Goal: Task Accomplishment & Management: Complete application form

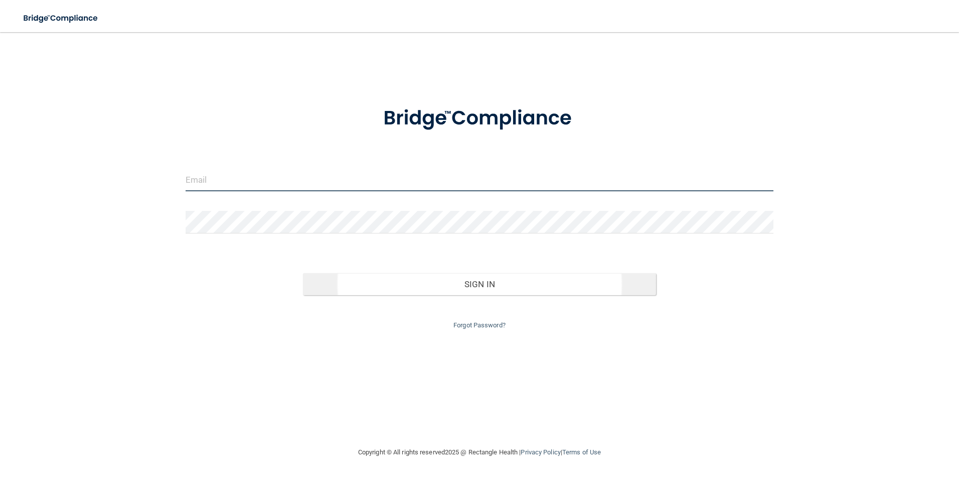
type input "[EMAIL_ADDRESS][DOMAIN_NAME]"
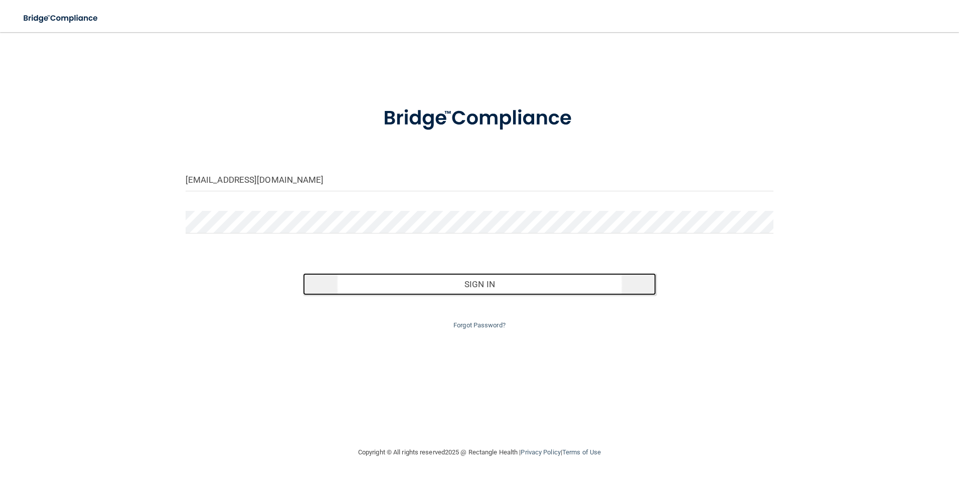
click at [488, 279] on button "Sign In" at bounding box center [479, 284] width 353 height 22
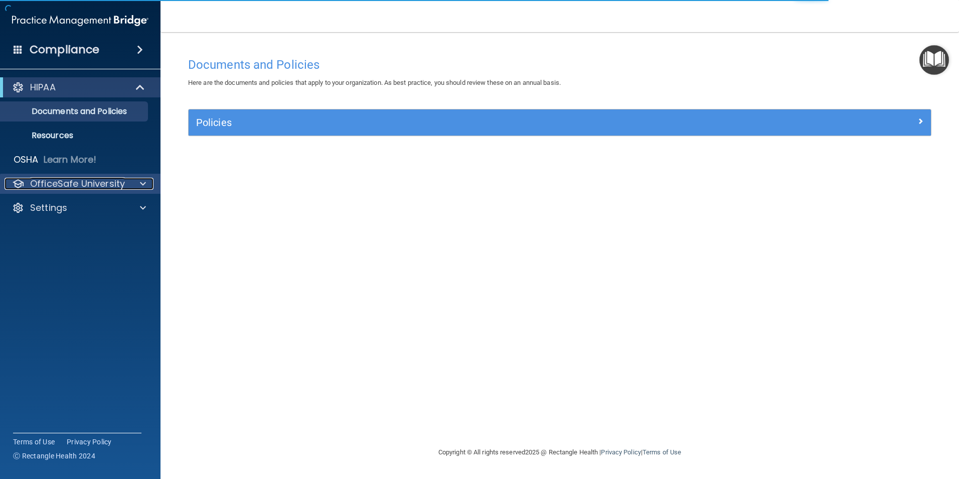
click at [71, 184] on p "OfficeSafe University" at bounding box center [77, 184] width 95 height 12
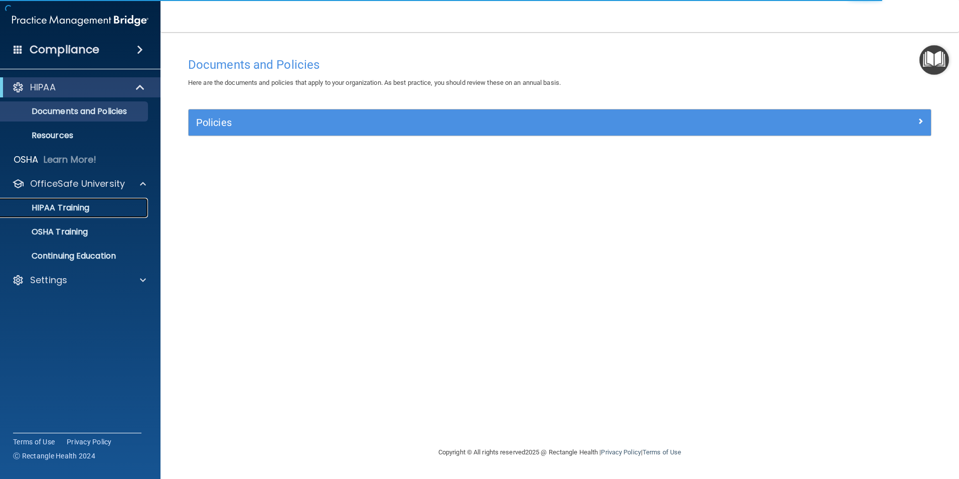
click at [66, 207] on p "HIPAA Training" at bounding box center [48, 208] width 83 height 10
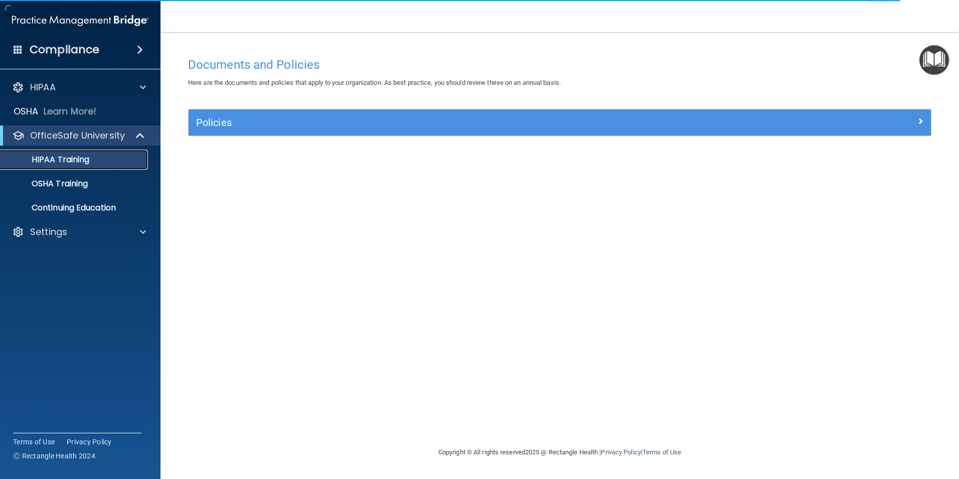
click at [70, 158] on p "HIPAA Training" at bounding box center [48, 160] width 83 height 10
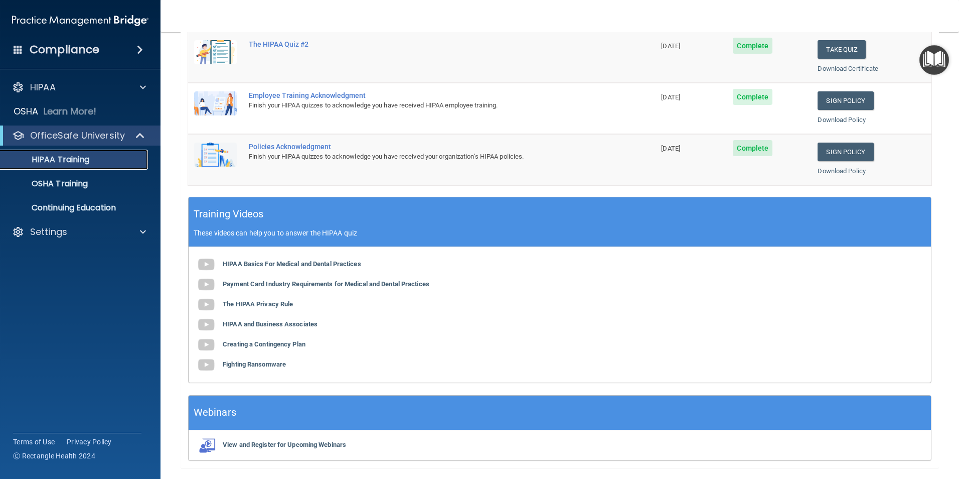
scroll to position [251, 0]
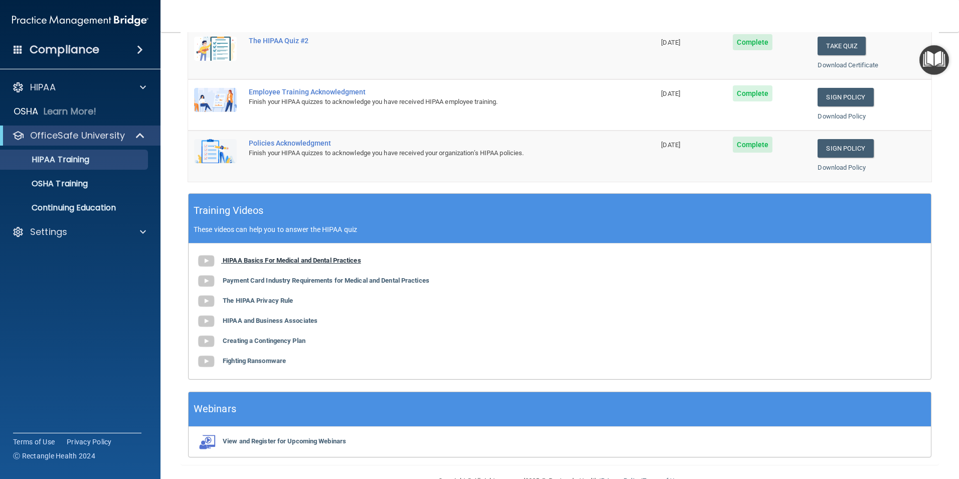
click at [270, 259] on b "HIPAA Basics For Medical and Dental Practices" at bounding box center [292, 260] width 138 height 8
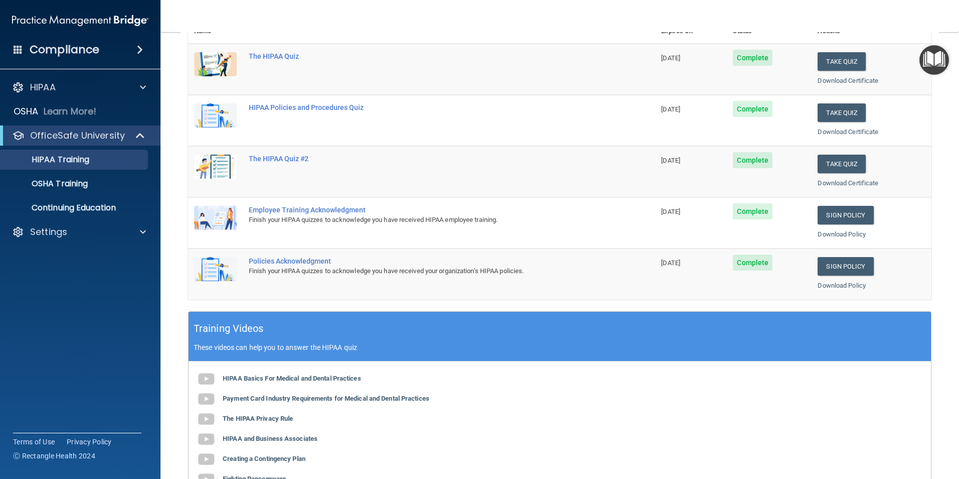
scroll to position [0, 0]
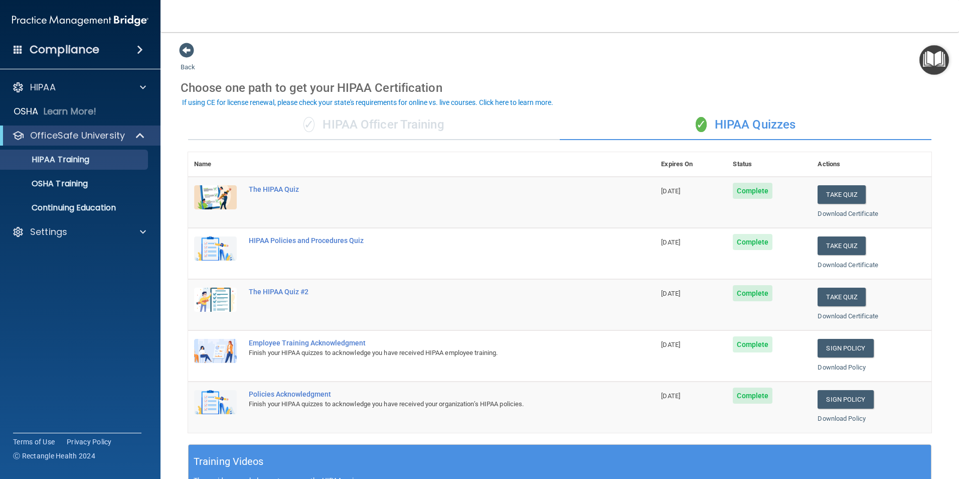
click at [299, 194] on td "The HIPAA Quiz" at bounding box center [449, 202] width 412 height 51
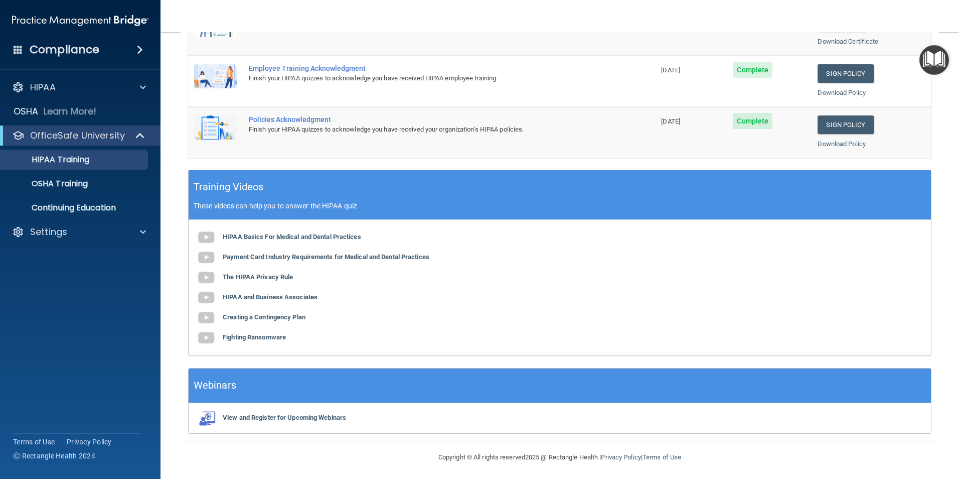
scroll to position [277, 0]
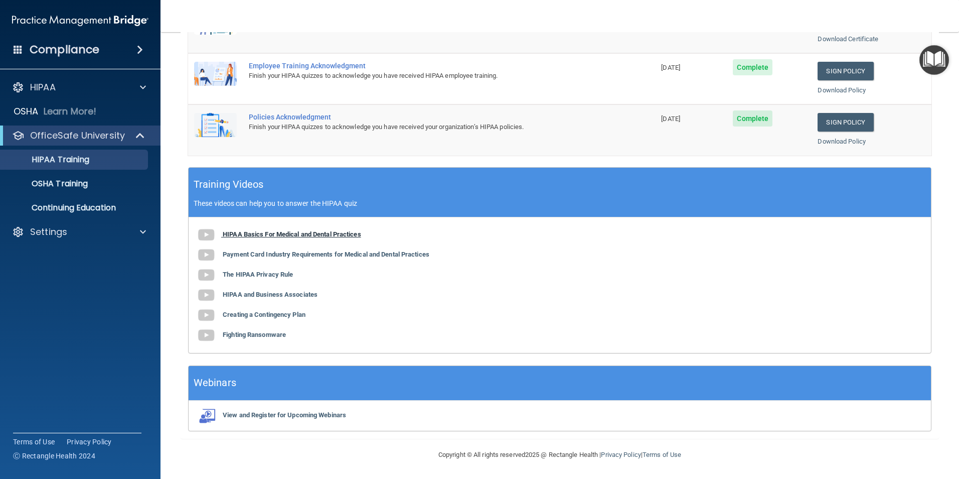
click at [261, 231] on b "HIPAA Basics For Medical and Dental Practices" at bounding box center [292, 234] width 138 height 8
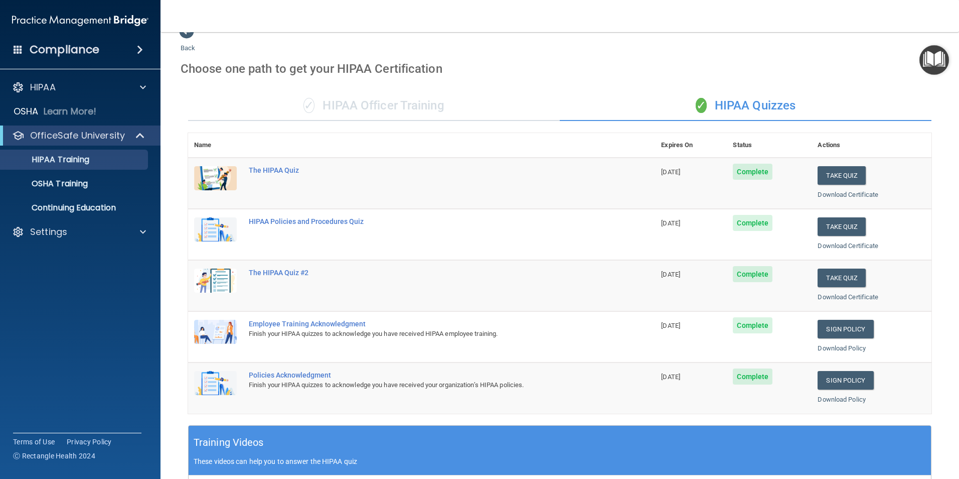
scroll to position [0, 0]
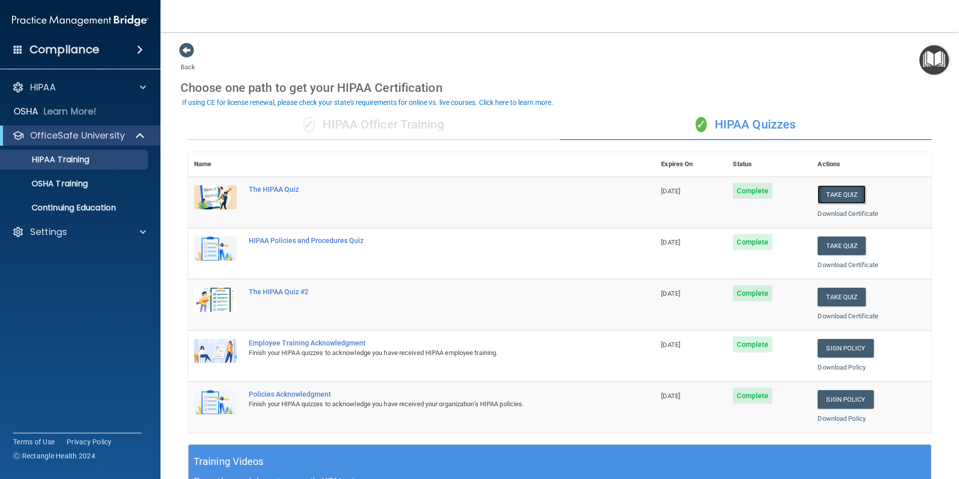
click at [825, 190] on button "Take Quiz" at bounding box center [842, 194] width 48 height 19
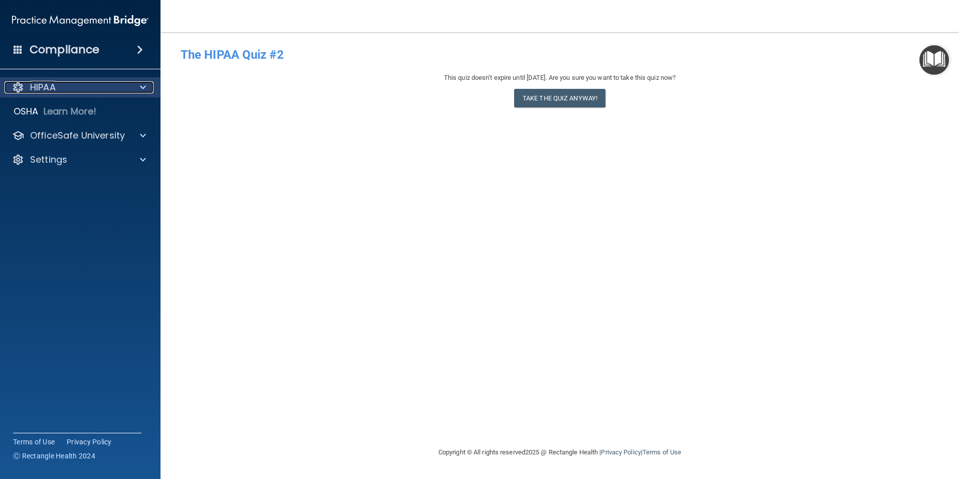
click at [49, 82] on p "HIPAA" at bounding box center [43, 87] width 26 height 12
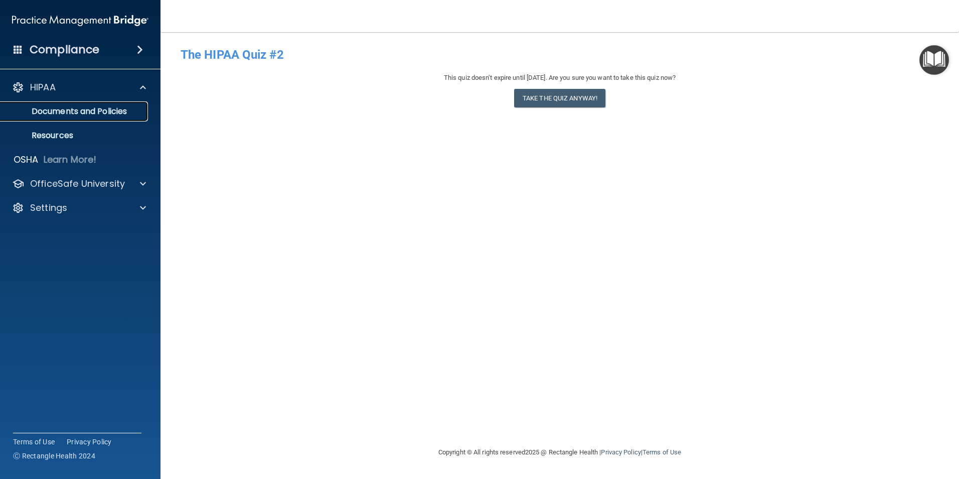
click at [67, 109] on p "Documents and Policies" at bounding box center [75, 111] width 137 height 10
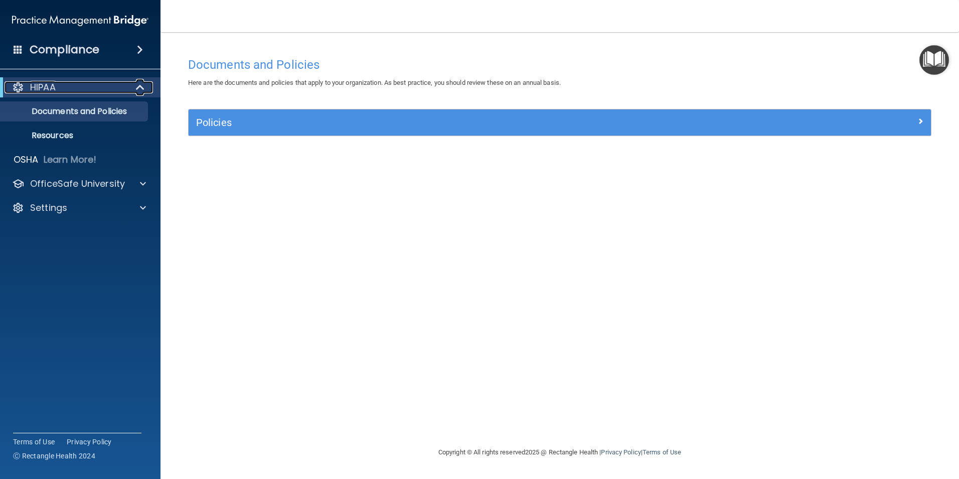
click at [46, 88] on p "HIPAA" at bounding box center [43, 87] width 26 height 12
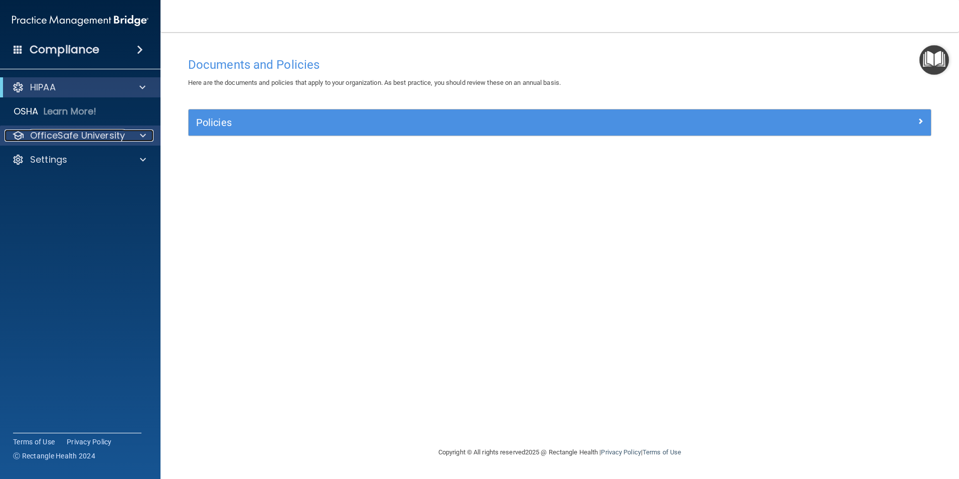
click at [71, 135] on p "OfficeSafe University" at bounding box center [77, 135] width 95 height 12
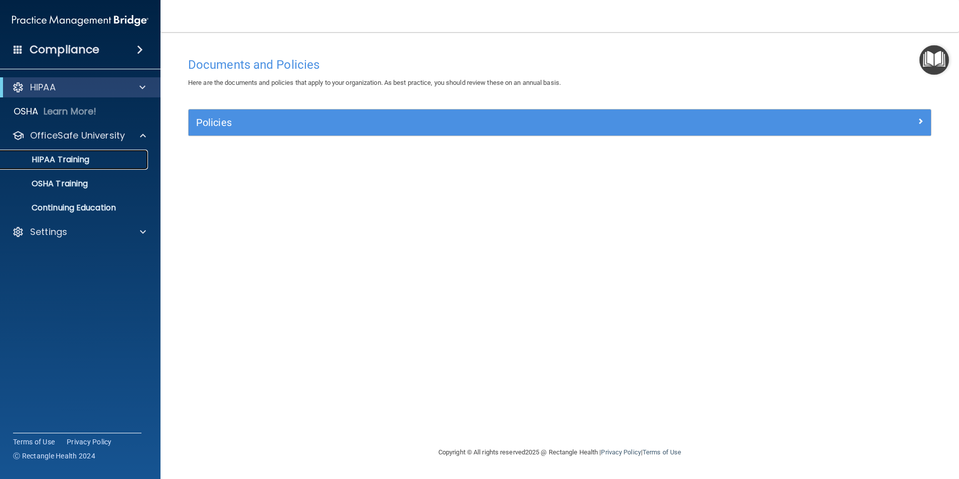
click at [61, 161] on p "HIPAA Training" at bounding box center [48, 160] width 83 height 10
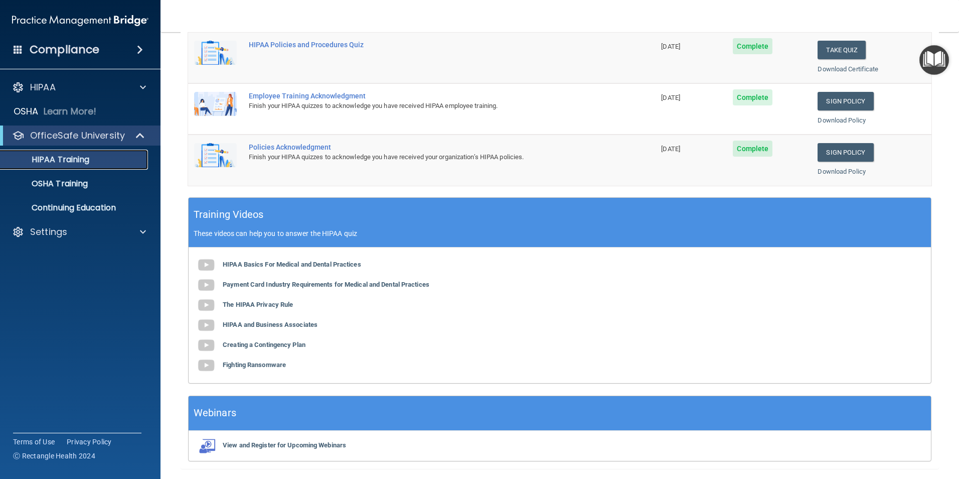
scroll to position [227, 0]
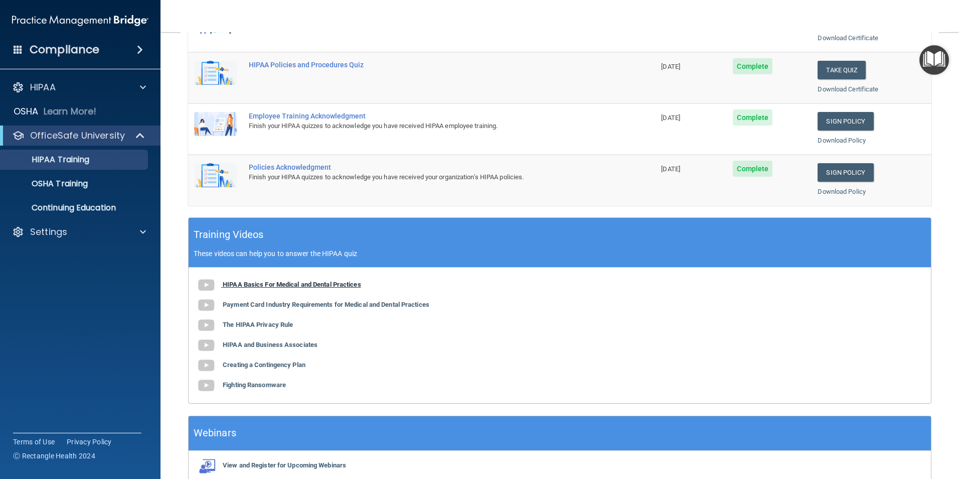
click at [261, 285] on b "HIPAA Basics For Medical and Dental Practices" at bounding box center [292, 284] width 138 height 8
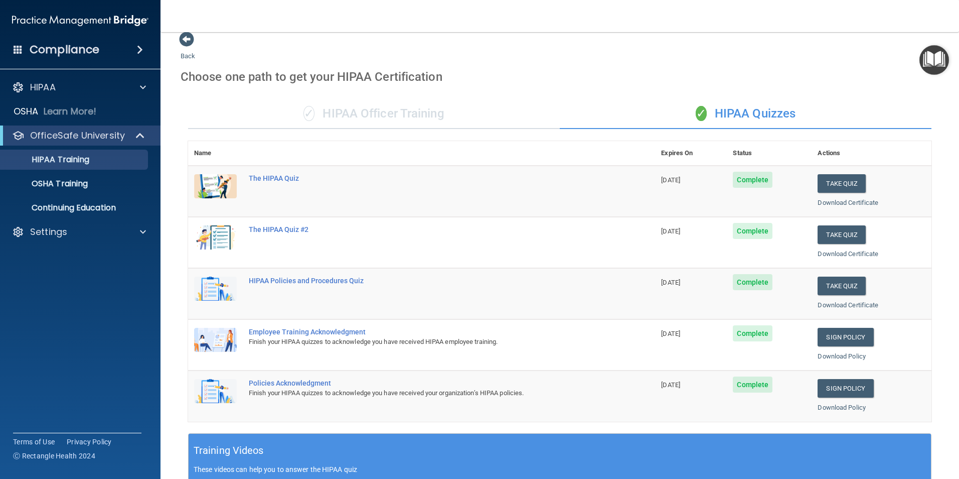
scroll to position [0, 0]
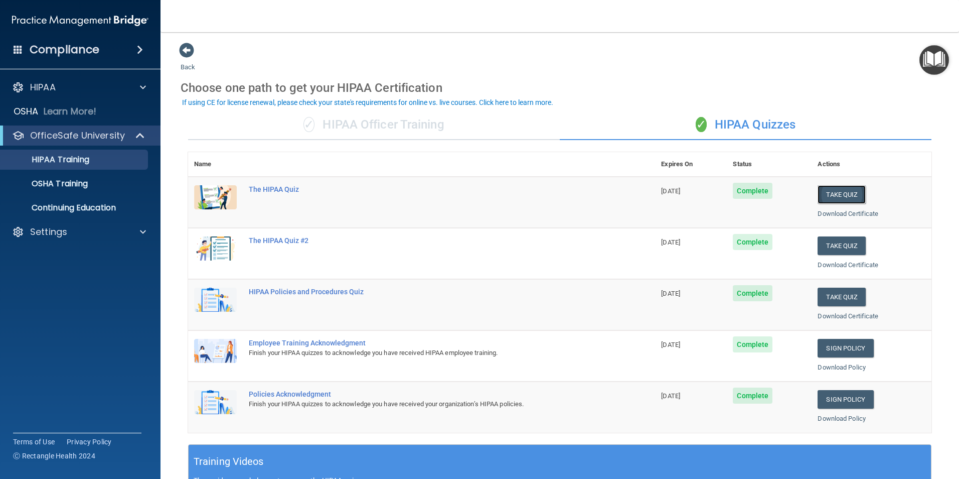
click at [840, 195] on button "Take Quiz" at bounding box center [842, 194] width 48 height 19
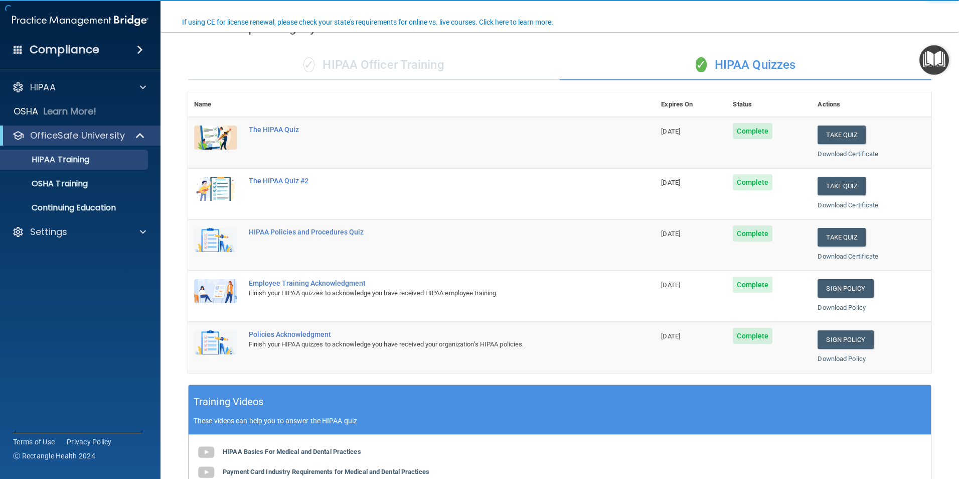
scroll to position [251, 0]
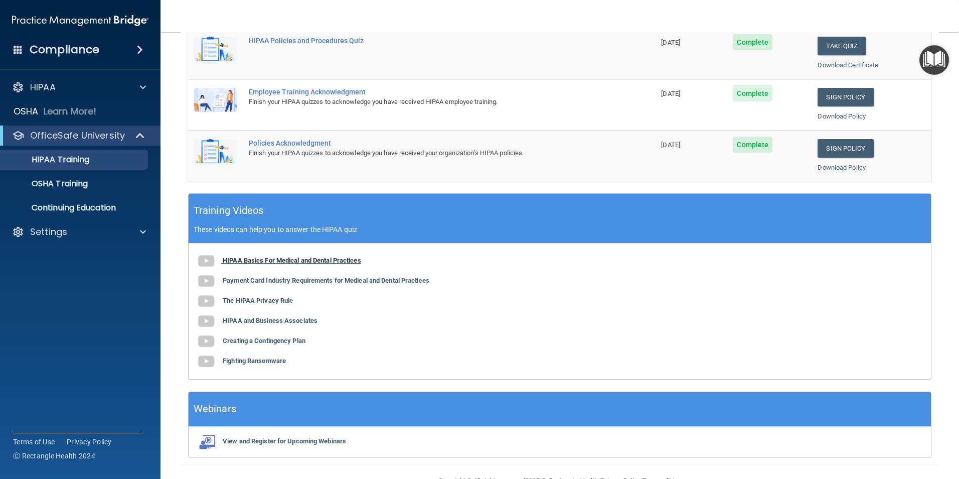
click at [305, 260] on b "HIPAA Basics For Medical and Dental Practices" at bounding box center [292, 260] width 138 height 8
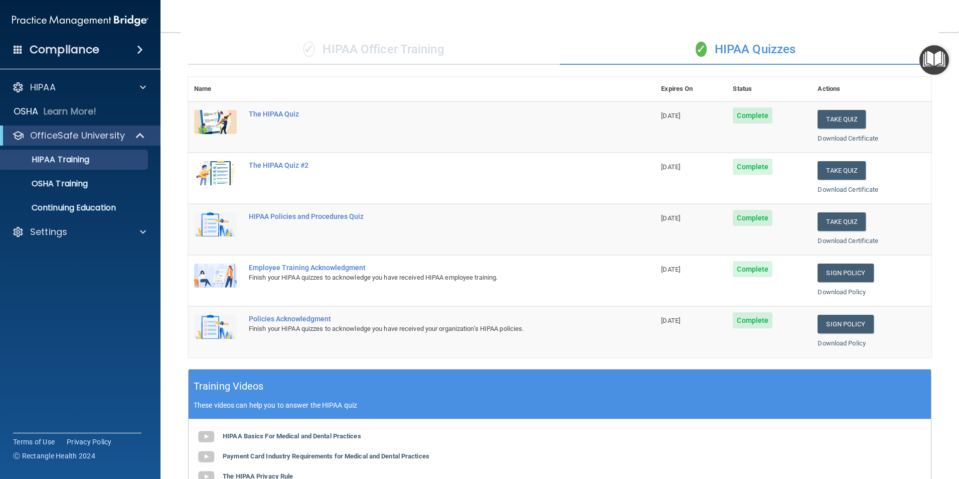
scroll to position [0, 0]
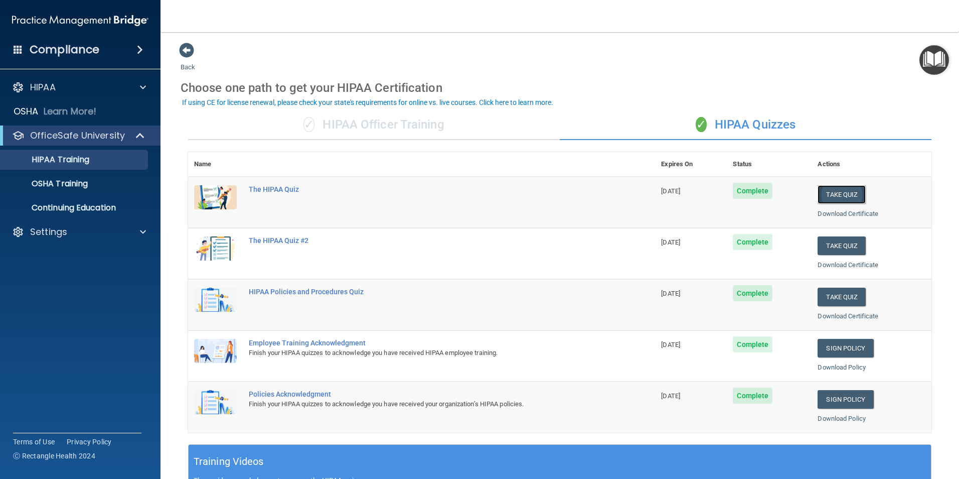
click at [842, 196] on button "Take Quiz" at bounding box center [842, 194] width 48 height 19
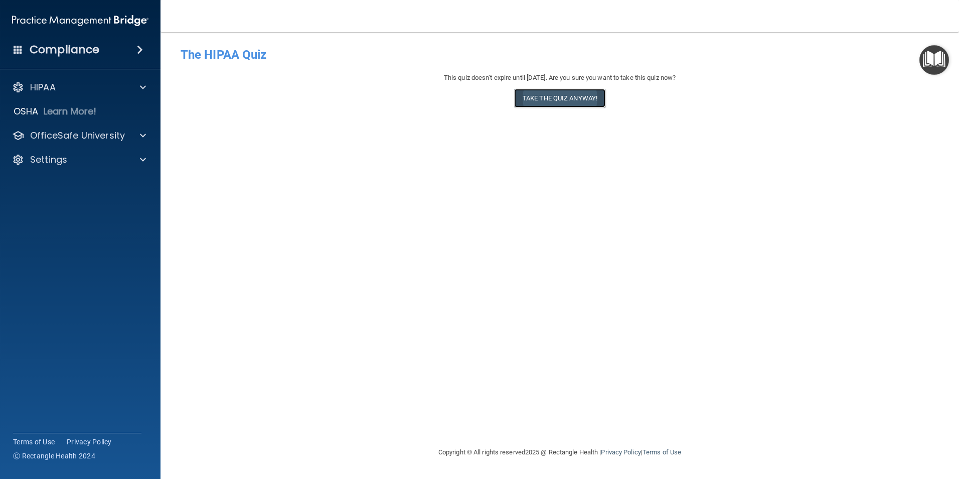
click at [552, 98] on button "Take the quiz anyway!" at bounding box center [559, 98] width 91 height 19
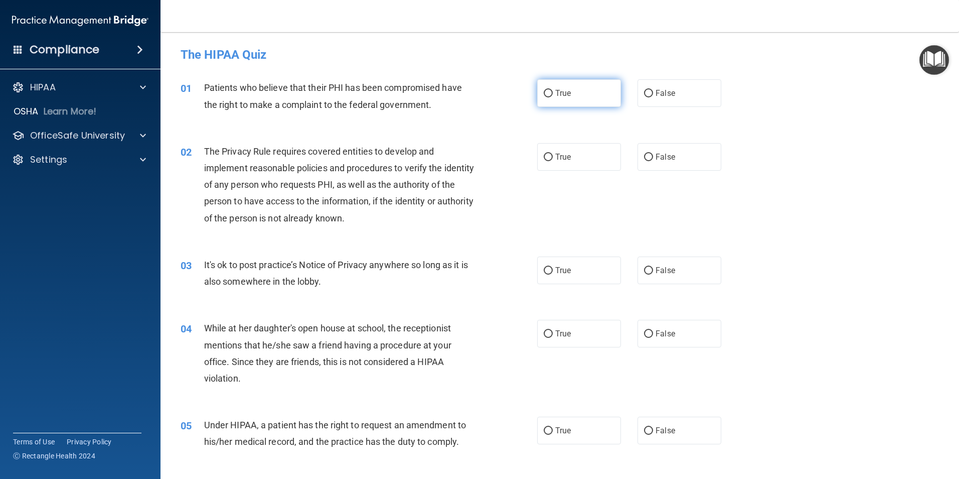
click at [548, 90] on input "True" at bounding box center [548, 94] width 9 height 8
radio input "true"
click at [547, 155] on input "True" at bounding box center [548, 158] width 9 height 8
radio input "true"
click at [544, 268] on input "True" at bounding box center [548, 271] width 9 height 8
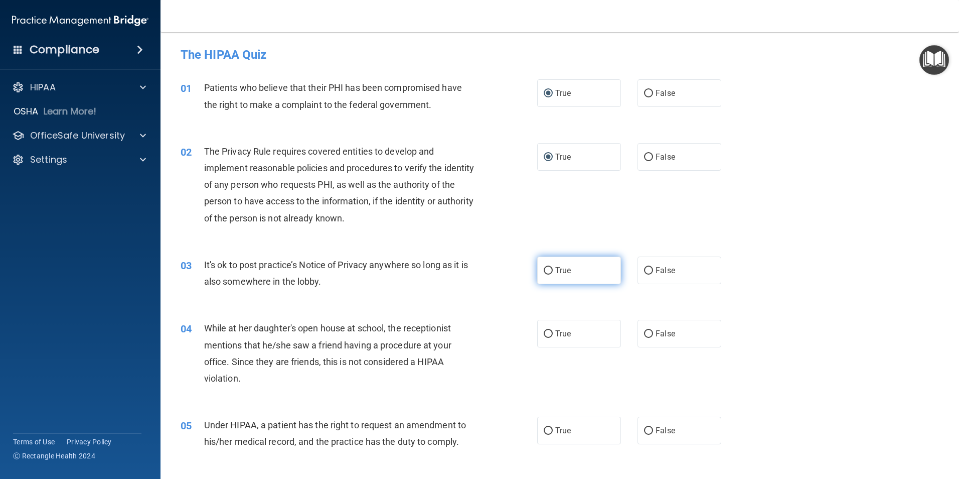
radio input "true"
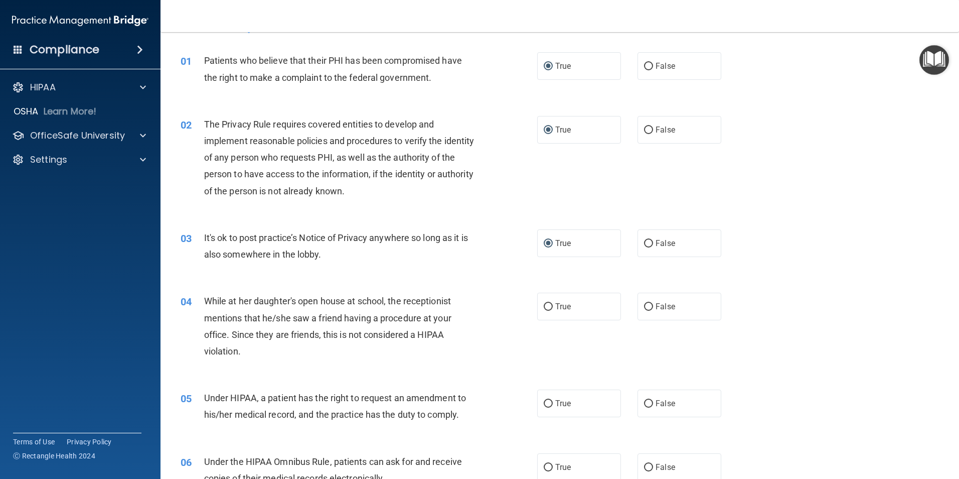
scroll to position [100, 0]
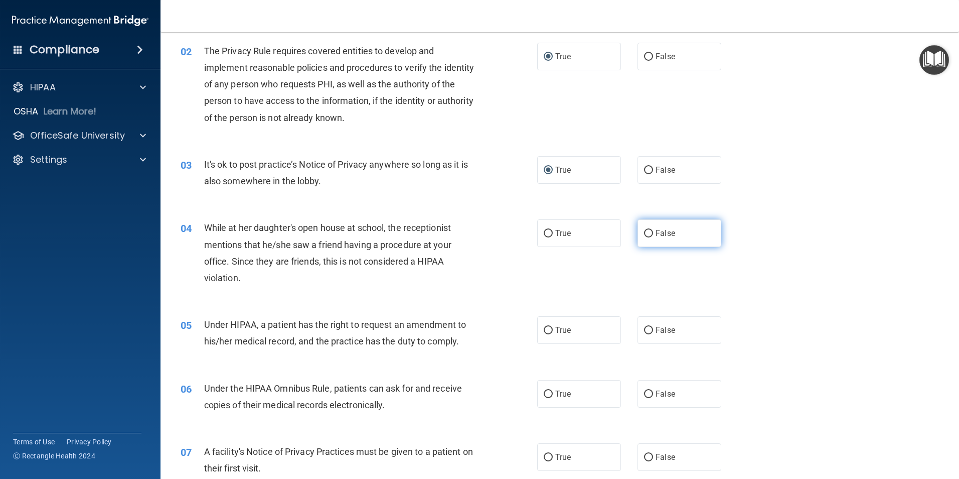
click at [646, 234] on input "False" at bounding box center [648, 234] width 9 height 8
radio input "true"
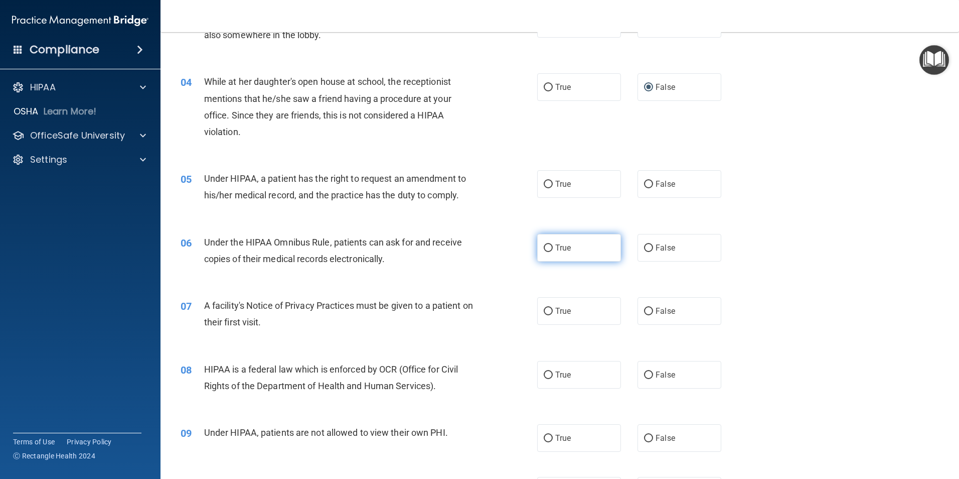
scroll to position [251, 0]
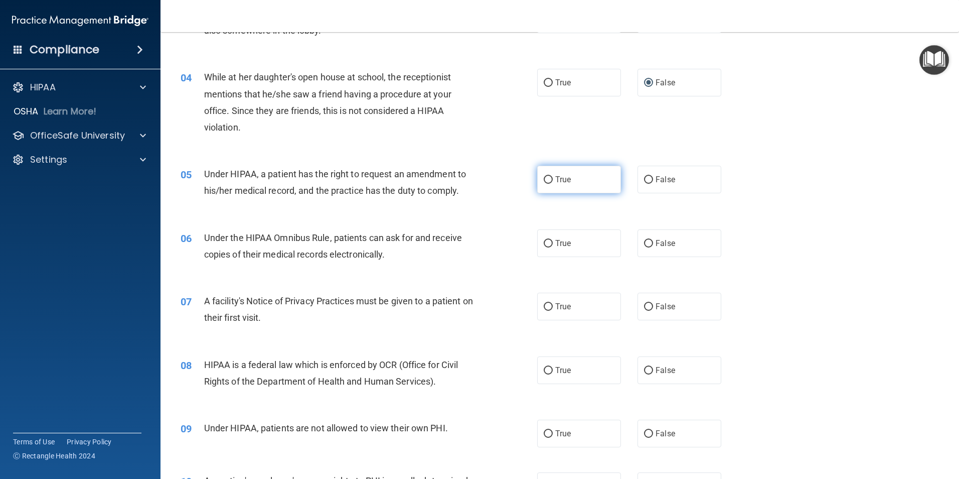
click at [547, 178] on input "True" at bounding box center [548, 180] width 9 height 8
radio input "true"
click at [546, 245] on input "True" at bounding box center [548, 244] width 9 height 8
radio input "true"
click at [546, 305] on input "True" at bounding box center [548, 307] width 9 height 8
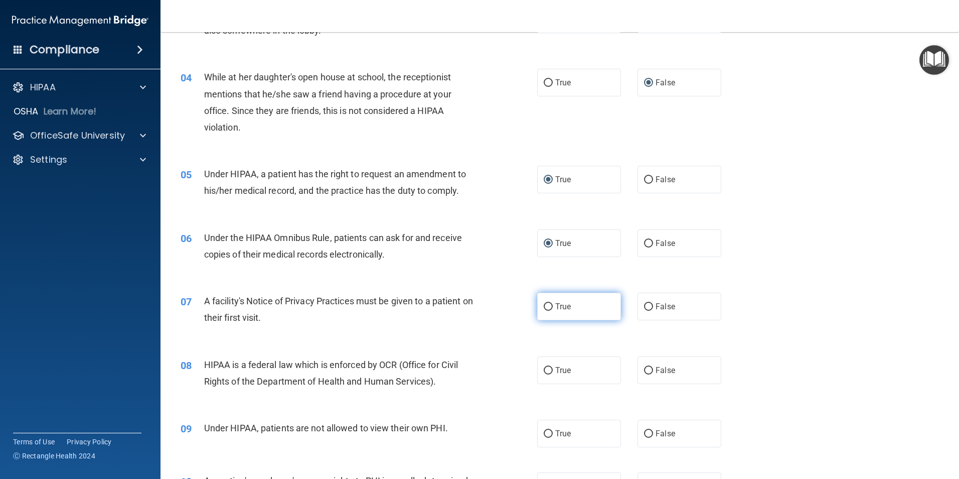
radio input "true"
click at [644, 369] on input "False" at bounding box center [648, 371] width 9 height 8
radio input "true"
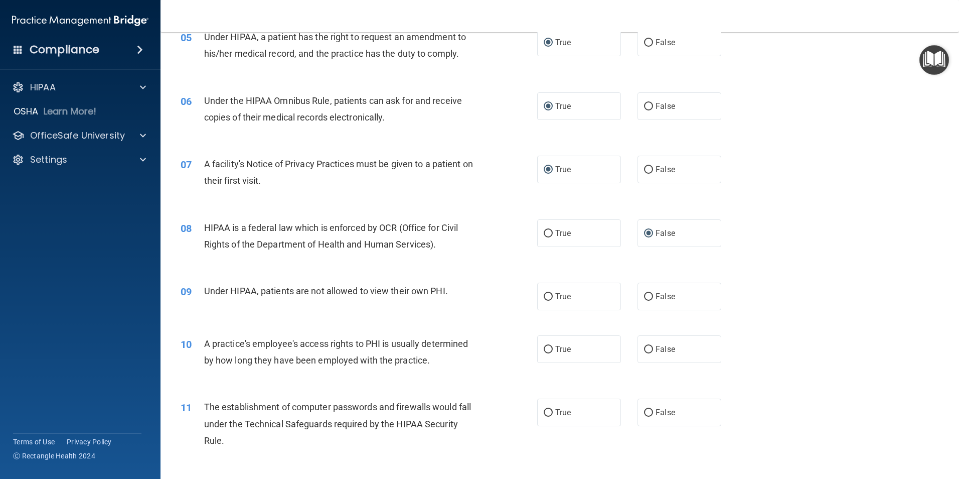
scroll to position [401, 0]
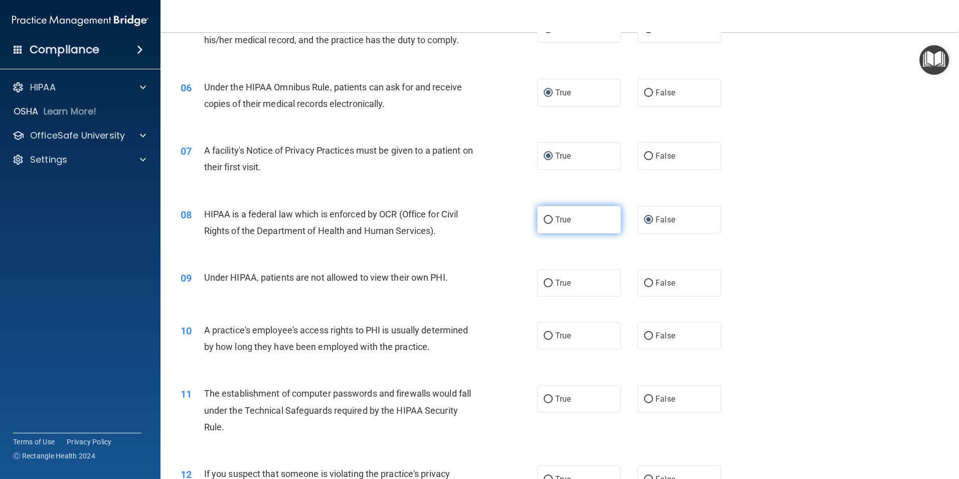
click at [539, 217] on label "True" at bounding box center [579, 220] width 84 height 28
click at [544, 217] on input "True" at bounding box center [548, 220] width 9 height 8
radio input "true"
radio input "false"
click at [544, 283] on input "True" at bounding box center [548, 283] width 9 height 8
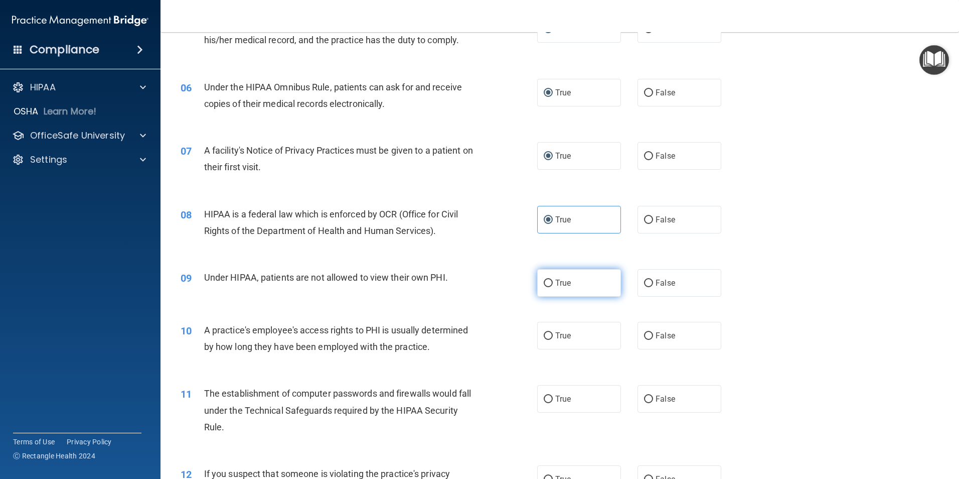
radio input "true"
click at [645, 279] on input "False" at bounding box center [648, 283] width 9 height 8
radio input "true"
radio input "false"
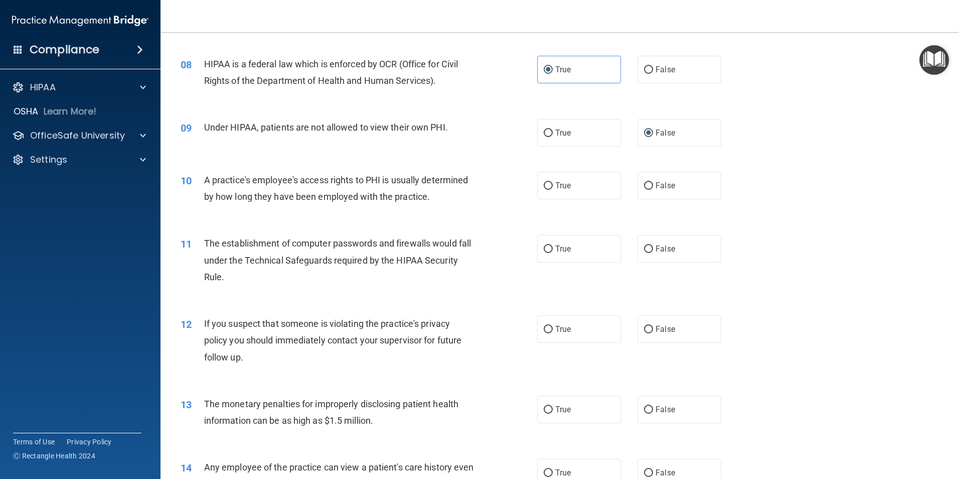
scroll to position [552, 0]
click at [544, 182] on input "True" at bounding box center [548, 186] width 9 height 8
radio input "true"
click at [644, 246] on input "False" at bounding box center [648, 249] width 9 height 8
radio input "true"
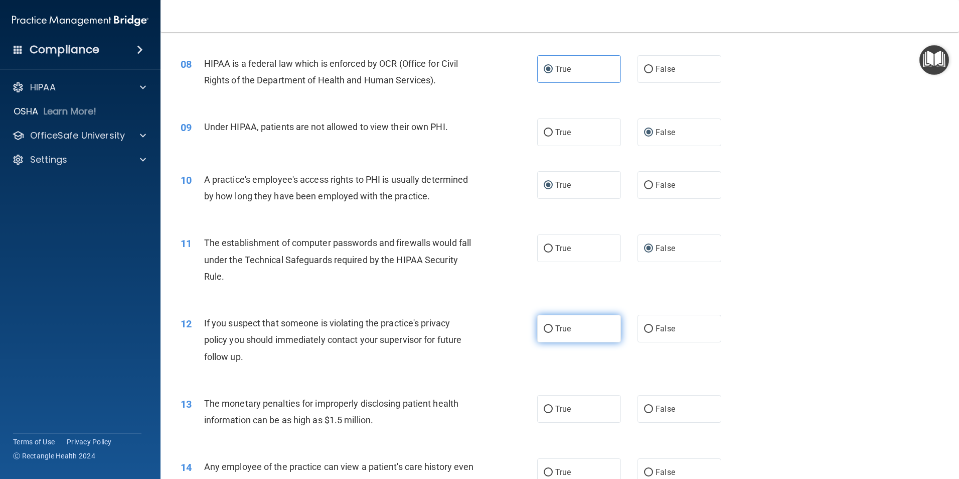
click at [547, 328] on input "True" at bounding box center [548, 329] width 9 height 8
radio input "true"
click at [544, 407] on input "True" at bounding box center [548, 409] width 9 height 8
radio input "true"
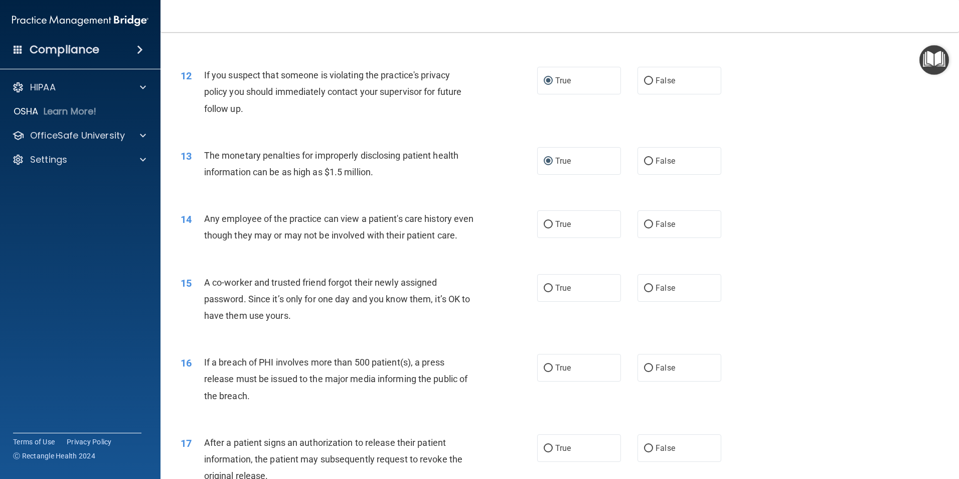
scroll to position [803, 0]
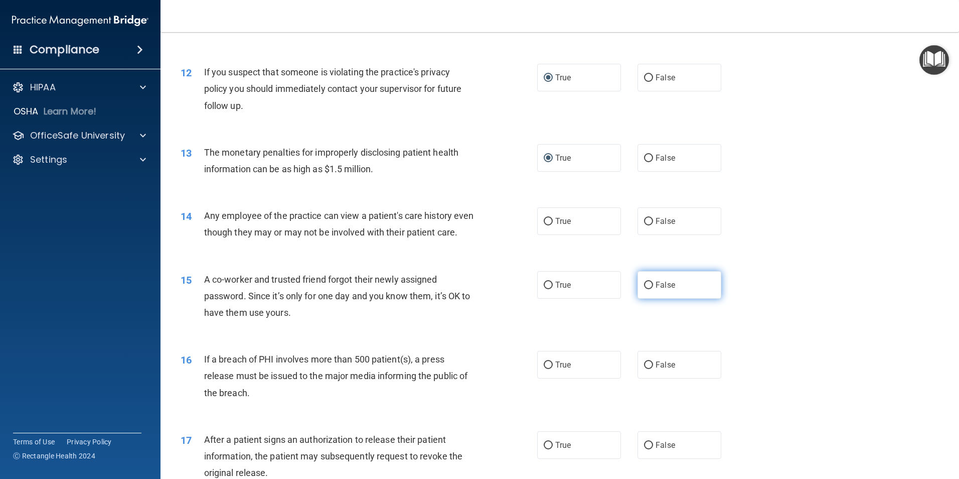
drag, startPoint x: 641, startPoint y: 301, endPoint x: 636, endPoint y: 370, distance: 69.4
click at [644, 289] on input "False" at bounding box center [648, 285] width 9 height 8
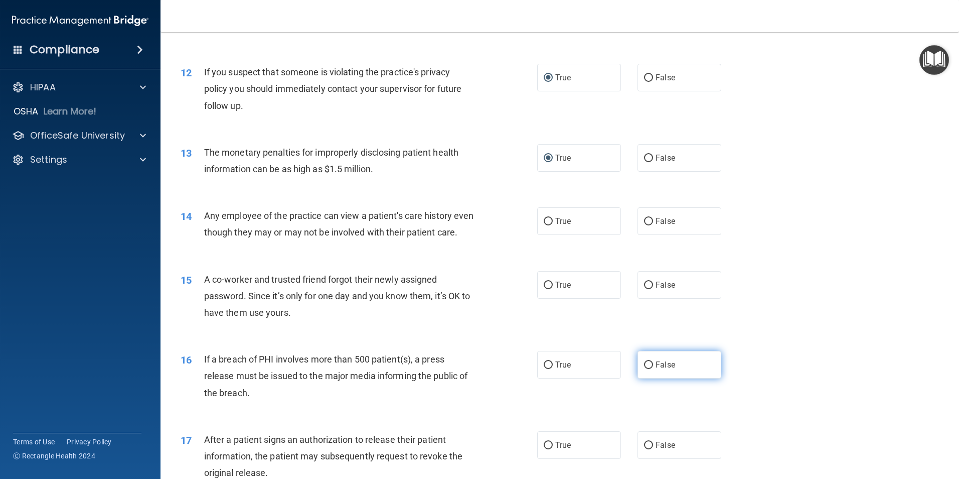
radio input "true"
drag, startPoint x: 643, startPoint y: 380, endPoint x: 580, endPoint y: 416, distance: 71.7
click at [638, 378] on label "False" at bounding box center [680, 365] width 84 height 28
click at [644, 369] on input "False" at bounding box center [648, 365] width 9 height 8
radio input "true"
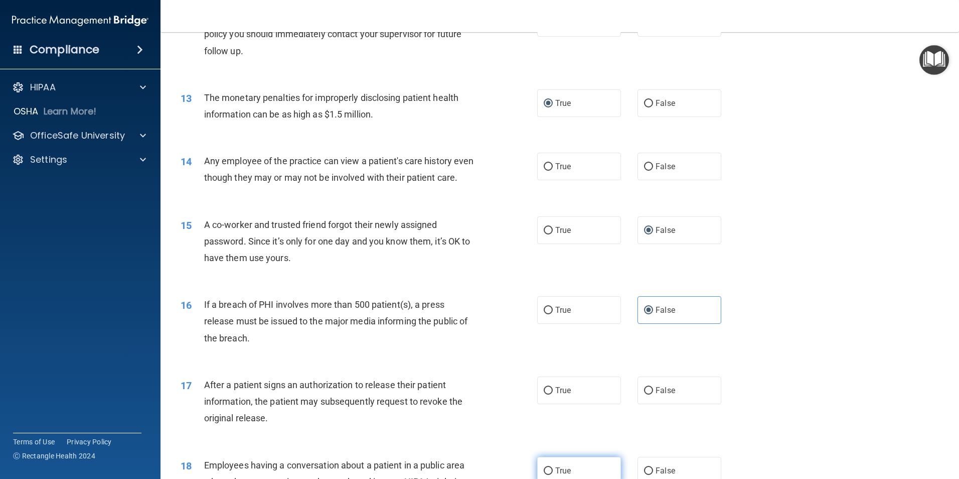
scroll to position [1003, 0]
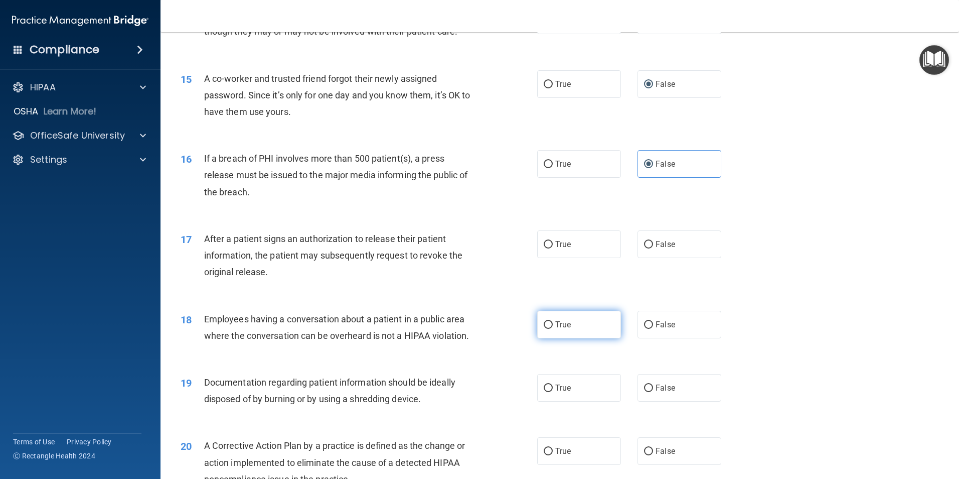
drag, startPoint x: 544, startPoint y: 261, endPoint x: 563, endPoint y: 341, distance: 82.5
click at [738, 230] on ng-form "17 After a patient signs an authorization to release their patient information,…" at bounding box center [738, 230] width 0 height 0
click at [544, 329] on input "True" at bounding box center [548, 325] width 9 height 8
radio input "true"
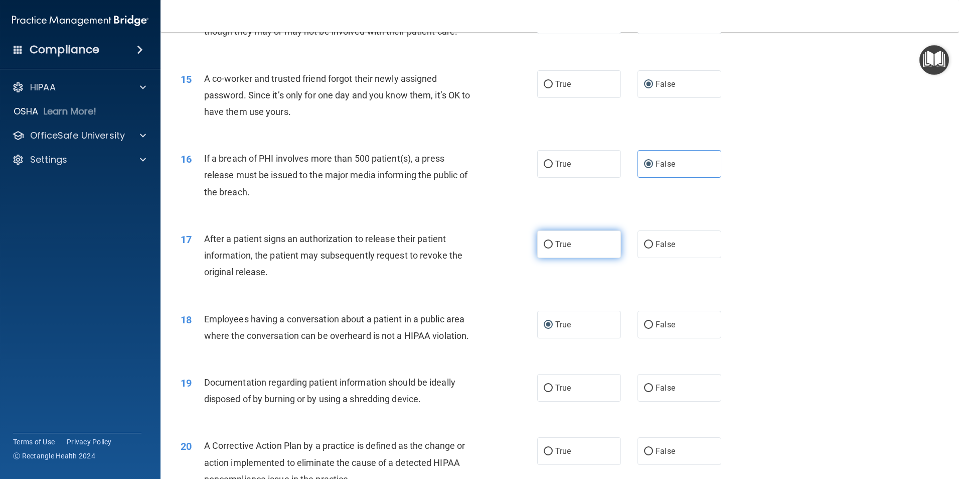
click at [544, 248] on input "True" at bounding box center [548, 245] width 9 height 8
radio input "true"
drag, startPoint x: 646, startPoint y: 400, endPoint x: 561, endPoint y: 439, distance: 93.2
click at [644, 392] on input "False" at bounding box center [648, 388] width 9 height 8
radio input "true"
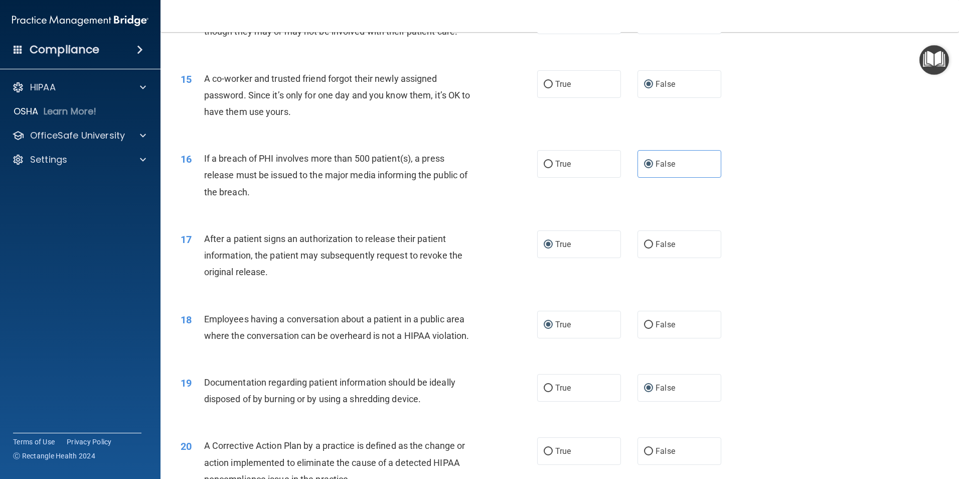
drag, startPoint x: 546, startPoint y: 465, endPoint x: 560, endPoint y: 446, distance: 23.3
click at [546, 455] on input "True" at bounding box center [548, 451] width 9 height 8
radio input "true"
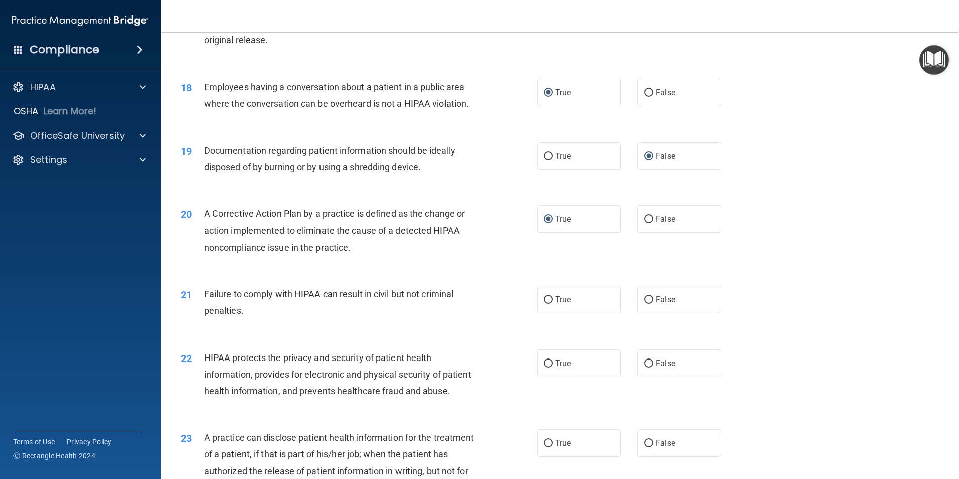
scroll to position [1254, 0]
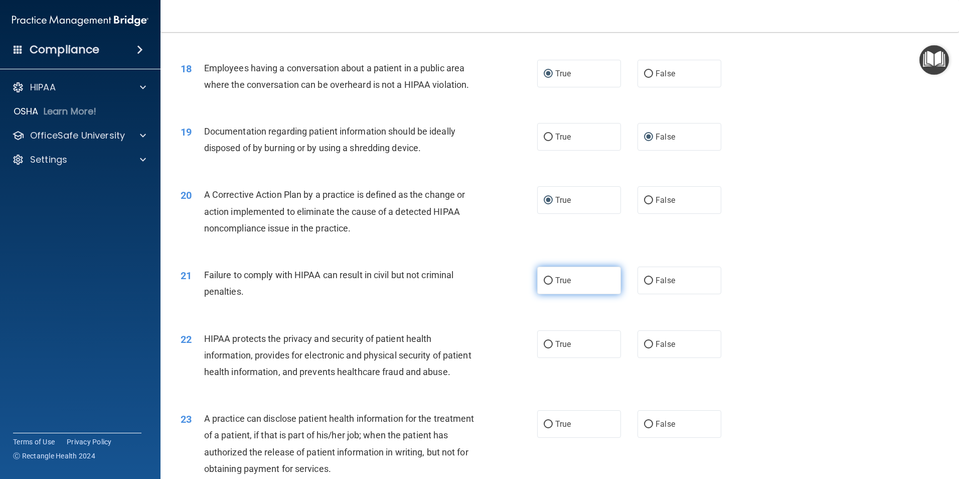
click at [544, 284] on input "True" at bounding box center [548, 281] width 9 height 8
radio input "true"
drag, startPoint x: 544, startPoint y: 357, endPoint x: 554, endPoint y: 355, distance: 10.3
click at [544, 348] on input "True" at bounding box center [548, 345] width 9 height 8
radio input "true"
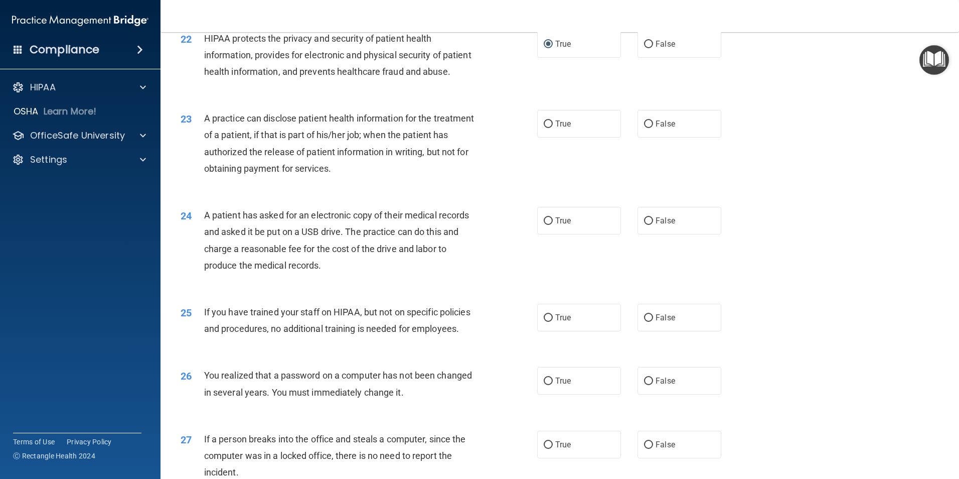
scroll to position [1555, 0]
click at [644, 224] on input "False" at bounding box center [648, 220] width 9 height 8
radio input "true"
click at [544, 321] on input "True" at bounding box center [548, 317] width 9 height 8
radio input "true"
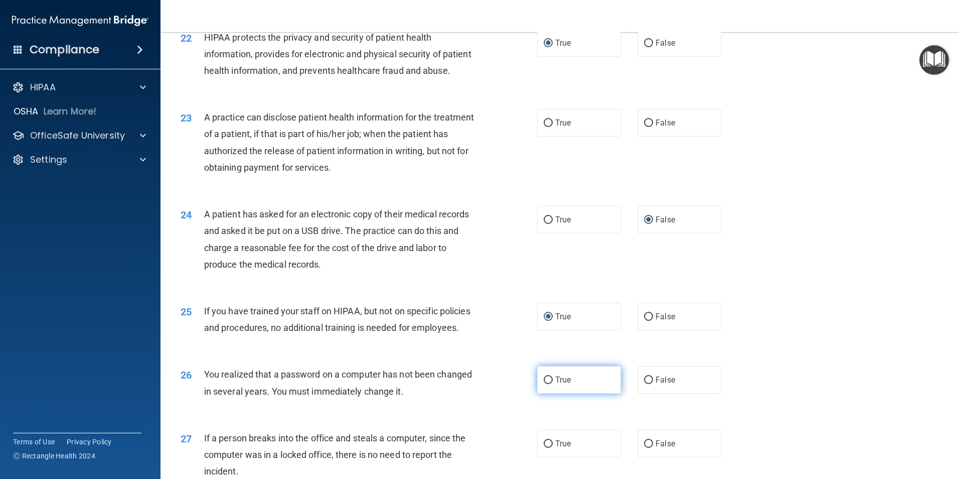
drag, startPoint x: 541, startPoint y: 430, endPoint x: 553, endPoint y: 425, distance: 13.0
click at [544, 384] on input "True" at bounding box center [548, 380] width 9 height 8
radio input "true"
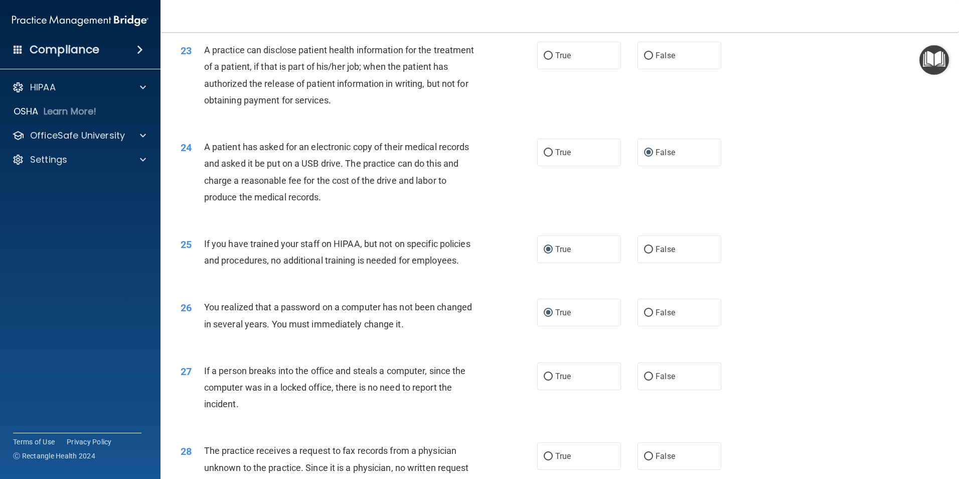
scroll to position [1806, 0]
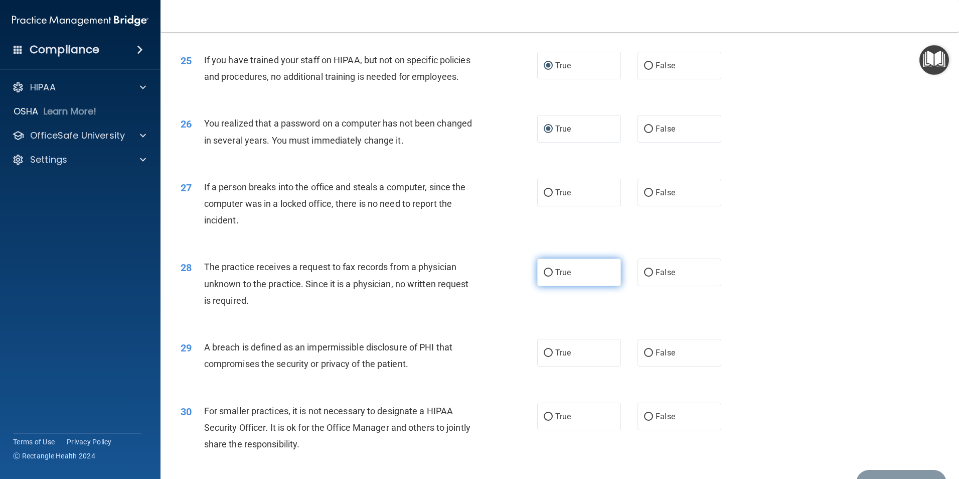
click at [546, 276] on input "True" at bounding box center [548, 273] width 9 height 8
radio input "true"
click at [546, 366] on label "True" at bounding box center [579, 353] width 84 height 28
click at [546, 357] on input "True" at bounding box center [548, 353] width 9 height 8
radio input "true"
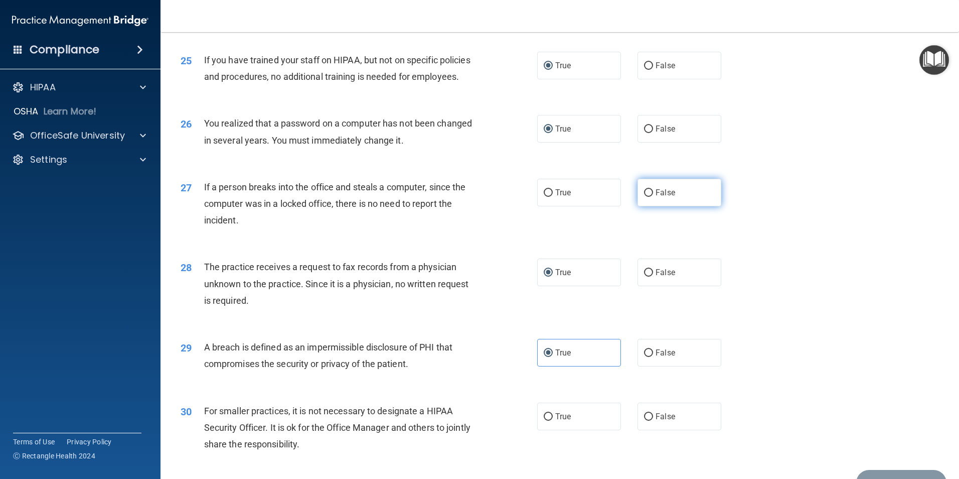
click at [644, 197] on input "False" at bounding box center [648, 193] width 9 height 8
radio input "true"
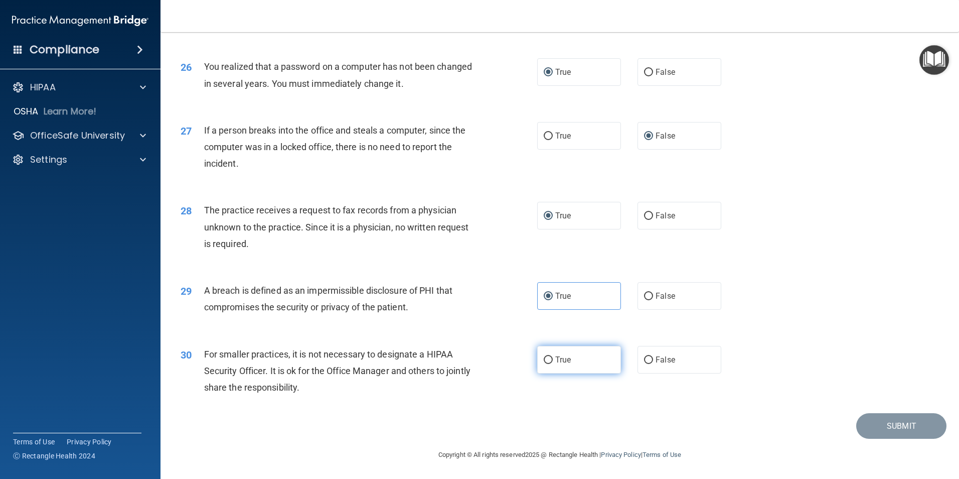
click at [546, 363] on input "True" at bounding box center [548, 360] width 9 height 8
radio input "true"
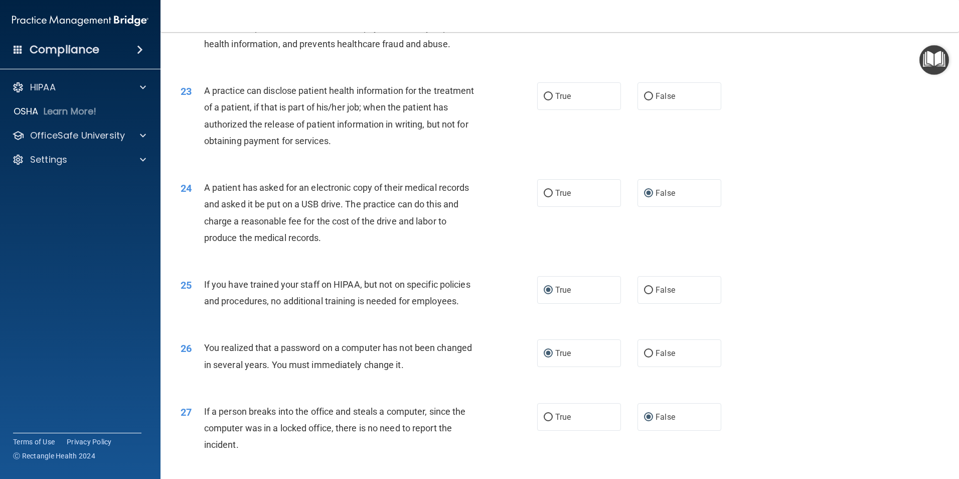
scroll to position [1561, 0]
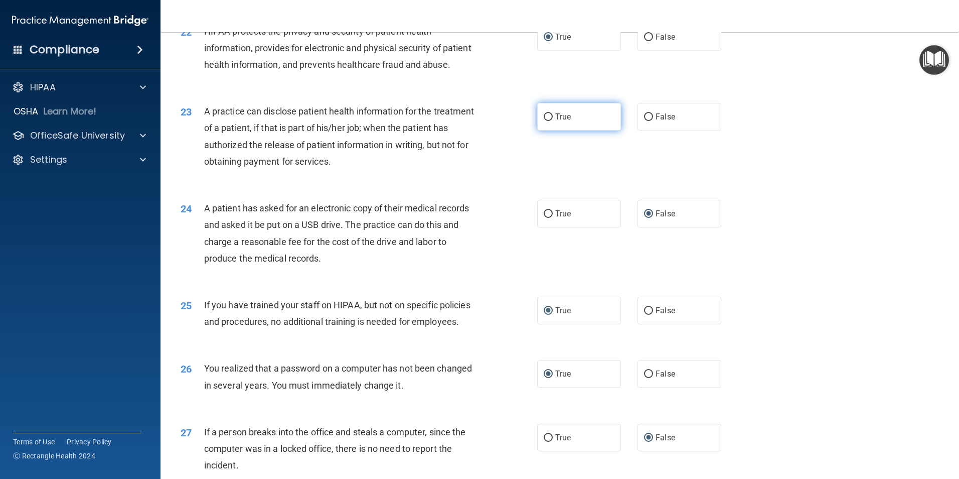
click at [544, 121] on input "True" at bounding box center [548, 117] width 9 height 8
radio input "true"
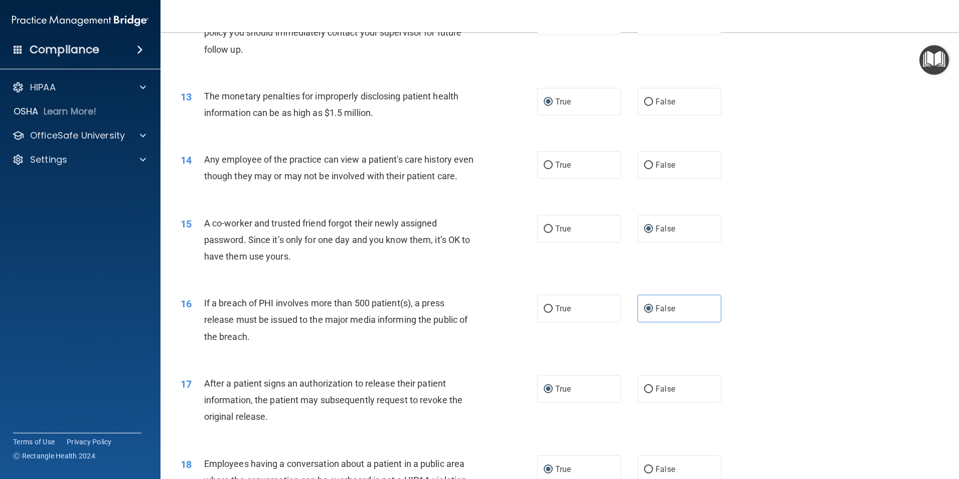
scroll to position [809, 0]
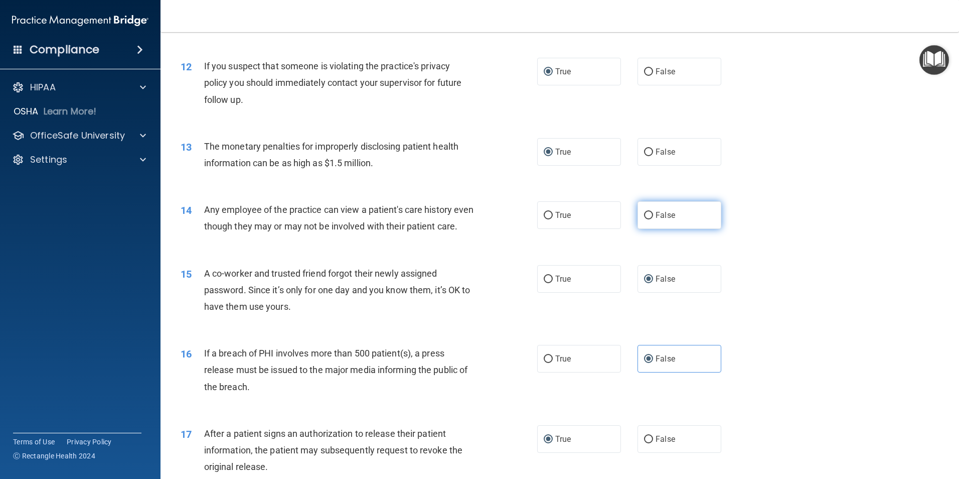
click at [644, 216] on input "False" at bounding box center [648, 216] width 9 height 8
radio input "true"
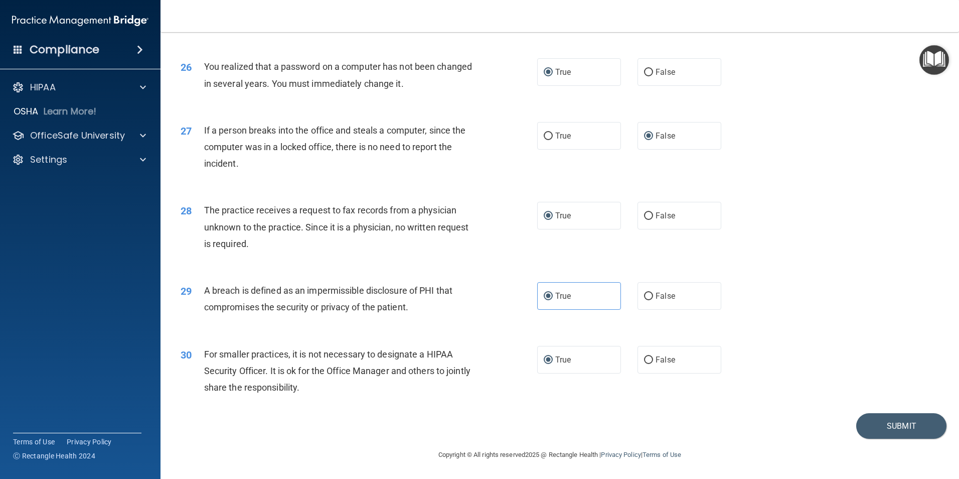
scroll to position [1912, 0]
click at [879, 422] on button "Submit" at bounding box center [901, 426] width 90 height 26
click at [881, 422] on button "Submit" at bounding box center [901, 426] width 90 height 26
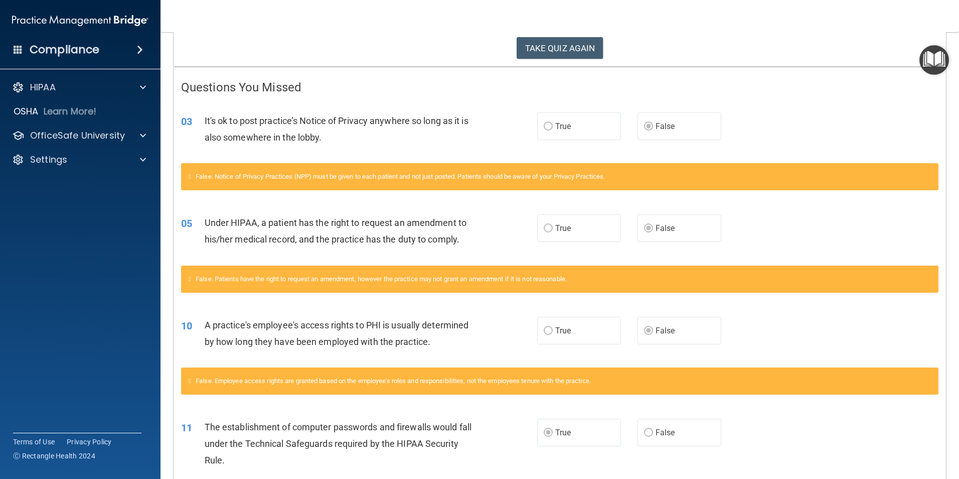
scroll to position [251, 0]
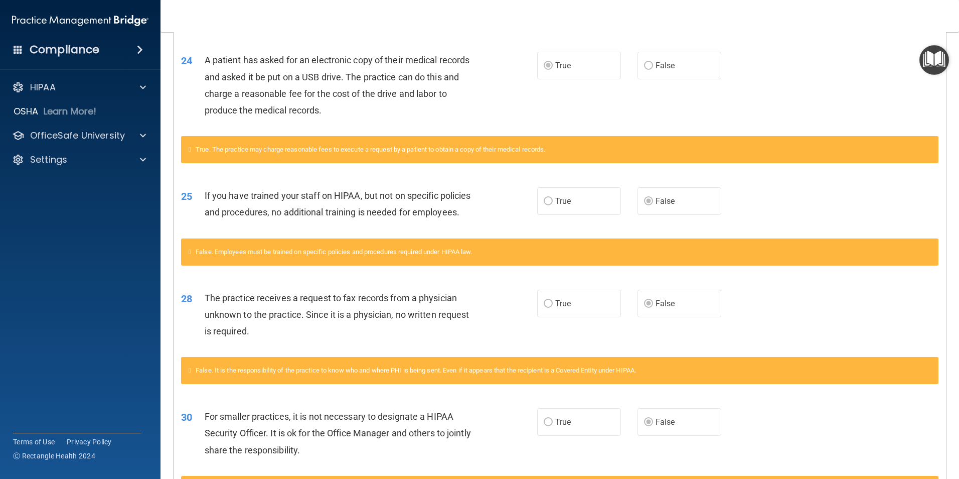
scroll to position [1327, 0]
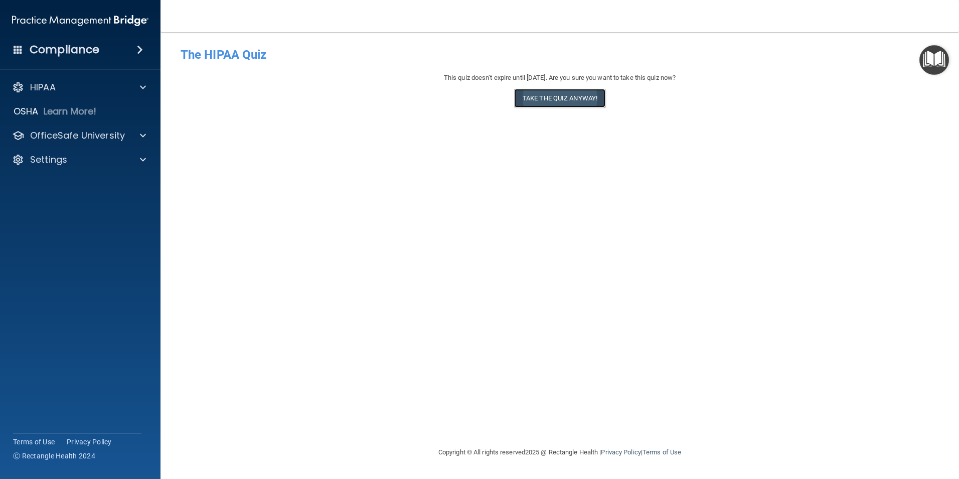
click at [557, 94] on button "Take the quiz anyway!" at bounding box center [559, 98] width 91 height 19
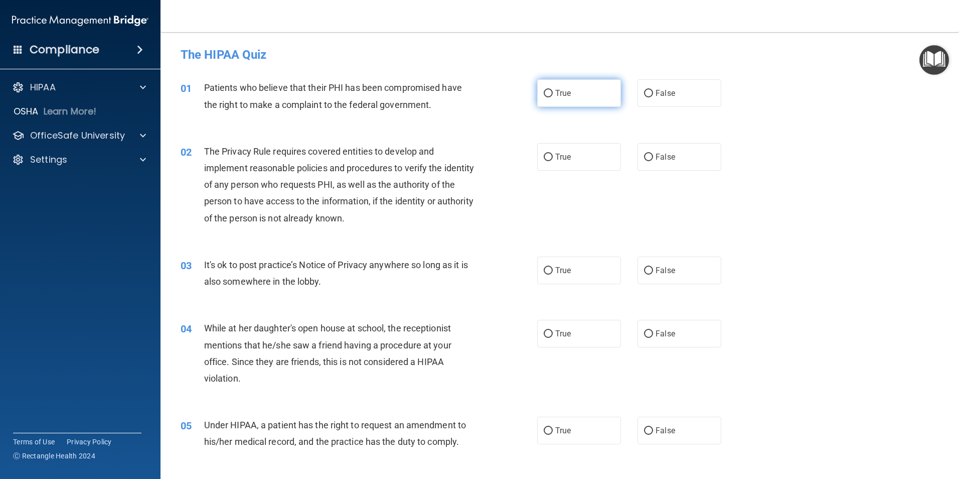
click at [544, 92] on input "True" at bounding box center [548, 94] width 9 height 8
radio input "true"
click at [644, 94] on input "False" at bounding box center [648, 94] width 9 height 8
radio input "true"
radio input "false"
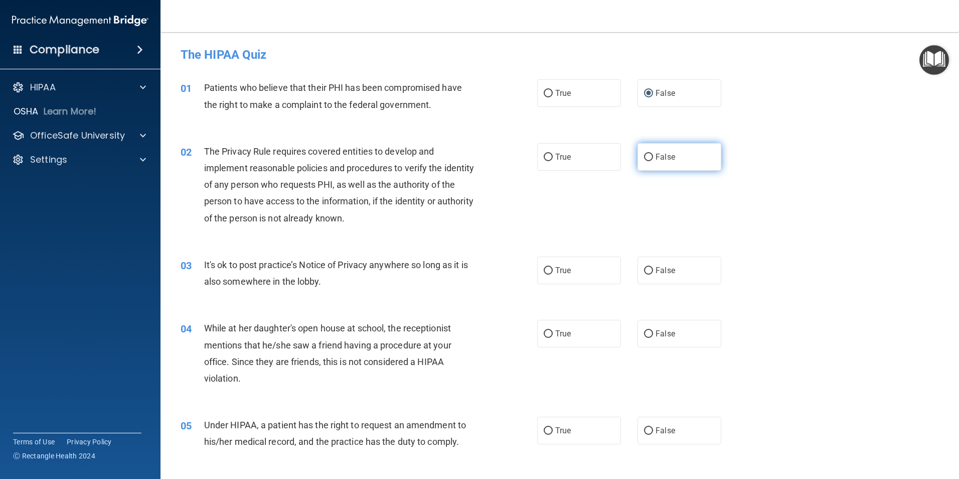
click at [644, 154] on input "False" at bounding box center [648, 158] width 9 height 8
radio input "true"
click at [544, 270] on input "True" at bounding box center [548, 271] width 9 height 8
radio input "true"
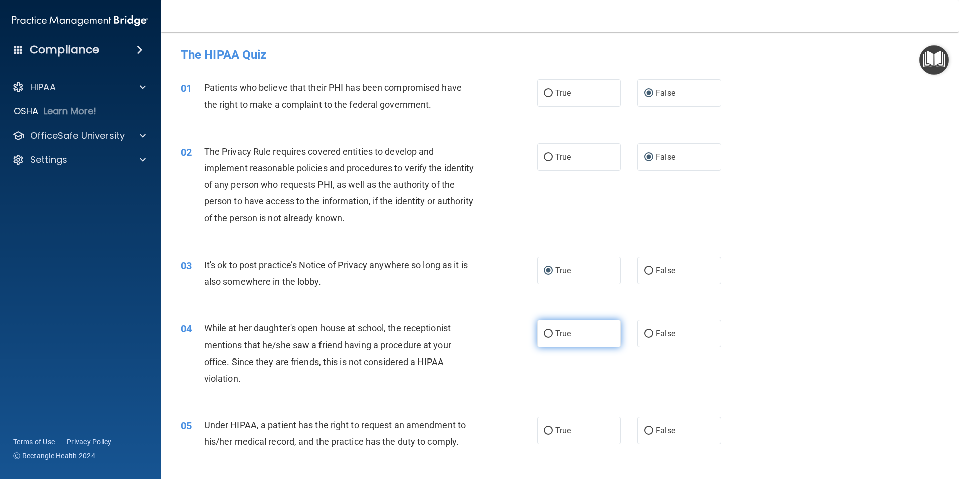
click at [544, 332] on input "True" at bounding box center [548, 334] width 9 height 8
radio input "true"
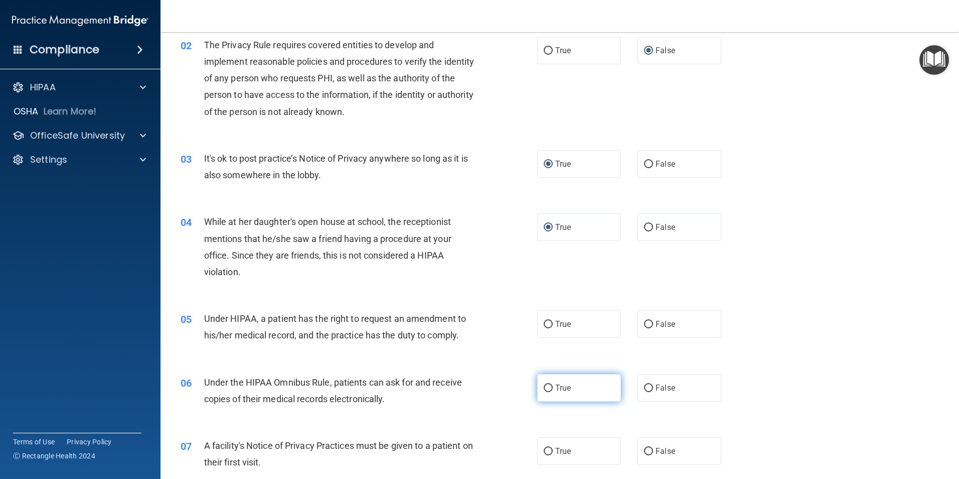
scroll to position [301, 0]
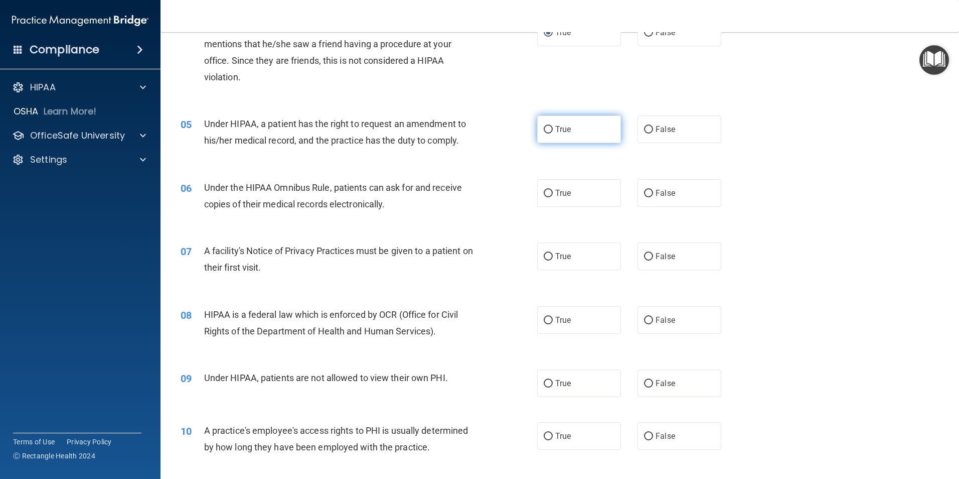
click at [549, 126] on input "True" at bounding box center [548, 130] width 9 height 8
radio input "true"
click at [544, 194] on input "True" at bounding box center [548, 194] width 9 height 8
radio input "true"
click at [545, 254] on input "True" at bounding box center [548, 257] width 9 height 8
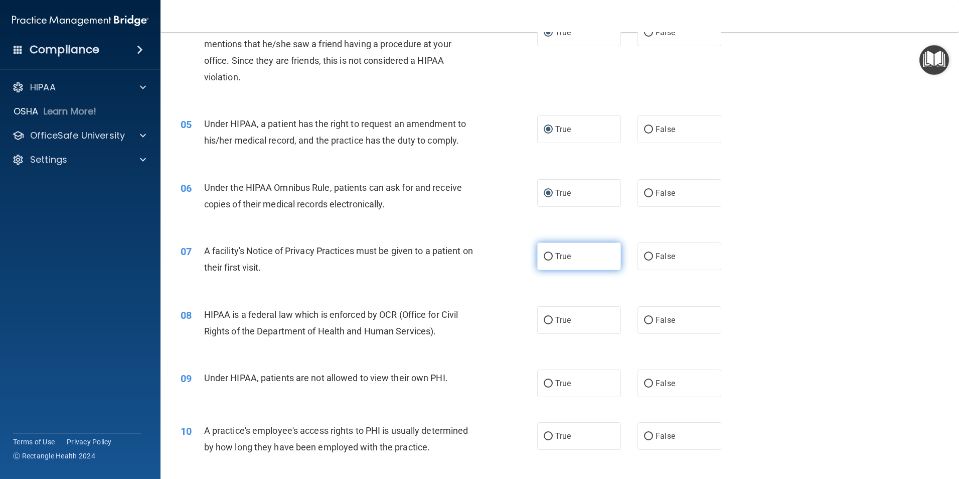
radio input "true"
click at [639, 315] on label "False" at bounding box center [680, 320] width 84 height 28
click at [644, 317] on input "False" at bounding box center [648, 321] width 9 height 8
radio input "true"
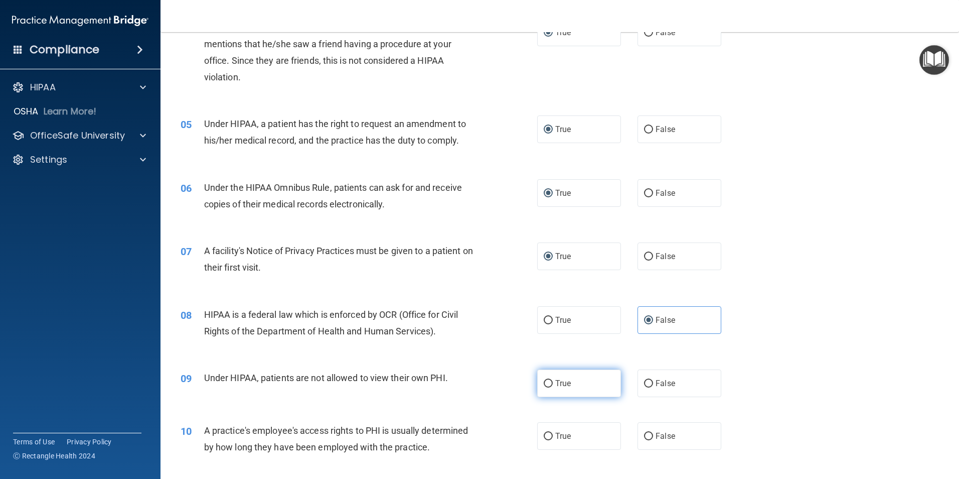
click at [549, 382] on input "True" at bounding box center [548, 384] width 9 height 8
radio input "true"
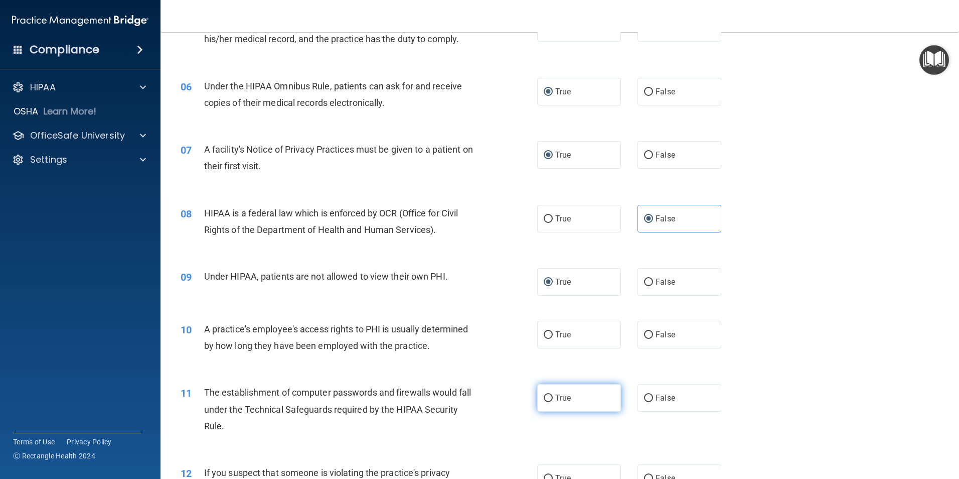
scroll to position [552, 0]
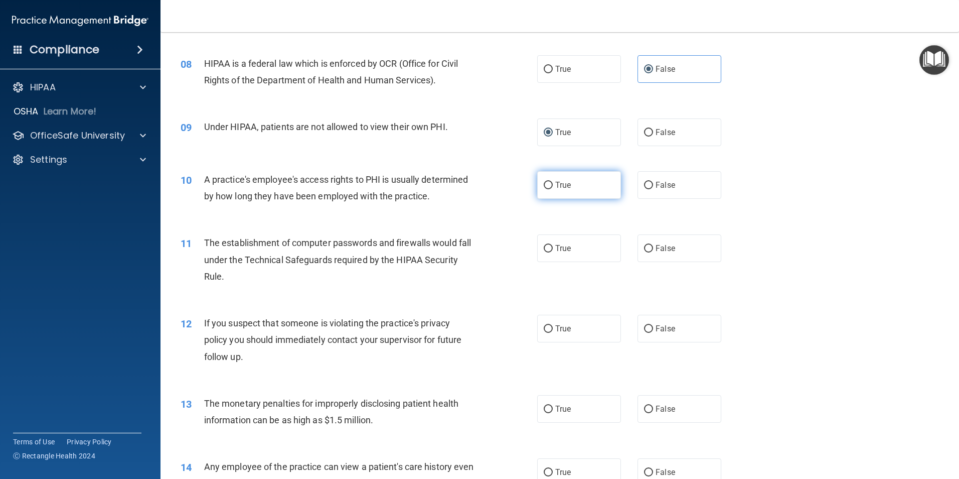
click at [549, 179] on label "True" at bounding box center [579, 185] width 84 height 28
click at [549, 182] on input "True" at bounding box center [548, 186] width 9 height 8
radio input "true"
click at [544, 243] on label "True" at bounding box center [579, 248] width 84 height 28
click at [544, 250] on input "True" at bounding box center [548, 249] width 9 height 8
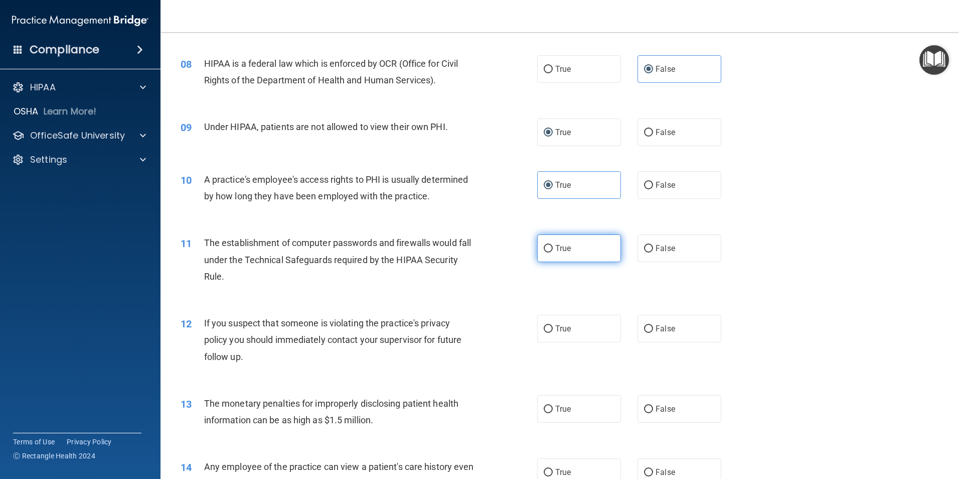
radio input "true"
click at [544, 326] on input "True" at bounding box center [548, 329] width 9 height 8
radio input "true"
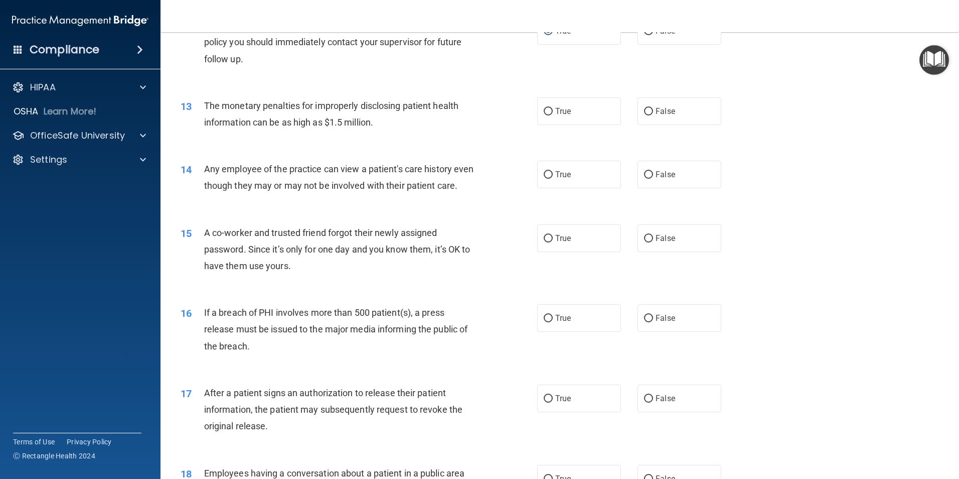
scroll to position [853, 0]
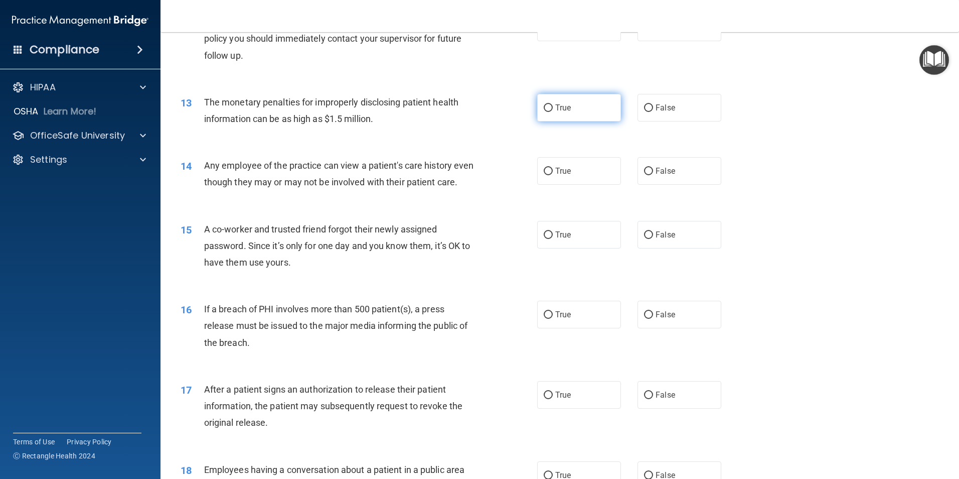
click at [549, 109] on input "True" at bounding box center [548, 108] width 9 height 8
radio input "true"
click at [644, 166] on label "False" at bounding box center [680, 171] width 84 height 28
click at [644, 168] on input "False" at bounding box center [648, 172] width 9 height 8
radio input "true"
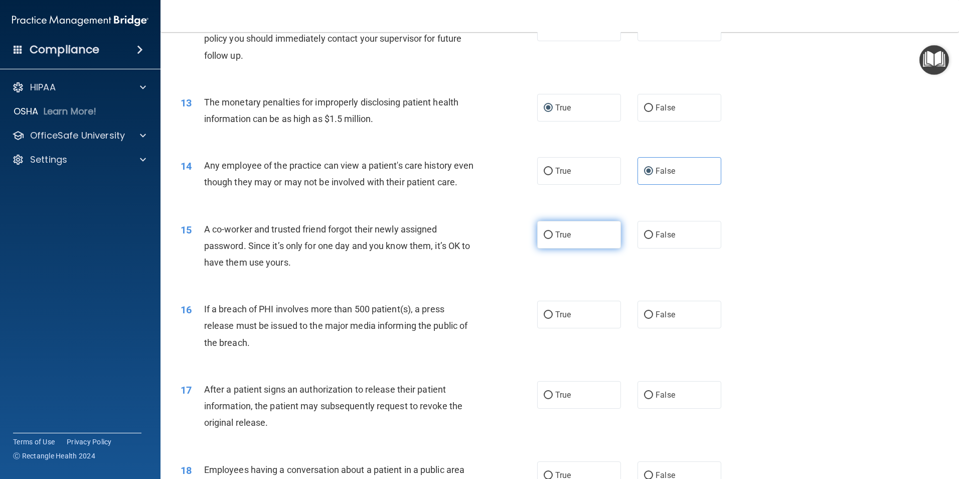
click at [544, 239] on input "True" at bounding box center [548, 235] width 9 height 8
radio input "true"
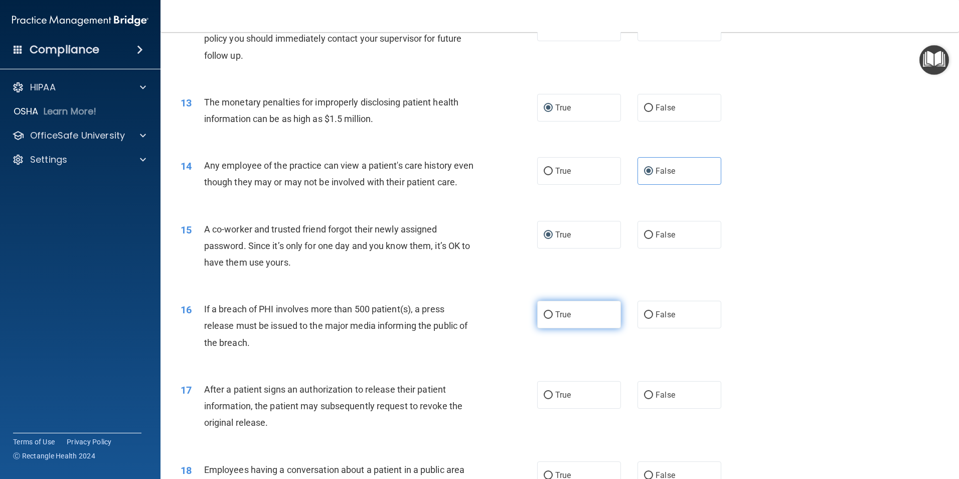
click at [544, 319] on input "True" at bounding box center [548, 315] width 9 height 8
radio input "true"
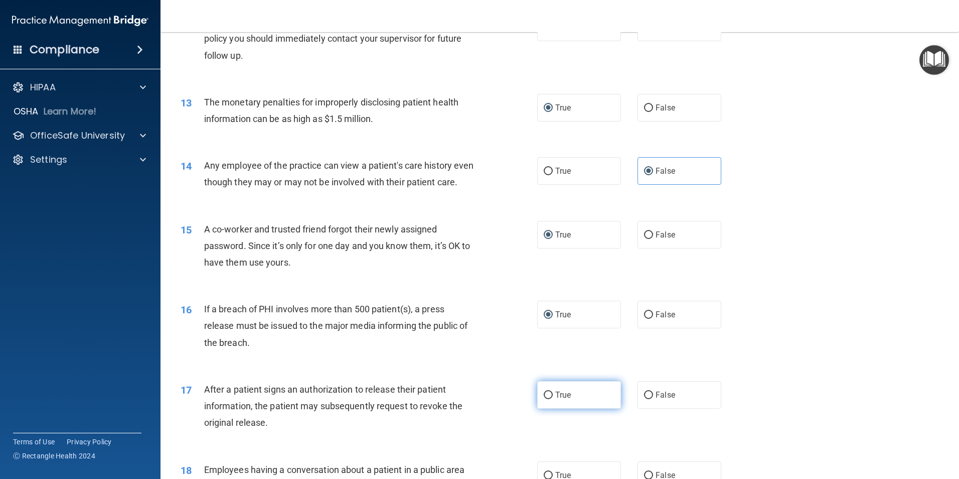
click at [547, 399] on input "True" at bounding box center [548, 395] width 9 height 8
radio input "true"
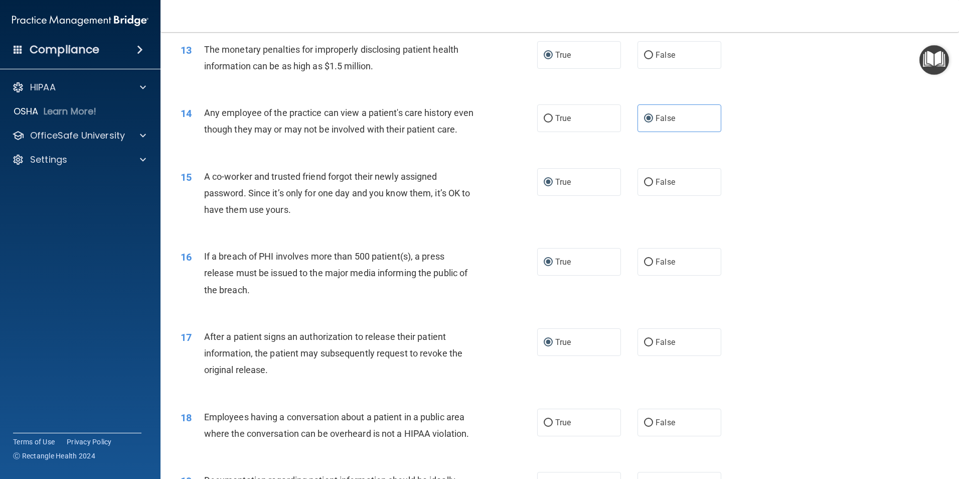
scroll to position [1104, 0]
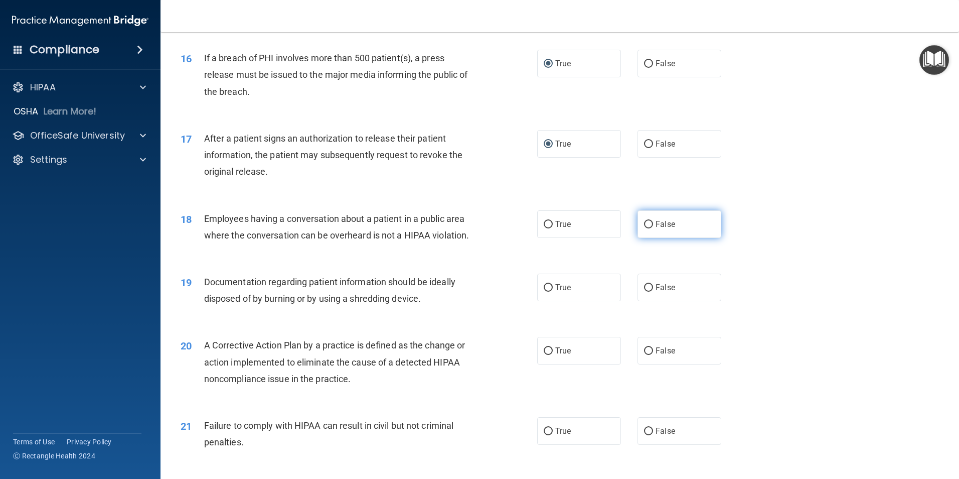
click at [644, 228] on input "False" at bounding box center [648, 225] width 9 height 8
radio input "true"
click at [544, 291] on input "True" at bounding box center [548, 288] width 9 height 8
radio input "true"
drag, startPoint x: 642, startPoint y: 365, endPoint x: 650, endPoint y: 411, distance: 46.8
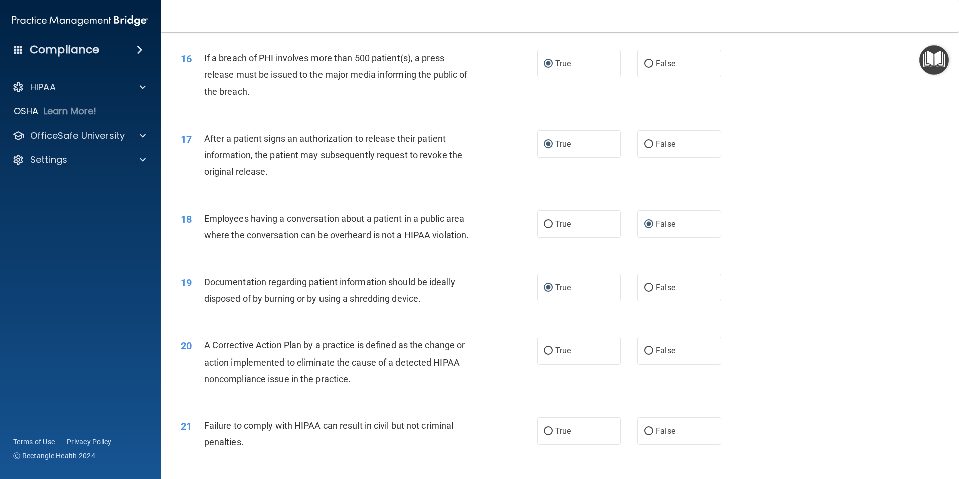
click at [644, 355] on input "False" at bounding box center [648, 351] width 9 height 8
radio input "true"
click at [644, 435] on input "False" at bounding box center [648, 431] width 9 height 8
radio input "true"
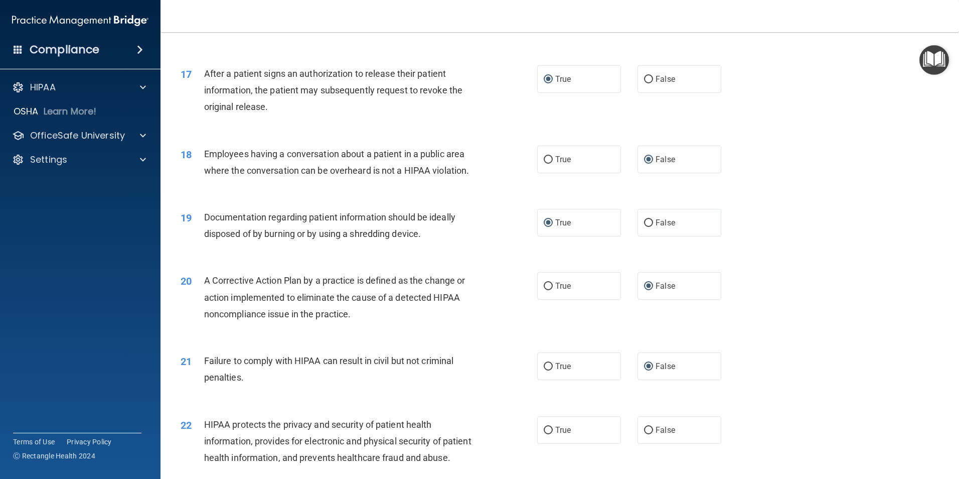
scroll to position [1304, 0]
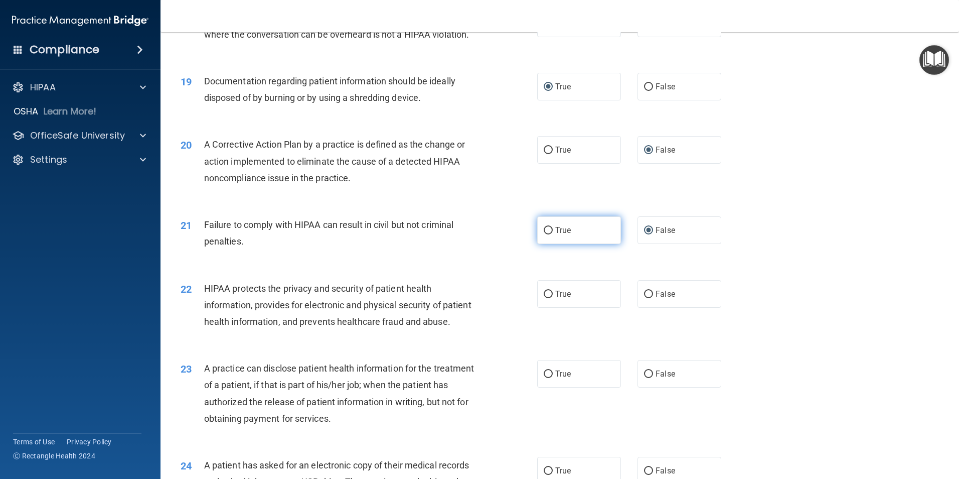
click at [544, 234] on input "True" at bounding box center [548, 231] width 9 height 8
radio input "true"
radio input "false"
drag, startPoint x: 542, startPoint y: 306, endPoint x: 548, endPoint y: 355, distance: 50.0
click at [542, 305] on label "True" at bounding box center [579, 294] width 84 height 28
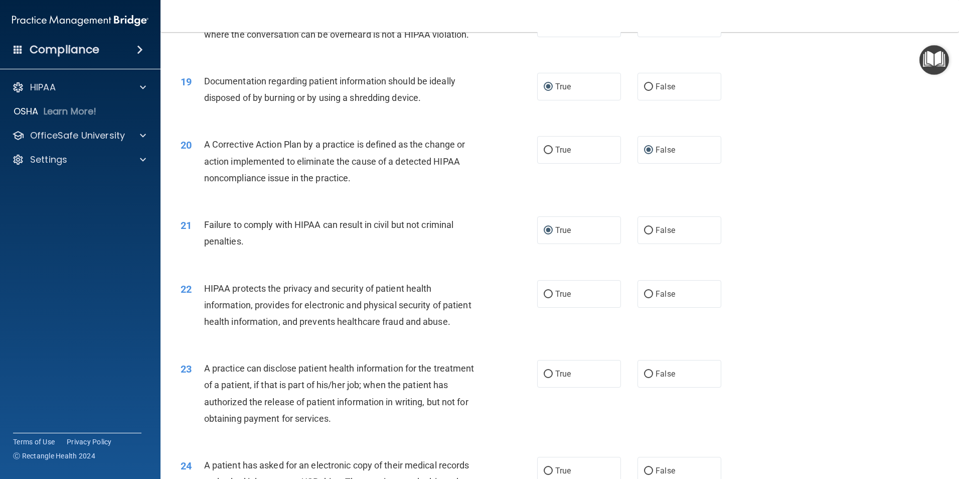
click at [544, 298] on input "True" at bounding box center [548, 294] width 9 height 8
radio input "true"
click at [538, 387] on label "True" at bounding box center [579, 374] width 84 height 28
click at [544, 378] on input "True" at bounding box center [548, 374] width 9 height 8
radio input "true"
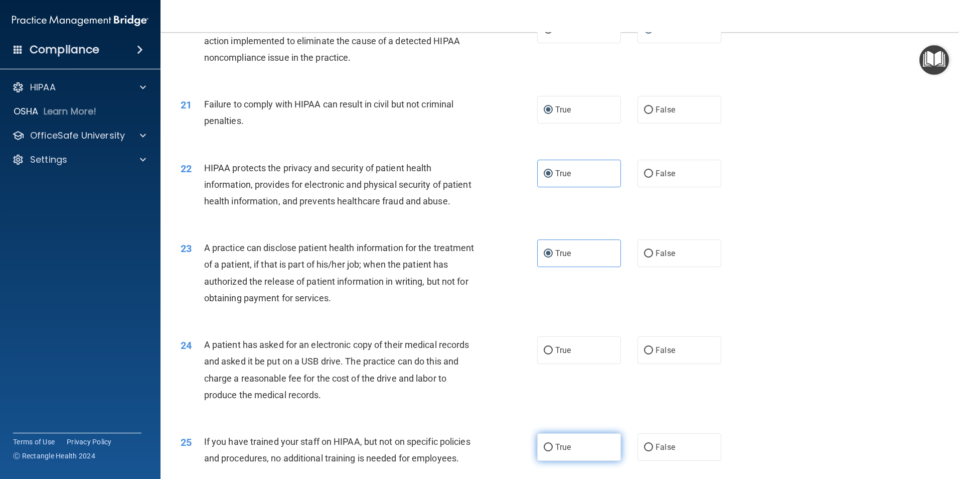
scroll to position [1555, 0]
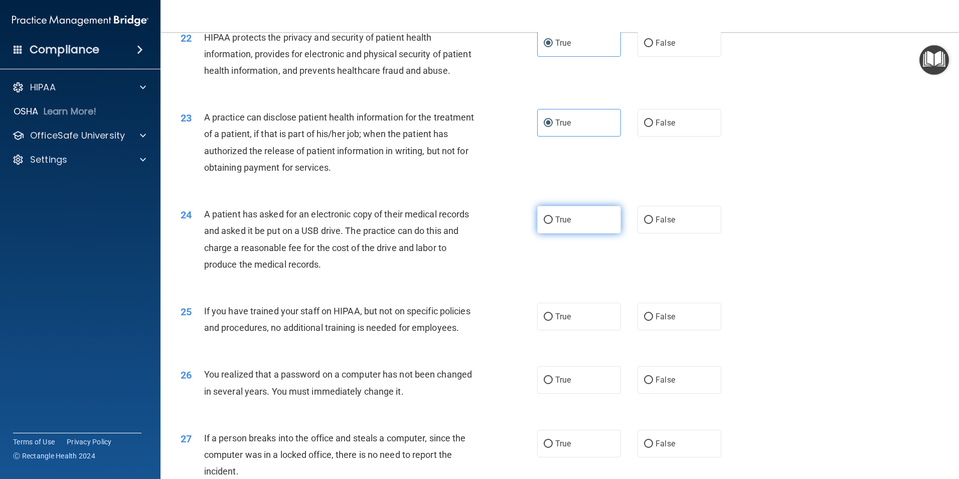
click at [545, 224] on input "True" at bounding box center [548, 220] width 9 height 8
radio input "true"
click at [544, 321] on input "True" at bounding box center [548, 317] width 9 height 8
radio input "true"
click at [544, 384] on input "True" at bounding box center [548, 380] width 9 height 8
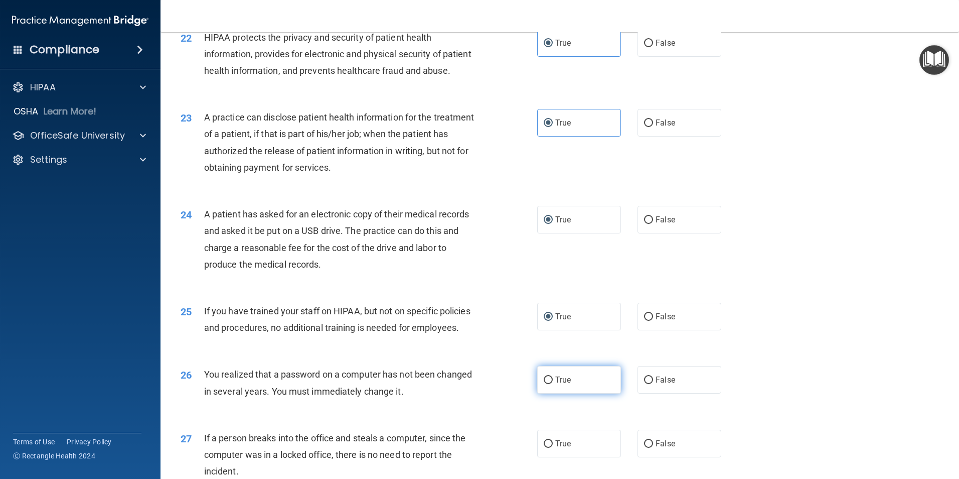
radio input "true"
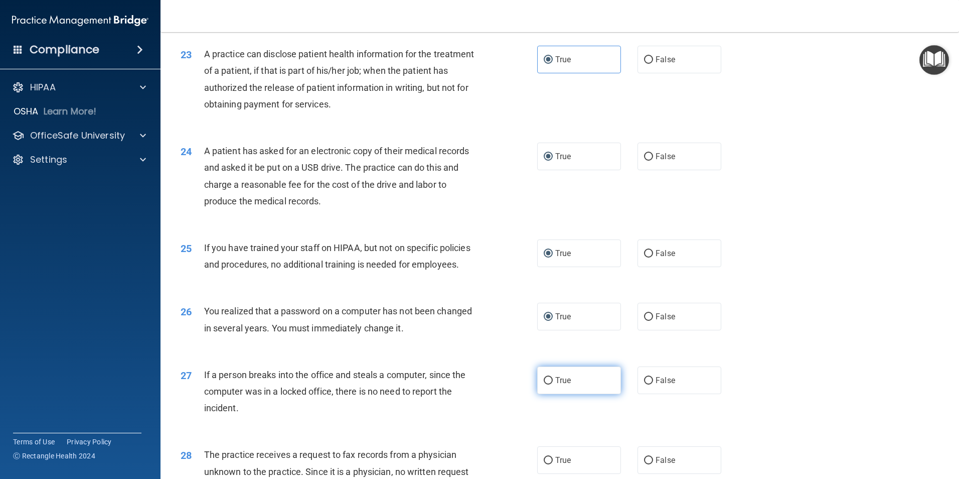
scroll to position [1706, 0]
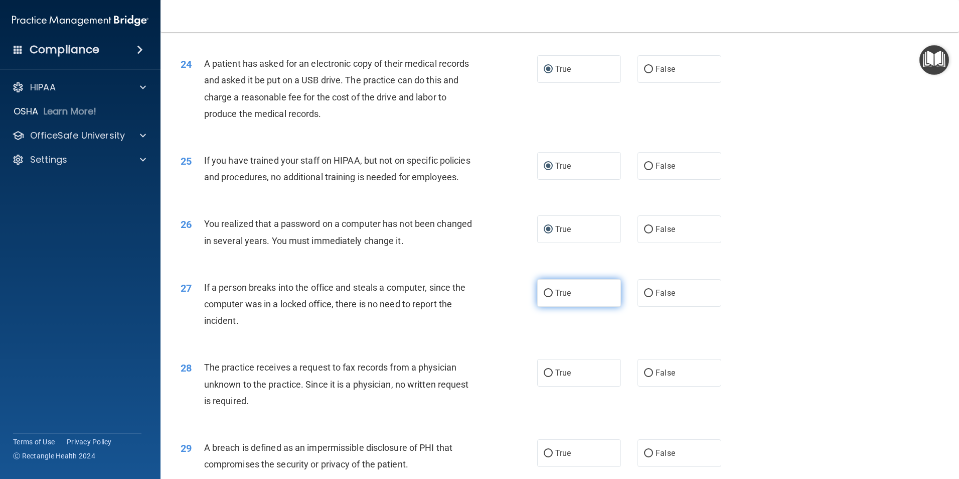
click at [544, 297] on input "True" at bounding box center [548, 293] width 9 height 8
radio input "true"
click at [544, 377] on input "True" at bounding box center [548, 373] width 9 height 8
radio input "true"
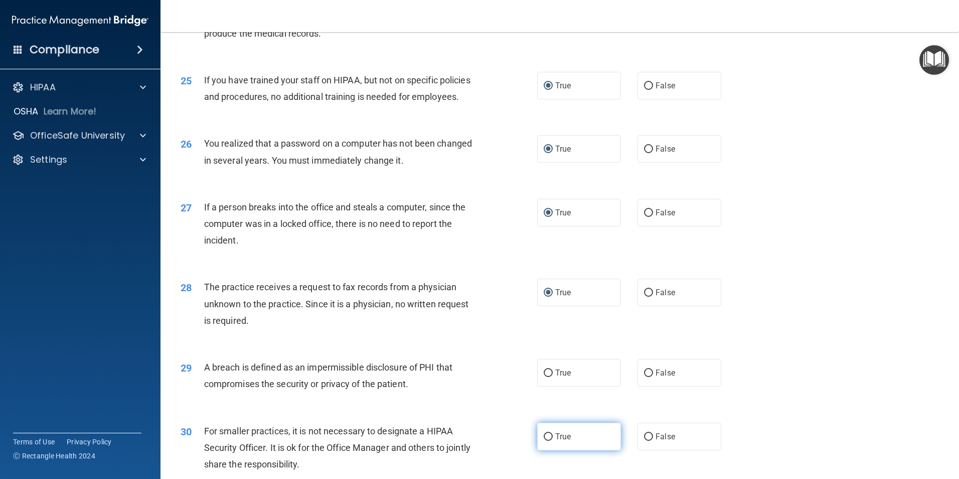
scroll to position [1912, 0]
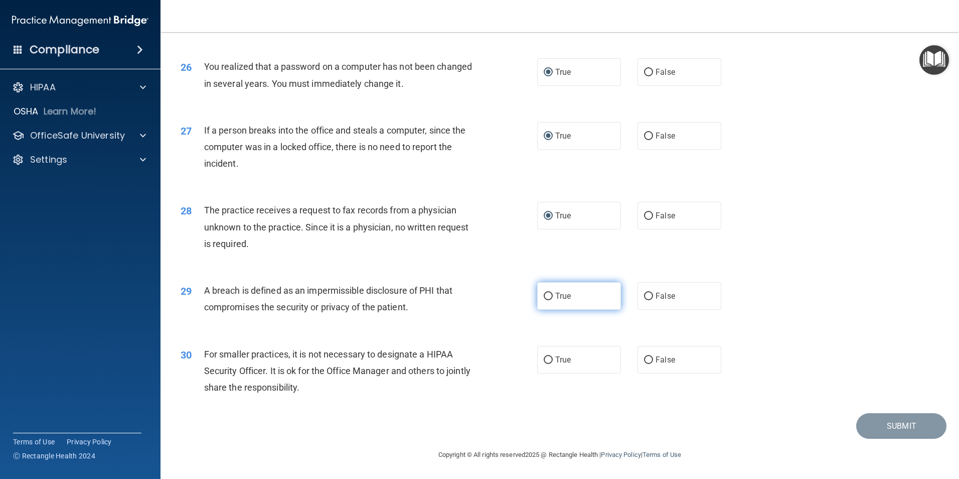
click at [547, 298] on input "True" at bounding box center [548, 296] width 9 height 8
radio input "true"
click at [545, 360] on input "True" at bounding box center [548, 360] width 9 height 8
radio input "true"
click at [874, 423] on button "Submit" at bounding box center [901, 426] width 90 height 26
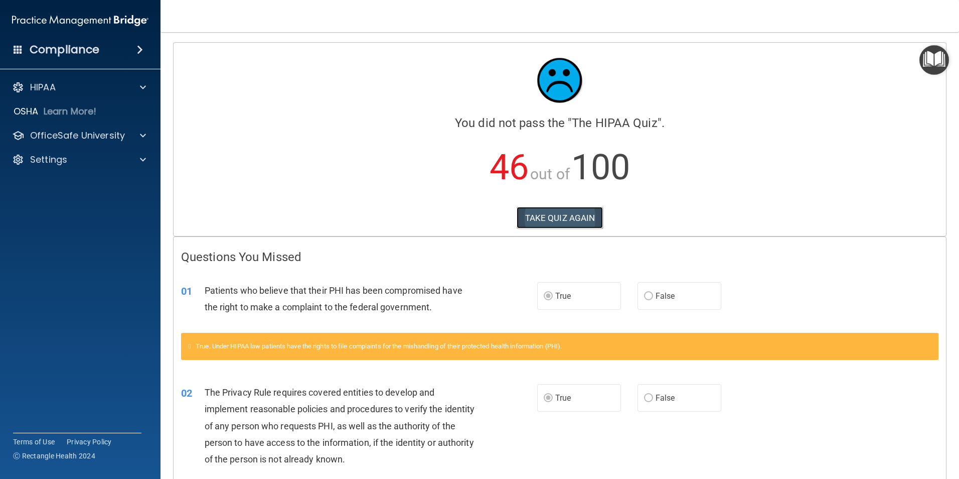
click at [537, 214] on button "TAKE QUIZ AGAIN" at bounding box center [560, 218] width 87 height 22
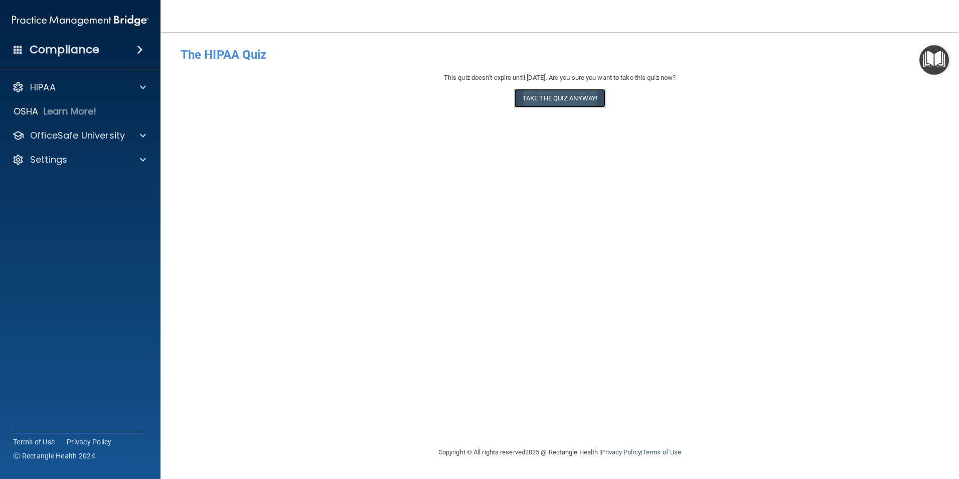
click at [538, 99] on button "Take the quiz anyway!" at bounding box center [559, 98] width 91 height 19
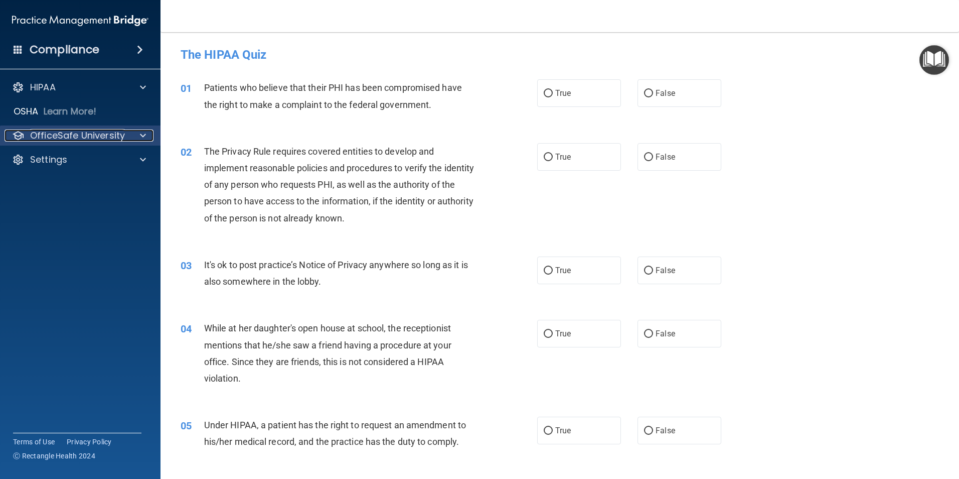
click at [70, 135] on p "OfficeSafe University" at bounding box center [77, 135] width 95 height 12
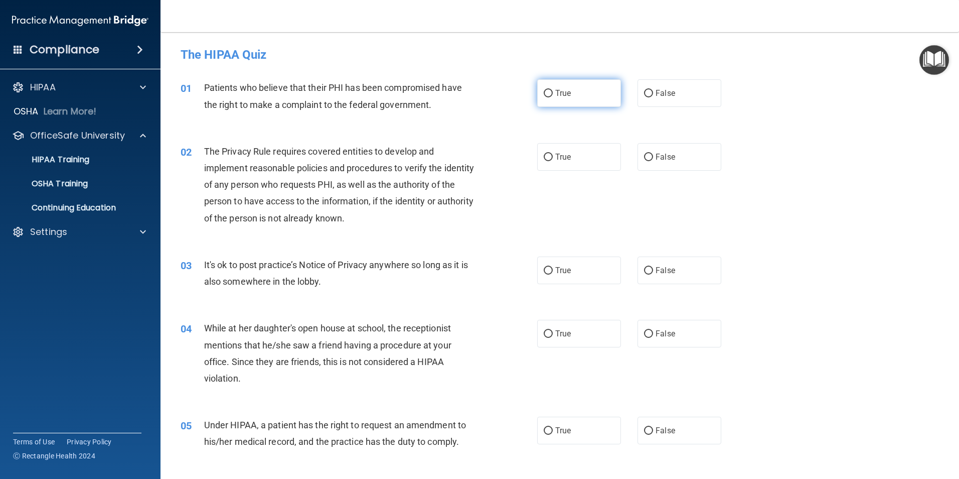
click at [544, 90] on input "True" at bounding box center [548, 94] width 9 height 8
radio input "true"
click at [545, 156] on input "True" at bounding box center [548, 158] width 9 height 8
radio input "true"
click at [644, 269] on input "False" at bounding box center [648, 271] width 9 height 8
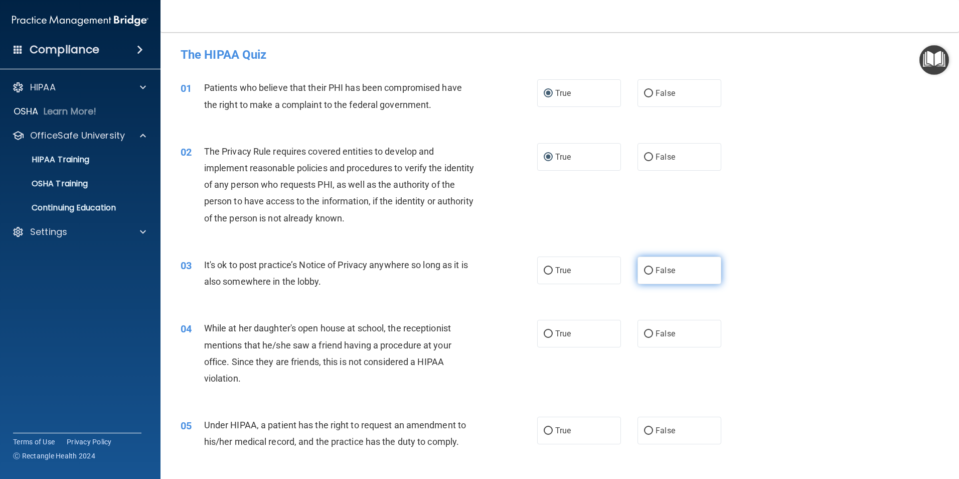
radio input "true"
click at [544, 333] on input "True" at bounding box center [548, 334] width 9 height 8
radio input "true"
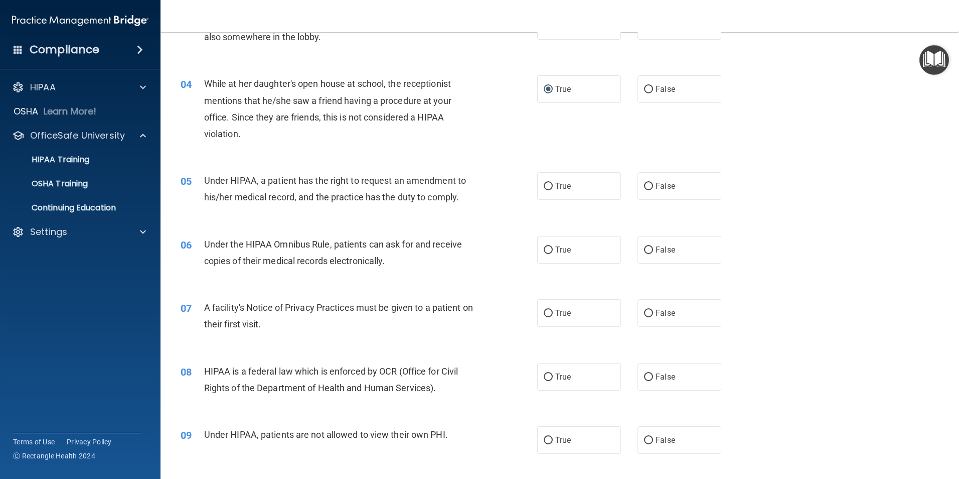
scroll to position [251, 0]
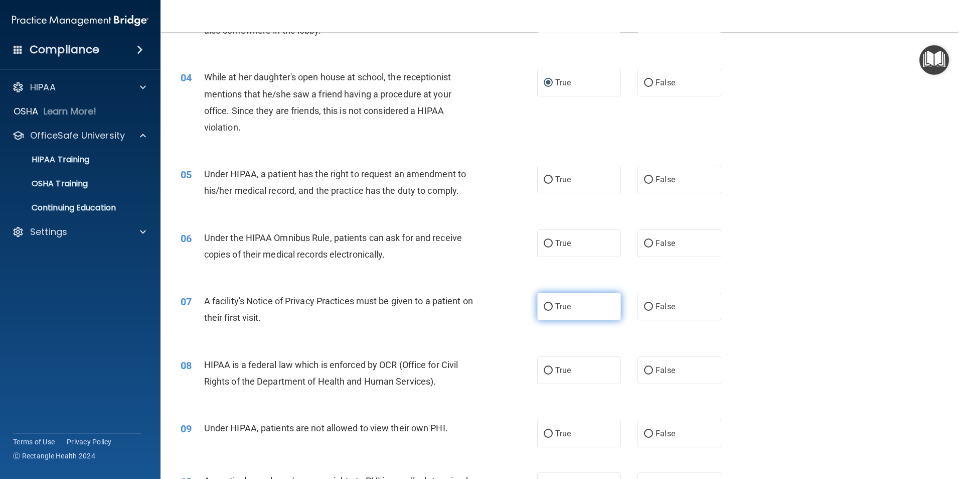
click at [544, 306] on input "True" at bounding box center [548, 307] width 9 height 8
radio input "true"
click at [546, 179] on input "True" at bounding box center [548, 180] width 9 height 8
radio input "true"
click at [545, 243] on input "True" at bounding box center [548, 244] width 9 height 8
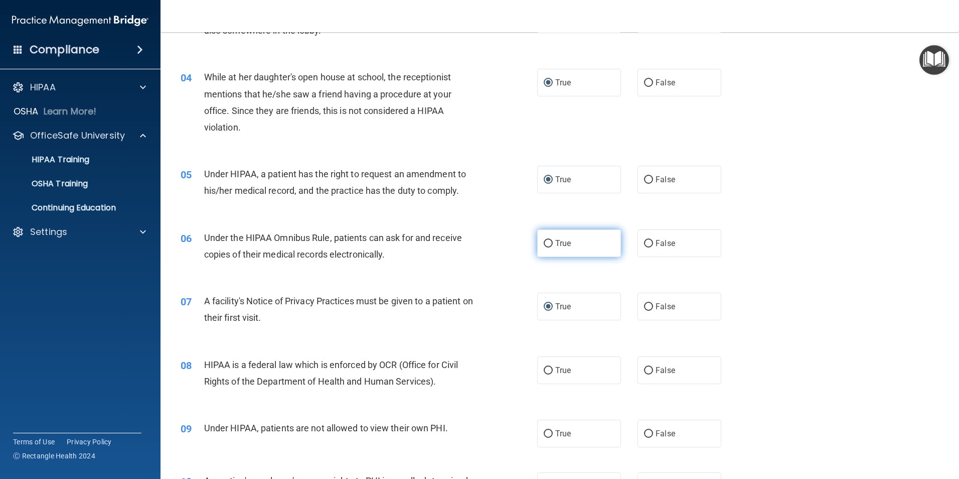
radio input "true"
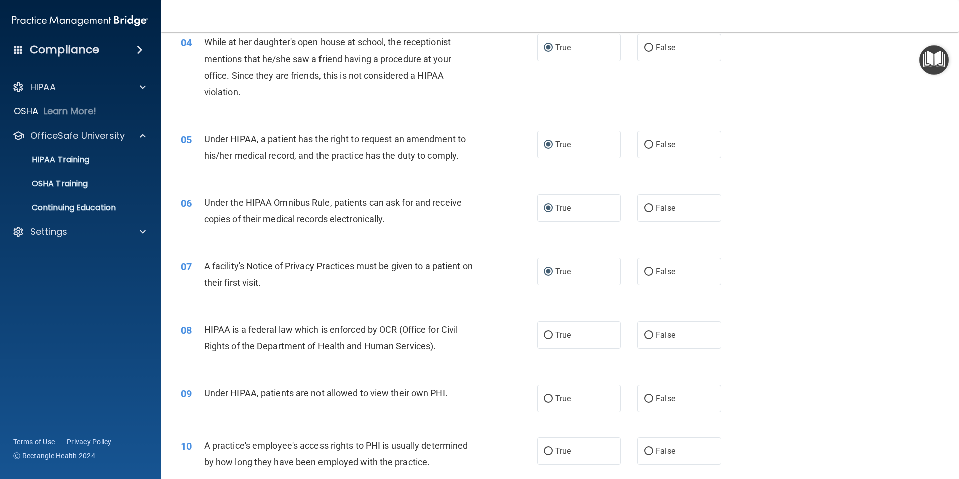
scroll to position [401, 0]
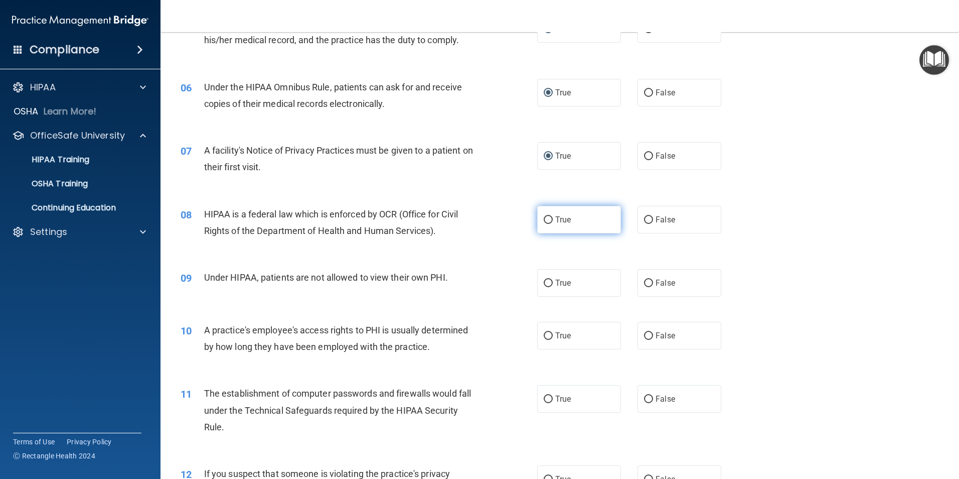
click at [544, 216] on input "True" at bounding box center [548, 220] width 9 height 8
radio input "true"
click at [647, 281] on input "False" at bounding box center [648, 283] width 9 height 8
radio input "true"
click at [548, 334] on input "True" at bounding box center [548, 336] width 9 height 8
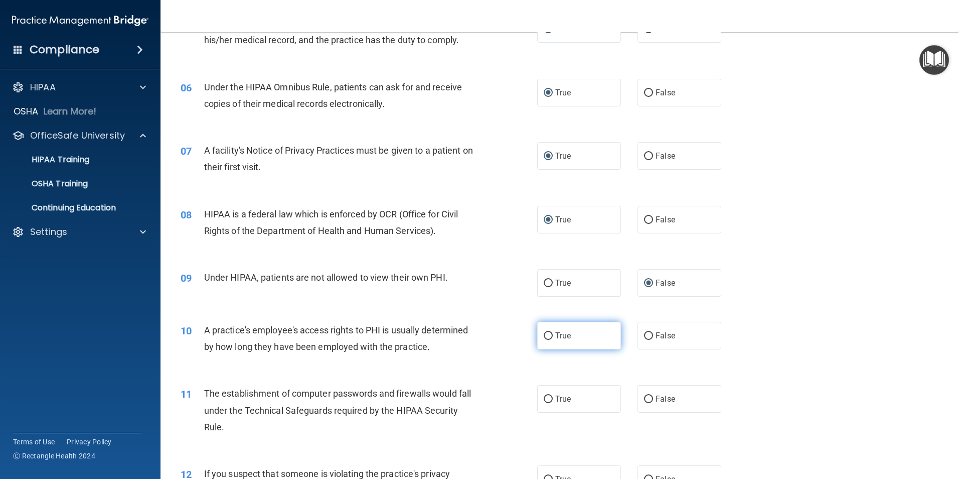
radio input "true"
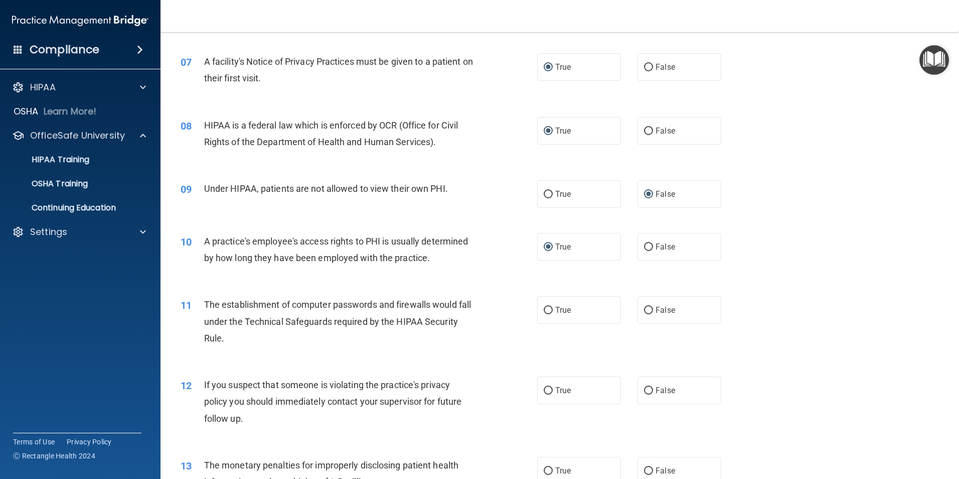
scroll to position [552, 0]
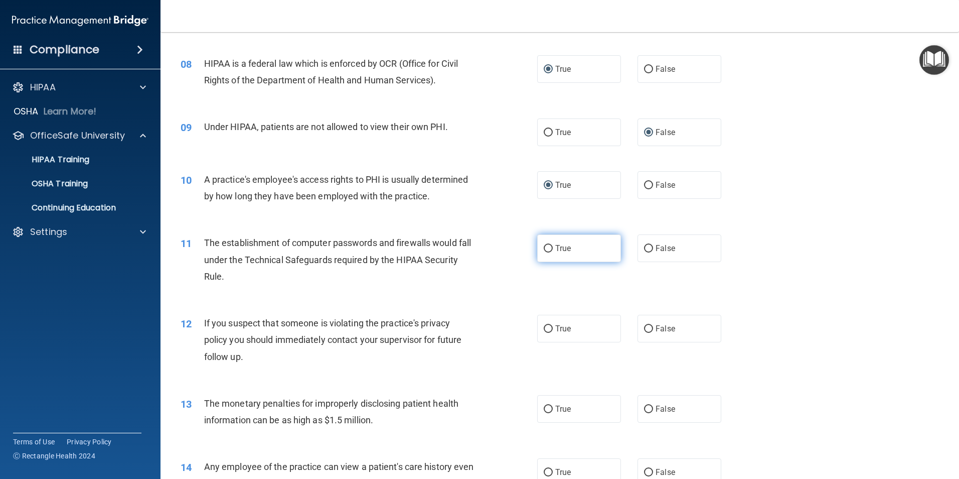
click at [548, 246] on input "True" at bounding box center [548, 249] width 9 height 8
radio input "true"
click at [547, 325] on input "True" at bounding box center [548, 329] width 9 height 8
radio input "true"
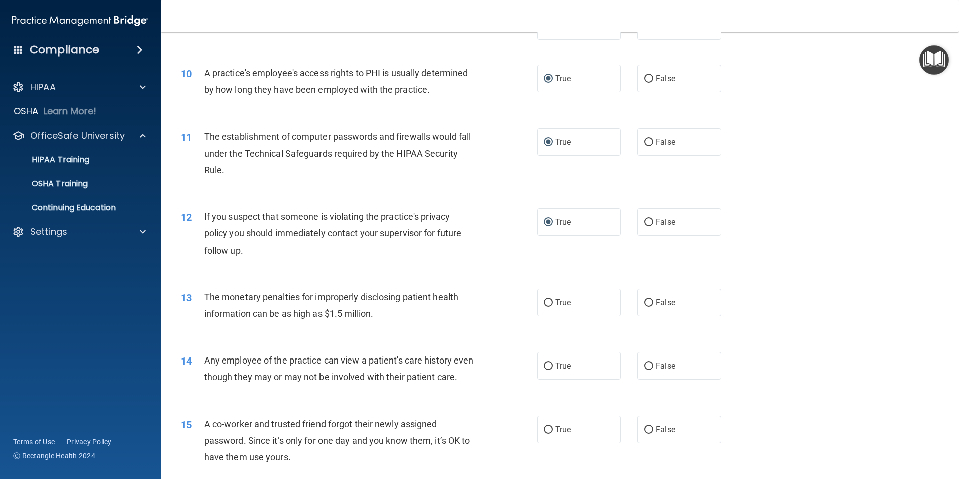
scroll to position [702, 0]
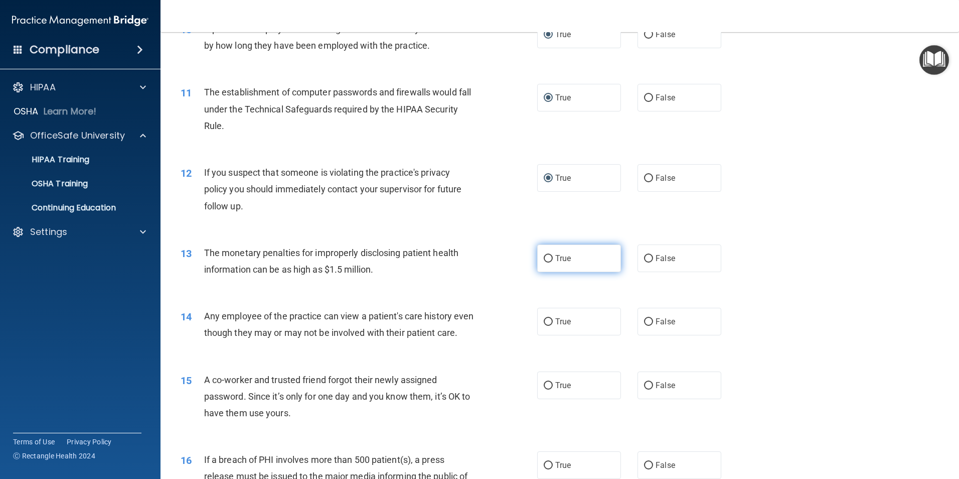
click at [545, 257] on input "True" at bounding box center [548, 259] width 9 height 8
radio input "true"
click at [649, 319] on label "False" at bounding box center [680, 322] width 84 height 28
click at [649, 319] on input "False" at bounding box center [648, 322] width 9 height 8
radio input "true"
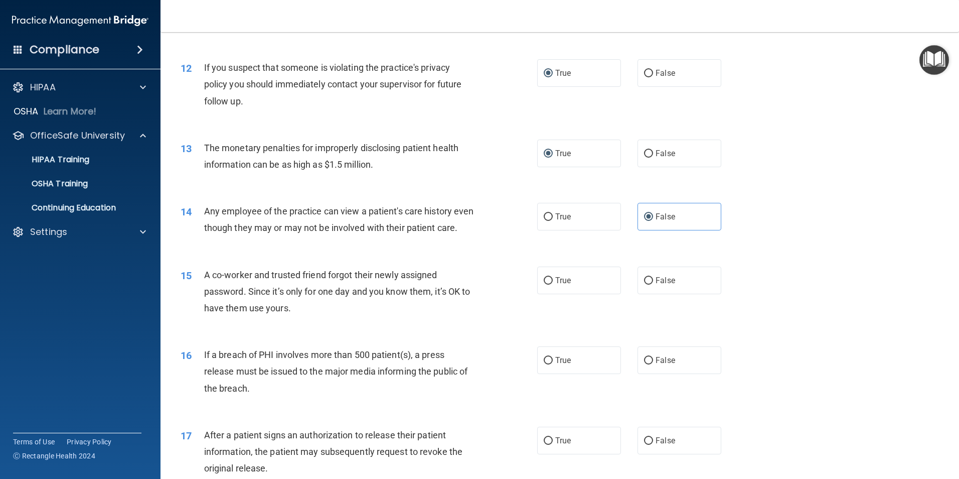
scroll to position [853, 0]
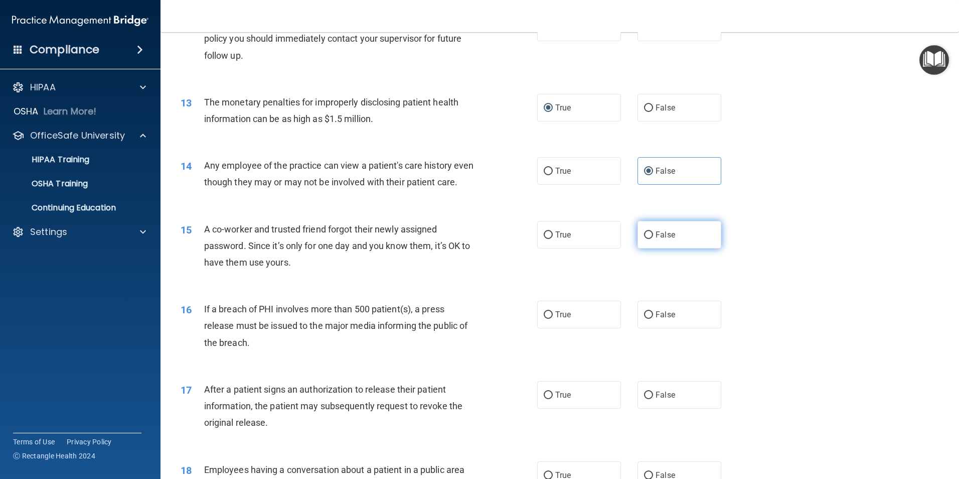
click at [649, 248] on label "False" at bounding box center [680, 235] width 84 height 28
click at [649, 239] on input "False" at bounding box center [648, 235] width 9 height 8
radio input "true"
click at [644, 319] on input "False" at bounding box center [648, 315] width 9 height 8
radio input "true"
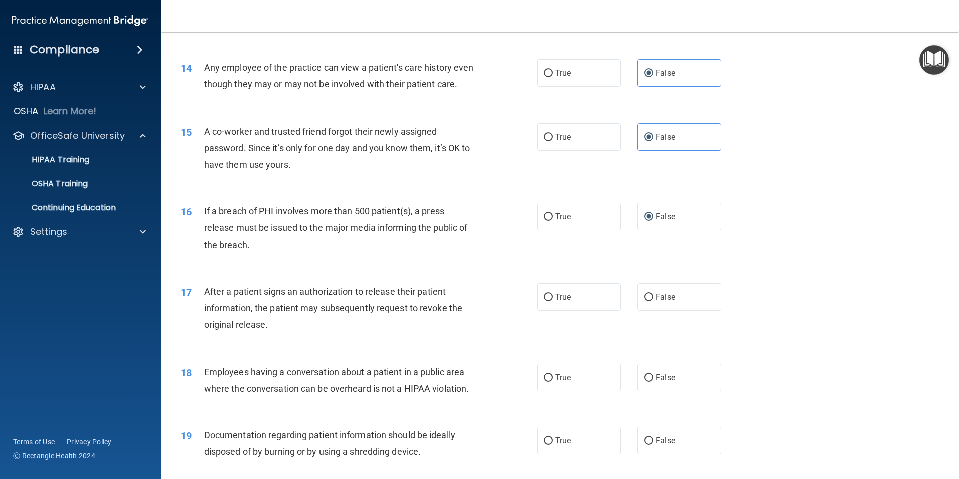
scroll to position [1003, 0]
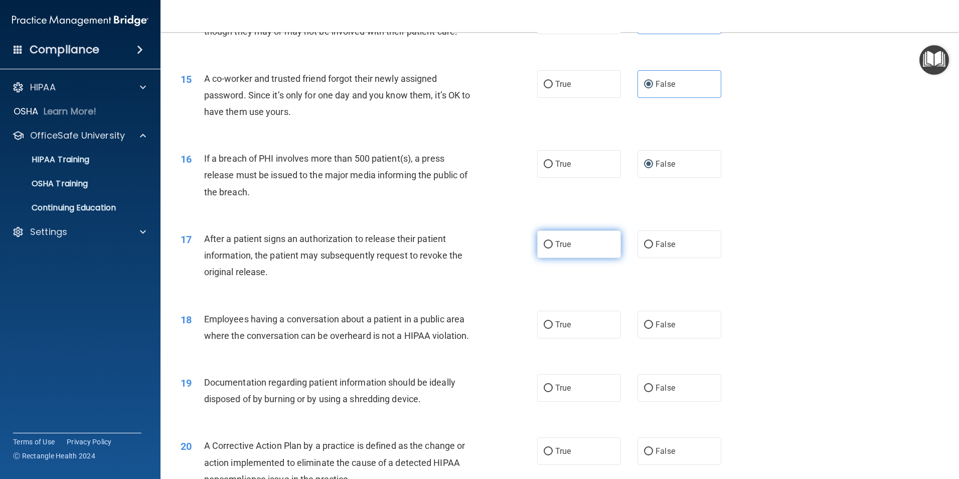
click at [544, 248] on input "True" at bounding box center [548, 245] width 9 height 8
radio input "true"
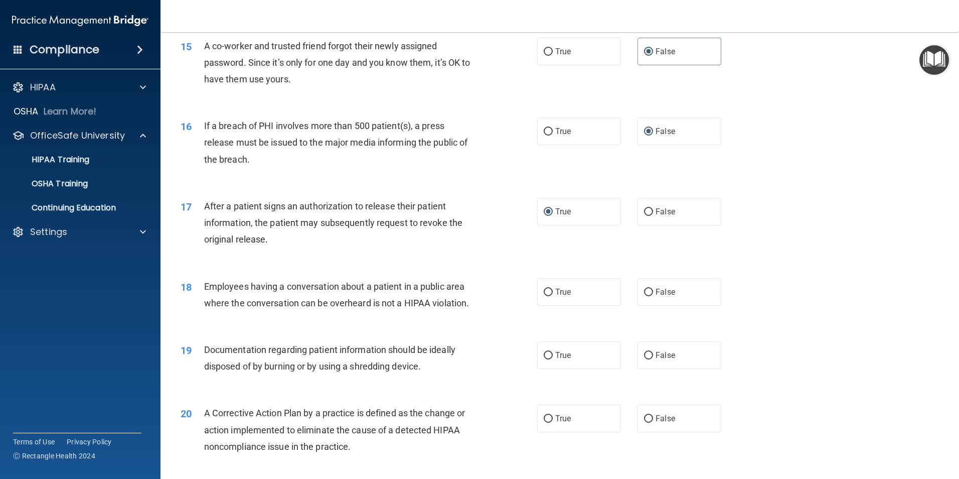
scroll to position [1054, 0]
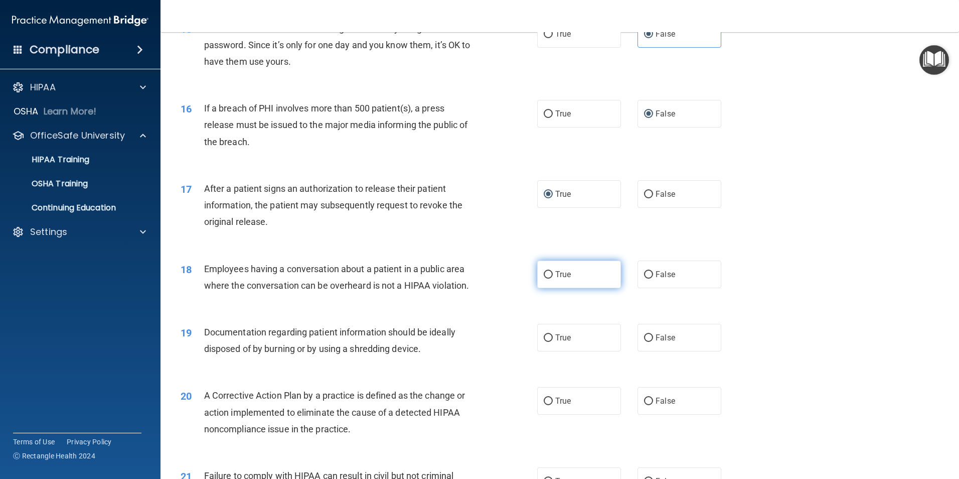
click at [544, 278] on input "True" at bounding box center [548, 275] width 9 height 8
radio input "true"
click at [544, 342] on input "True" at bounding box center [548, 338] width 9 height 8
radio input "true"
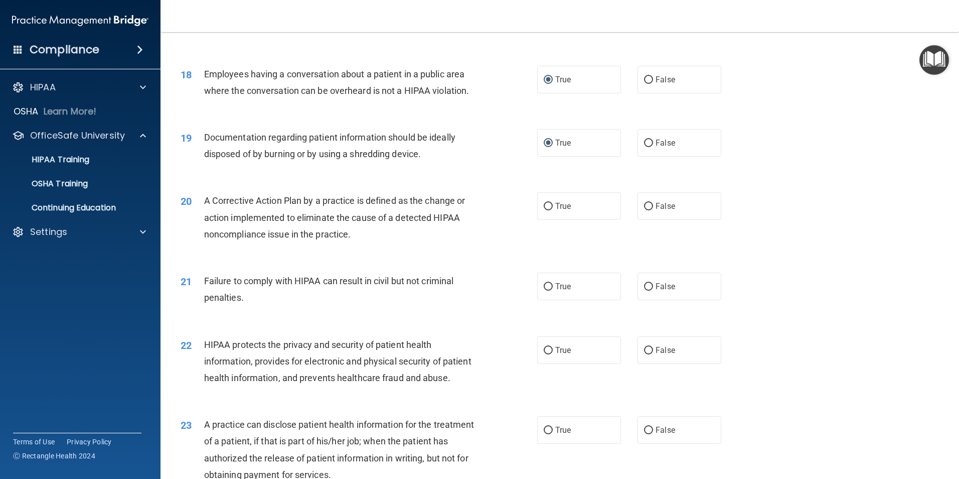
scroll to position [1254, 0]
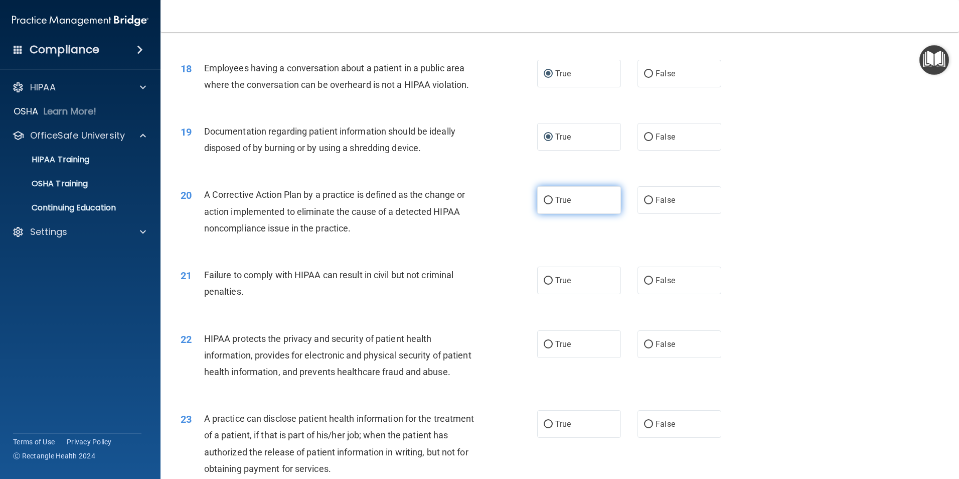
click at [548, 204] on input "True" at bounding box center [548, 201] width 9 height 8
radio input "true"
click at [544, 284] on input "True" at bounding box center [548, 281] width 9 height 8
radio input "true"
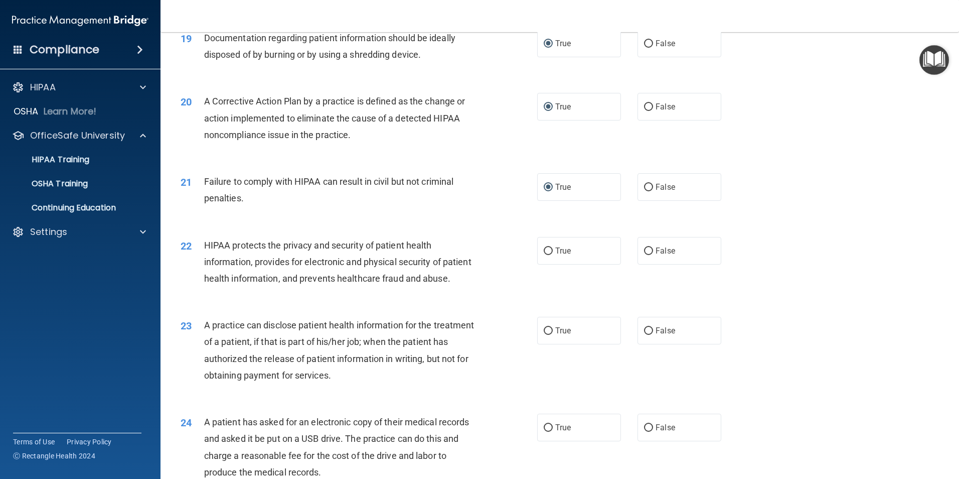
scroll to position [1355, 0]
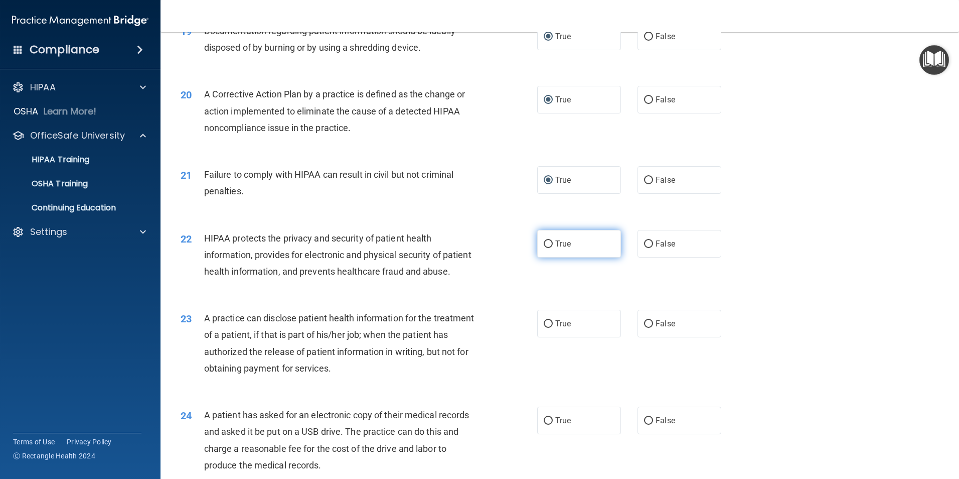
click at [544, 248] on input "True" at bounding box center [548, 244] width 9 height 8
radio input "true"
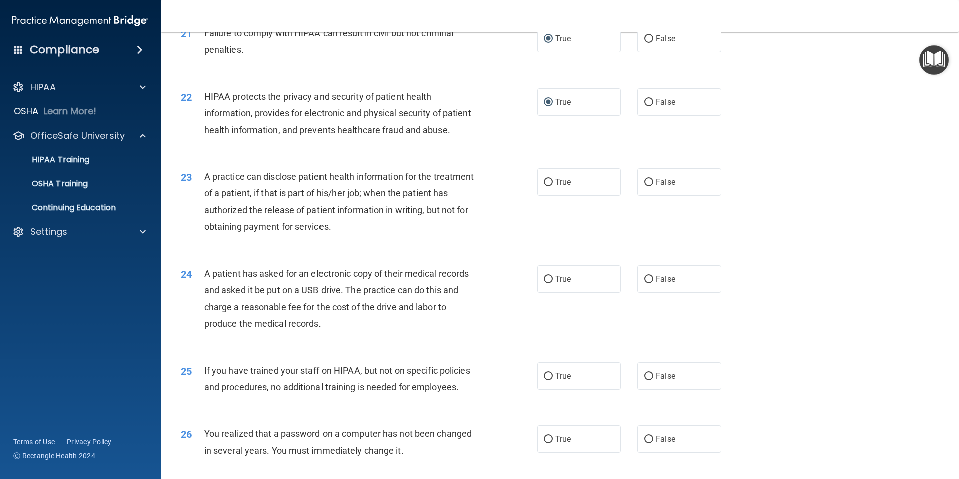
scroll to position [1505, 0]
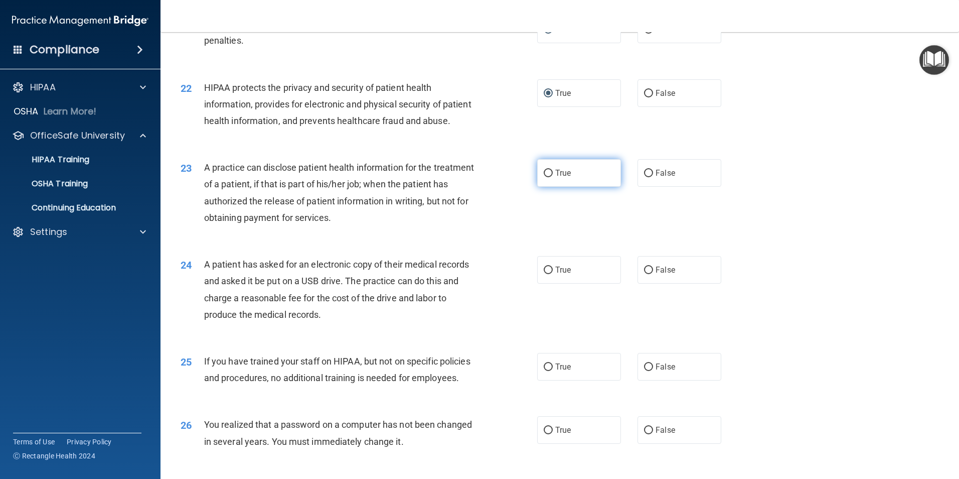
click at [545, 177] on input "True" at bounding box center [548, 174] width 9 height 8
radio input "true"
click at [544, 274] on input "True" at bounding box center [548, 270] width 9 height 8
radio input "true"
click at [646, 371] on input "False" at bounding box center [648, 367] width 9 height 8
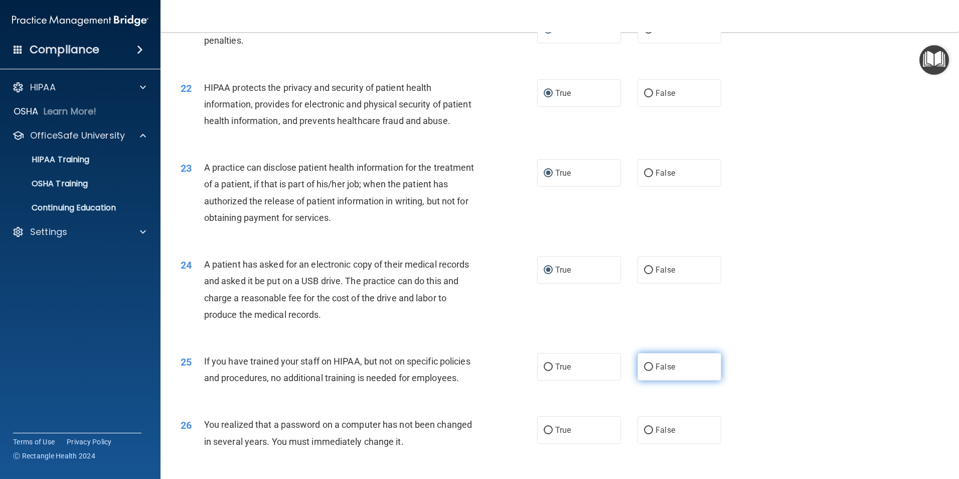
radio input "true"
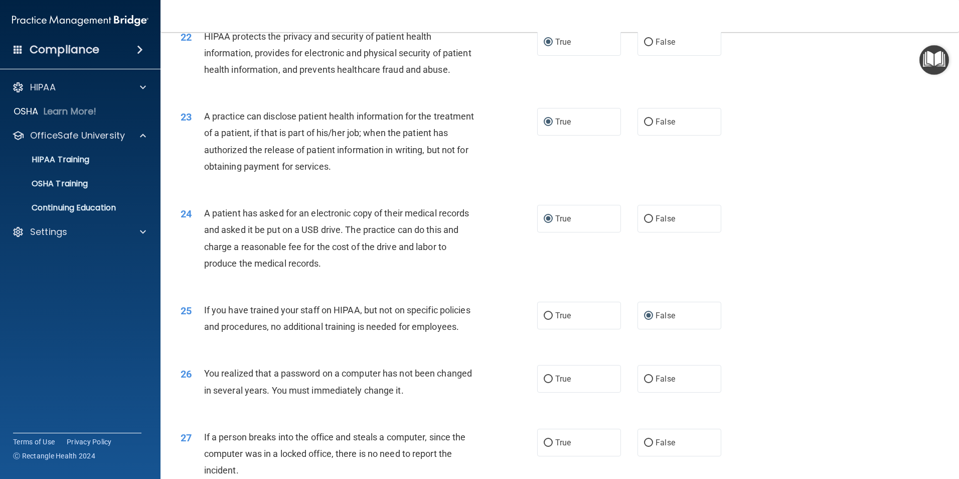
scroll to position [1605, 0]
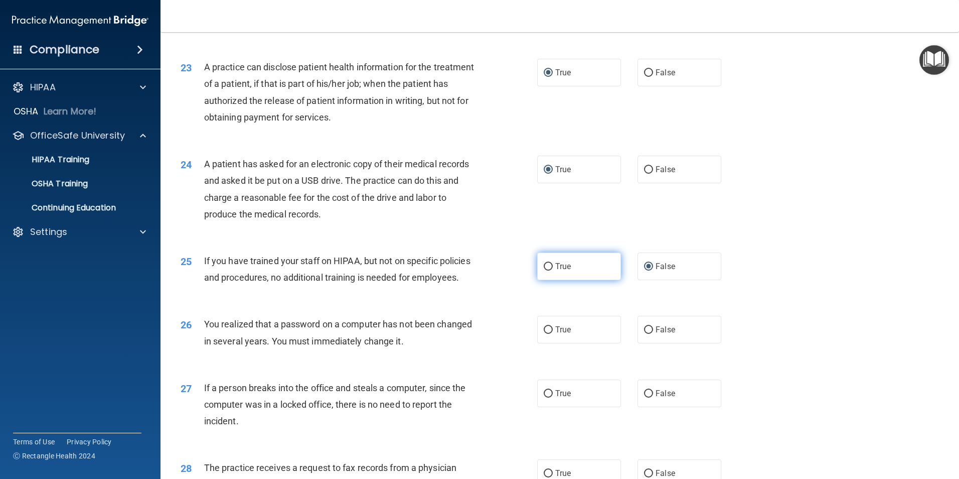
click at [544, 270] on input "True" at bounding box center [548, 267] width 9 height 8
radio input "true"
radio input "false"
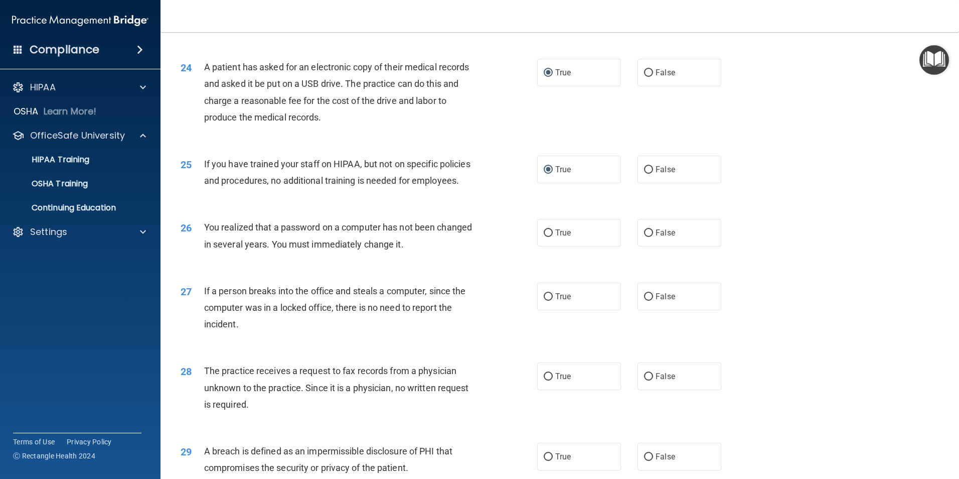
scroll to position [1706, 0]
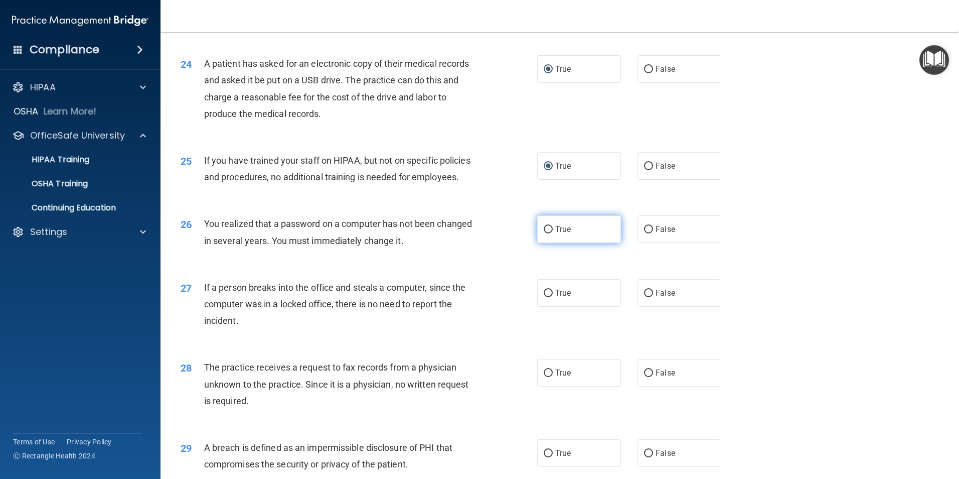
click at [548, 233] on input "True" at bounding box center [548, 230] width 9 height 8
radio input "true"
click at [645, 297] on input "False" at bounding box center [648, 293] width 9 height 8
radio input "true"
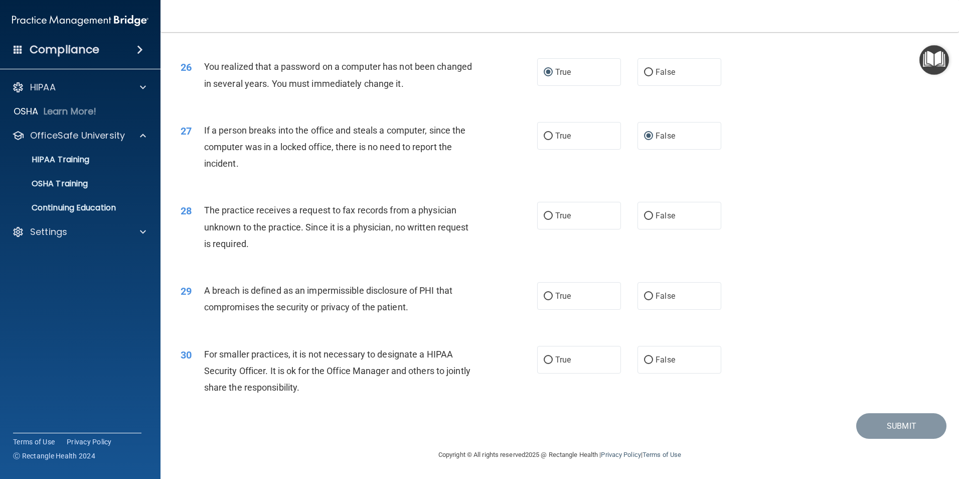
scroll to position [1906, 0]
click at [646, 220] on input "False" at bounding box center [648, 216] width 9 height 8
radio input "true"
click at [649, 302] on label "False" at bounding box center [680, 296] width 84 height 28
click at [649, 300] on input "False" at bounding box center [648, 296] width 9 height 8
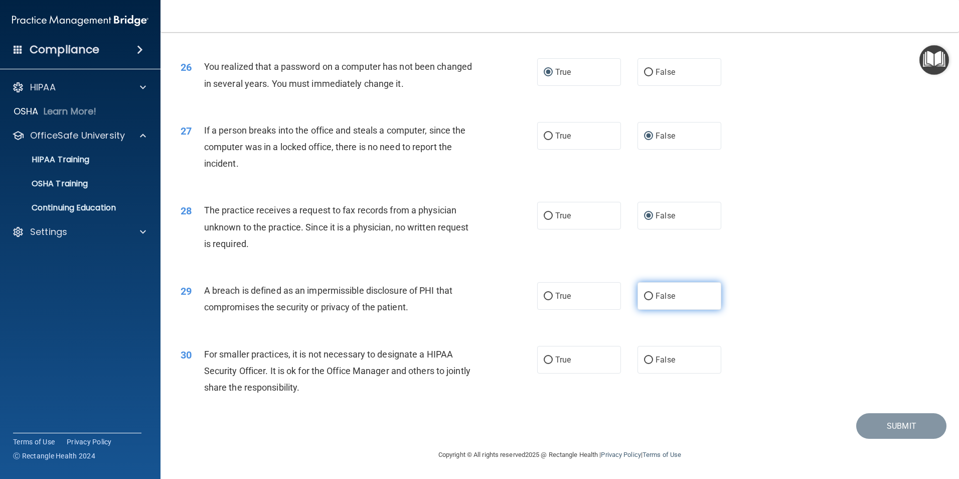
radio input "true"
click at [644, 364] on input "False" at bounding box center [648, 360] width 9 height 8
radio input "true"
click at [875, 431] on button "Submit" at bounding box center [901, 426] width 90 height 26
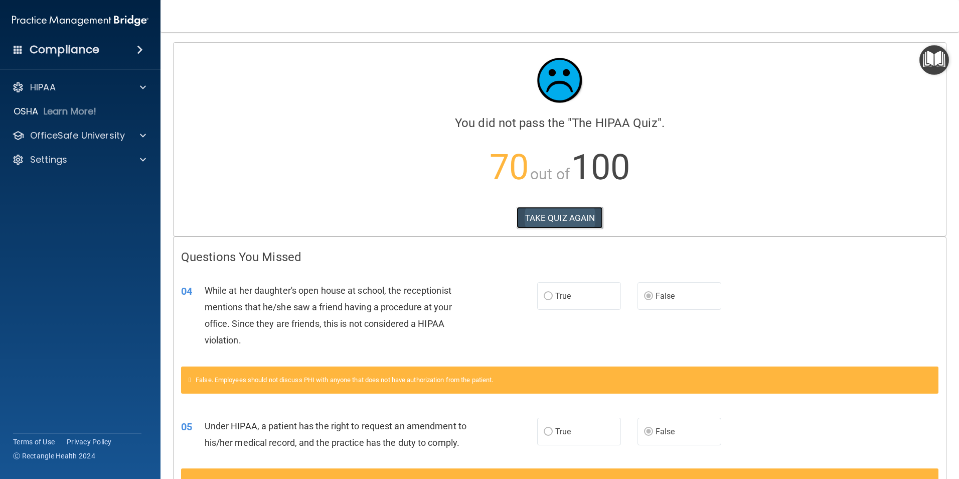
click at [562, 215] on button "TAKE QUIZ AGAIN" at bounding box center [560, 218] width 87 height 22
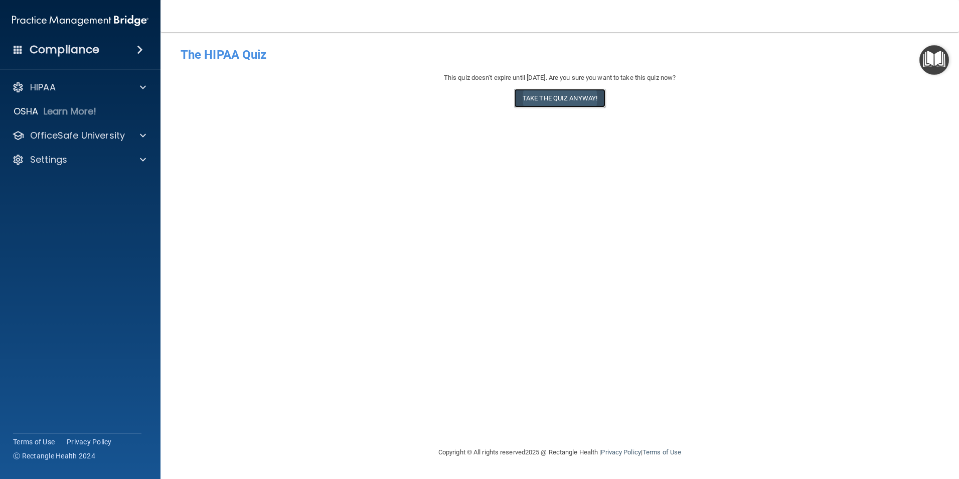
click at [554, 97] on button "Take the quiz anyway!" at bounding box center [559, 98] width 91 height 19
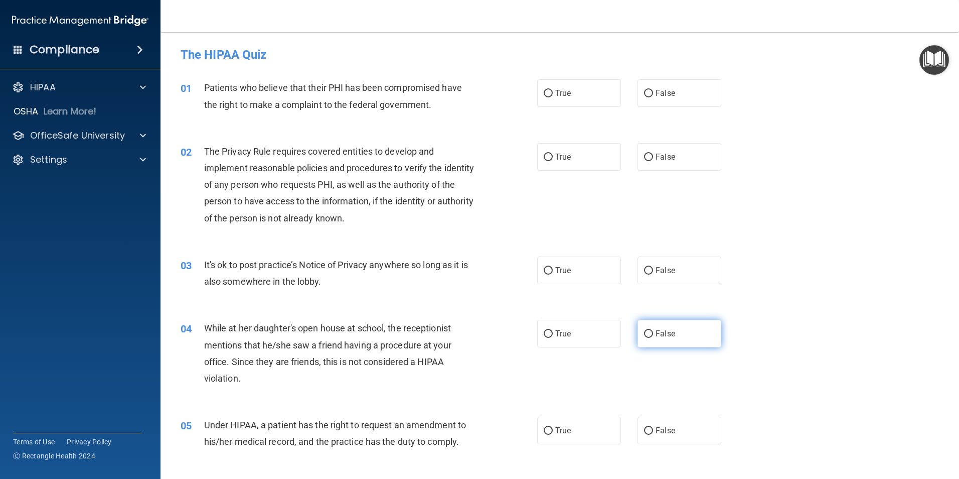
click at [644, 332] on input "False" at bounding box center [648, 334] width 9 height 8
radio input "true"
click at [644, 429] on input "False" at bounding box center [648, 431] width 9 height 8
radio input "true"
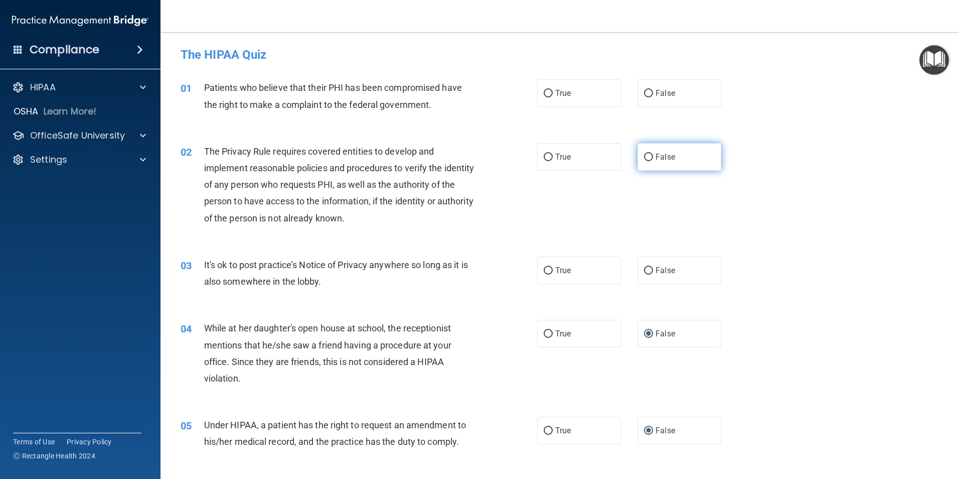
click at [644, 155] on input "False" at bounding box center [648, 158] width 9 height 8
radio input "true"
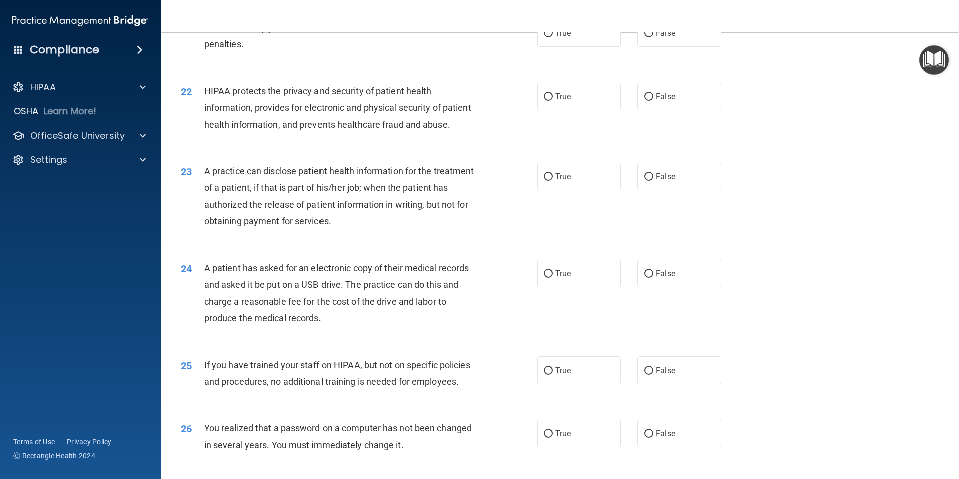
scroll to position [1555, 0]
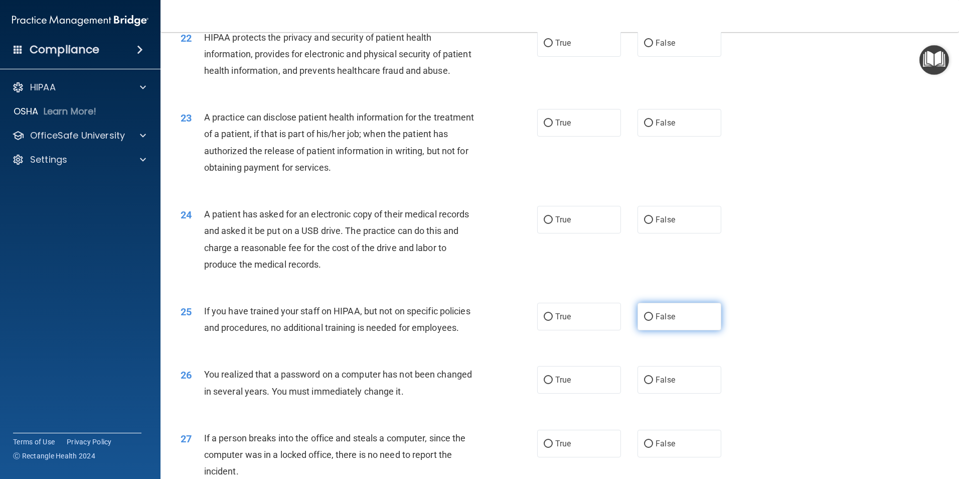
click at [647, 321] on input "False" at bounding box center [648, 317] width 9 height 8
radio input "true"
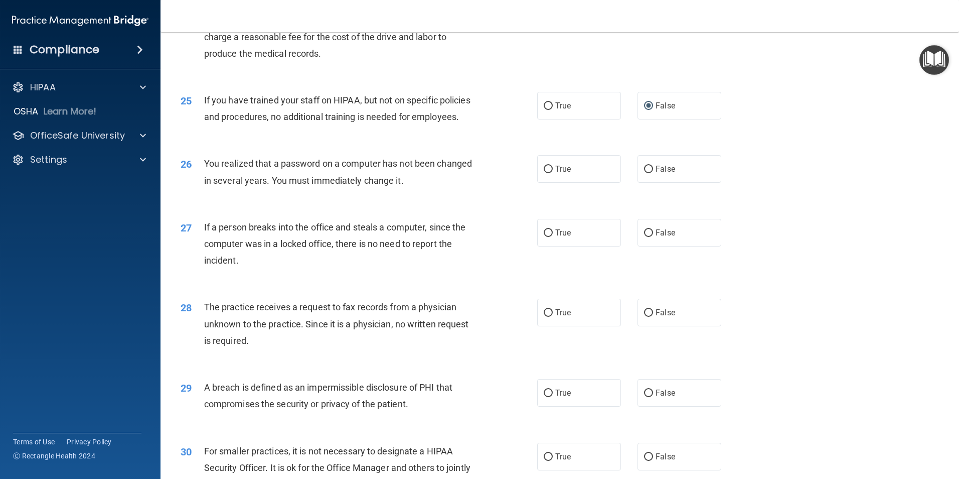
scroll to position [1856, 0]
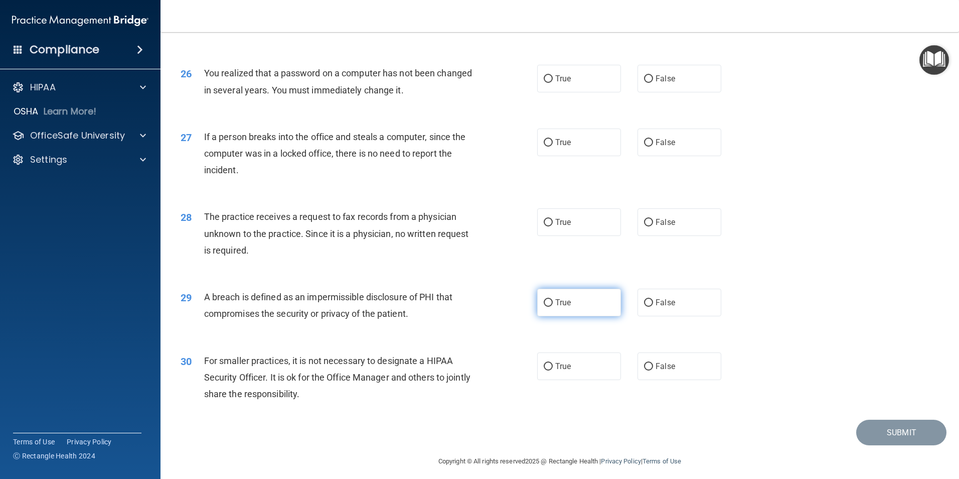
click at [544, 307] on input "True" at bounding box center [548, 303] width 9 height 8
radio input "true"
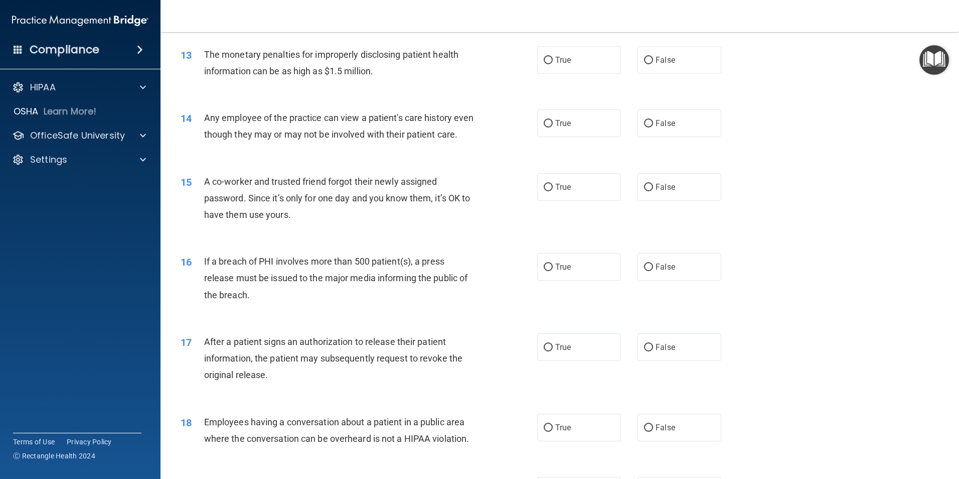
scroll to position [1003, 0]
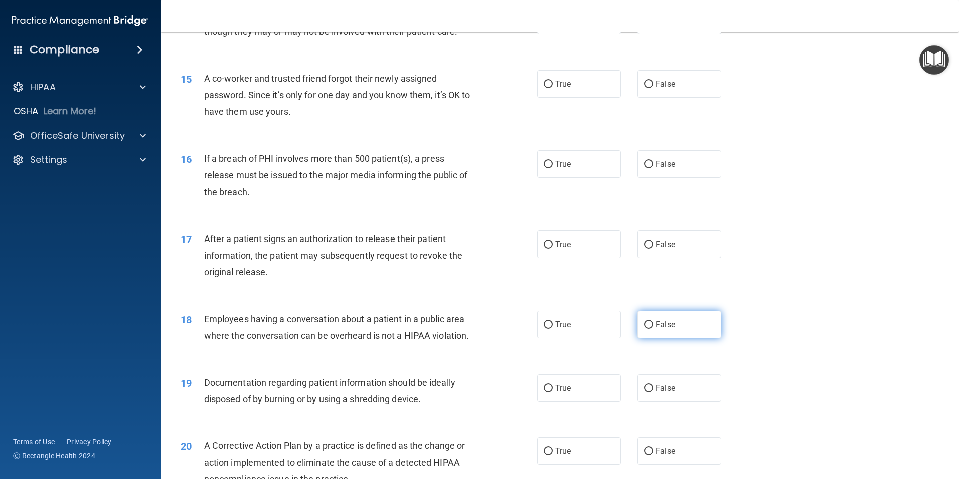
click at [644, 329] on input "False" at bounding box center [648, 325] width 9 height 8
radio input "true"
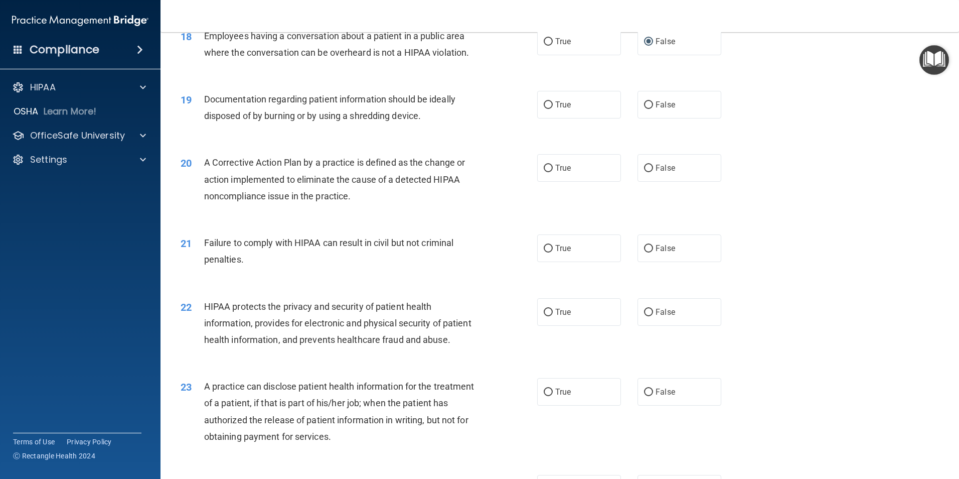
scroll to position [1304, 0]
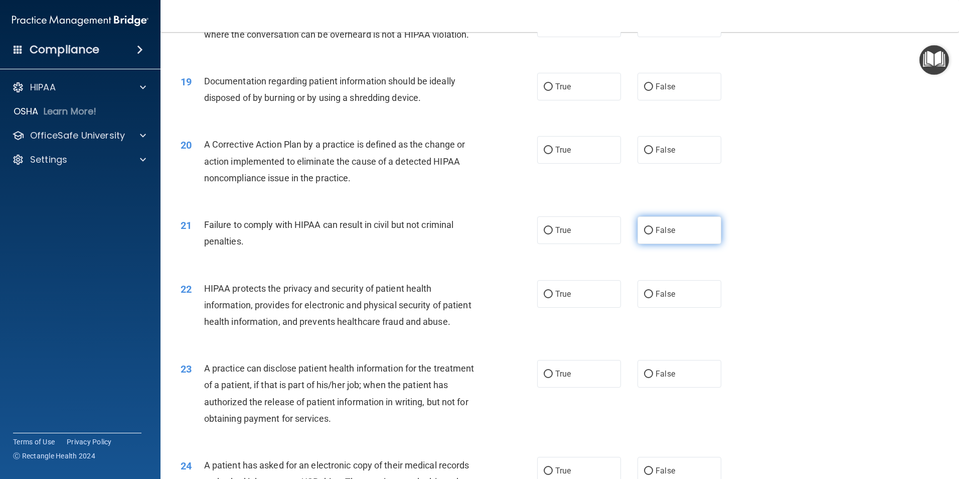
click at [644, 234] on input "False" at bounding box center [648, 231] width 9 height 8
radio input "true"
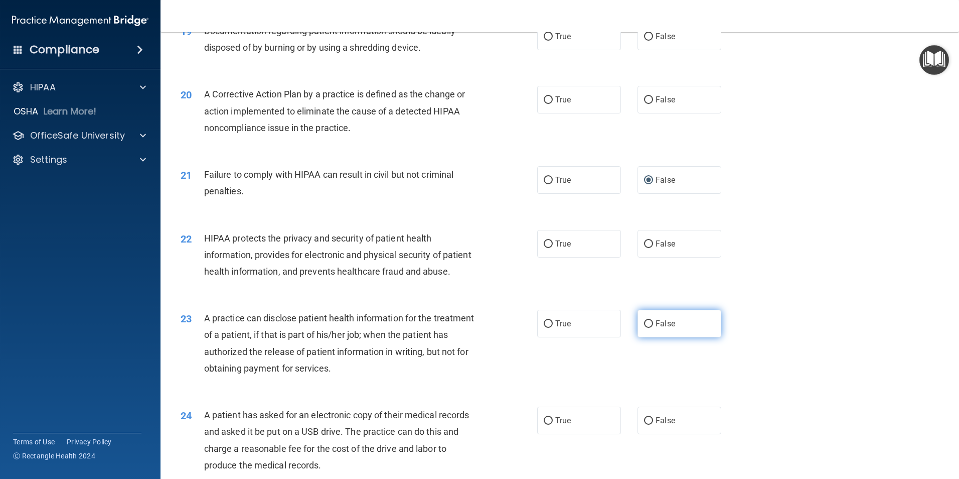
click at [647, 328] on input "False" at bounding box center [648, 324] width 9 height 8
radio input "true"
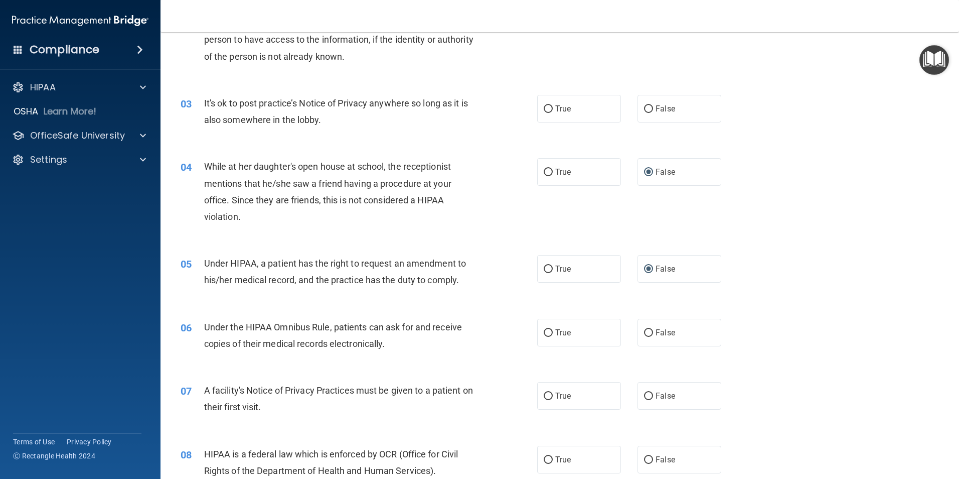
scroll to position [0, 0]
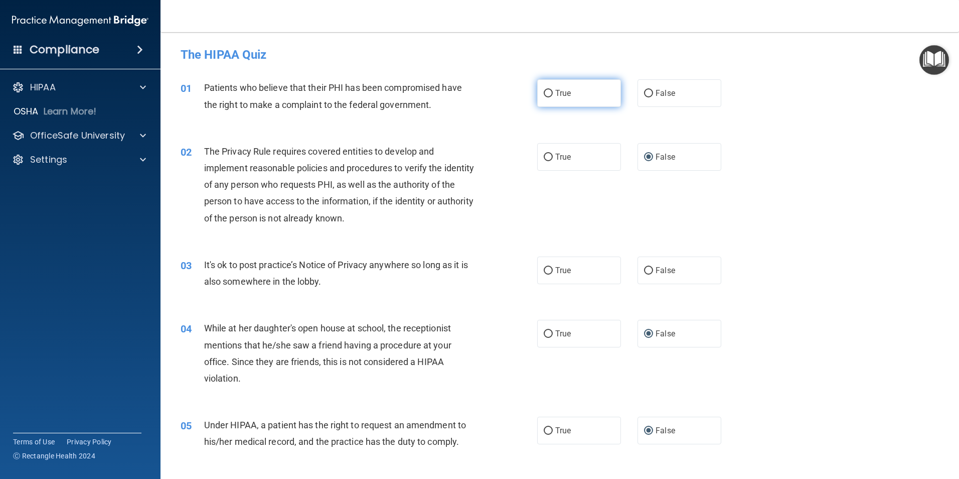
click at [545, 91] on input "True" at bounding box center [548, 94] width 9 height 8
radio input "true"
click at [546, 269] on input "True" at bounding box center [548, 271] width 9 height 8
radio input "true"
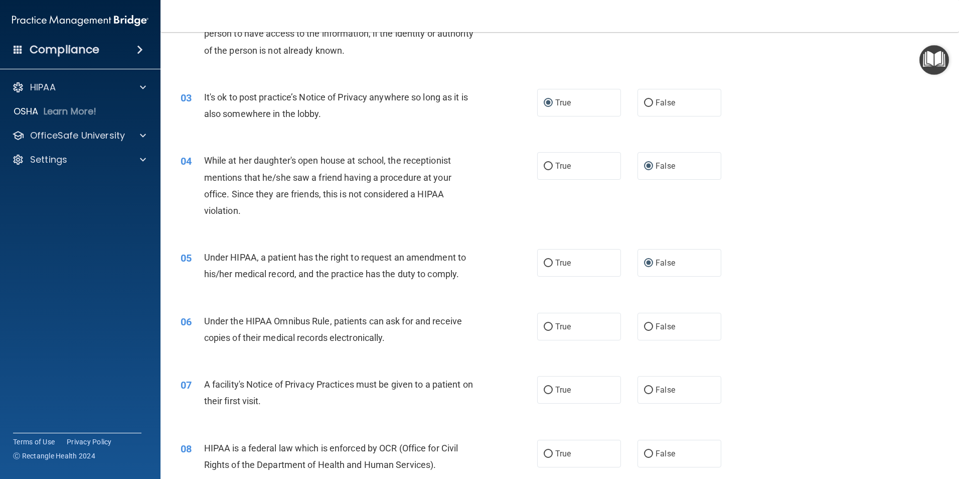
scroll to position [251, 0]
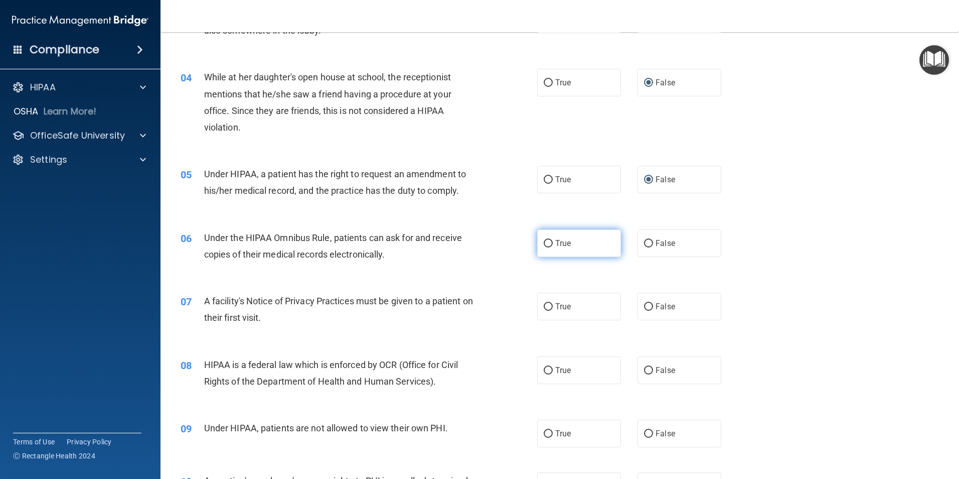
click at [546, 241] on input "True" at bounding box center [548, 244] width 9 height 8
radio input "true"
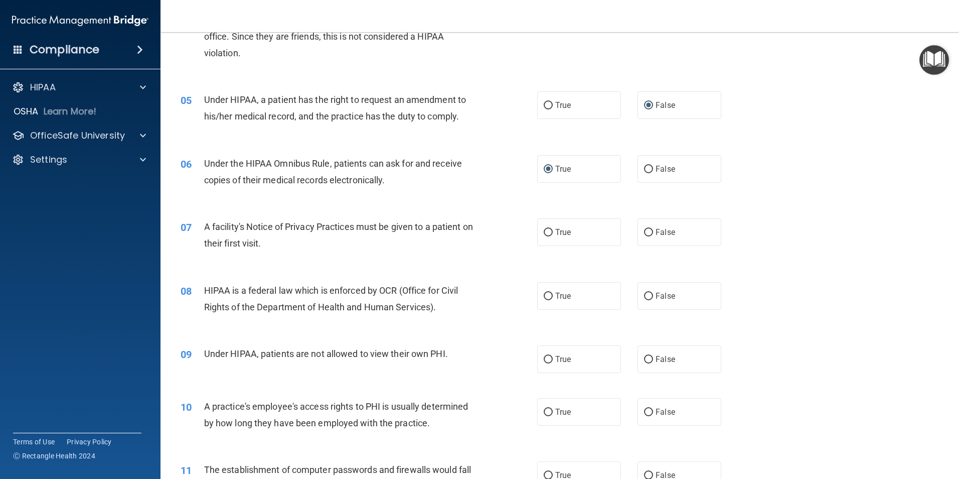
scroll to position [351, 0]
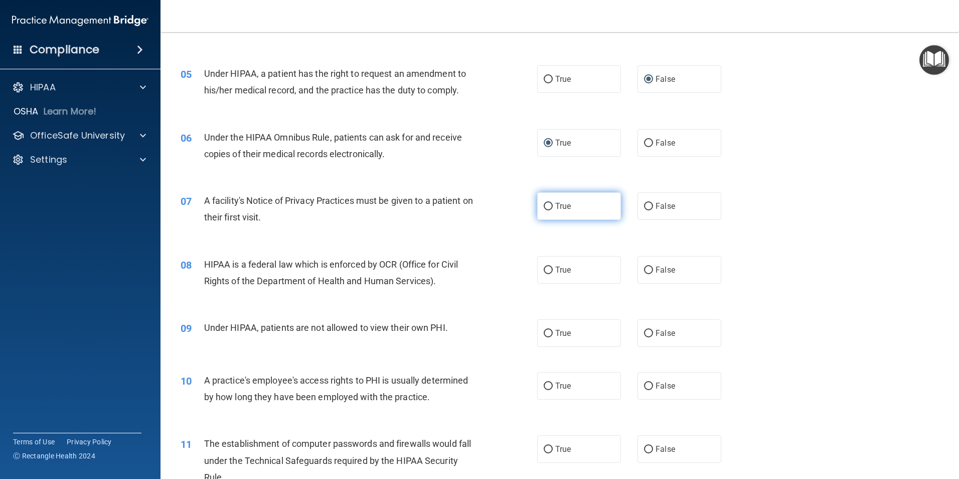
click at [548, 208] on input "True" at bounding box center [548, 207] width 9 height 8
radio input "true"
click at [544, 270] on input "True" at bounding box center [548, 270] width 9 height 8
radio input "true"
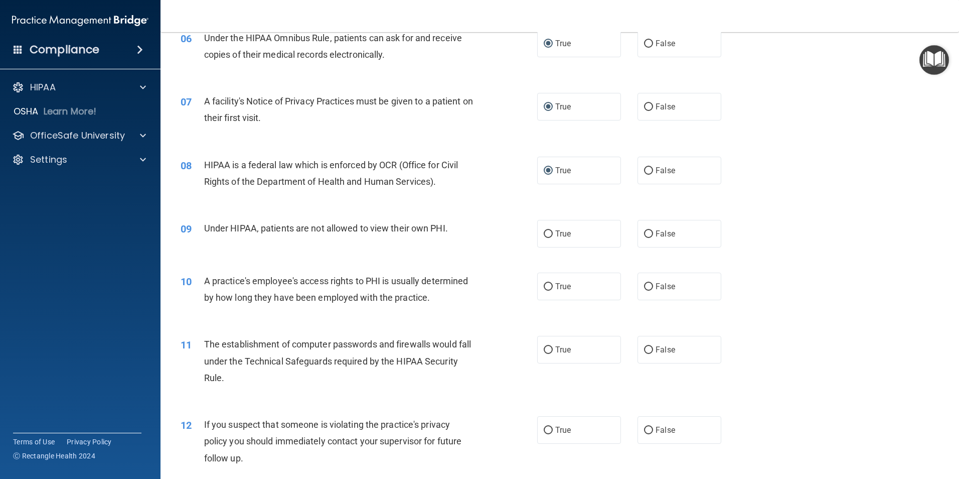
scroll to position [452, 0]
click at [544, 233] on input "True" at bounding box center [548, 233] width 9 height 8
radio input "true"
click at [547, 286] on input "True" at bounding box center [548, 286] width 9 height 8
radio input "true"
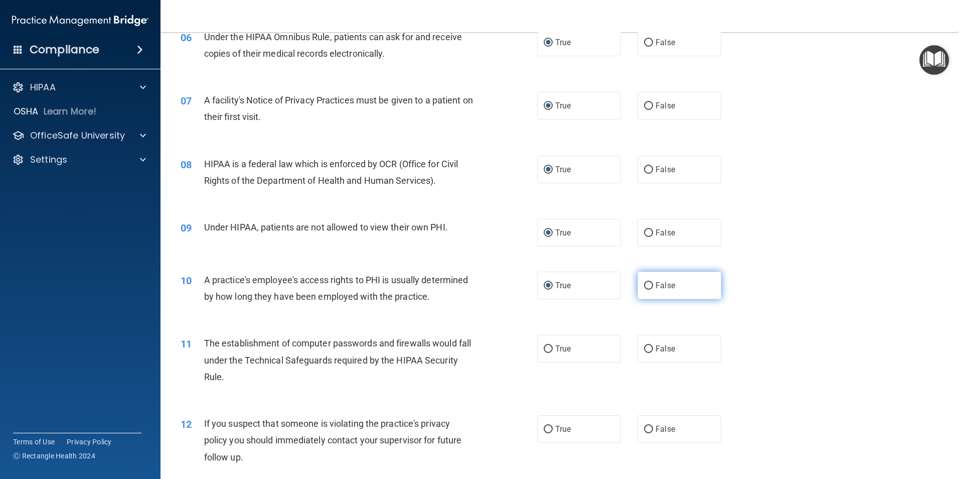
click at [644, 282] on input "False" at bounding box center [648, 286] width 9 height 8
radio input "true"
radio input "false"
click at [546, 345] on input "True" at bounding box center [548, 349] width 9 height 8
radio input "true"
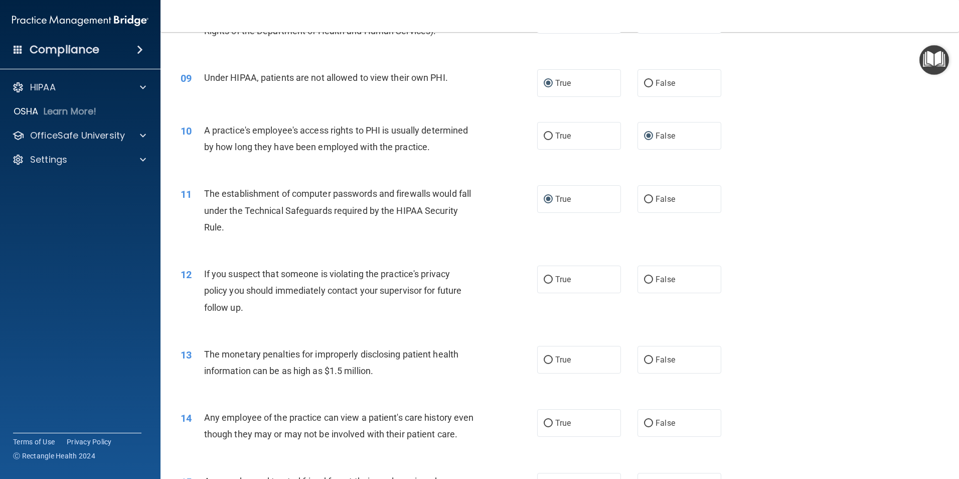
scroll to position [602, 0]
click at [547, 279] on input "True" at bounding box center [548, 279] width 9 height 8
radio input "true"
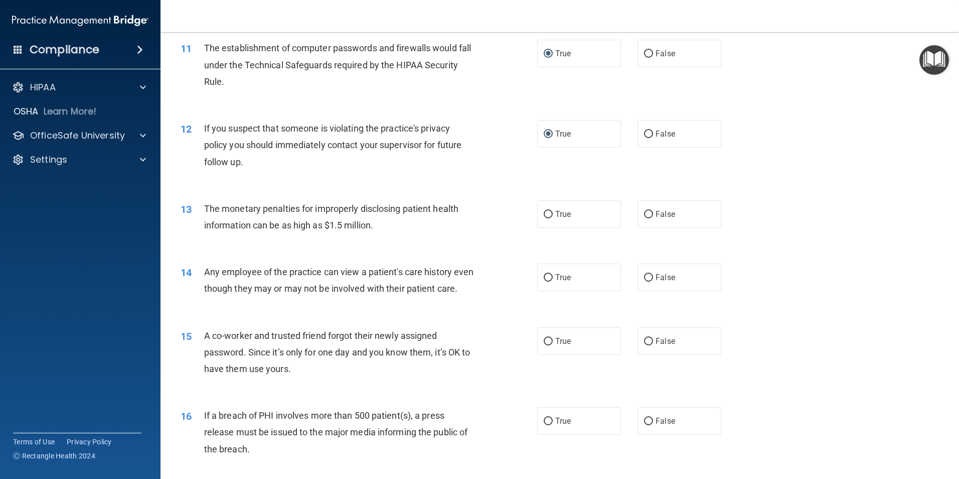
scroll to position [753, 0]
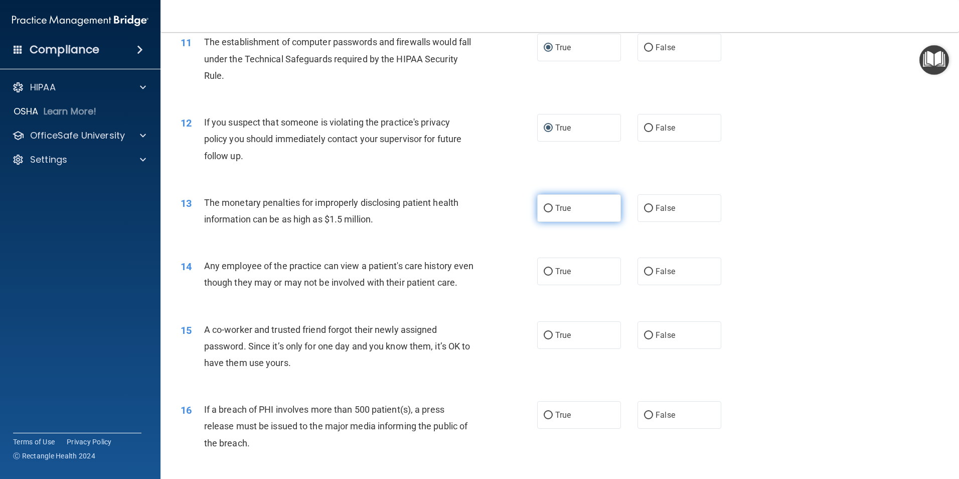
click at [544, 205] on input "True" at bounding box center [548, 209] width 9 height 8
radio input "true"
click at [644, 271] on input "False" at bounding box center [648, 272] width 9 height 8
radio input "true"
click at [645, 339] on input "False" at bounding box center [648, 336] width 9 height 8
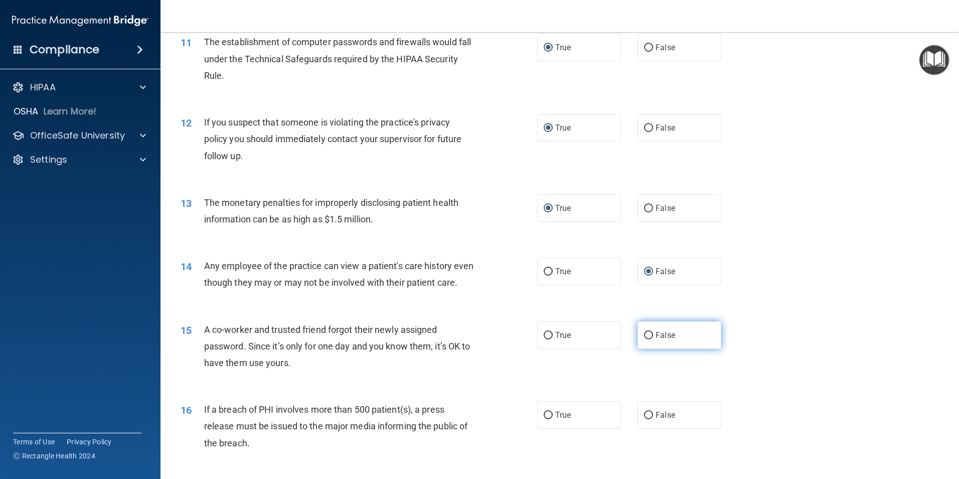
radio input "true"
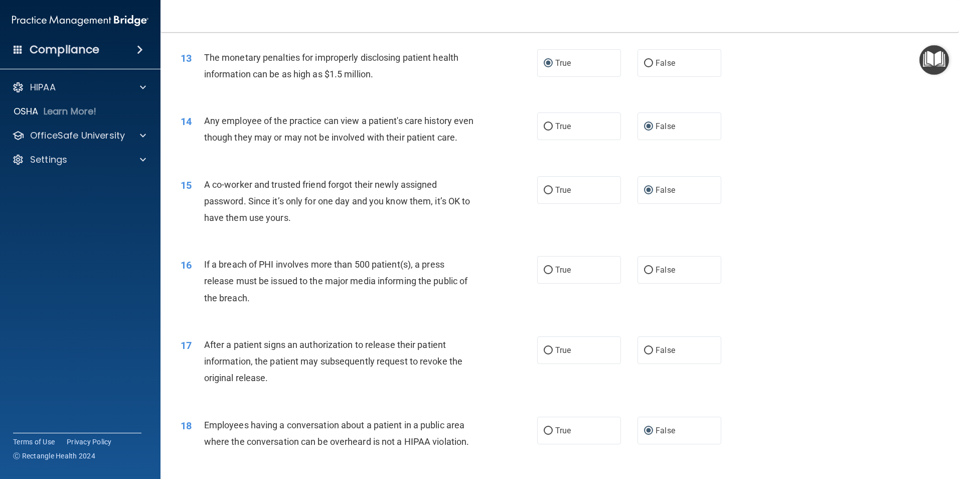
scroll to position [903, 0]
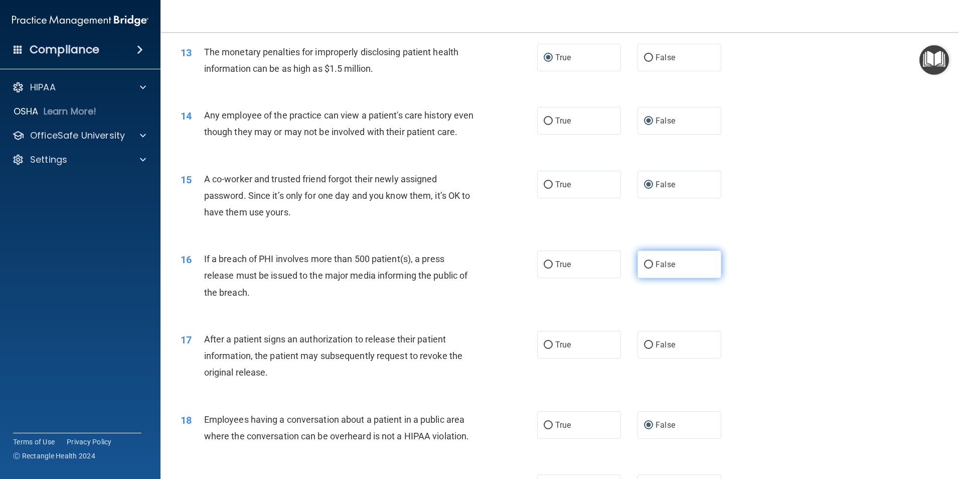
click at [644, 268] on input "False" at bounding box center [648, 265] width 9 height 8
radio input "true"
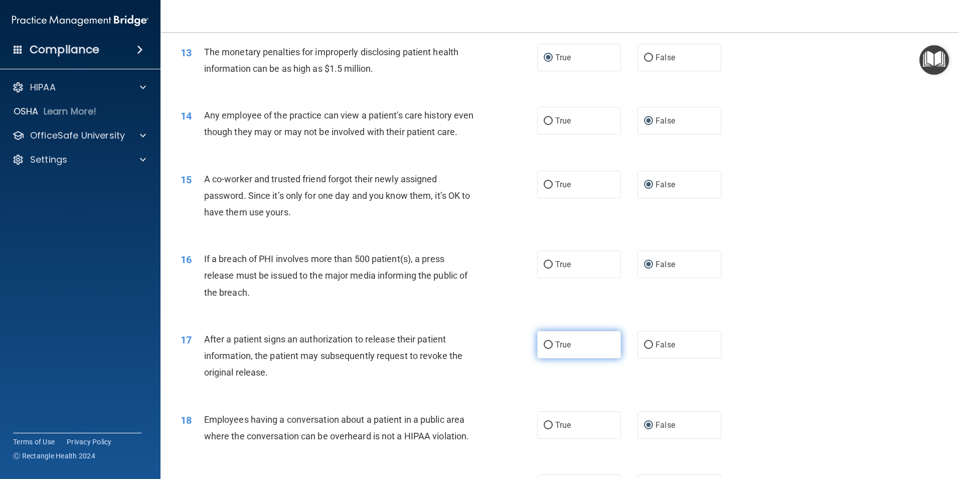
click at [547, 349] on input "True" at bounding box center [548, 345] width 9 height 8
radio input "true"
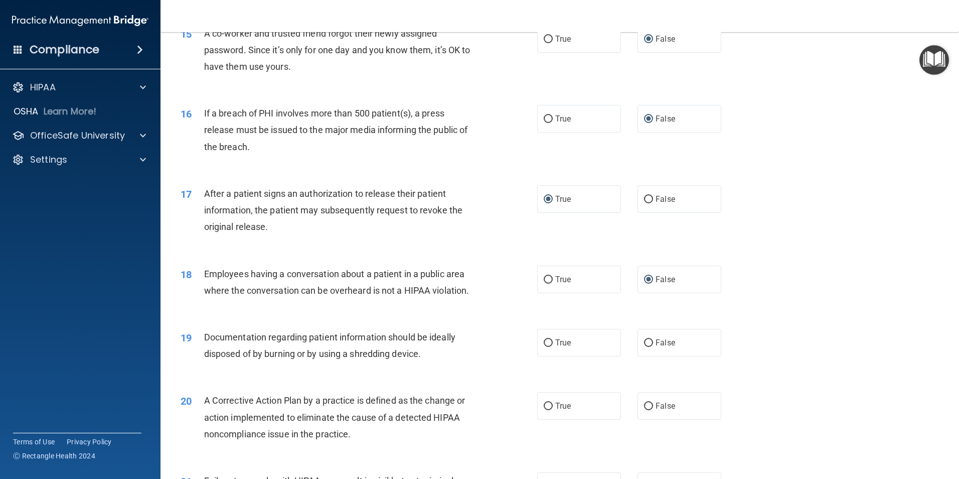
scroll to position [1054, 0]
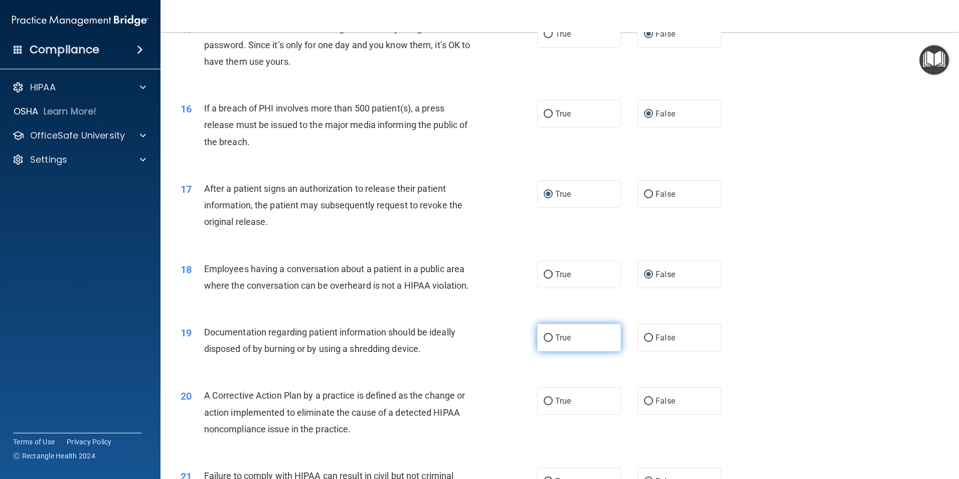
click at [544, 342] on input "True" at bounding box center [548, 338] width 9 height 8
radio input "true"
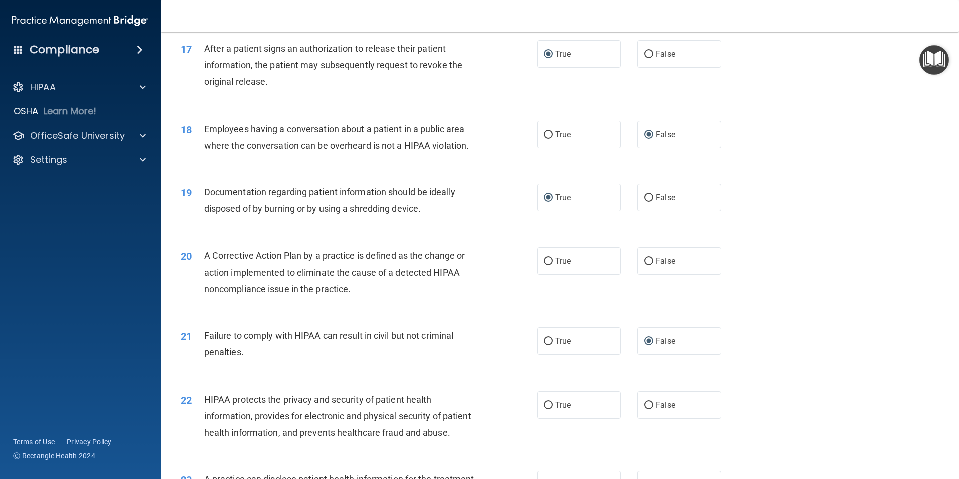
scroll to position [1204, 0]
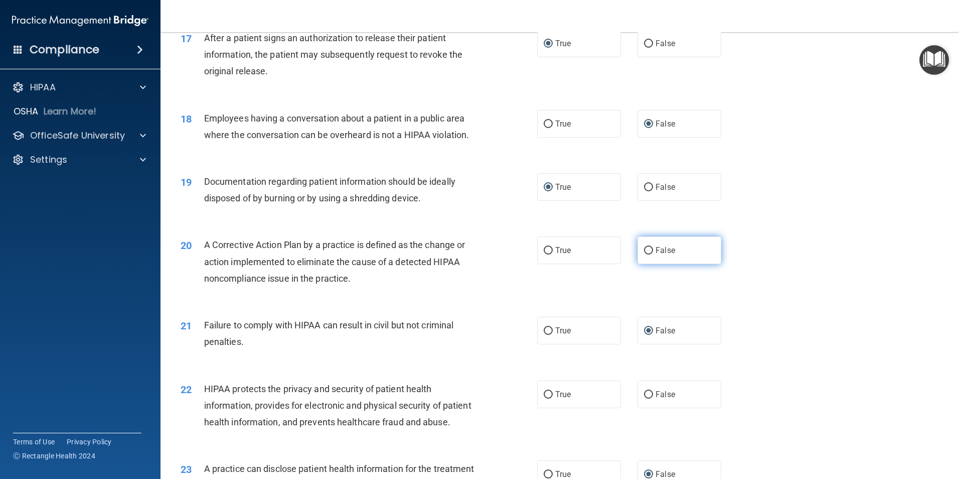
click at [646, 254] on input "False" at bounding box center [648, 251] width 9 height 8
radio input "true"
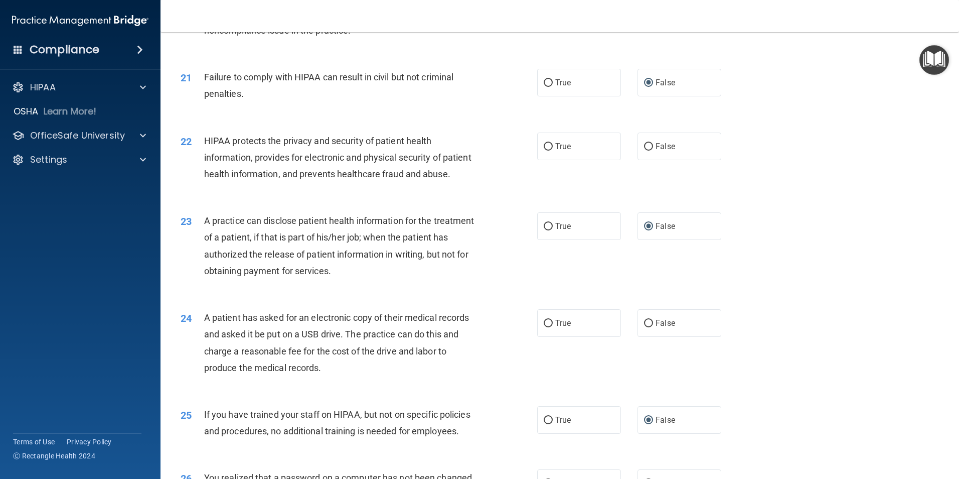
scroll to position [1455, 0]
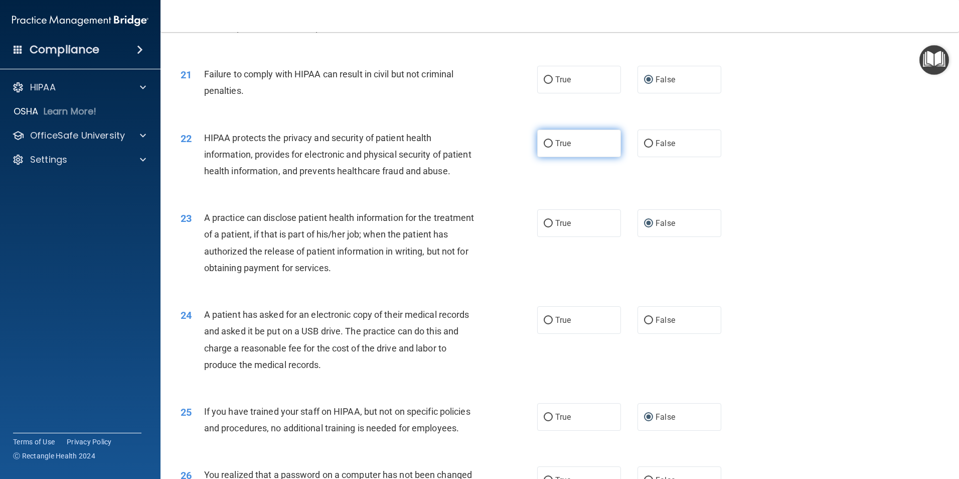
click at [545, 147] on input "True" at bounding box center [548, 144] width 9 height 8
radio input "true"
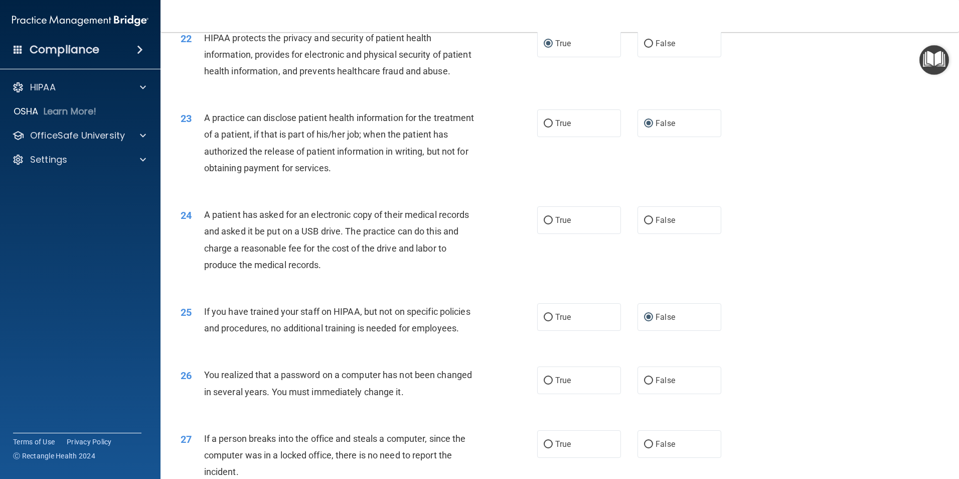
scroll to position [1555, 0]
click at [647, 224] on input "False" at bounding box center [648, 220] width 9 height 8
radio input "true"
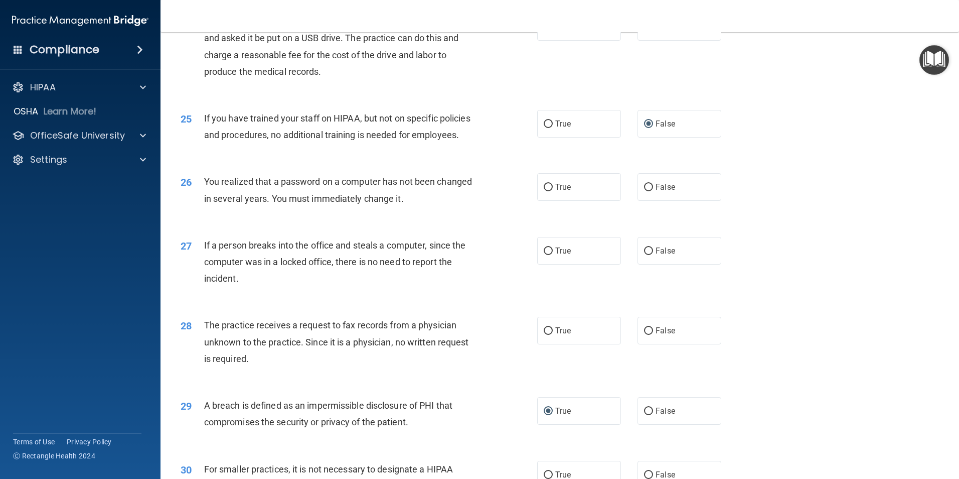
scroll to position [1756, 0]
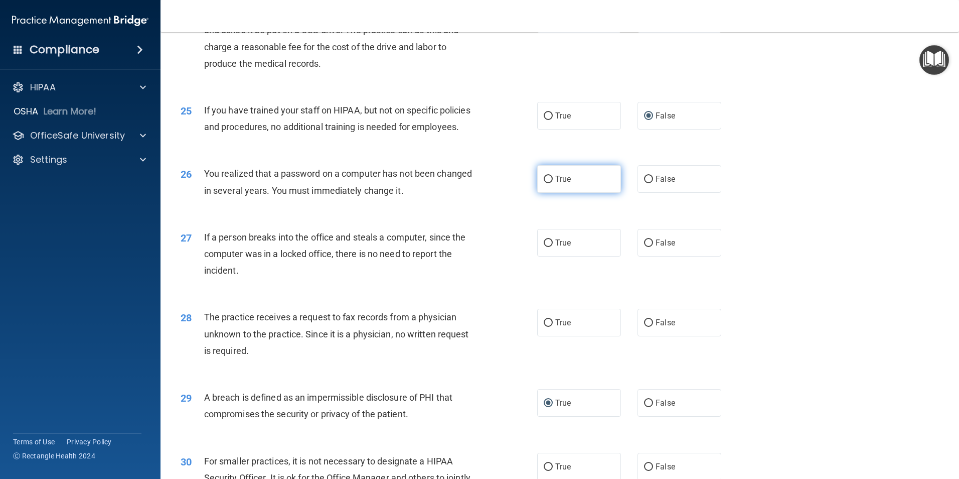
click at [544, 183] on input "True" at bounding box center [548, 180] width 9 height 8
radio input "true"
click at [546, 247] on input "True" at bounding box center [548, 243] width 9 height 8
radio input "true"
click at [646, 327] on input "False" at bounding box center [648, 323] width 9 height 8
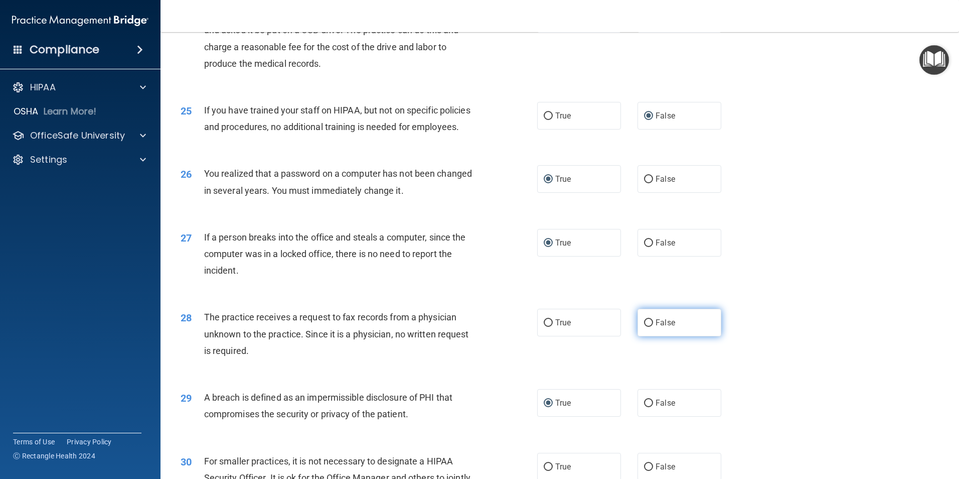
radio input "true"
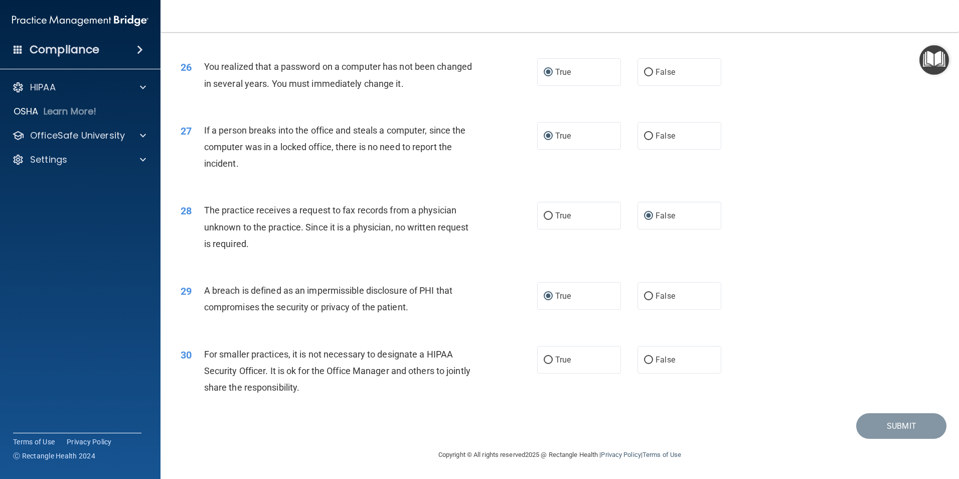
scroll to position [1912, 0]
click at [645, 359] on input "False" at bounding box center [648, 360] width 9 height 8
radio input "true"
click at [889, 417] on button "Submit" at bounding box center [901, 426] width 90 height 26
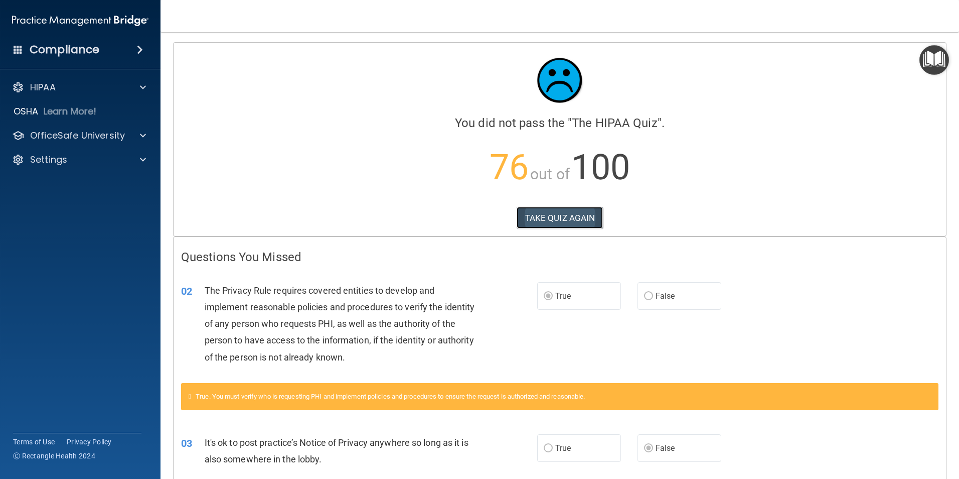
click at [551, 215] on button "TAKE QUIZ AGAIN" at bounding box center [560, 218] width 87 height 22
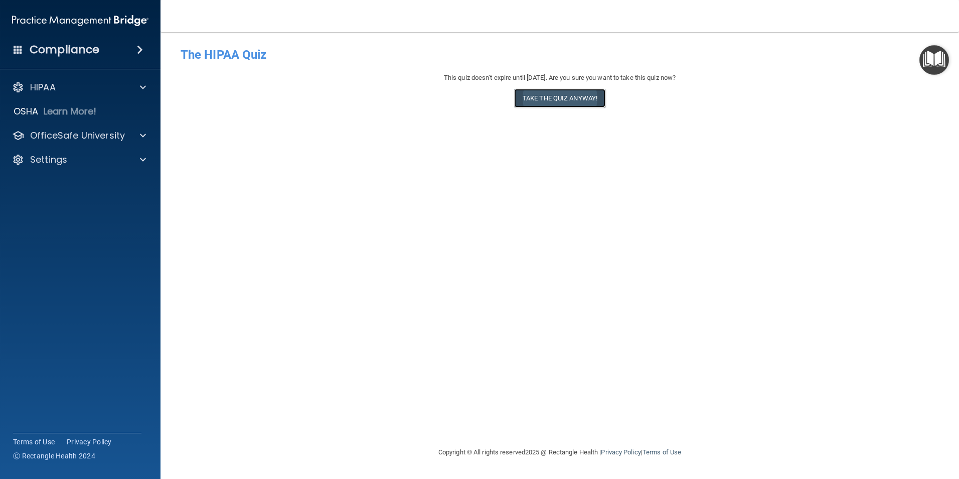
click at [574, 99] on button "Take the quiz anyway!" at bounding box center [559, 98] width 91 height 19
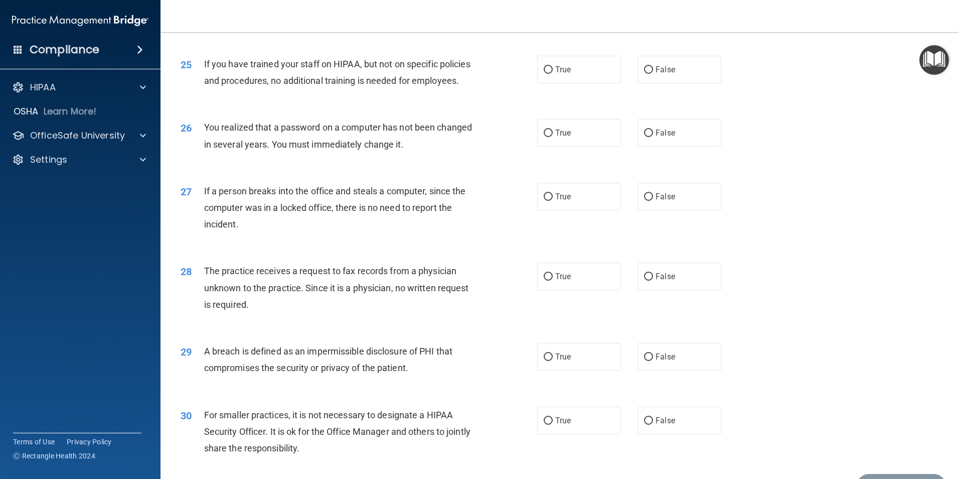
scroll to position [1806, 0]
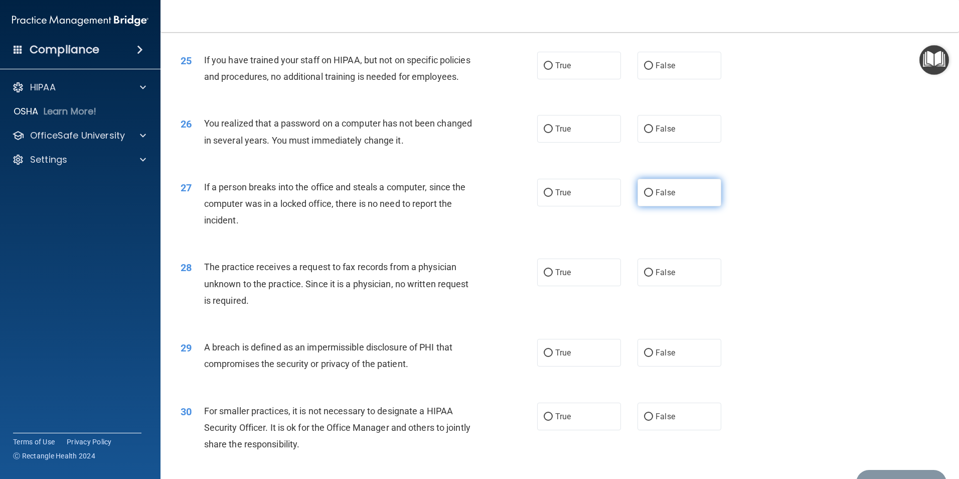
click at [644, 197] on input "False" at bounding box center [648, 193] width 9 height 8
radio input "true"
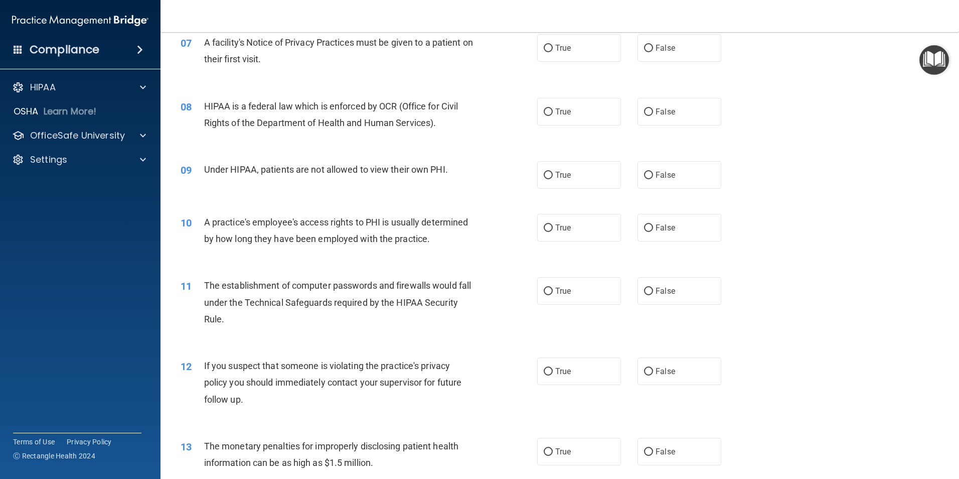
scroll to position [458, 0]
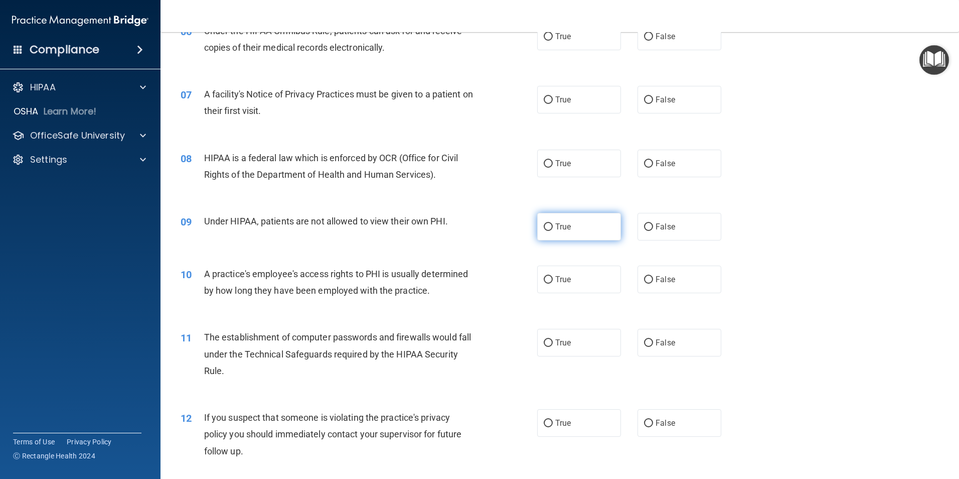
click at [545, 226] on input "True" at bounding box center [548, 227] width 9 height 8
radio input "true"
click at [644, 227] on input "False" at bounding box center [648, 227] width 9 height 8
radio input "true"
radio input "false"
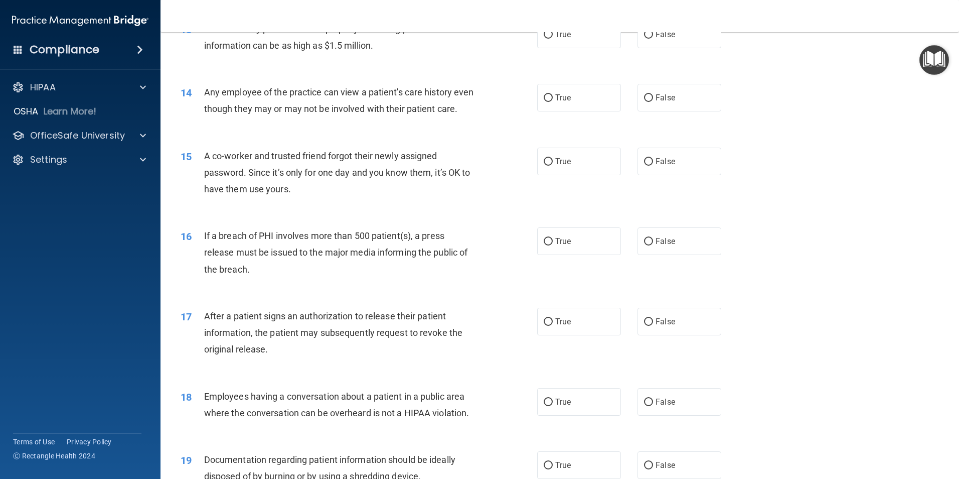
scroll to position [953, 0]
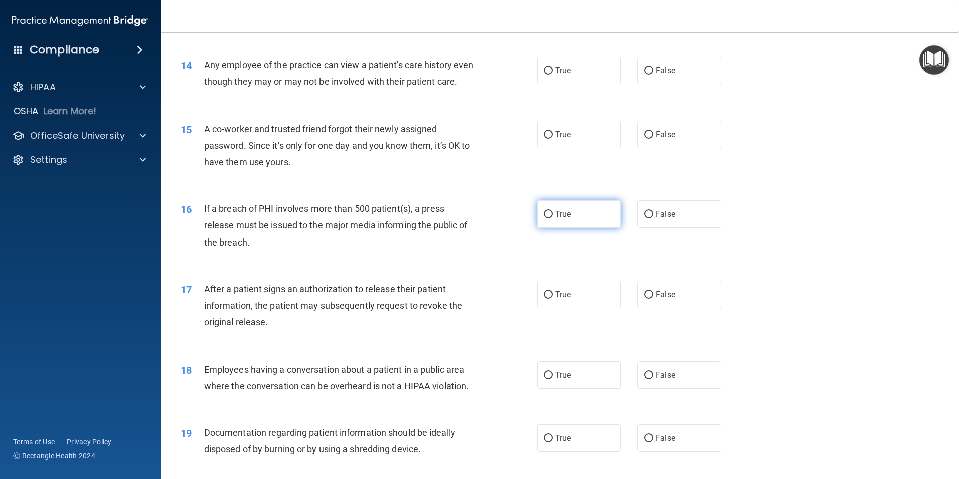
click at [548, 218] on input "True" at bounding box center [548, 215] width 9 height 8
radio input "true"
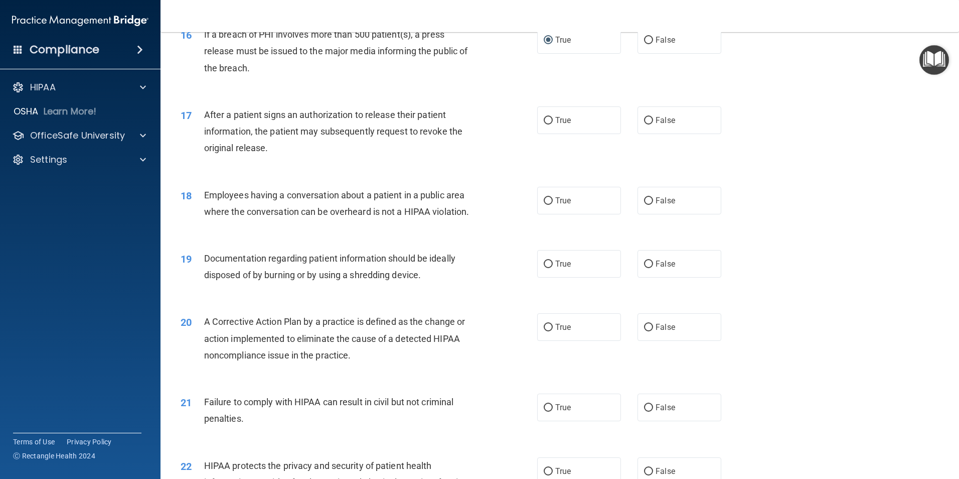
scroll to position [1154, 0]
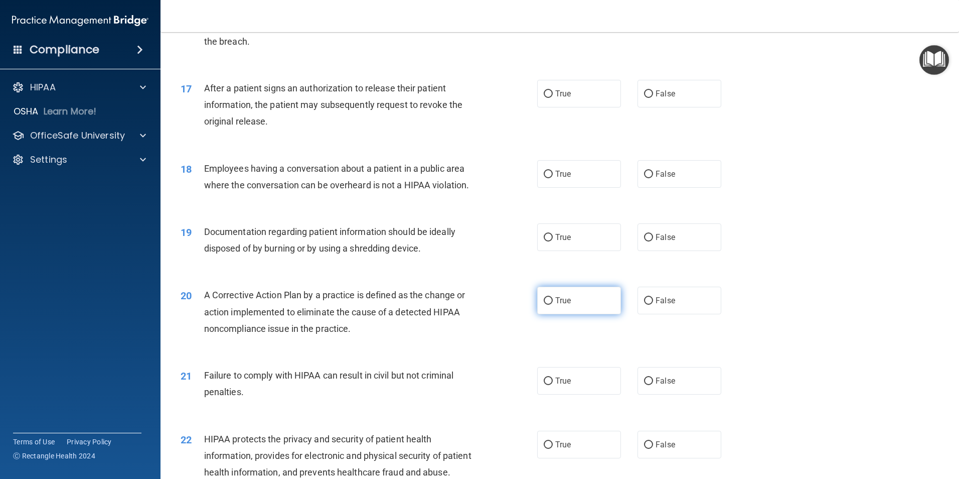
click at [544, 305] on input "True" at bounding box center [548, 301] width 9 height 8
radio input "true"
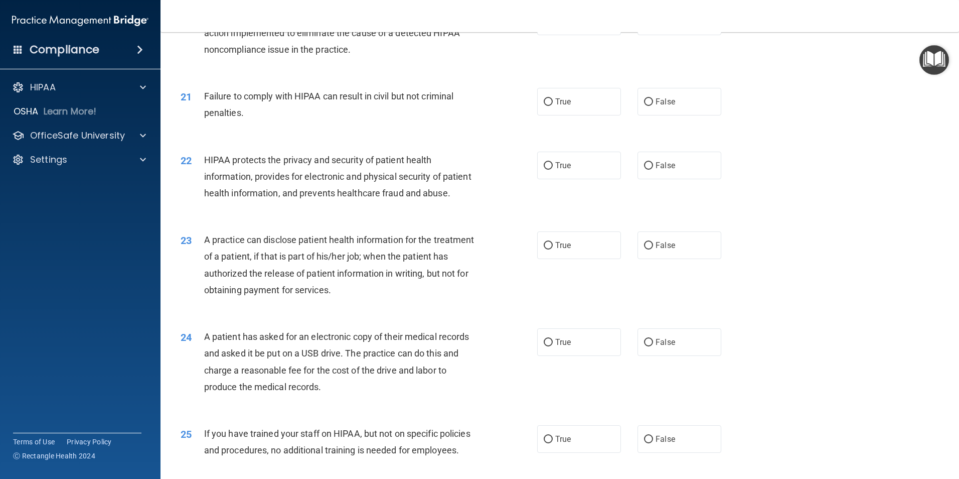
scroll to position [1455, 0]
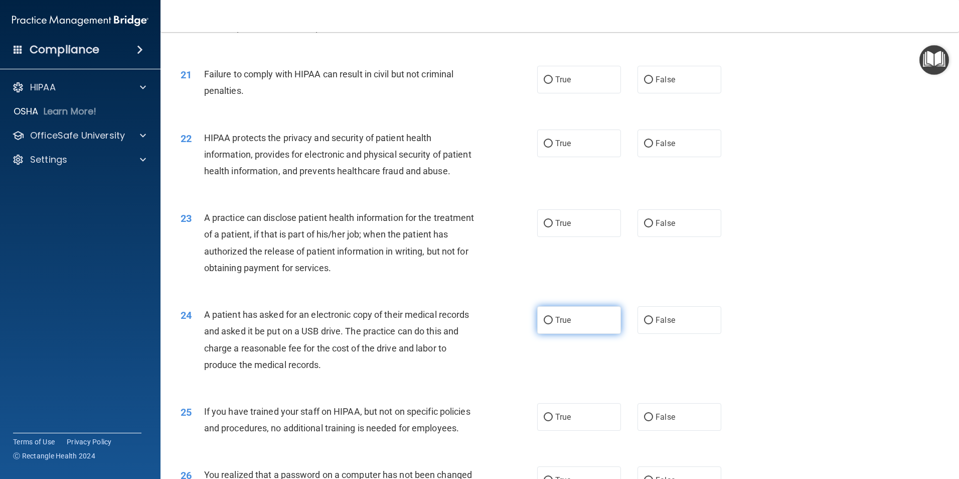
click at [544, 324] on input "True" at bounding box center [548, 321] width 9 height 8
radio input "true"
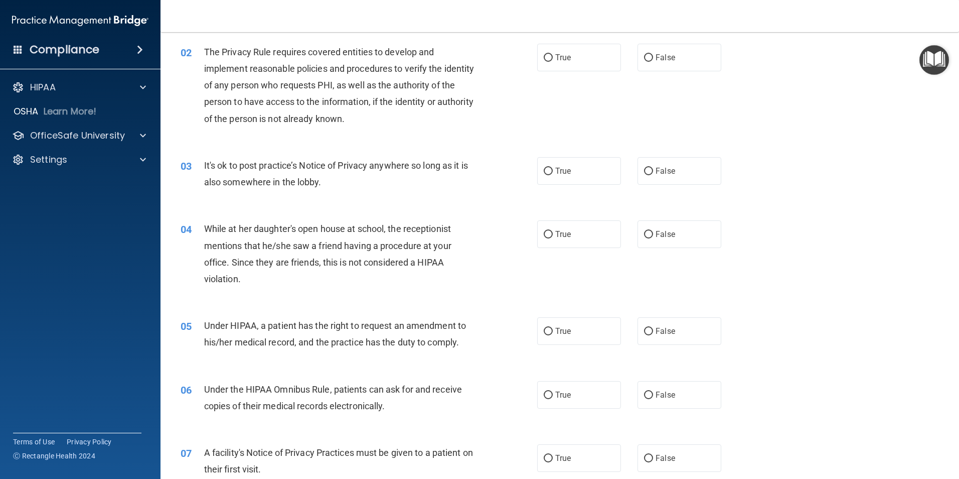
scroll to position [0, 0]
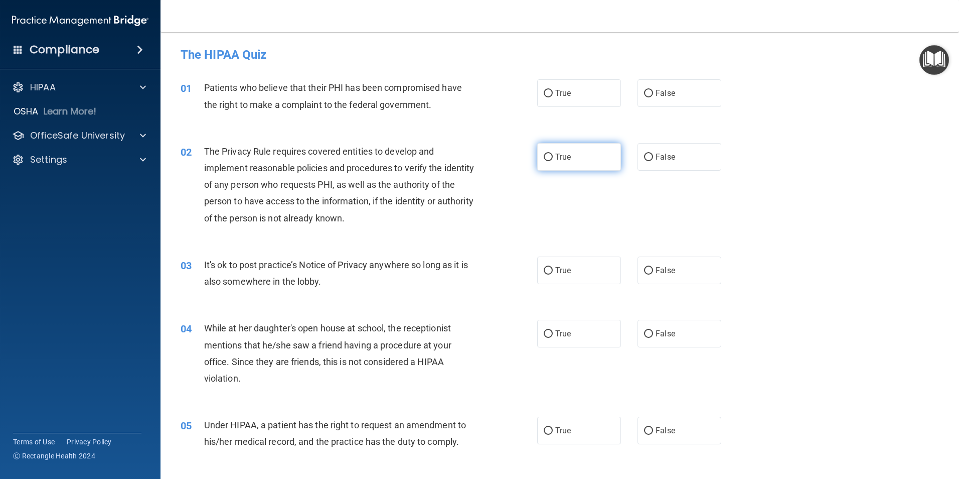
click at [544, 156] on input "True" at bounding box center [548, 158] width 9 height 8
radio input "true"
click at [645, 270] on input "False" at bounding box center [648, 271] width 9 height 8
radio input "true"
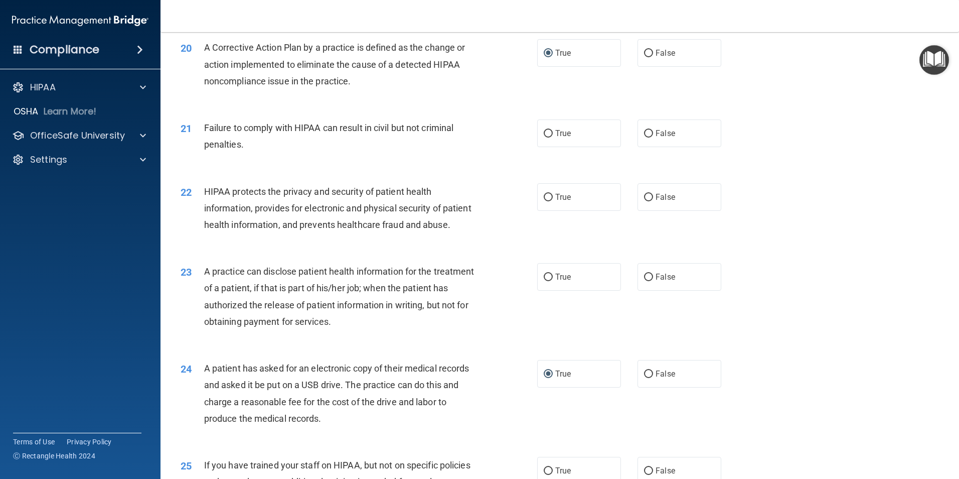
scroll to position [1455, 0]
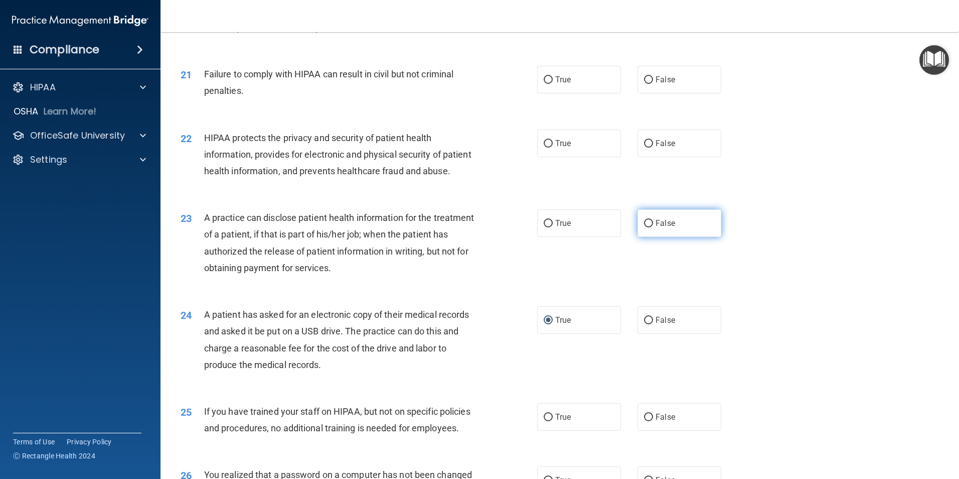
click at [649, 237] on label "False" at bounding box center [680, 223] width 84 height 28
click at [649, 227] on input "False" at bounding box center [648, 224] width 9 height 8
radio input "true"
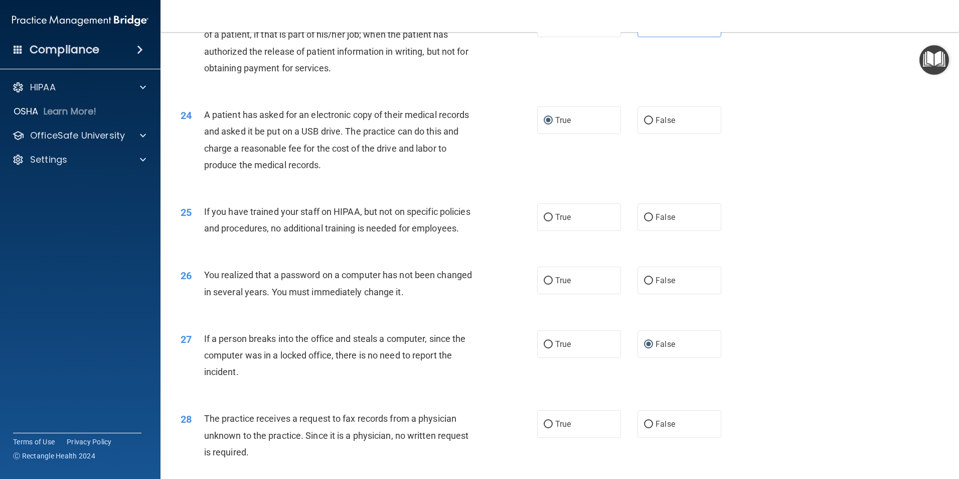
scroll to position [1656, 0]
click at [644, 220] on input "False" at bounding box center [648, 217] width 9 height 8
radio input "true"
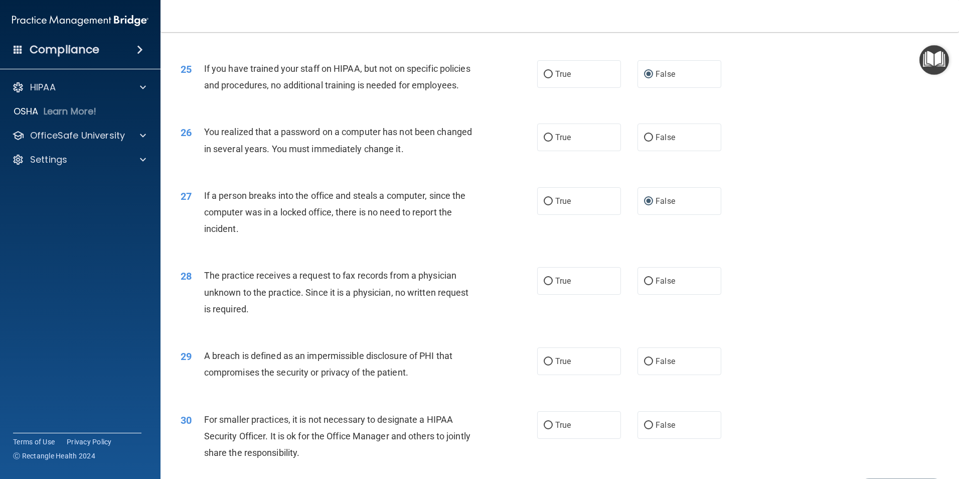
scroll to position [1806, 0]
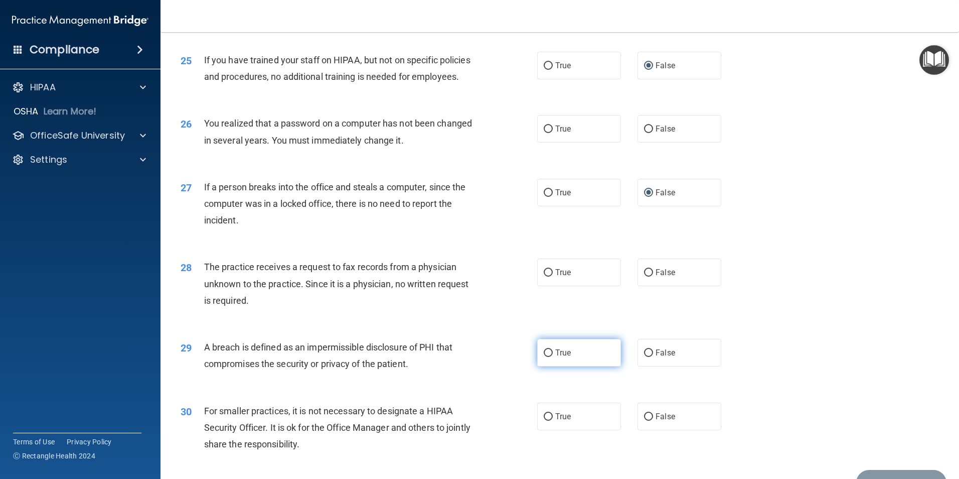
click at [545, 357] on input "True" at bounding box center [548, 353] width 9 height 8
radio input "true"
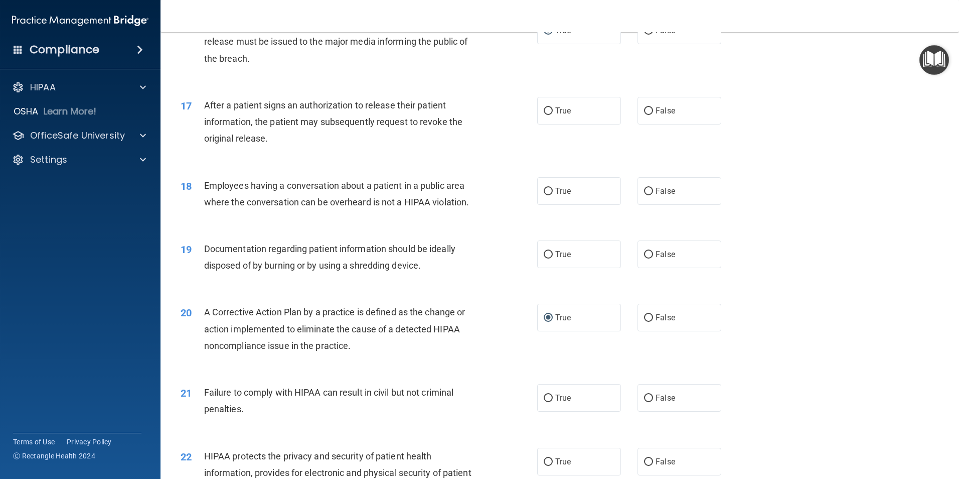
scroll to position [1104, 0]
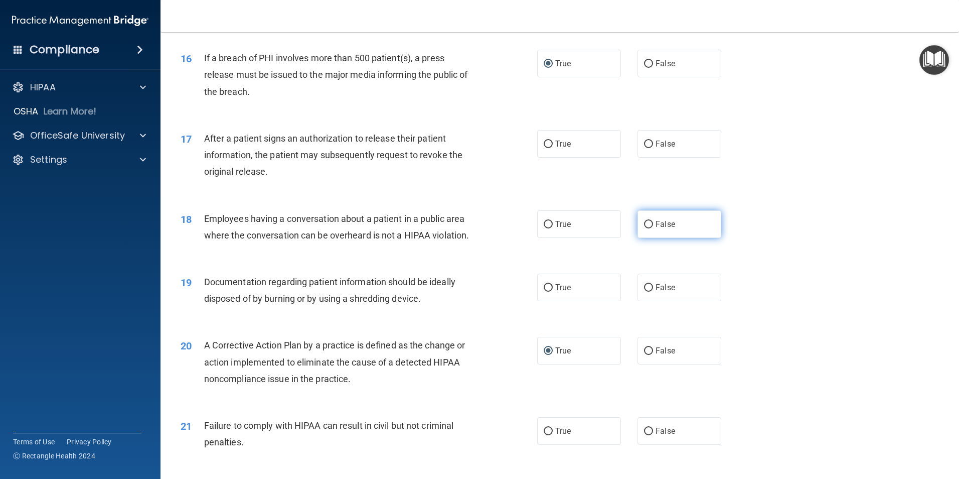
click at [644, 228] on input "False" at bounding box center [648, 225] width 9 height 8
radio input "true"
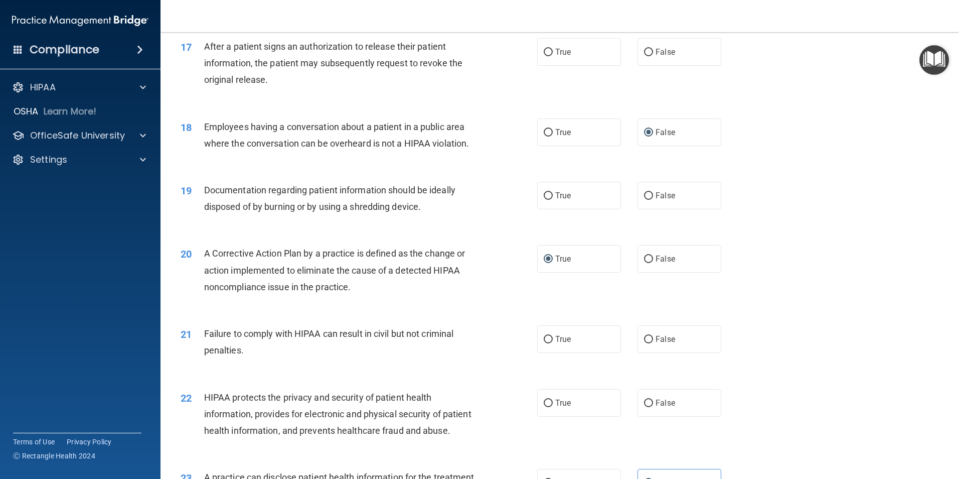
scroll to position [1204, 0]
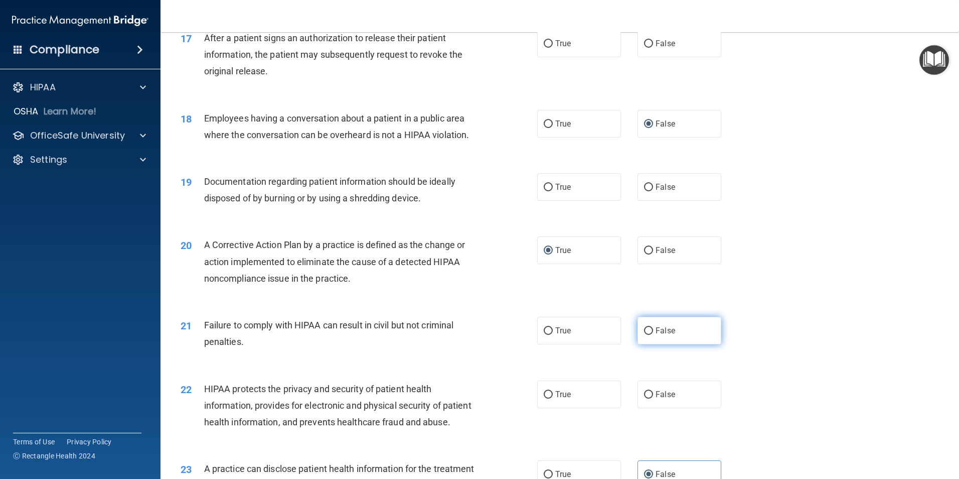
click at [647, 335] on input "False" at bounding box center [648, 331] width 9 height 8
radio input "true"
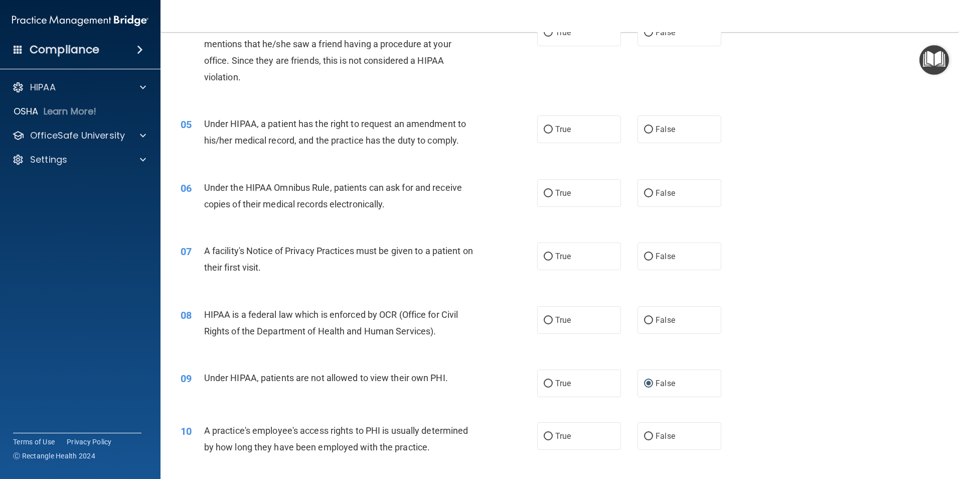
scroll to position [0, 0]
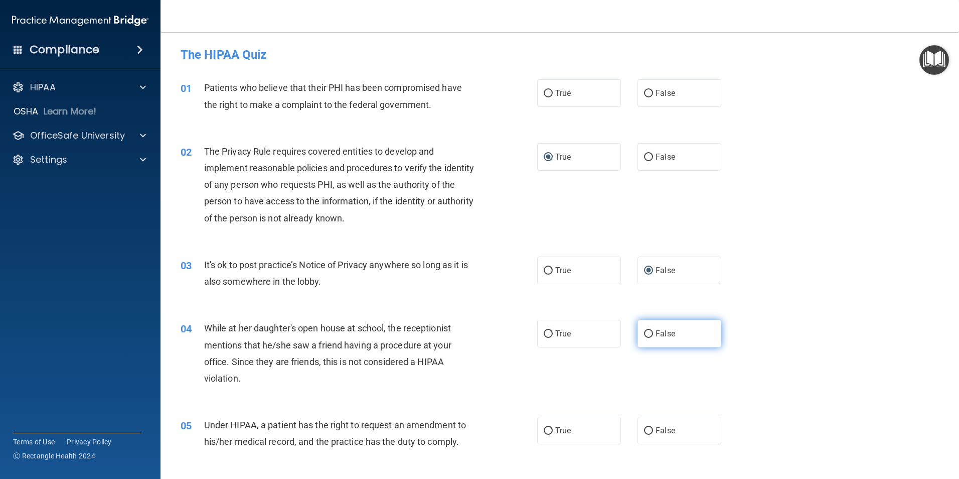
click at [645, 333] on input "False" at bounding box center [648, 334] width 9 height 8
radio input "true"
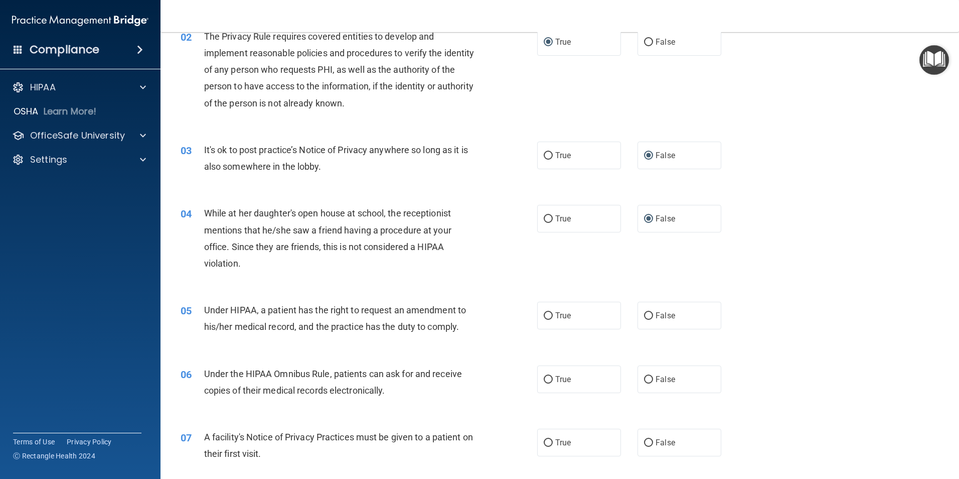
scroll to position [151, 0]
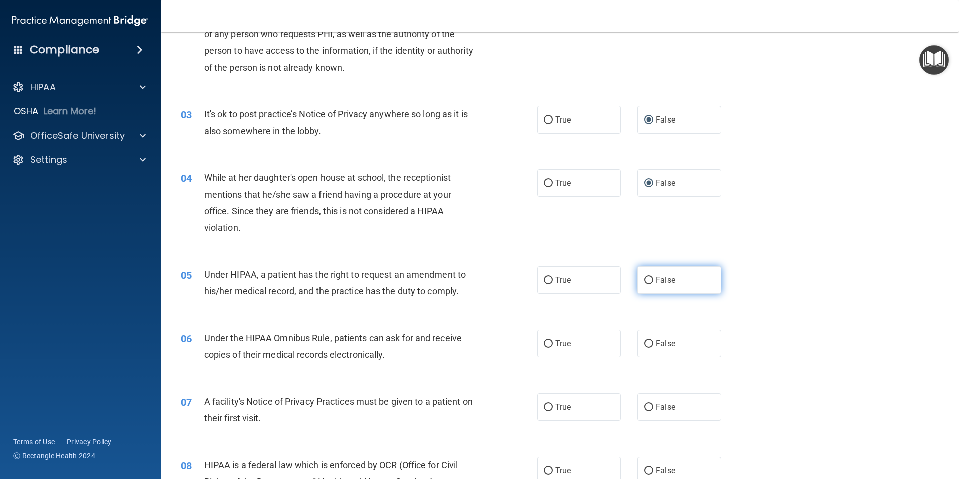
click at [644, 278] on input "False" at bounding box center [648, 280] width 9 height 8
radio input "true"
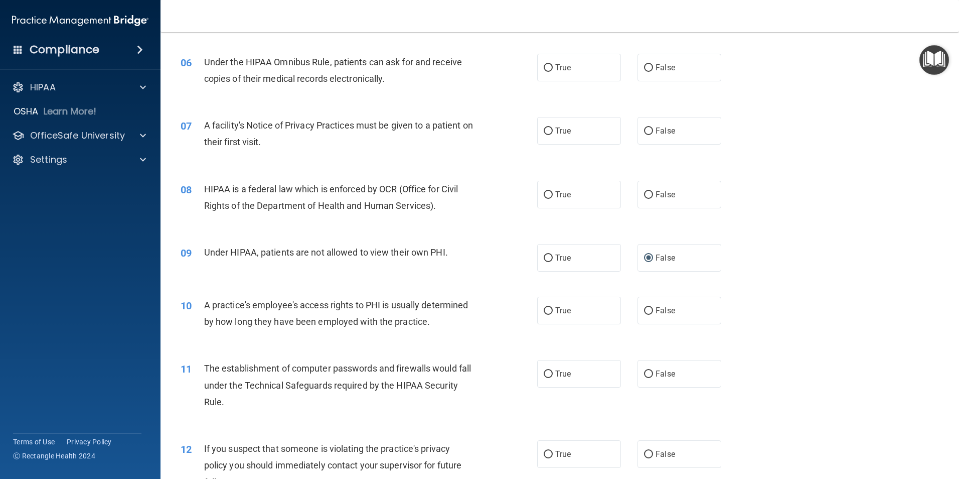
scroll to position [452, 0]
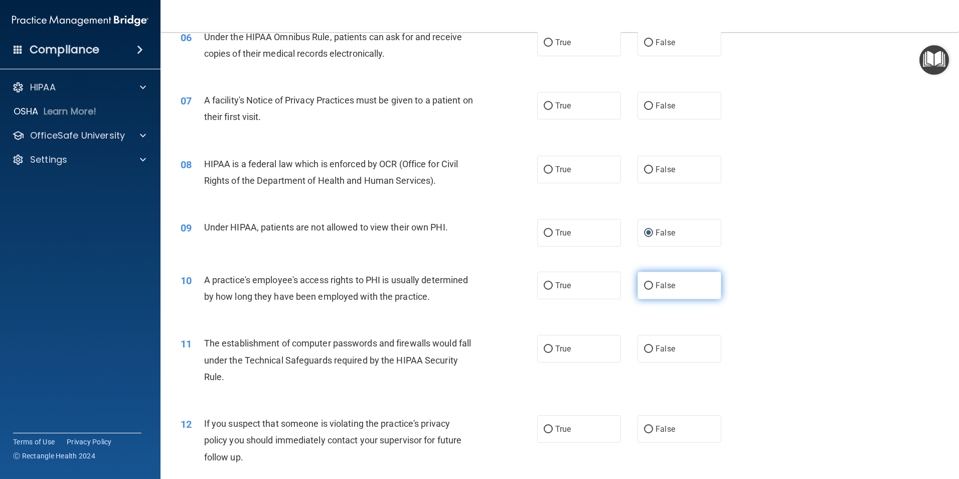
click at [646, 284] on input "False" at bounding box center [648, 286] width 9 height 8
radio input "true"
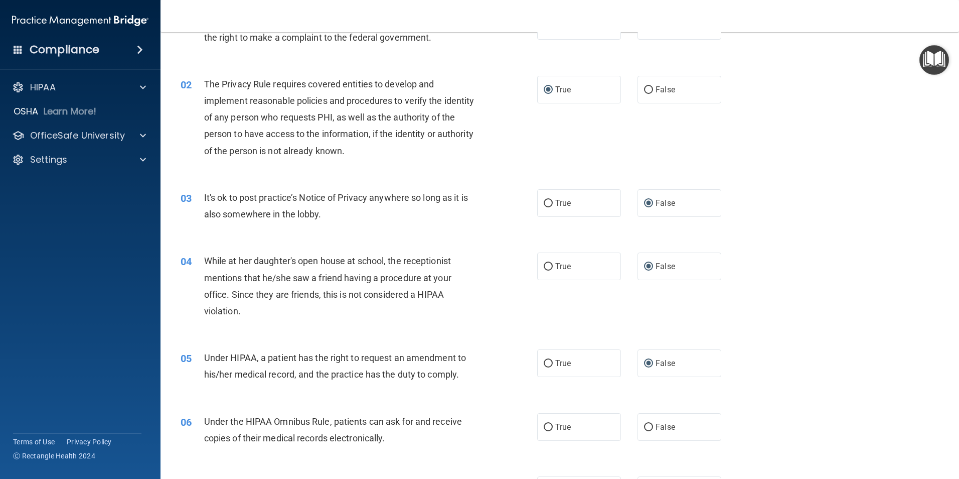
scroll to position [0, 0]
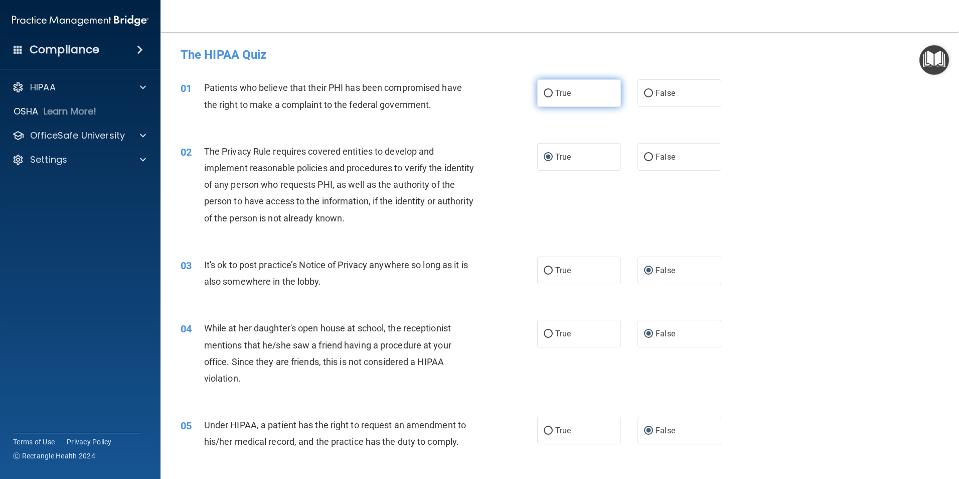
click at [543, 88] on label "True" at bounding box center [579, 93] width 84 height 28
click at [544, 90] on input "True" at bounding box center [548, 94] width 9 height 8
radio input "true"
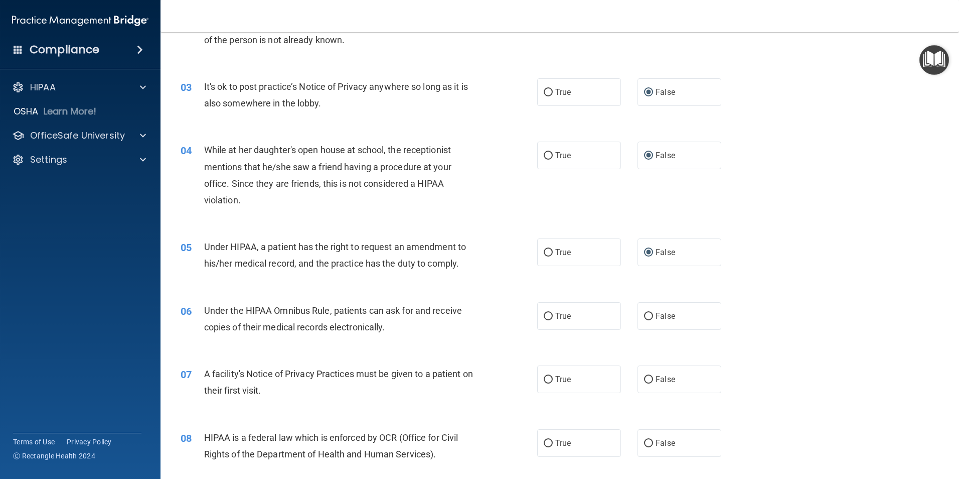
scroll to position [201, 0]
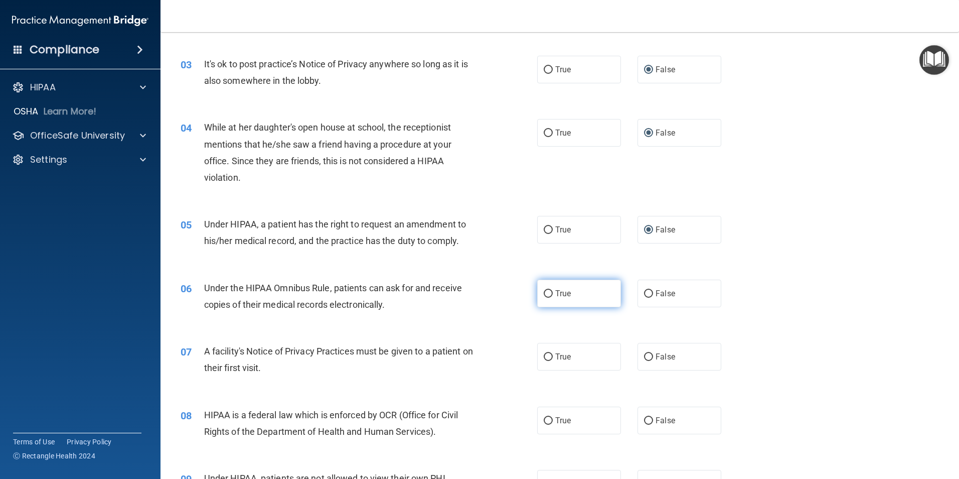
click at [544, 292] on input "True" at bounding box center [548, 294] width 9 height 8
radio input "true"
click at [544, 356] on input "True" at bounding box center [548, 357] width 9 height 8
radio input "true"
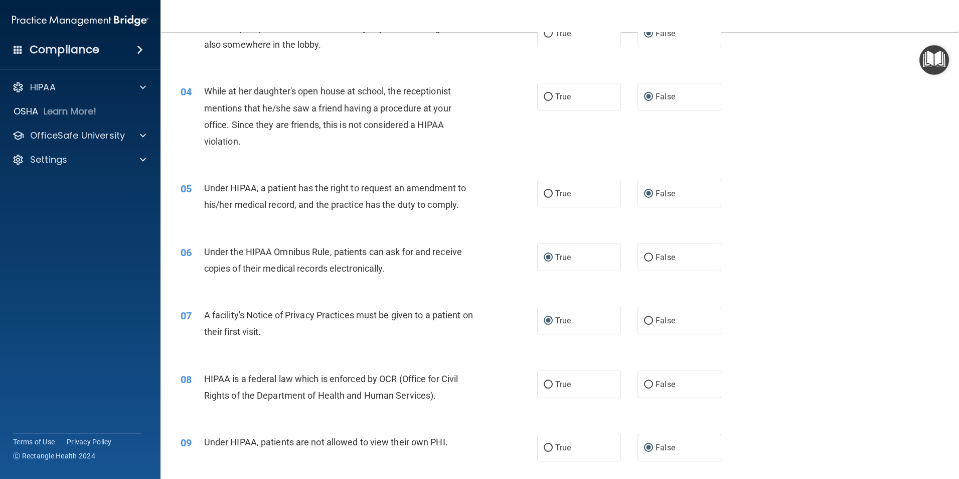
scroll to position [351, 0]
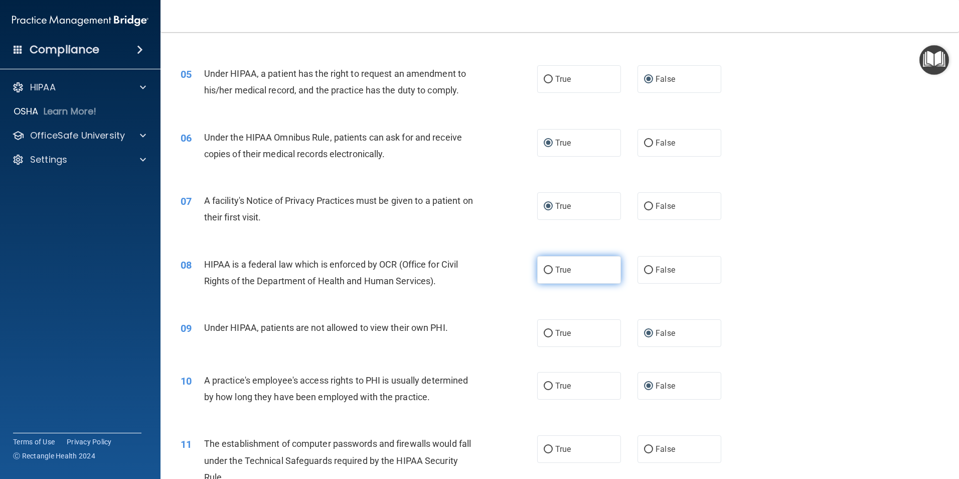
click at [544, 269] on input "True" at bounding box center [548, 270] width 9 height 8
radio input "true"
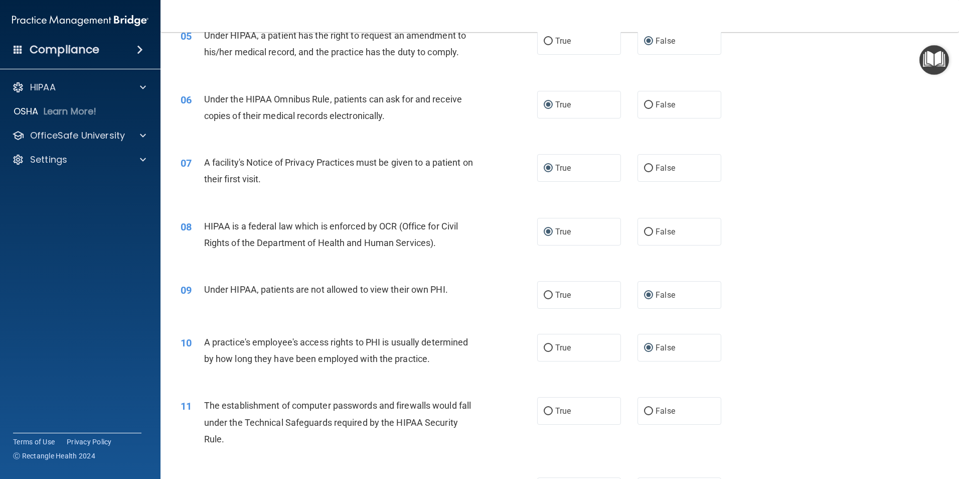
scroll to position [502, 0]
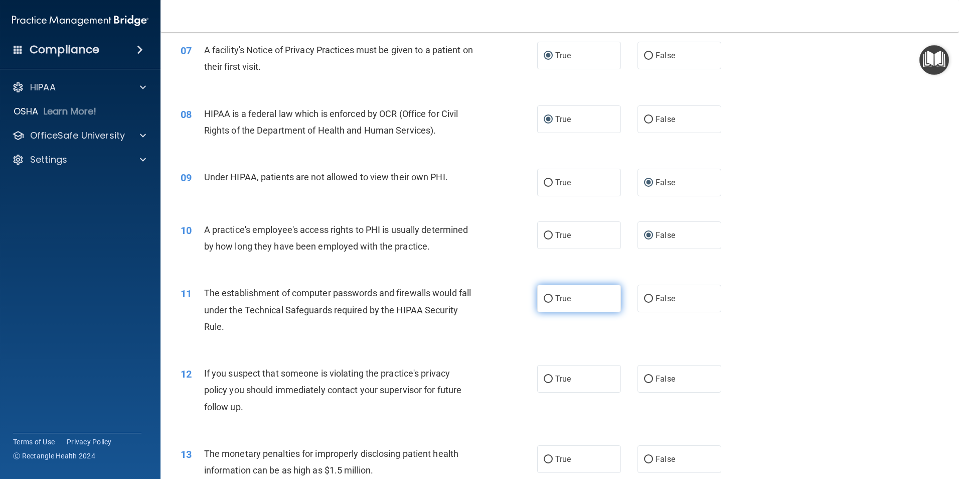
click at [549, 295] on input "True" at bounding box center [548, 299] width 9 height 8
radio input "true"
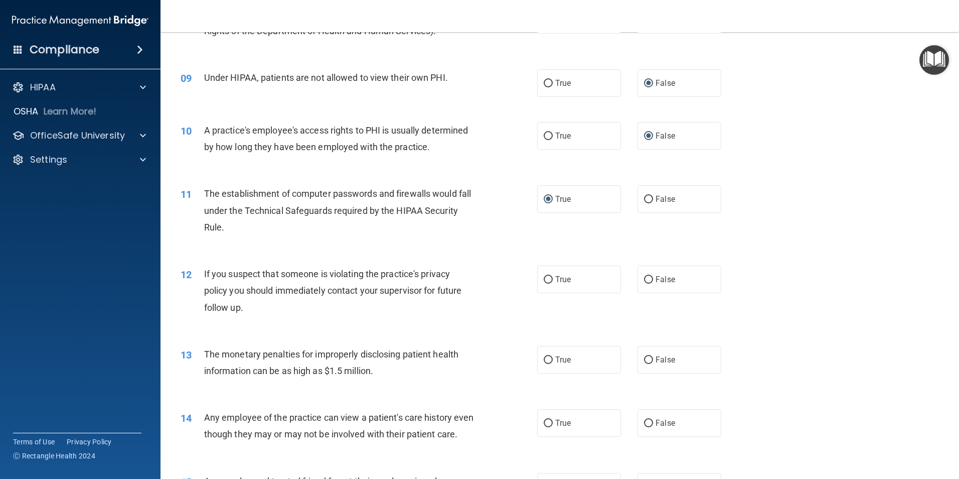
scroll to position [602, 0]
click at [546, 280] on input "True" at bounding box center [548, 279] width 9 height 8
radio input "true"
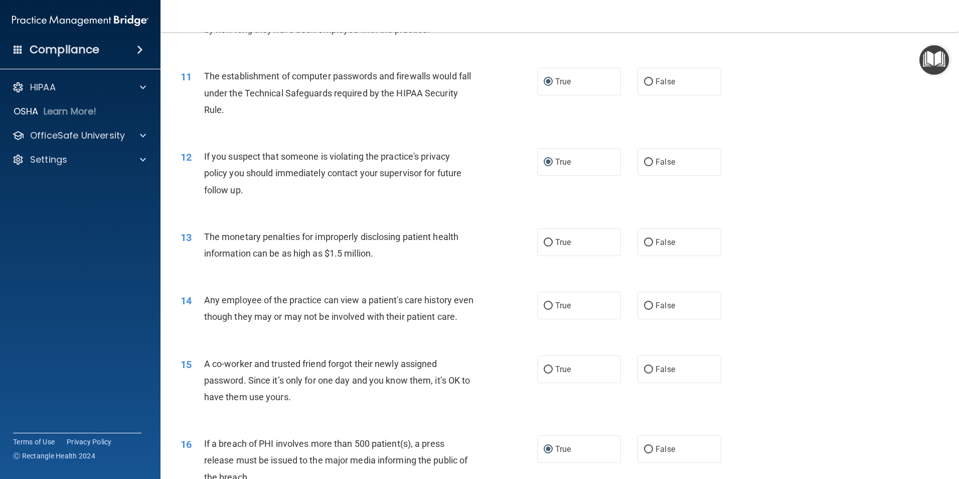
scroll to position [753, 0]
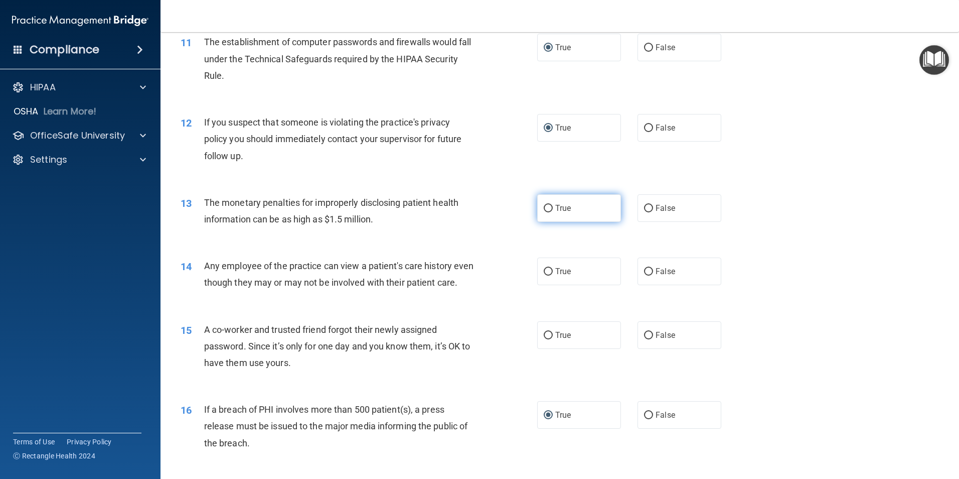
click at [549, 208] on label "True" at bounding box center [579, 208] width 84 height 28
drag, startPoint x: 549, startPoint y: 208, endPoint x: 542, endPoint y: 207, distance: 7.1
click at [544, 207] on input "True" at bounding box center [548, 209] width 9 height 8
radio input "true"
click at [546, 273] on input "True" at bounding box center [548, 272] width 9 height 8
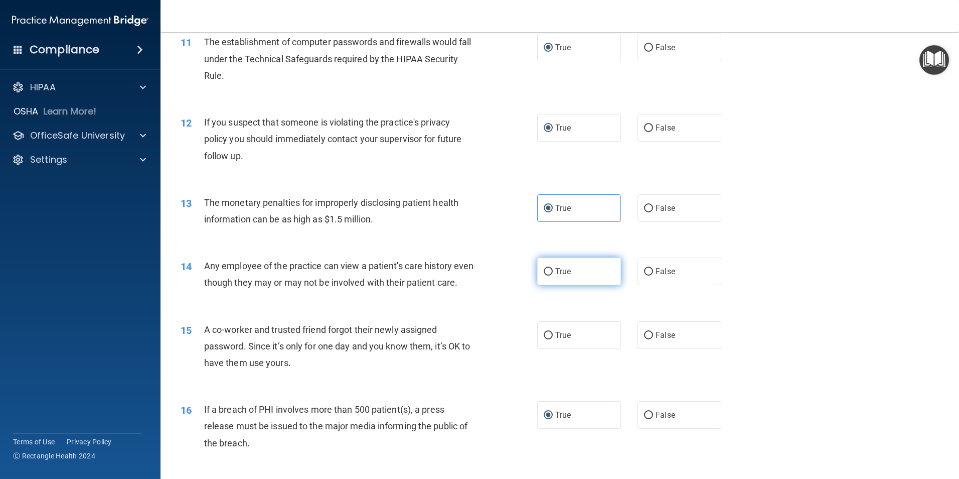
radio input "true"
click at [646, 339] on input "False" at bounding box center [648, 336] width 9 height 8
radio input "true"
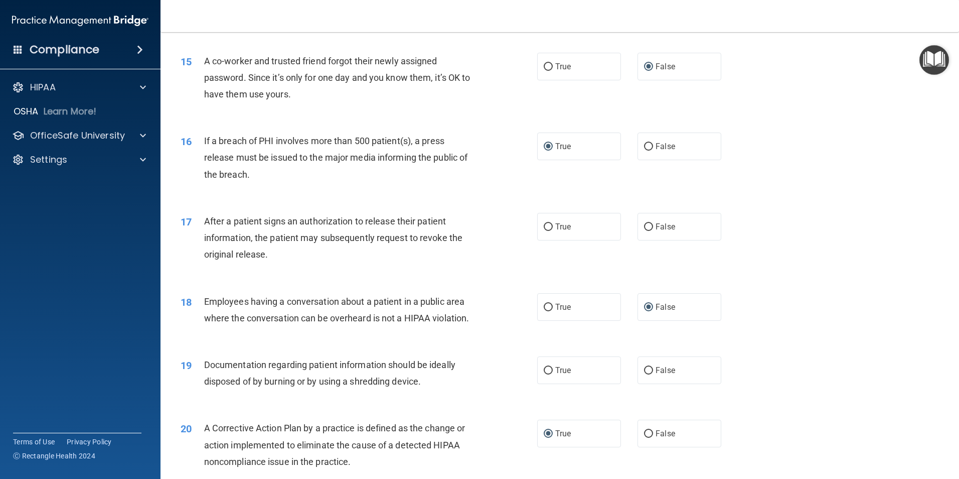
scroll to position [1054, 0]
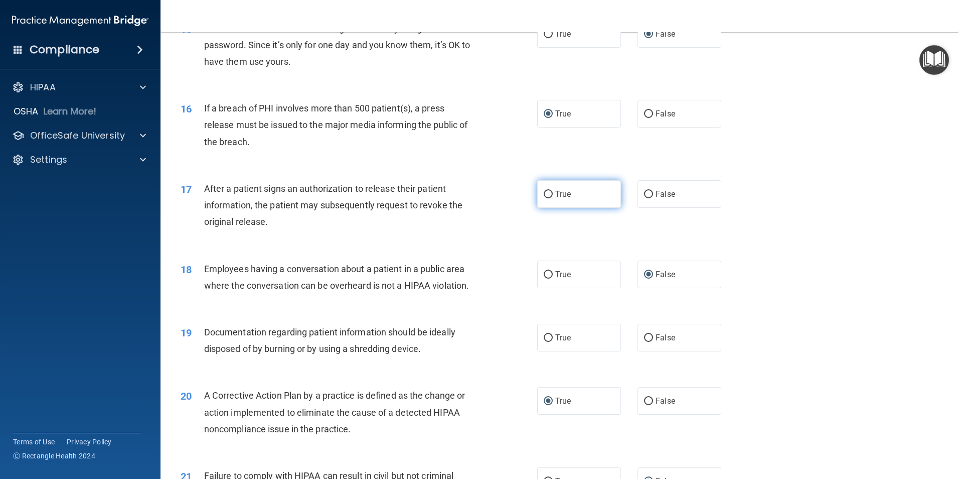
click at [544, 198] on input "True" at bounding box center [548, 195] width 9 height 8
radio input "true"
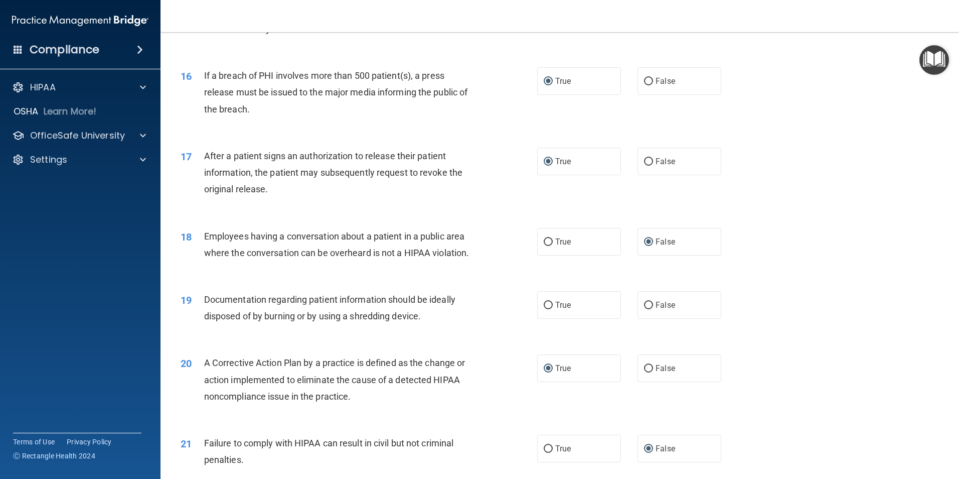
scroll to position [1104, 0]
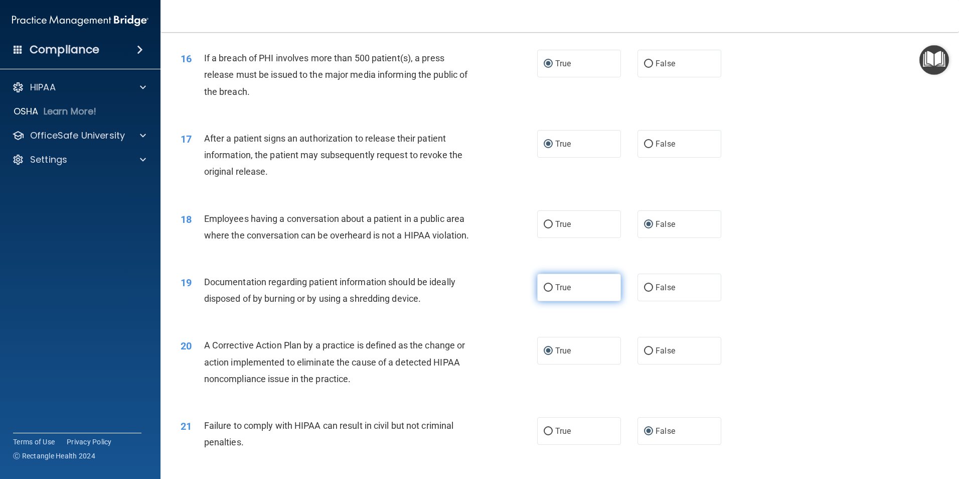
click at [544, 291] on input "True" at bounding box center [548, 288] width 9 height 8
radio input "true"
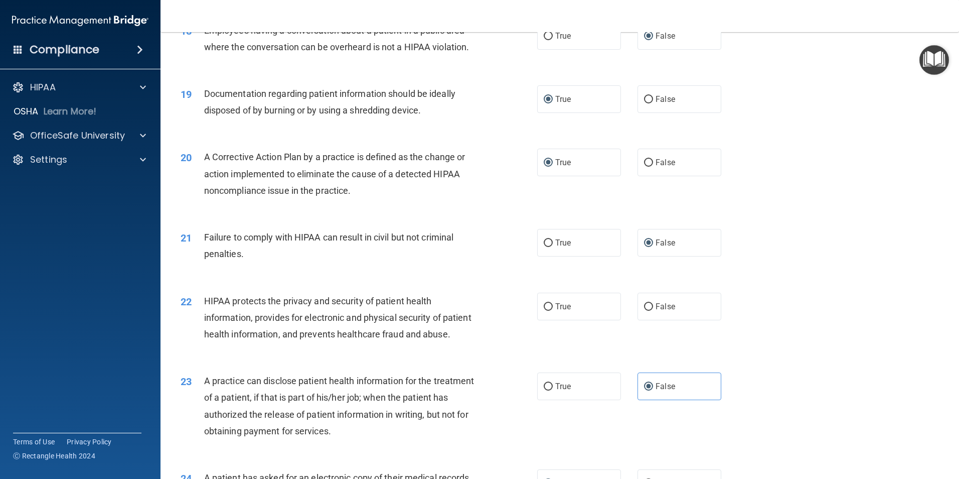
scroll to position [1355, 0]
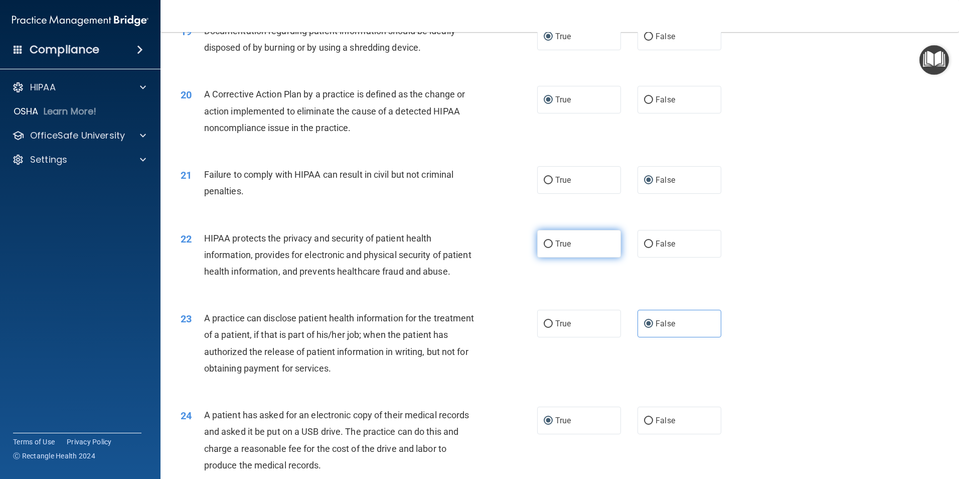
click at [544, 248] on input "True" at bounding box center [548, 244] width 9 height 8
radio input "true"
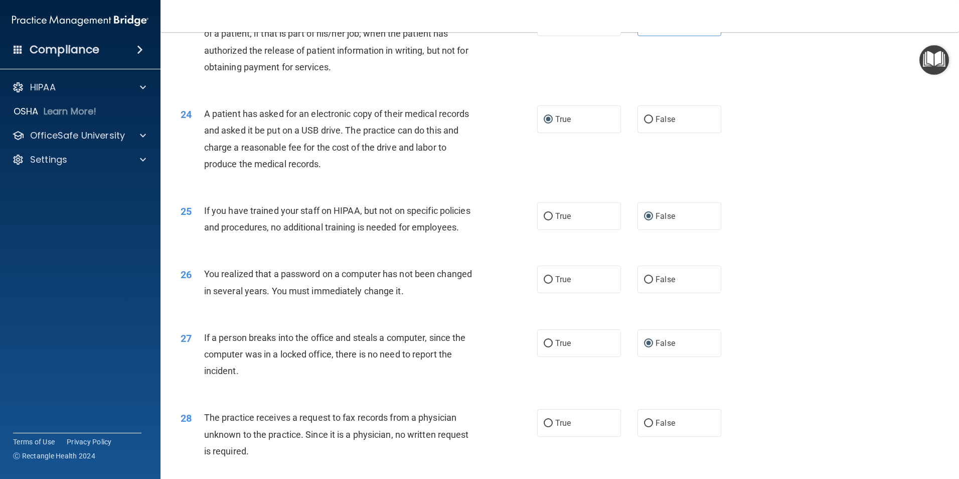
scroll to position [1706, 0]
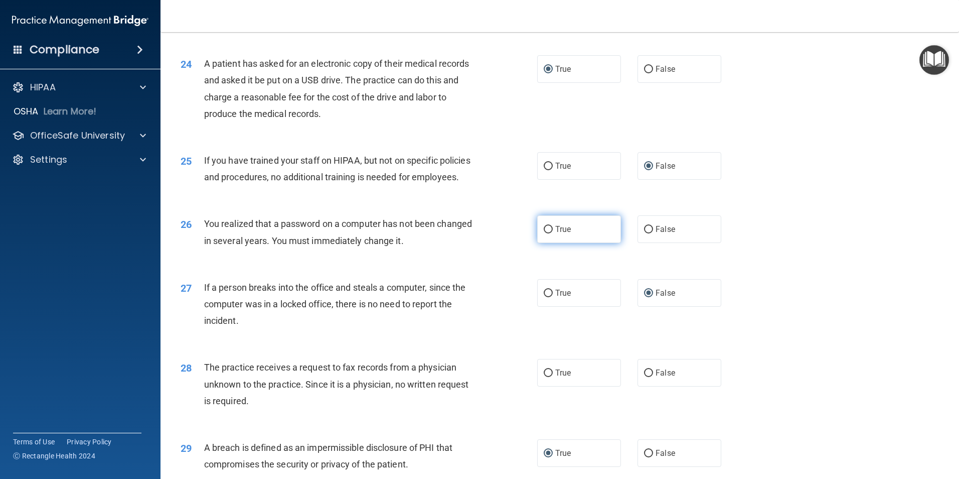
click at [545, 233] on input "True" at bounding box center [548, 230] width 9 height 8
radio input "true"
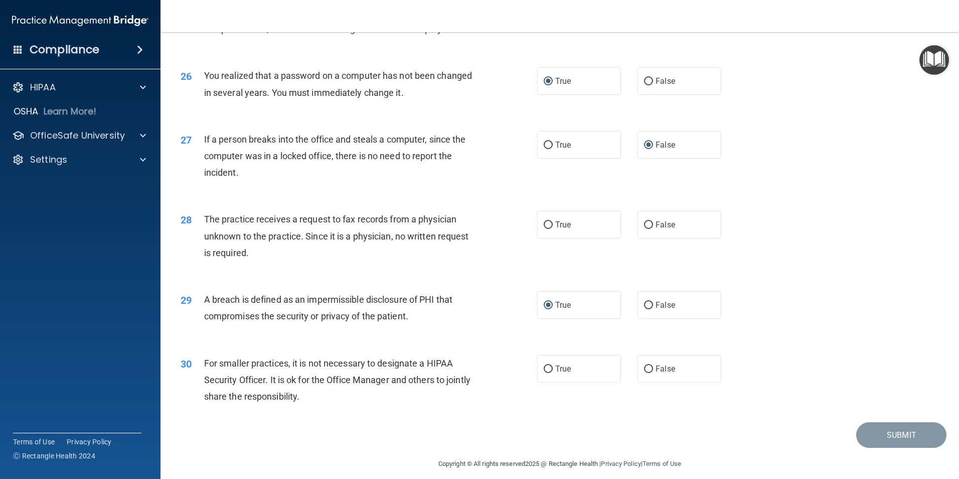
scroll to position [1856, 0]
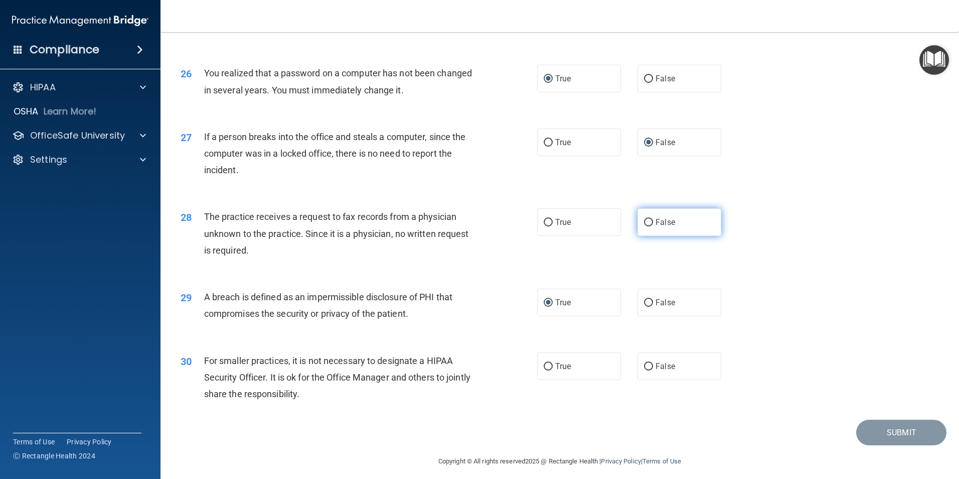
click at [646, 226] on input "False" at bounding box center [648, 223] width 9 height 8
radio input "true"
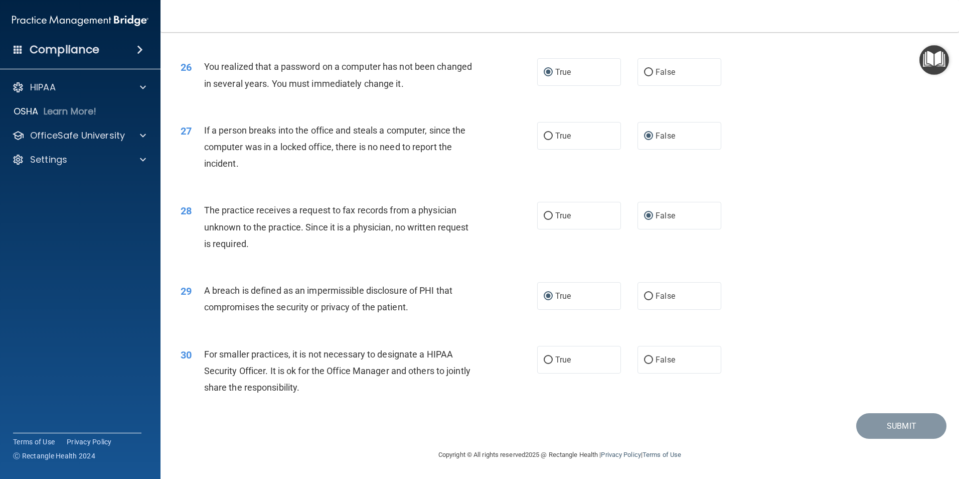
scroll to position [1912, 0]
click at [544, 358] on input "True" at bounding box center [548, 360] width 9 height 8
radio input "true"
click at [645, 359] on input "False" at bounding box center [648, 360] width 9 height 8
radio input "true"
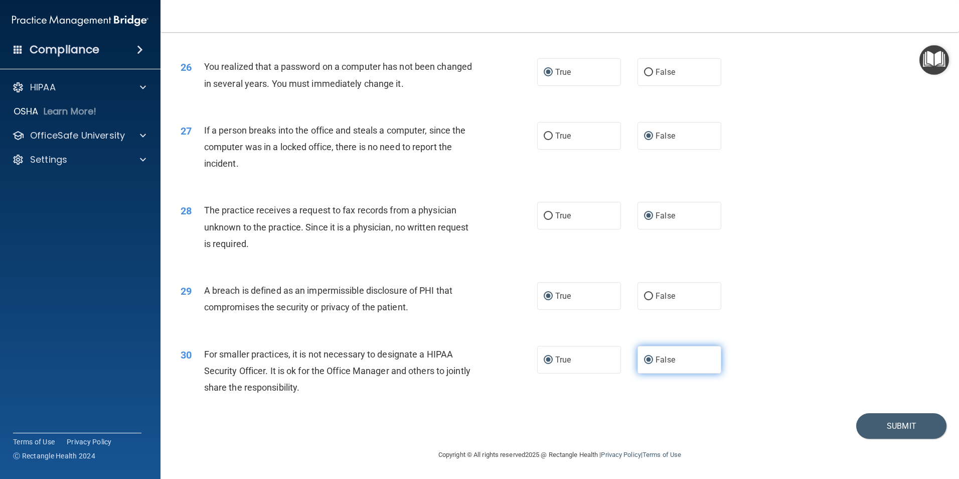
radio input "false"
click at [894, 423] on button "Submit" at bounding box center [901, 426] width 90 height 26
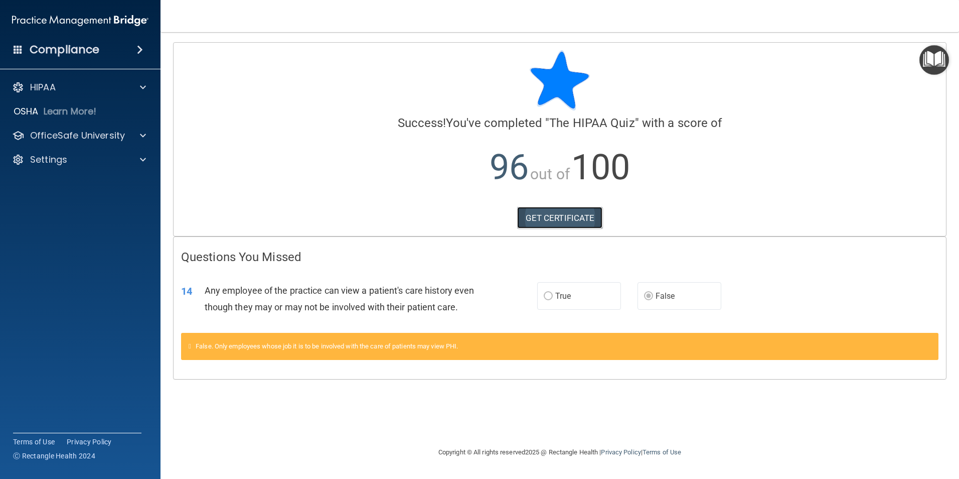
click at [542, 215] on link "GET CERTIFICATE" at bounding box center [560, 218] width 86 height 22
click at [70, 134] on p "OfficeSafe University" at bounding box center [77, 135] width 95 height 12
click at [80, 160] on p "HIPAA Training" at bounding box center [48, 160] width 83 height 10
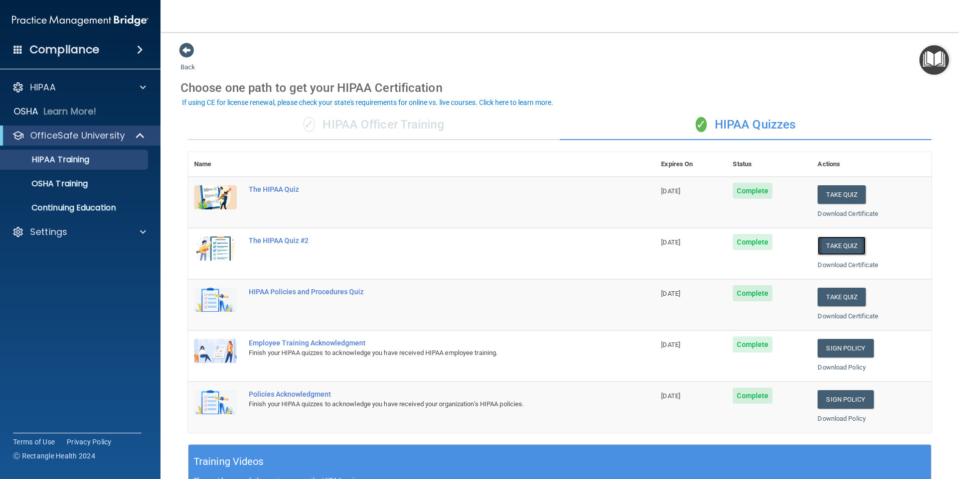
click at [837, 240] on button "Take Quiz" at bounding box center [842, 245] width 48 height 19
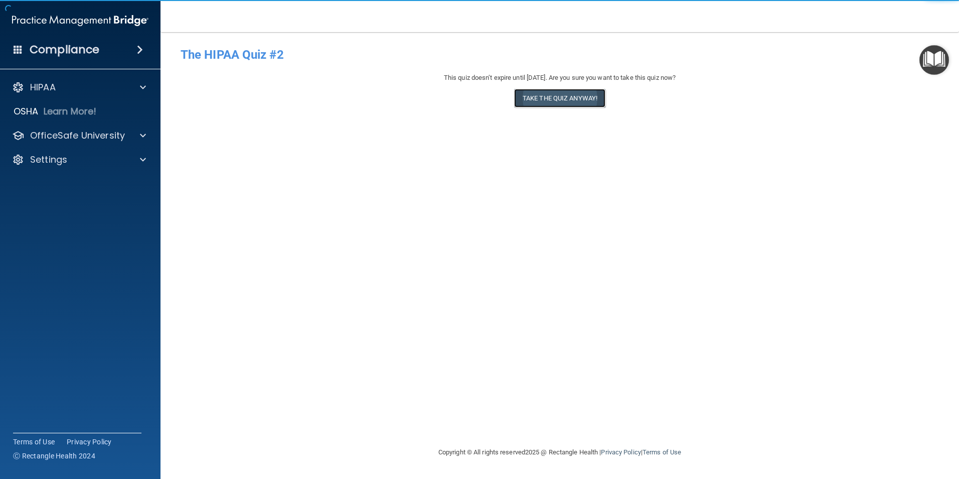
click at [540, 103] on button "Take the quiz anyway!" at bounding box center [559, 98] width 91 height 19
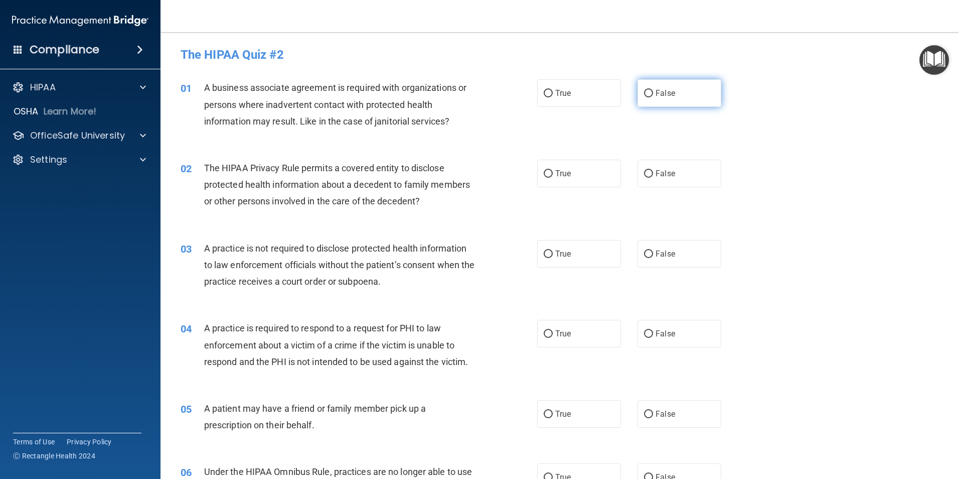
click at [644, 93] on input "False" at bounding box center [648, 94] width 9 height 8
radio input "true"
click at [544, 172] on input "True" at bounding box center [548, 174] width 9 height 8
radio input "true"
drag, startPoint x: 542, startPoint y: 254, endPoint x: 601, endPoint y: 288, distance: 68.3
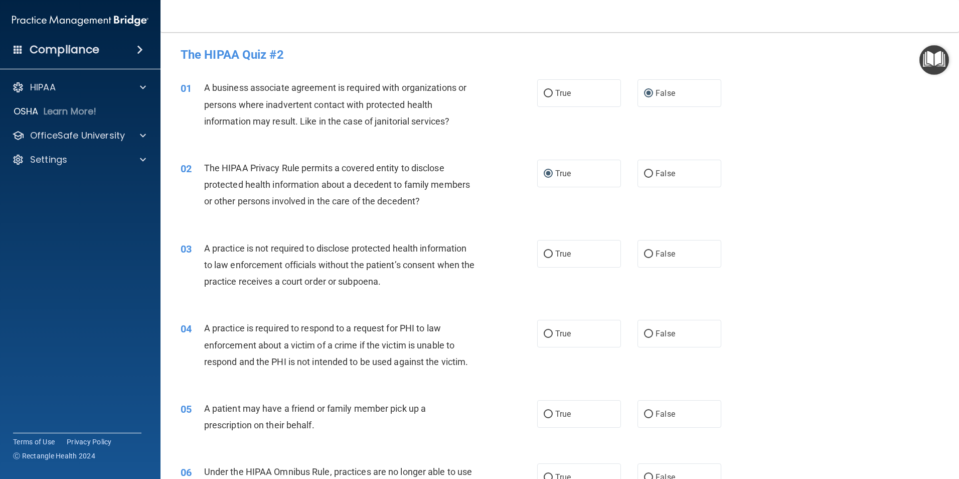
click at [544, 254] on input "True" at bounding box center [548, 254] width 9 height 8
radio input "true"
click at [644, 333] on input "False" at bounding box center [648, 334] width 9 height 8
radio input "true"
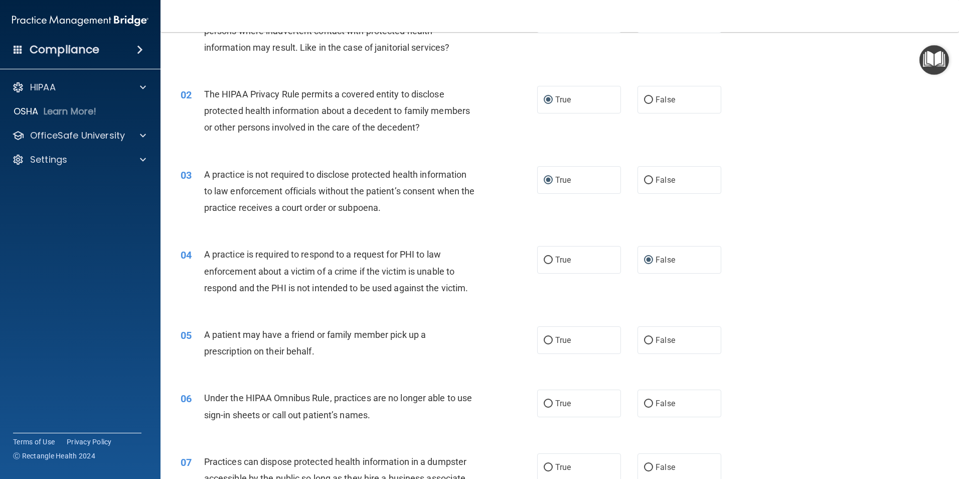
scroll to position [201, 0]
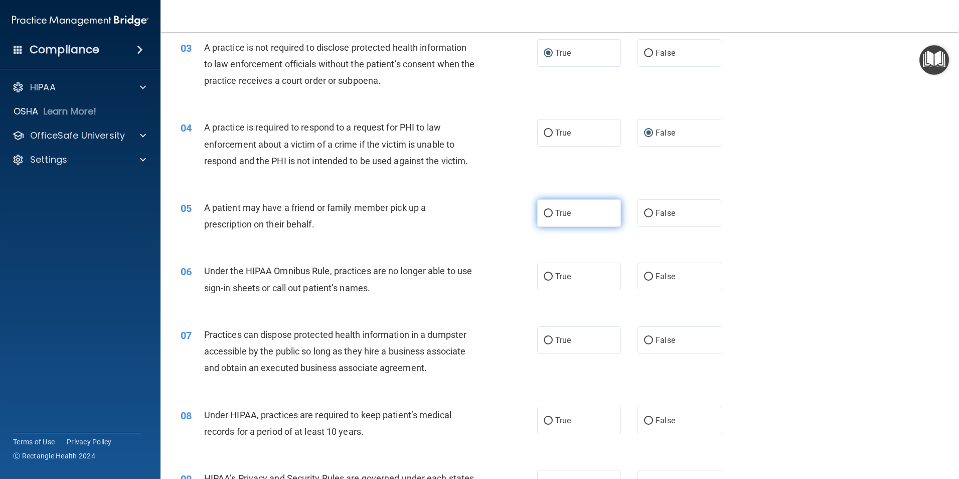
click at [544, 212] on input "True" at bounding box center [548, 214] width 9 height 8
radio input "true"
click at [546, 277] on input "True" at bounding box center [548, 277] width 9 height 8
radio input "true"
drag, startPoint x: 544, startPoint y: 340, endPoint x: 586, endPoint y: 321, distance: 46.0
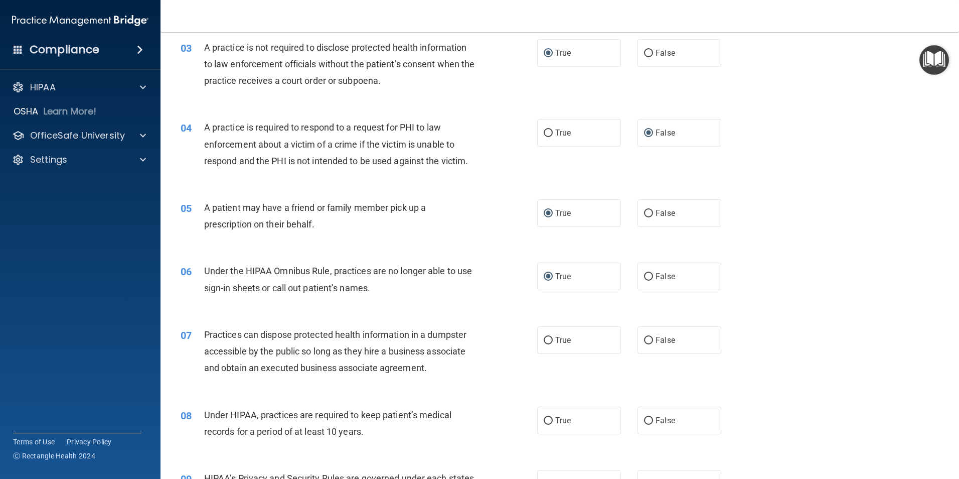
click at [547, 339] on input "True" at bounding box center [548, 341] width 9 height 8
radio input "true"
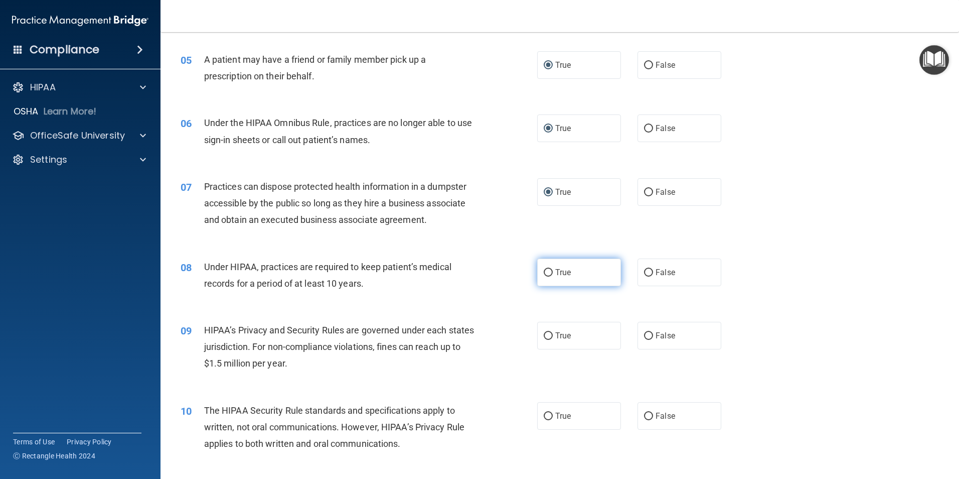
scroll to position [502, 0]
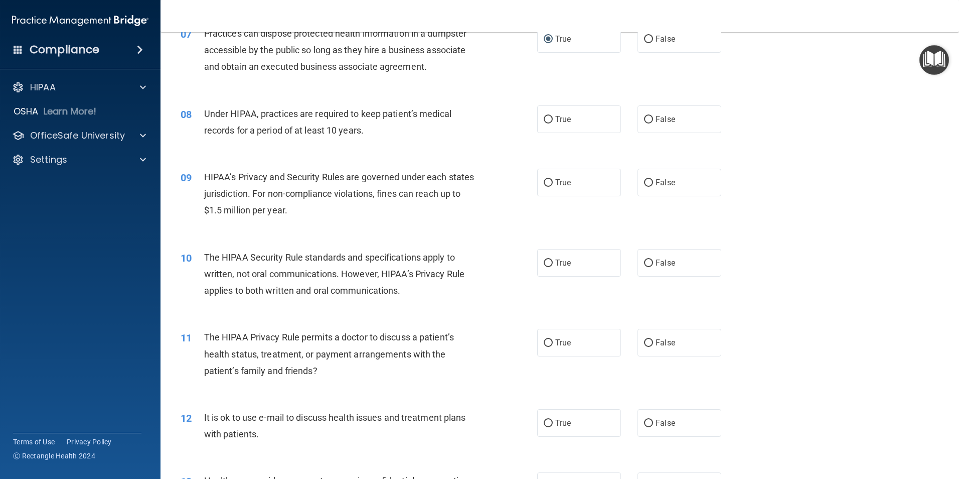
drag, startPoint x: 640, startPoint y: 115, endPoint x: 643, endPoint y: 140, distance: 25.3
click at [644, 117] on input "False" at bounding box center [648, 120] width 9 height 8
radio input "true"
click at [549, 181] on input "True" at bounding box center [548, 183] width 9 height 8
radio input "true"
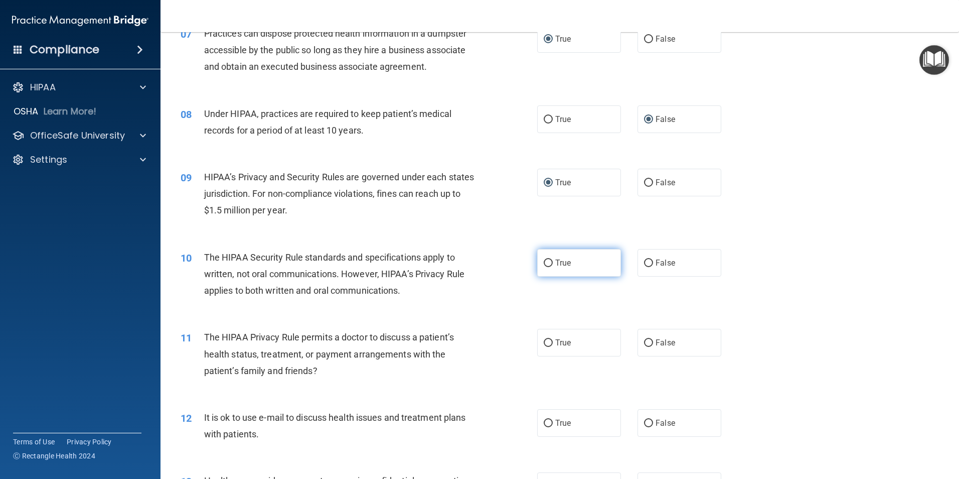
click at [546, 262] on input "True" at bounding box center [548, 263] width 9 height 8
radio input "true"
click at [656, 346] on span "False" at bounding box center [666, 343] width 20 height 10
click at [653, 346] on input "False" at bounding box center [648, 343] width 9 height 8
radio input "true"
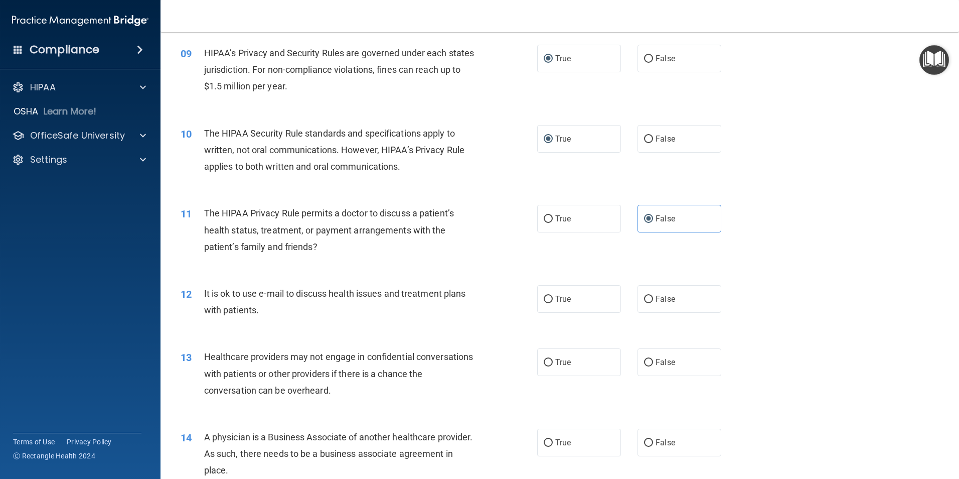
scroll to position [753, 0]
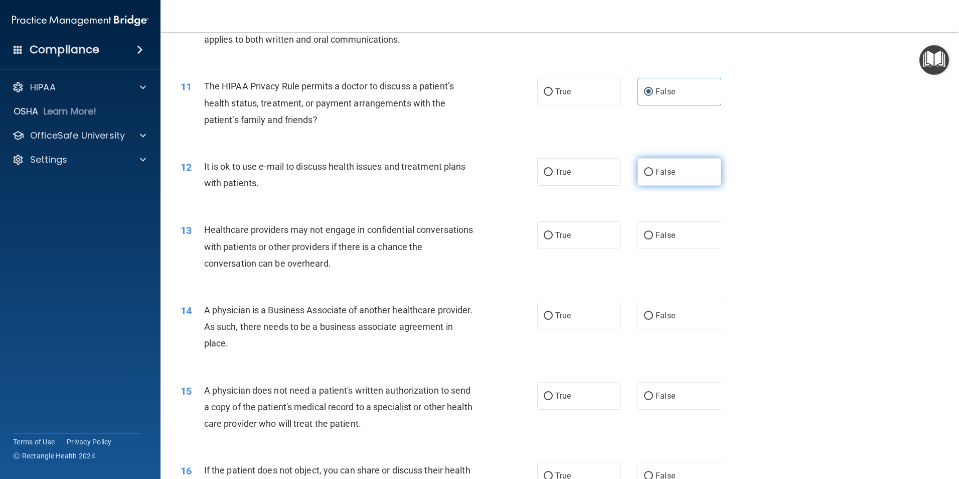
click at [644, 170] on input "False" at bounding box center [648, 173] width 9 height 8
radio input "true"
click at [644, 236] on input "False" at bounding box center [648, 236] width 9 height 8
radio input "true"
drag, startPoint x: 545, startPoint y: 311, endPoint x: 554, endPoint y: 292, distance: 20.6
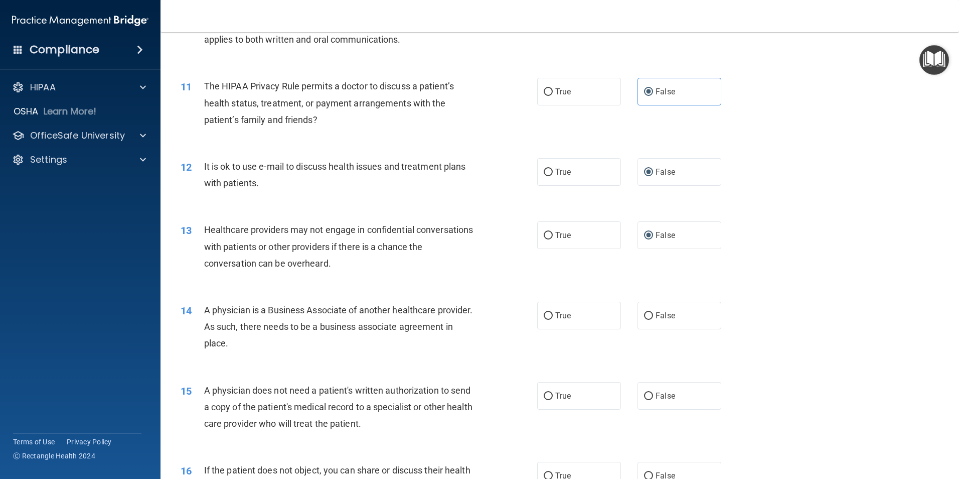
click at [546, 312] on input "True" at bounding box center [548, 316] width 9 height 8
radio input "true"
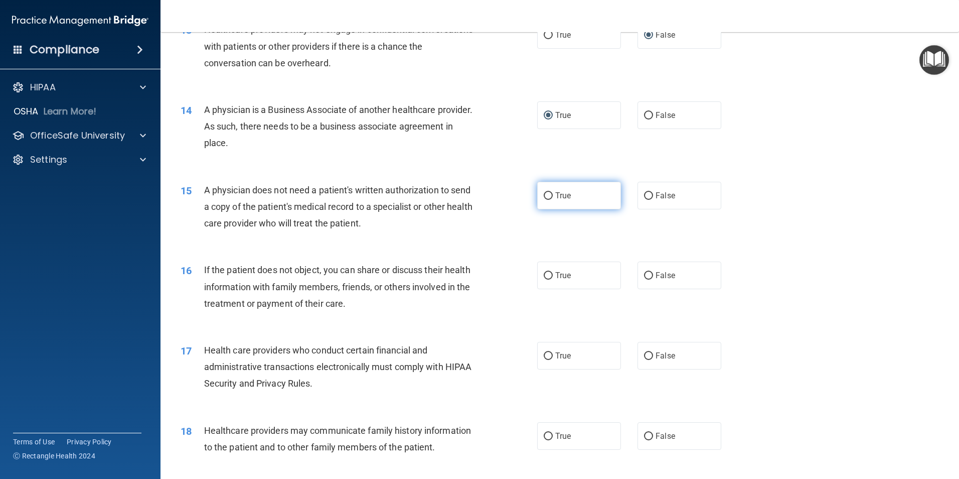
scroll to position [953, 0]
click at [545, 192] on input "True" at bounding box center [548, 196] width 9 height 8
radio input "true"
drag, startPoint x: 547, startPoint y: 273, endPoint x: 592, endPoint y: 307, distance: 56.3
click at [547, 273] on input "True" at bounding box center [548, 275] width 9 height 8
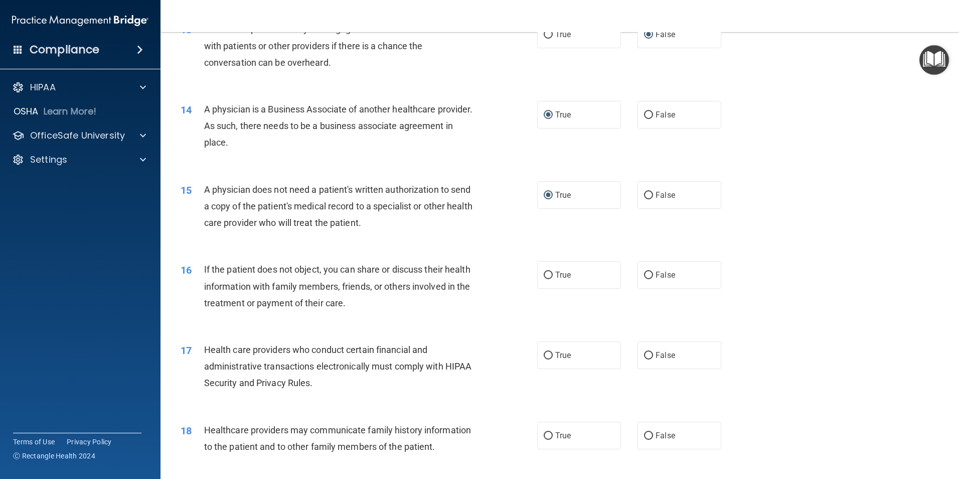
radio input "true"
click at [644, 357] on input "False" at bounding box center [648, 356] width 9 height 8
radio input "true"
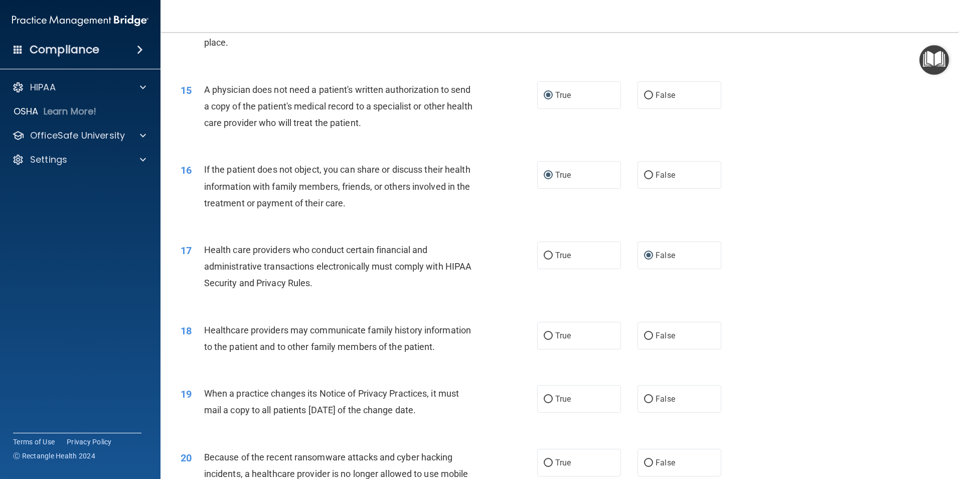
scroll to position [1204, 0]
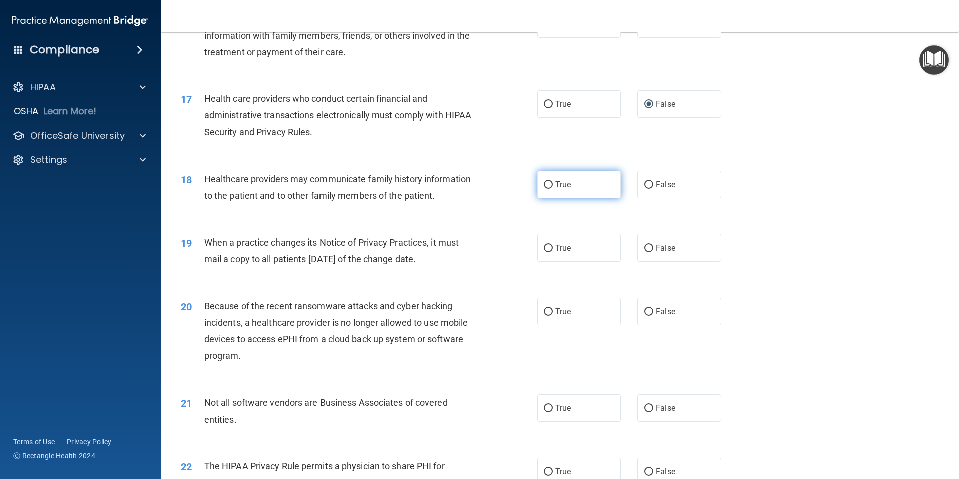
click at [544, 181] on input "True" at bounding box center [548, 185] width 9 height 8
radio input "true"
click at [545, 244] on label "True" at bounding box center [579, 248] width 84 height 28
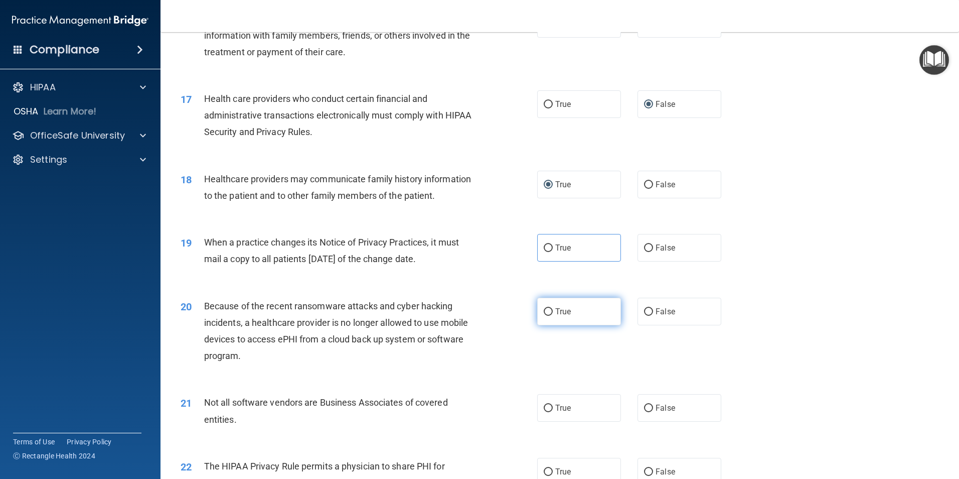
drag, startPoint x: 545, startPoint y: 245, endPoint x: 547, endPoint y: 312, distance: 66.8
click at [547, 312] on input "True" at bounding box center [548, 312] width 9 height 8
radio input "true"
click at [544, 244] on input "True" at bounding box center [548, 248] width 9 height 8
radio input "true"
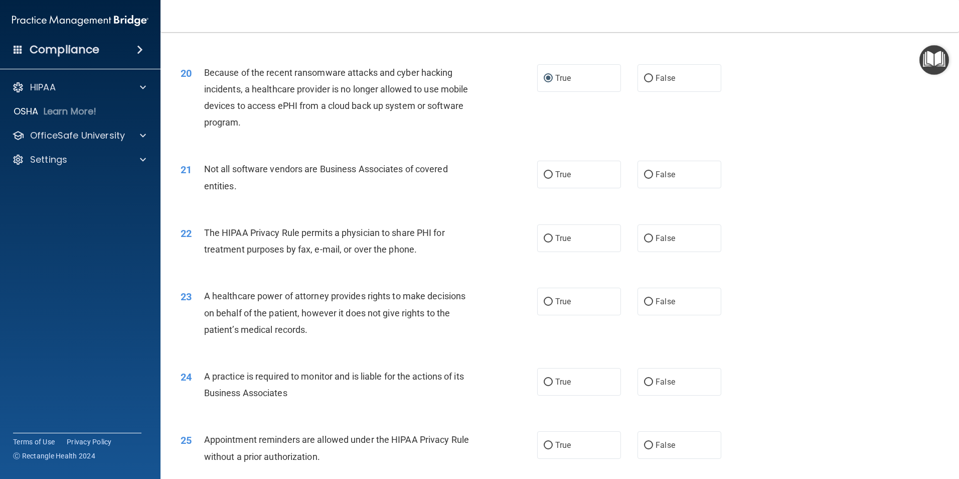
scroll to position [1455, 0]
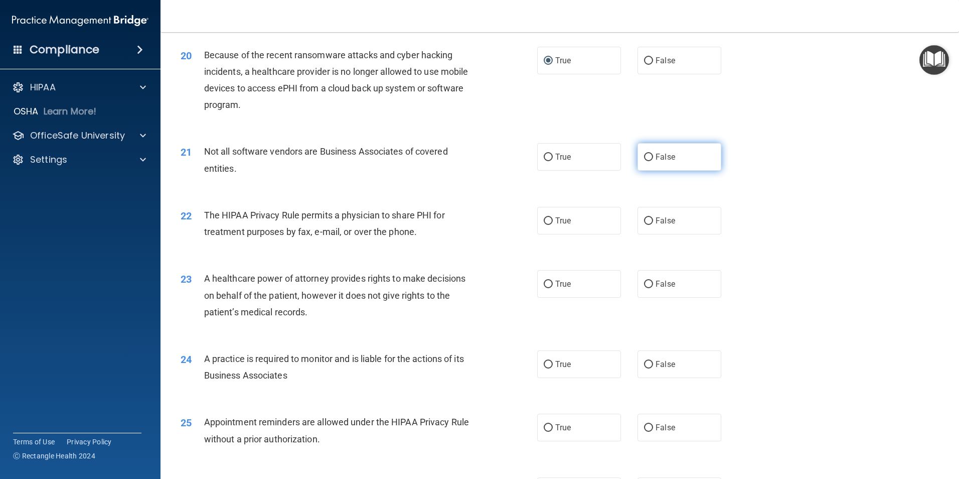
click at [644, 158] on input "False" at bounding box center [648, 158] width 9 height 8
radio input "true"
click at [638, 220] on label "False" at bounding box center [680, 221] width 84 height 28
click at [644, 220] on input "False" at bounding box center [648, 221] width 9 height 8
radio input "true"
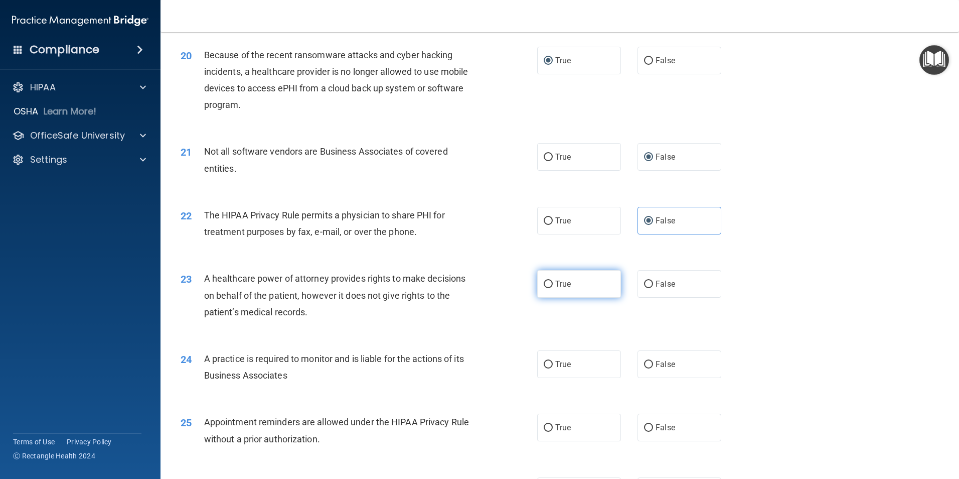
click at [545, 278] on label "True" at bounding box center [579, 284] width 84 height 28
click at [545, 280] on input "True" at bounding box center [548, 284] width 9 height 8
radio input "true"
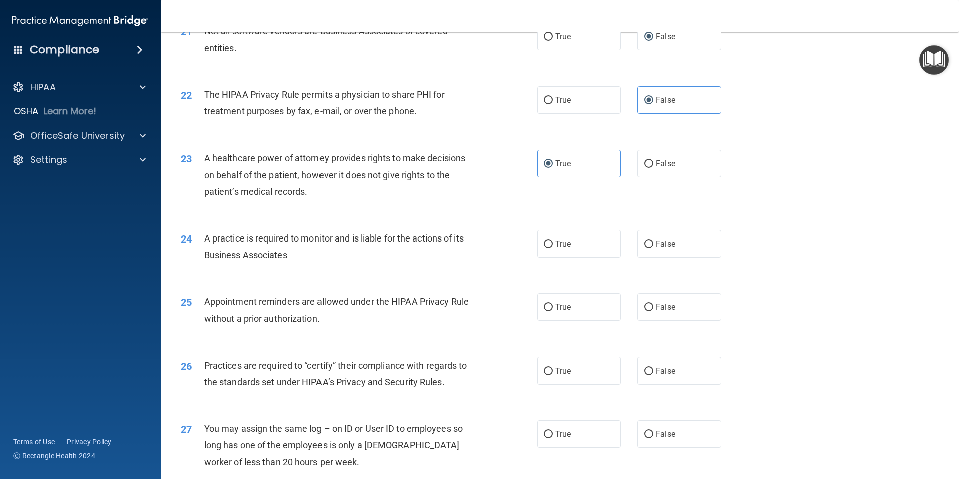
scroll to position [1706, 0]
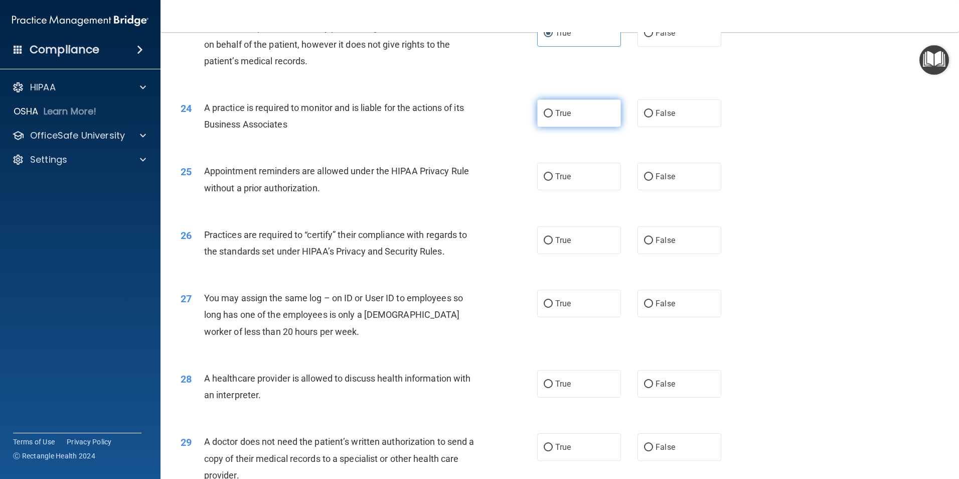
click at [546, 114] on input "True" at bounding box center [548, 114] width 9 height 8
radio input "true"
drag, startPoint x: 547, startPoint y: 177, endPoint x: 556, endPoint y: 203, distance: 27.8
click at [548, 180] on input "True" at bounding box center [548, 177] width 9 height 8
radio input "true"
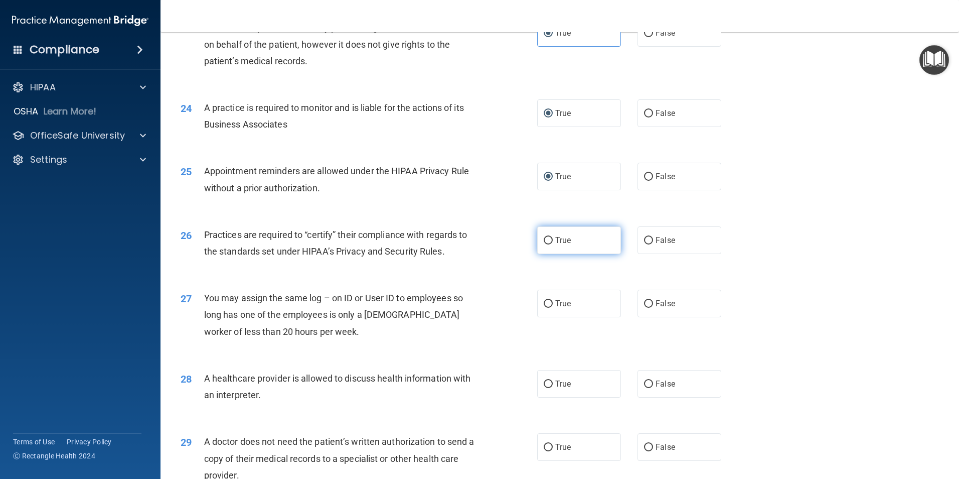
click at [549, 243] on input "True" at bounding box center [548, 241] width 9 height 8
radio input "true"
drag, startPoint x: 545, startPoint y: 302, endPoint x: 558, endPoint y: 301, distance: 13.1
click at [547, 302] on input "True" at bounding box center [548, 304] width 9 height 8
radio input "true"
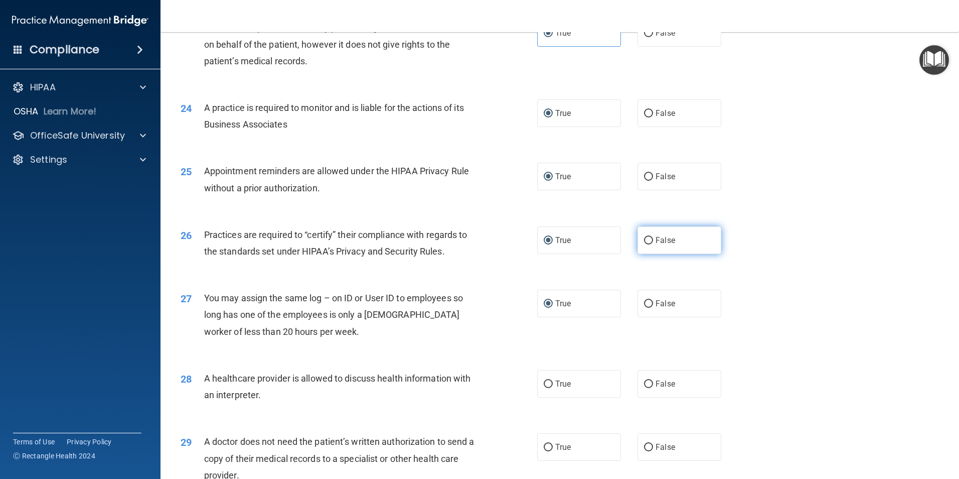
scroll to position [1857, 0]
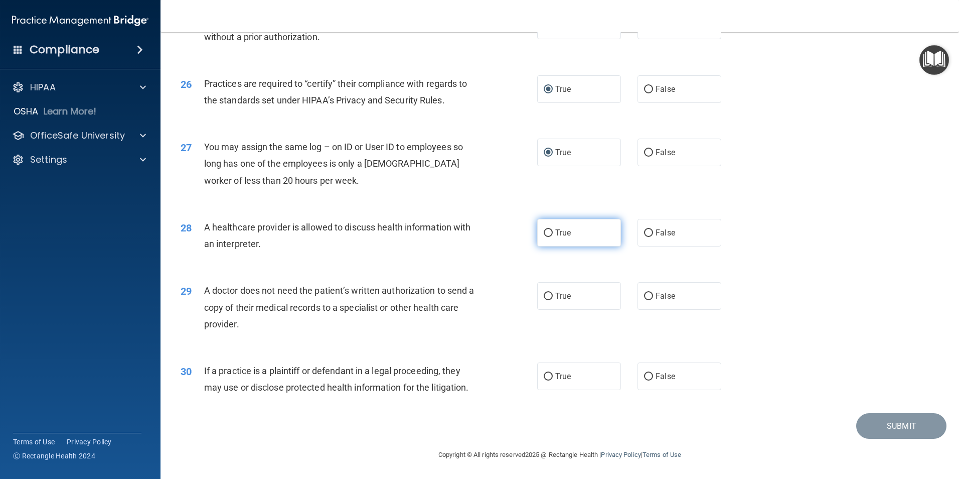
click at [547, 232] on input "True" at bounding box center [548, 233] width 9 height 8
radio input "true"
click at [547, 292] on input "True" at bounding box center [548, 296] width 9 height 8
radio input "true"
click at [551, 377] on label "True" at bounding box center [579, 376] width 84 height 28
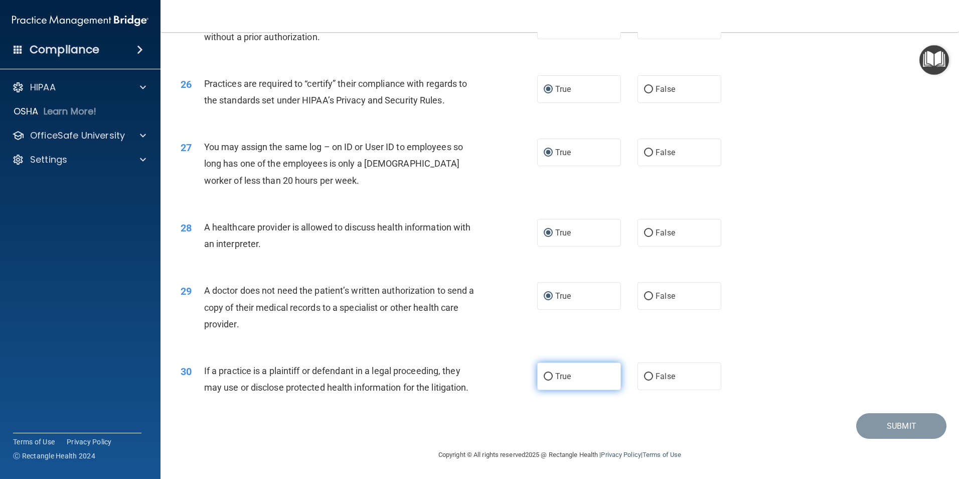
click at [551, 377] on input "True" at bounding box center [548, 377] width 9 height 8
radio input "true"
click at [902, 425] on button "Submit" at bounding box center [901, 426] width 90 height 26
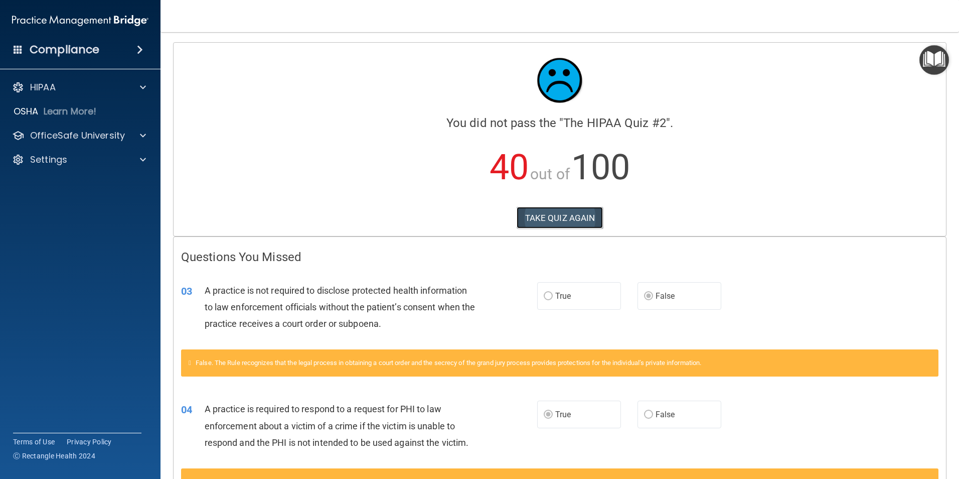
click at [541, 215] on button "TAKE QUIZ AGAIN" at bounding box center [560, 218] width 87 height 22
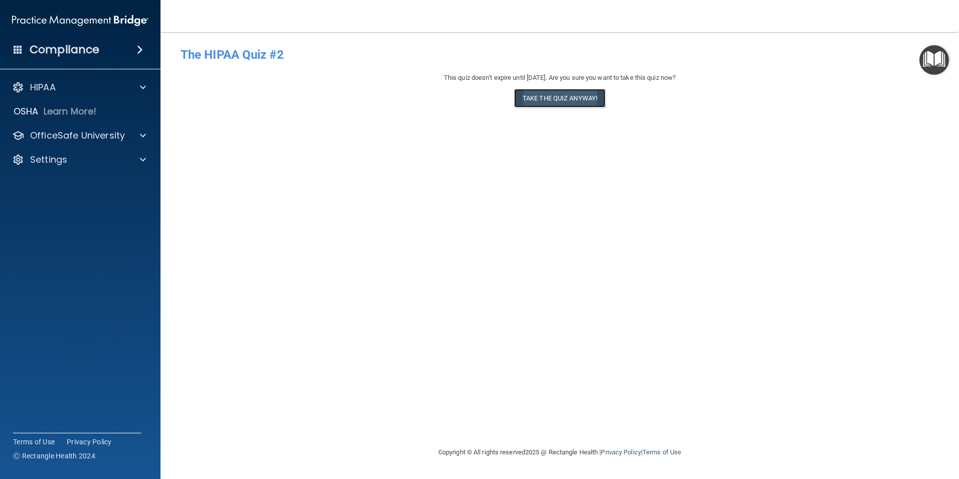
click at [564, 94] on button "Take the quiz anyway!" at bounding box center [559, 98] width 91 height 19
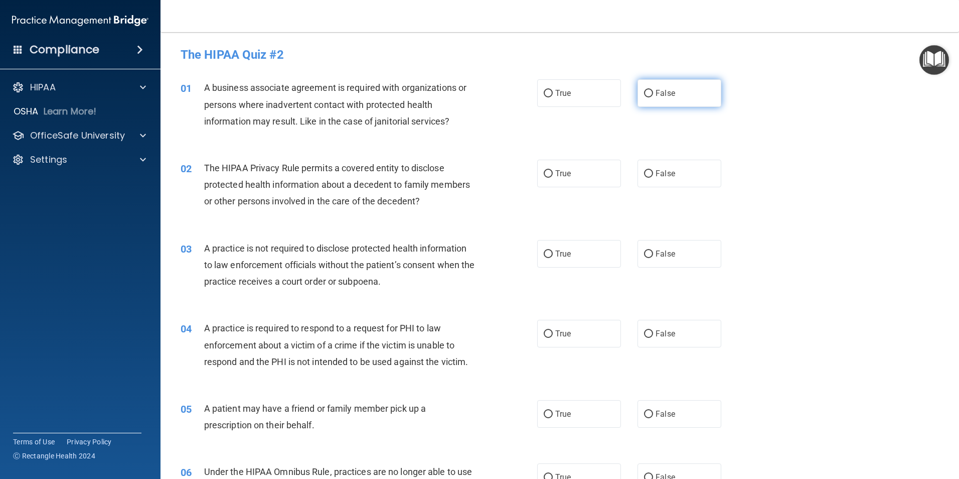
click at [648, 92] on input "False" at bounding box center [648, 94] width 9 height 8
radio input "true"
click at [648, 171] on input "False" at bounding box center [648, 174] width 9 height 8
radio input "true"
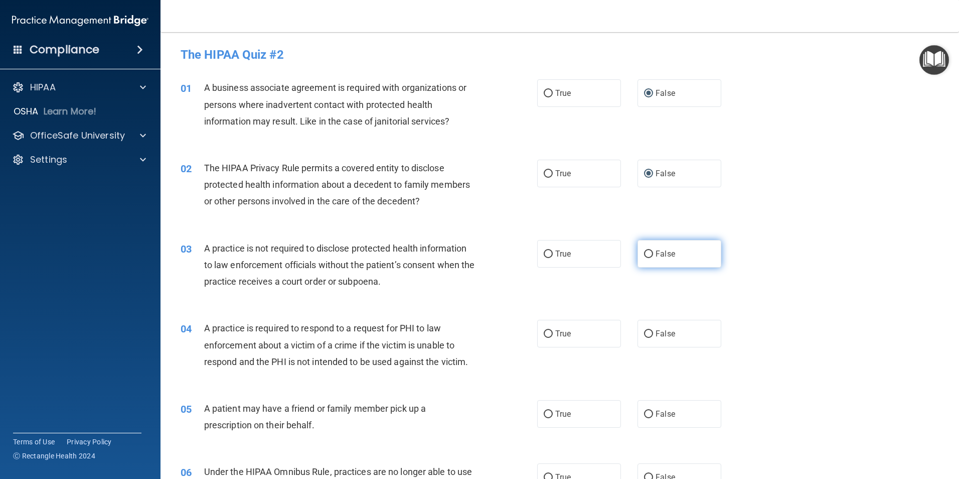
click at [644, 252] on input "False" at bounding box center [648, 254] width 9 height 8
radio input "true"
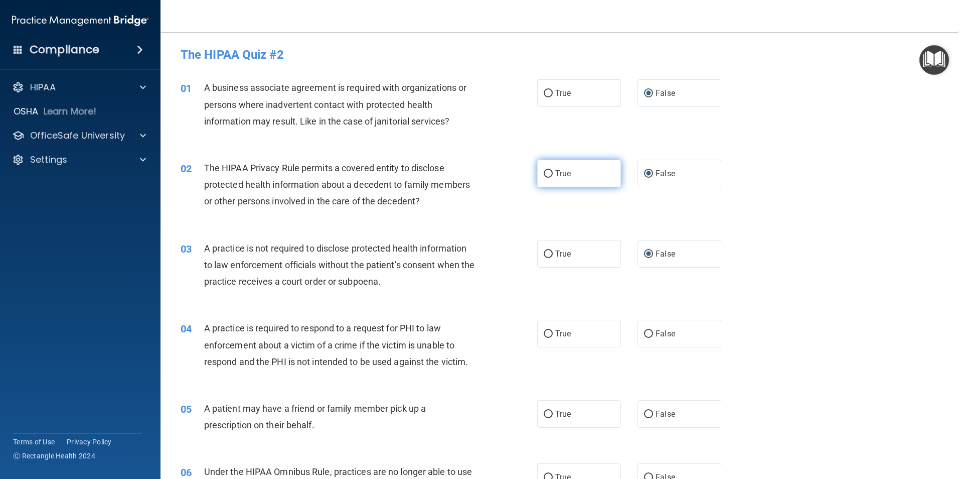
click at [544, 172] on input "True" at bounding box center [548, 174] width 9 height 8
radio input "true"
radio input "false"
click at [644, 92] on input "False" at bounding box center [648, 94] width 9 height 8
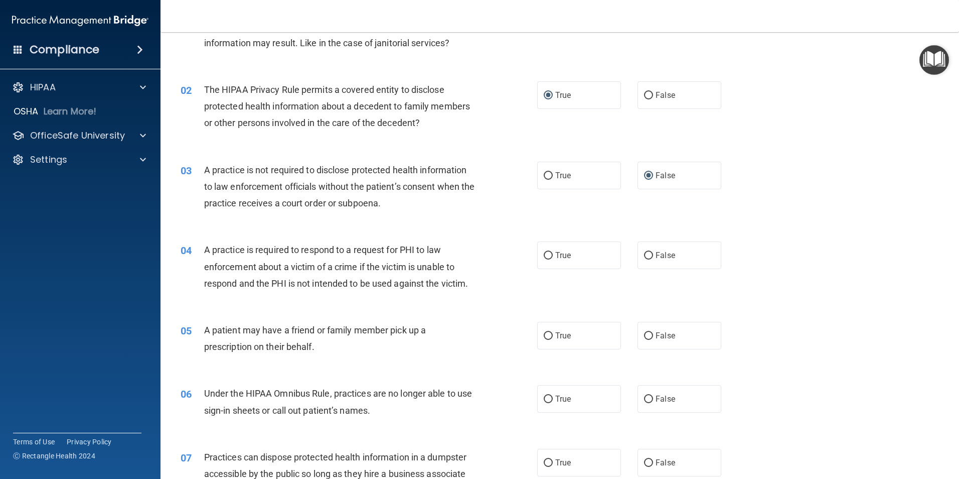
scroll to position [100, 0]
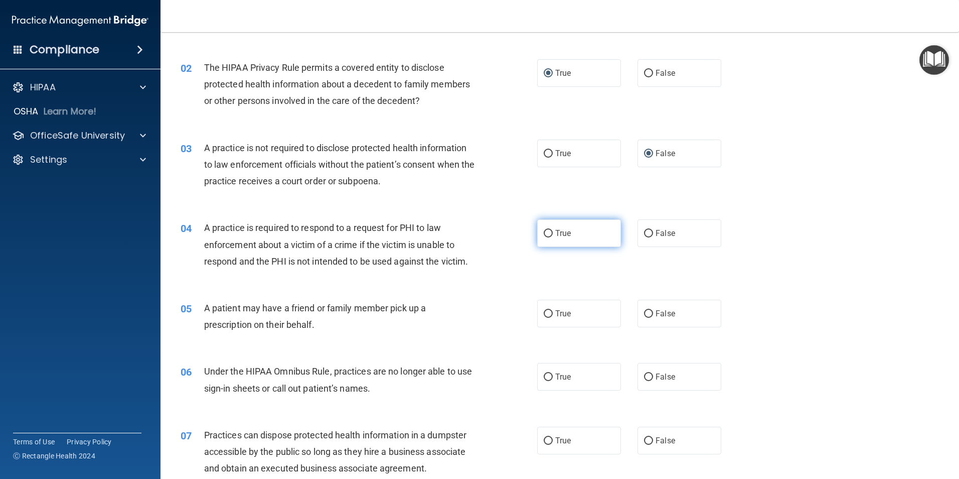
click at [544, 230] on input "True" at bounding box center [548, 234] width 9 height 8
radio input "true"
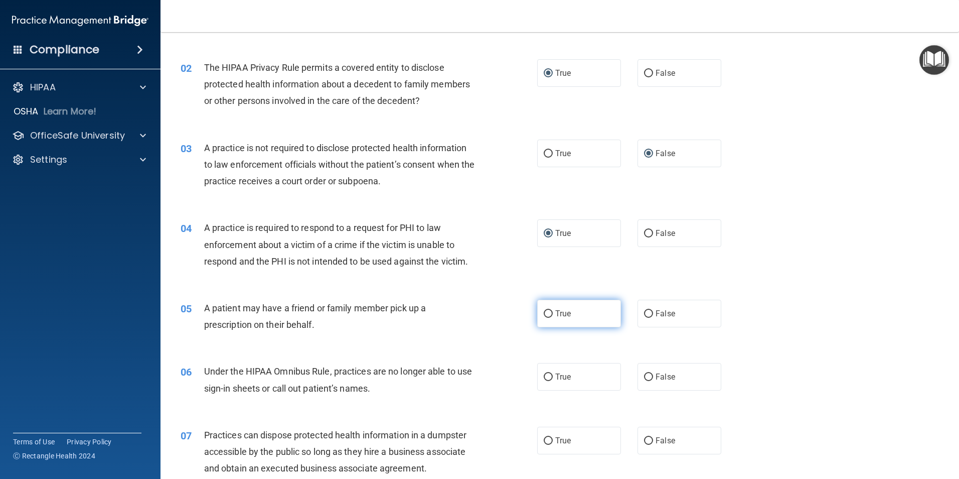
click at [546, 315] on input "True" at bounding box center [548, 314] width 9 height 8
radio input "true"
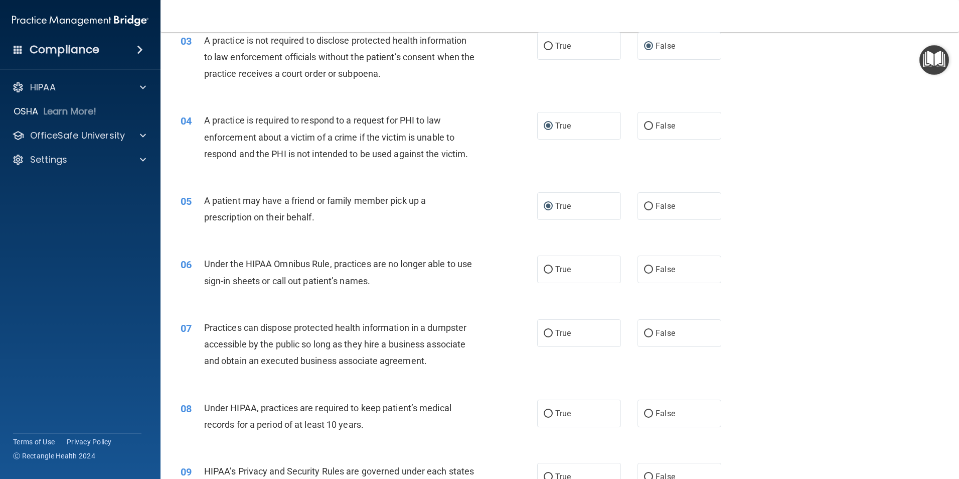
scroll to position [251, 0]
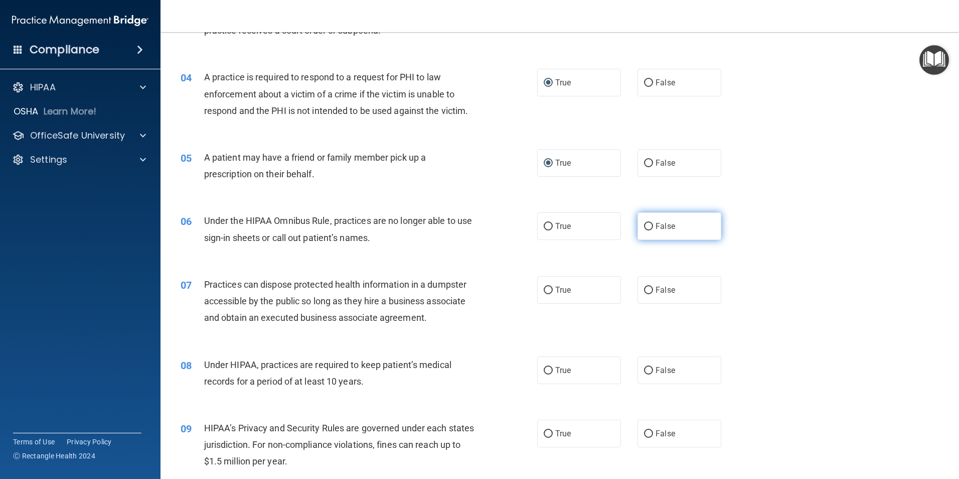
click at [644, 224] on input "False" at bounding box center [648, 227] width 9 height 8
radio input "true"
click at [645, 287] on input "False" at bounding box center [648, 290] width 9 height 8
radio input "true"
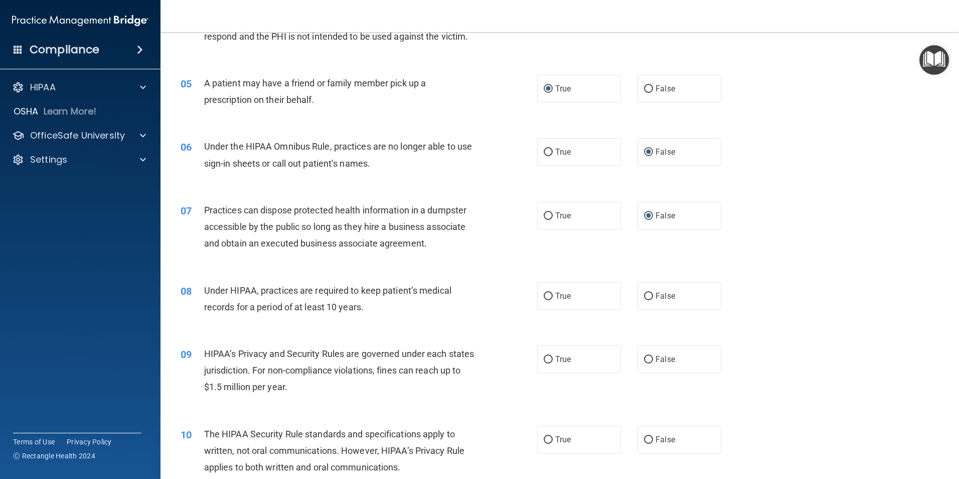
scroll to position [351, 0]
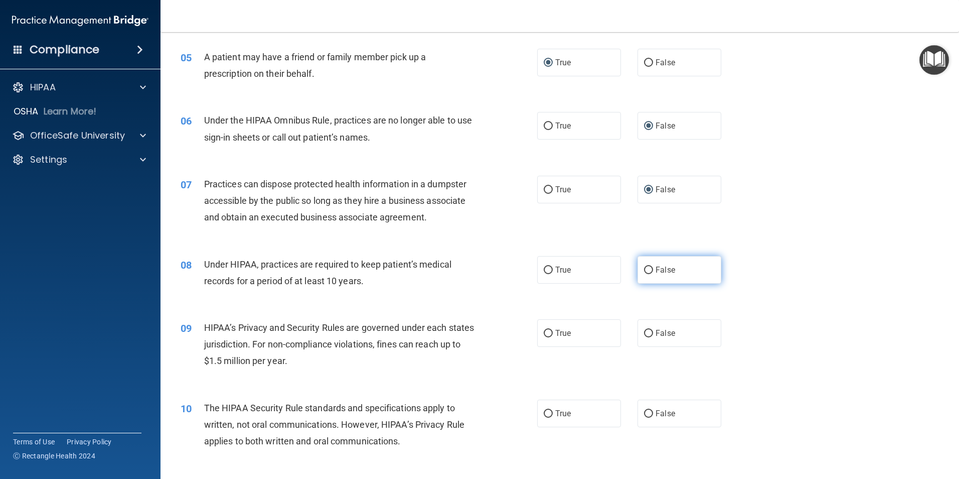
click at [647, 271] on input "False" at bounding box center [648, 270] width 9 height 8
radio input "true"
click at [641, 328] on label "False" at bounding box center [680, 333] width 84 height 28
click at [644, 330] on input "False" at bounding box center [648, 334] width 9 height 8
radio input "true"
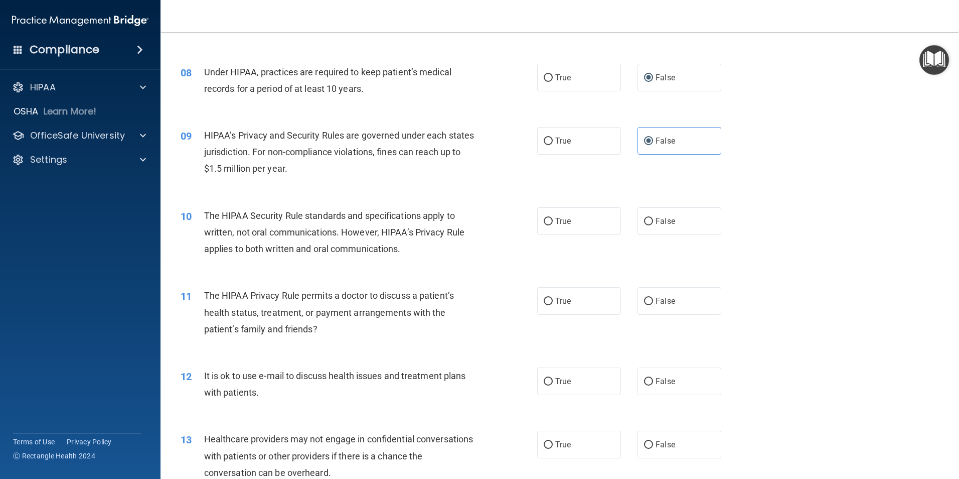
scroll to position [552, 0]
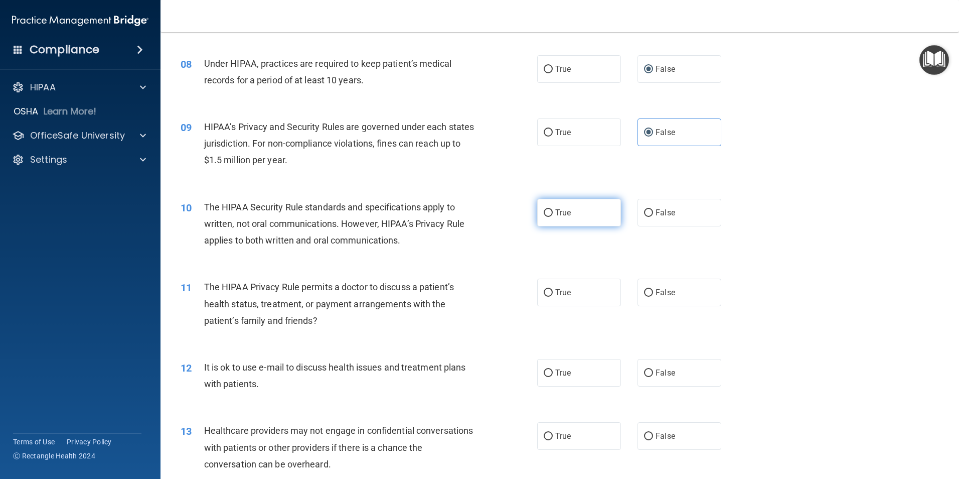
click at [544, 210] on input "True" at bounding box center [548, 213] width 9 height 8
radio input "true"
click at [544, 293] on input "True" at bounding box center [548, 293] width 9 height 8
radio input "true"
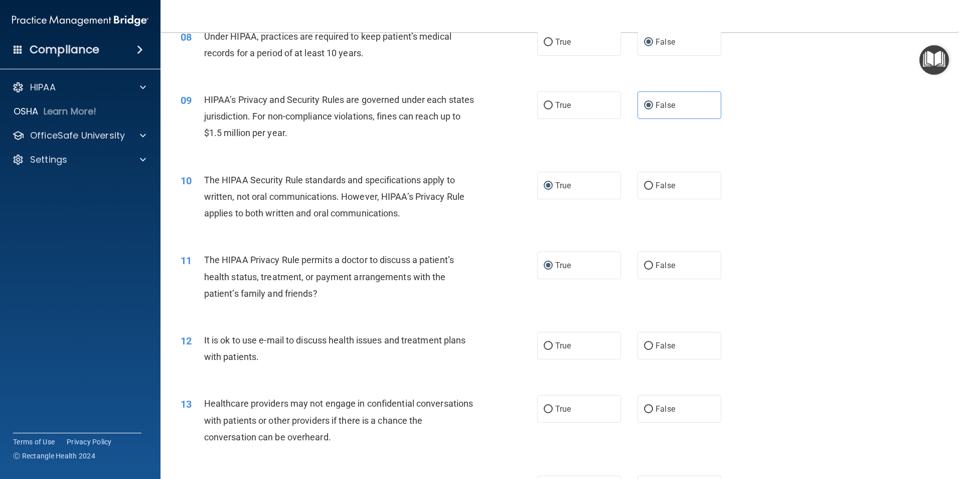
scroll to position [602, 0]
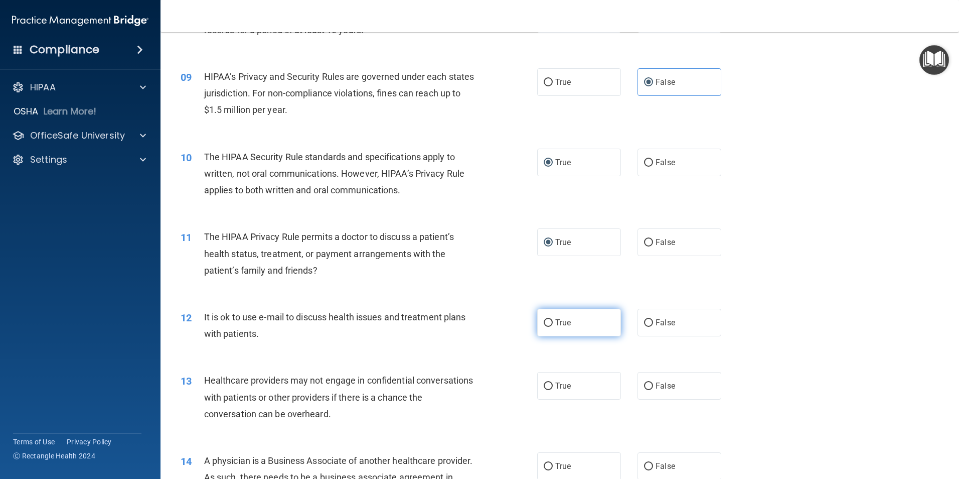
click at [544, 320] on input "True" at bounding box center [548, 323] width 9 height 8
radio input "true"
click at [644, 383] on input "False" at bounding box center [648, 386] width 9 height 8
radio input "true"
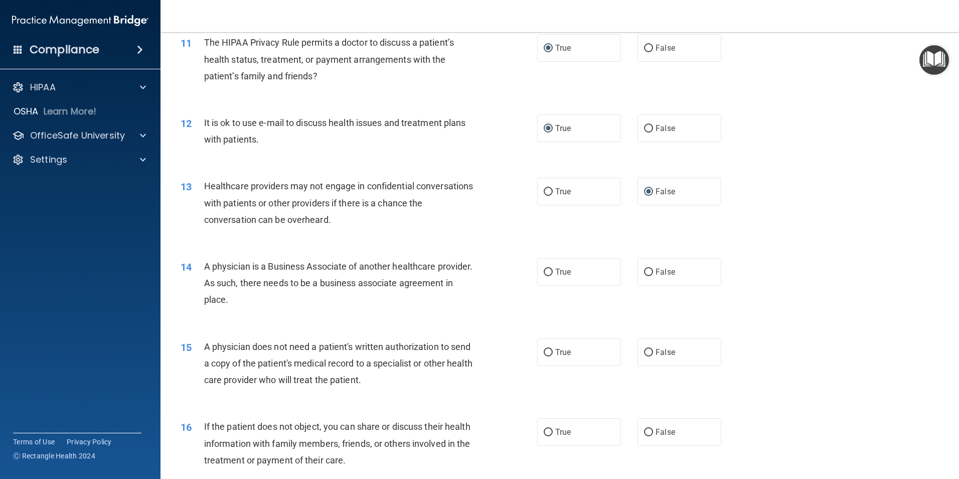
scroll to position [803, 0]
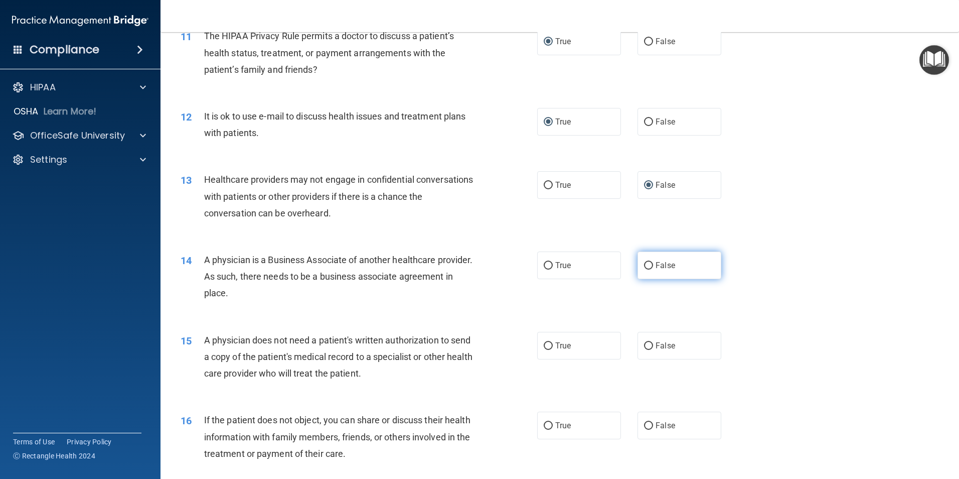
click at [645, 262] on input "False" at bounding box center [648, 266] width 9 height 8
radio input "true"
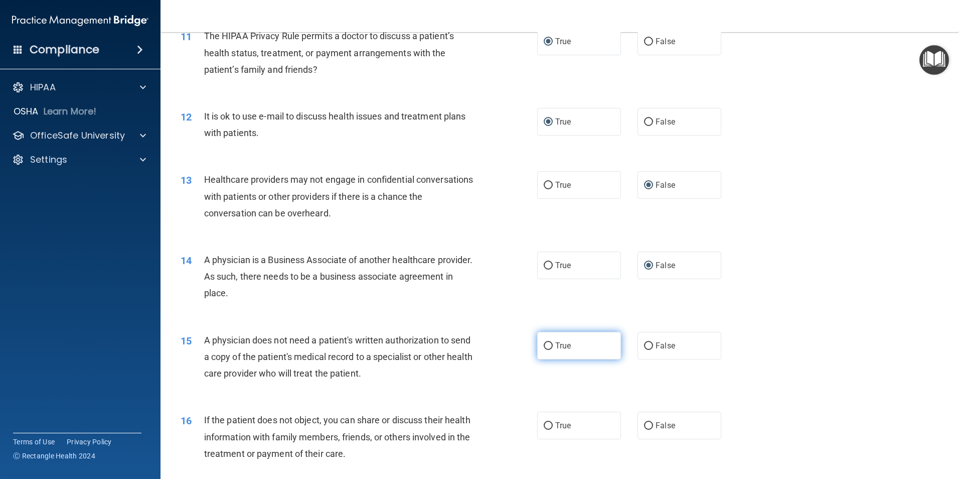
click at [541, 344] on label "True" at bounding box center [579, 346] width 84 height 28
click at [544, 345] on input "True" at bounding box center [548, 346] width 9 height 8
radio input "true"
click at [545, 422] on input "True" at bounding box center [548, 426] width 9 height 8
radio input "true"
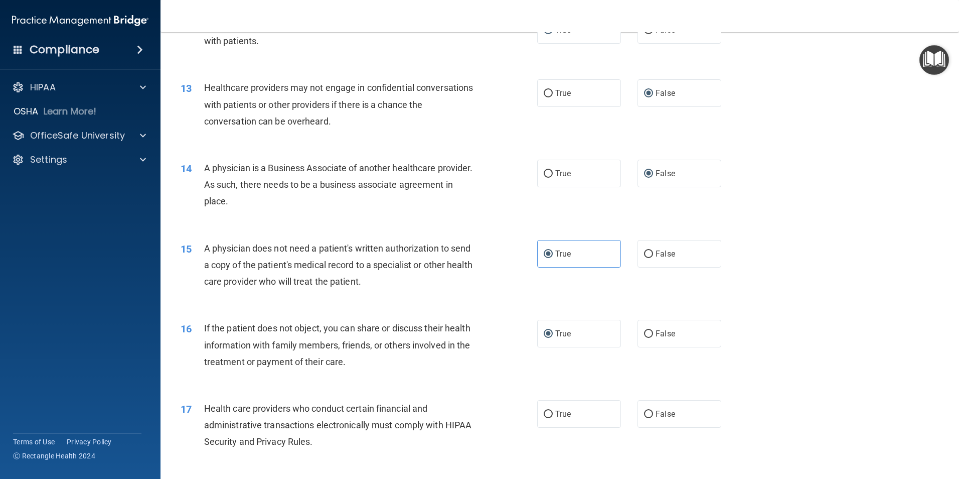
scroll to position [903, 0]
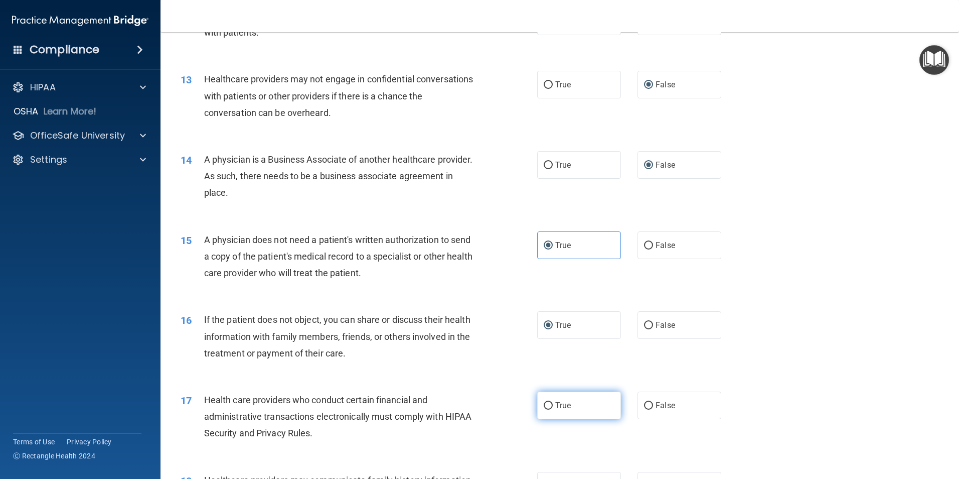
click at [544, 402] on input "True" at bounding box center [548, 406] width 9 height 8
radio input "true"
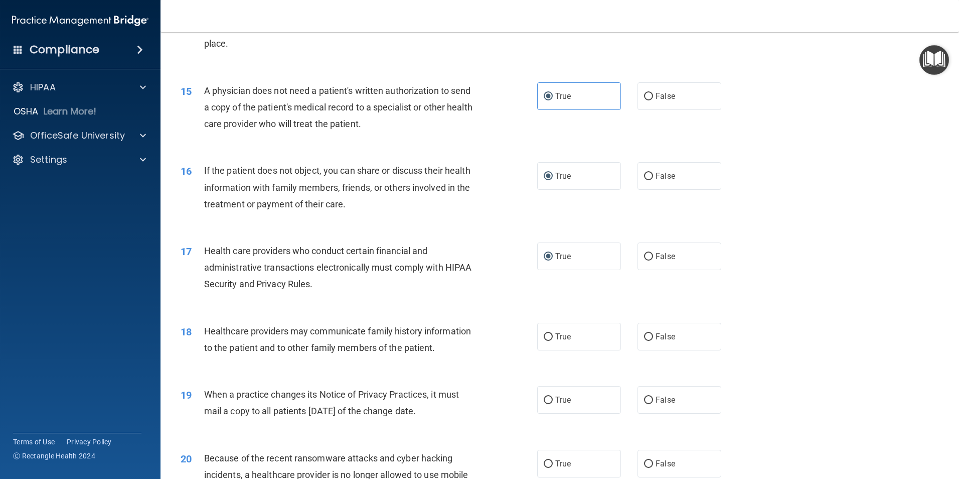
scroll to position [1054, 0]
click at [649, 333] on label "False" at bounding box center [680, 335] width 84 height 28
click at [644, 335] on input "False" at bounding box center [648, 336] width 9 height 8
radio input "true"
click at [644, 397] on input "False" at bounding box center [648, 399] width 9 height 8
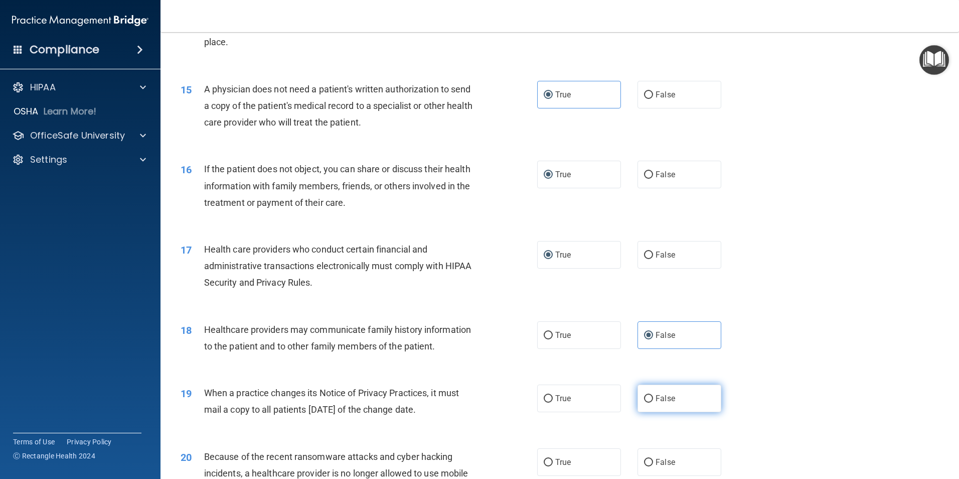
radio input "true"
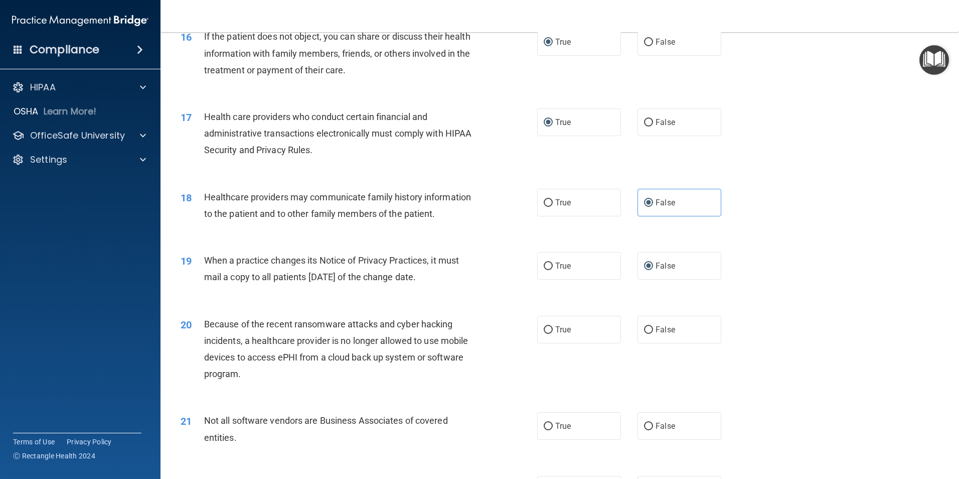
scroll to position [1204, 0]
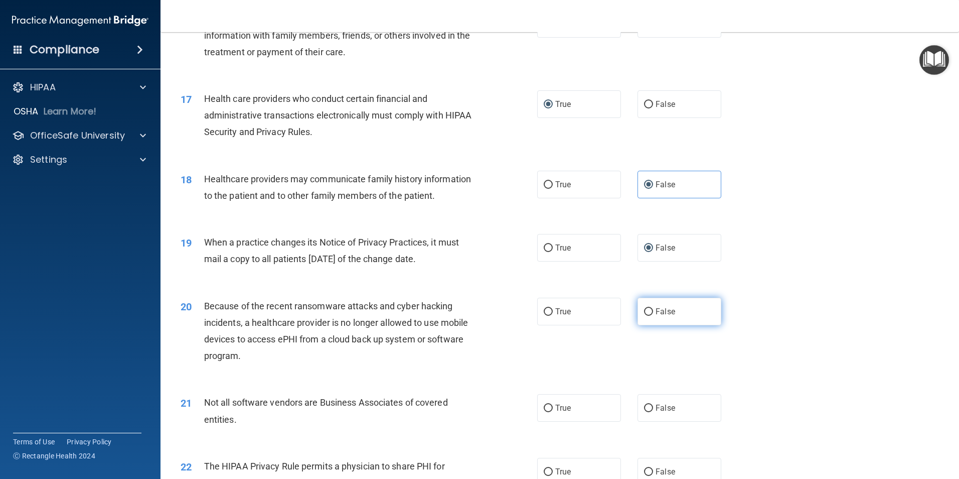
click at [644, 310] on input "False" at bounding box center [648, 312] width 9 height 8
radio input "true"
click at [544, 406] on input "True" at bounding box center [548, 408] width 9 height 8
radio input "true"
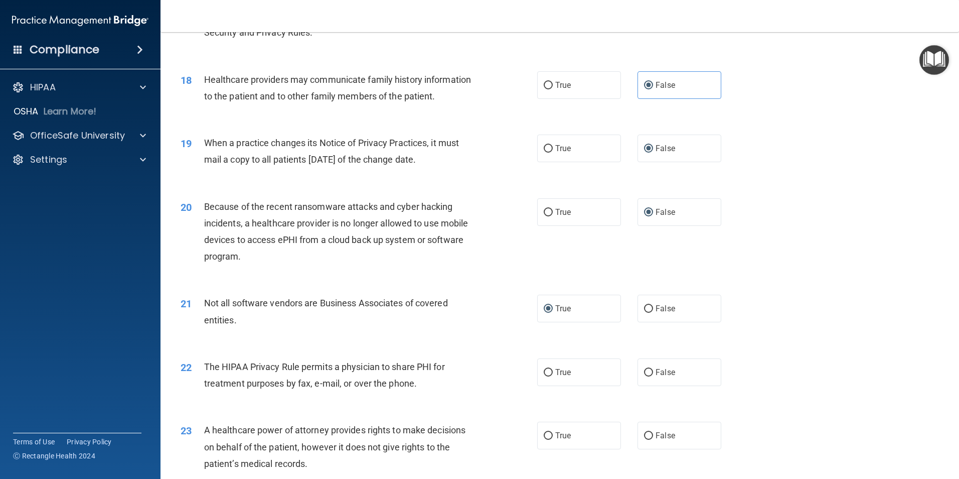
scroll to position [1355, 0]
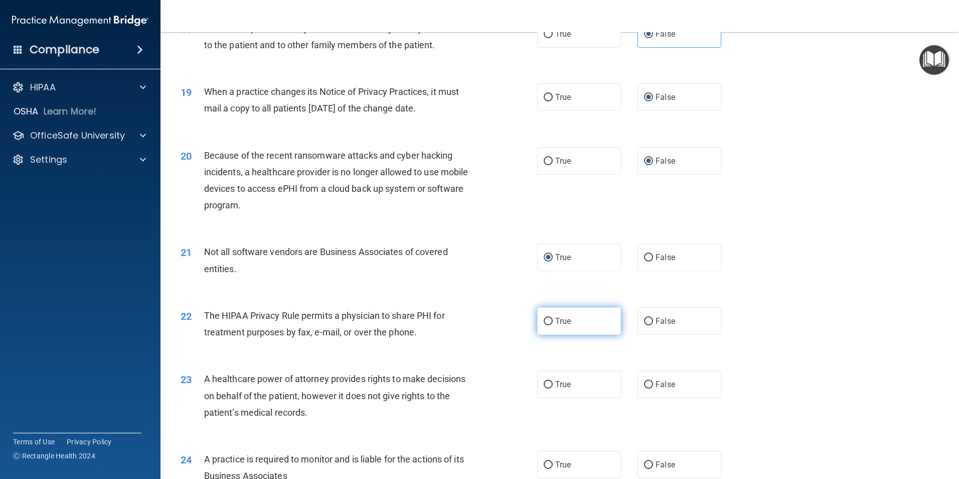
click at [544, 318] on input "True" at bounding box center [548, 322] width 9 height 8
radio input "true"
click at [644, 381] on input "False" at bounding box center [648, 385] width 9 height 8
radio input "true"
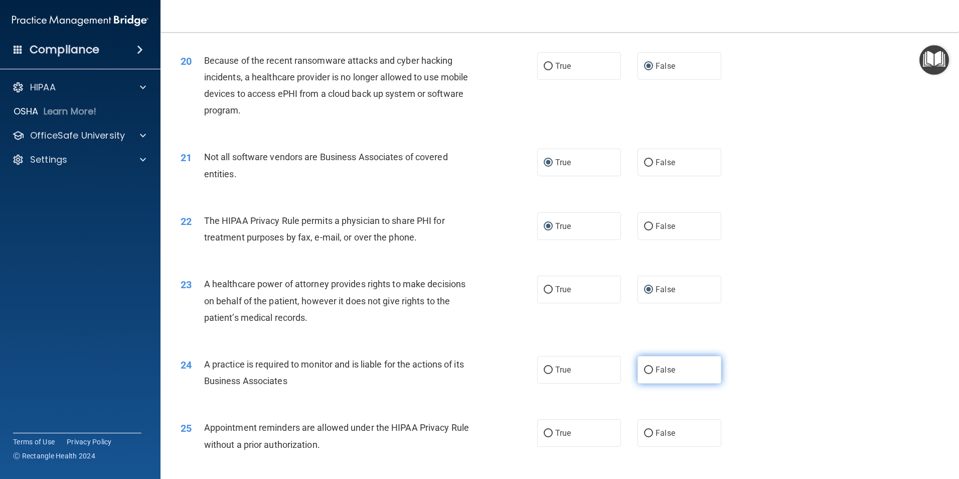
scroll to position [1455, 0]
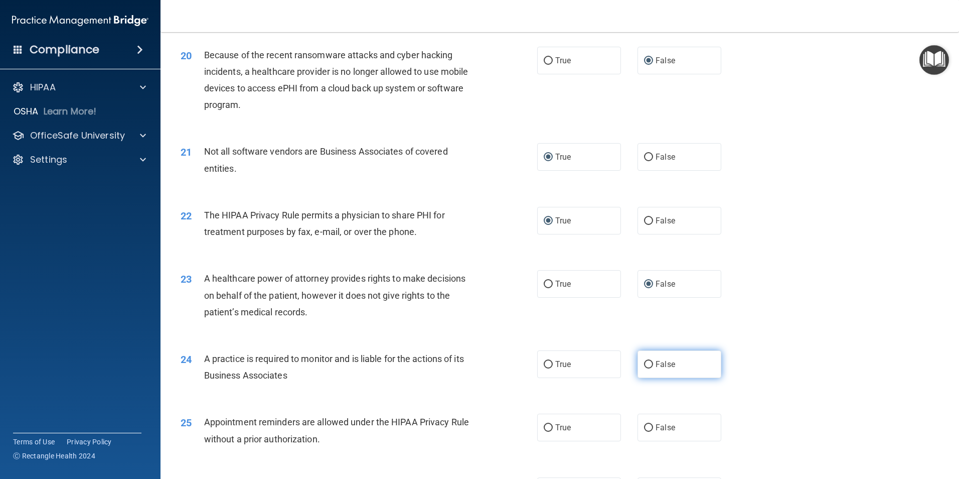
click at [647, 362] on input "False" at bounding box center [648, 365] width 9 height 8
radio input "true"
click at [547, 425] on input "True" at bounding box center [548, 428] width 9 height 8
radio input "true"
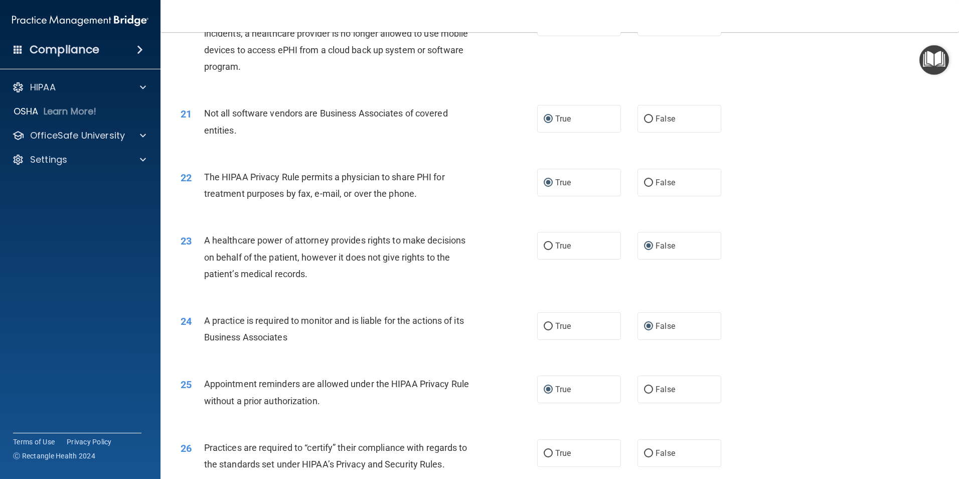
scroll to position [1555, 0]
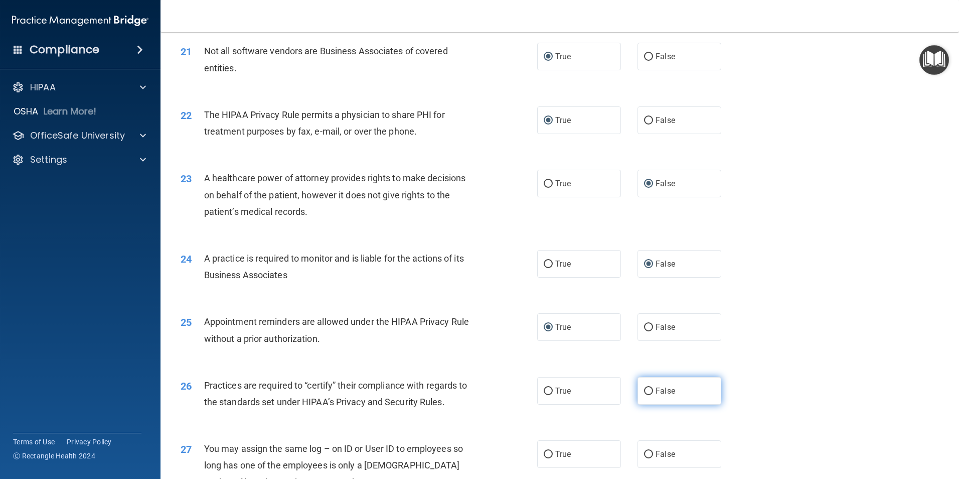
click at [645, 390] on input "False" at bounding box center [648, 391] width 9 height 8
radio input "true"
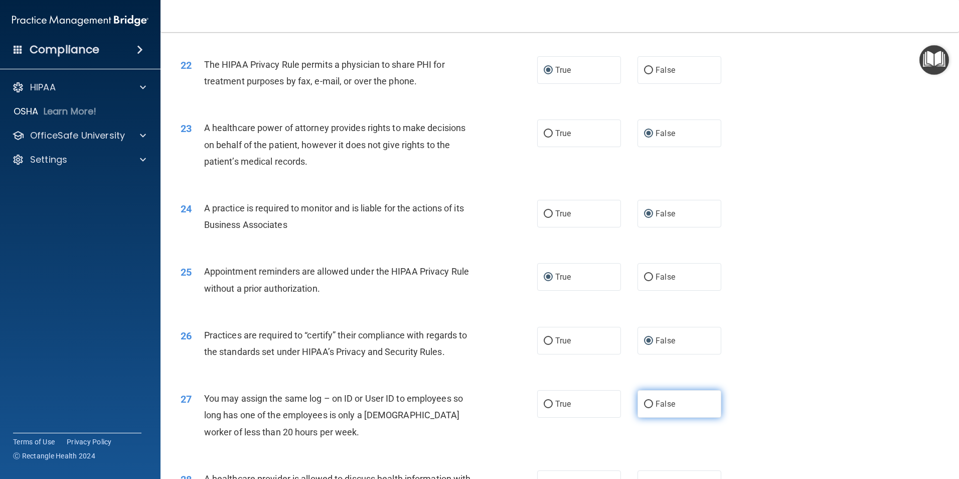
click at [646, 402] on input "False" at bounding box center [648, 404] width 9 height 8
radio input "true"
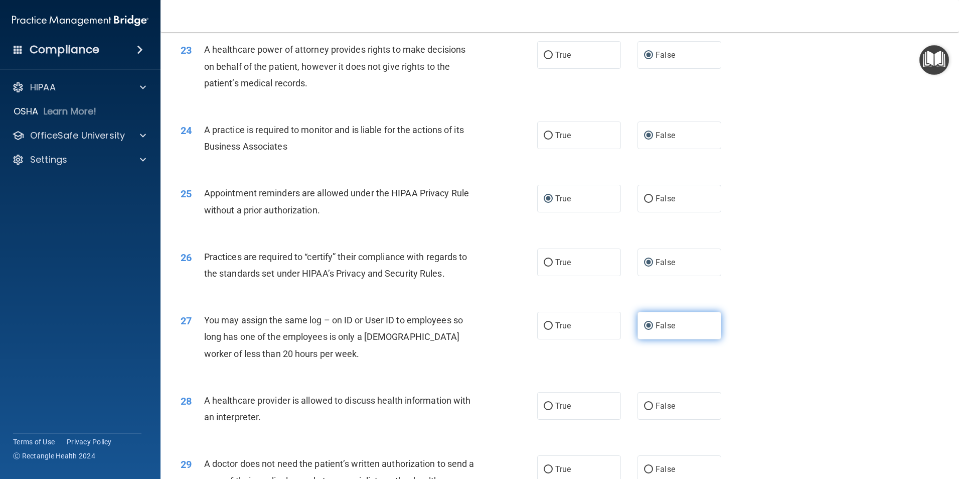
scroll to position [1706, 0]
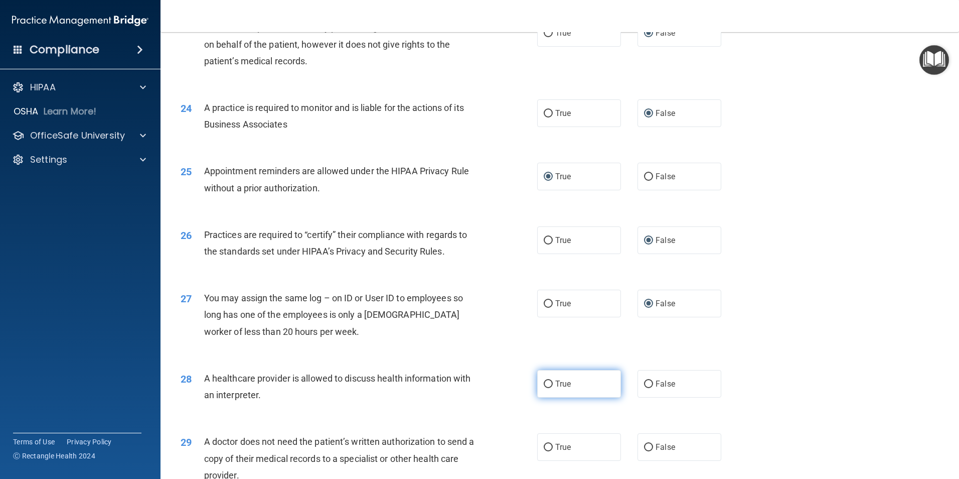
click at [544, 383] on input "True" at bounding box center [548, 384] width 9 height 8
radio input "true"
click at [544, 444] on input "True" at bounding box center [548, 447] width 9 height 8
radio input "true"
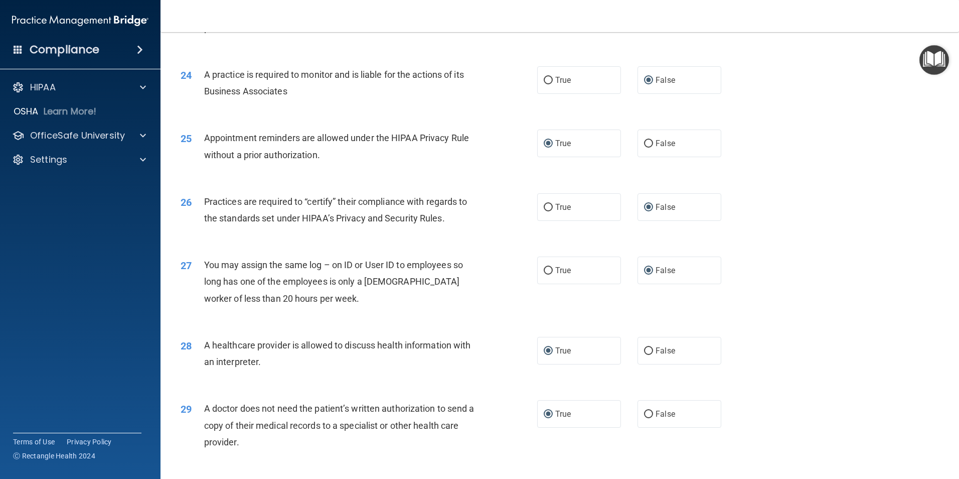
scroll to position [1806, 0]
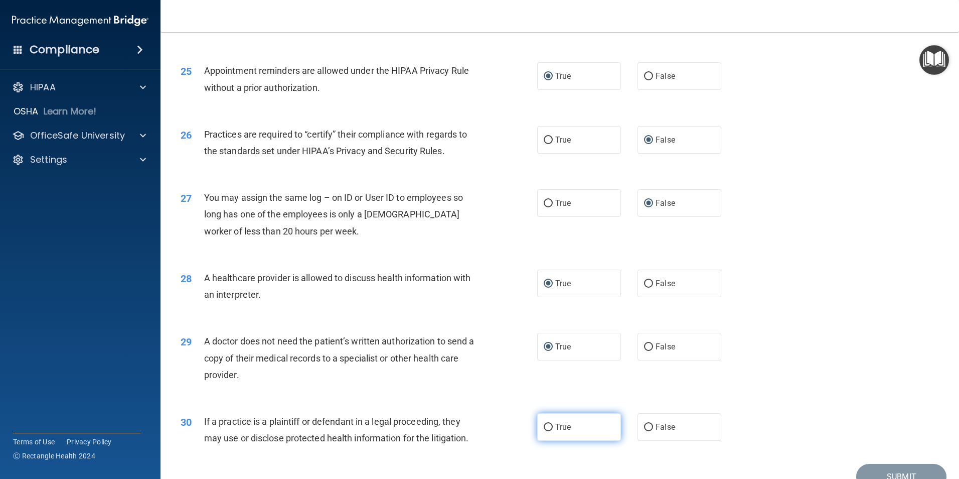
click at [544, 425] on input "True" at bounding box center [548, 427] width 9 height 8
radio input "true"
click at [880, 468] on button "Submit" at bounding box center [901, 477] width 90 height 26
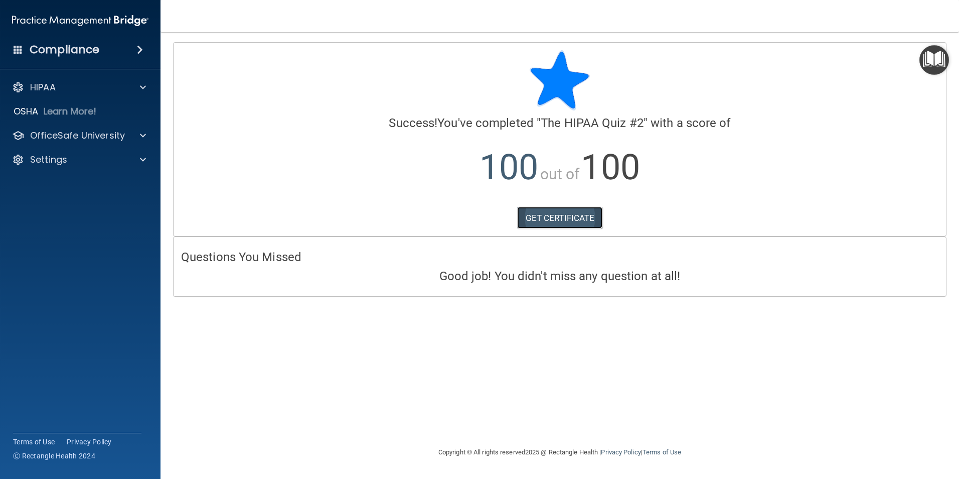
click at [544, 216] on link "GET CERTIFICATE" at bounding box center [560, 218] width 86 height 22
click at [55, 131] on p "OfficeSafe University" at bounding box center [77, 135] width 95 height 12
click at [74, 157] on p "HIPAA Training" at bounding box center [48, 160] width 83 height 10
